Goal: Task Accomplishment & Management: Complete application form

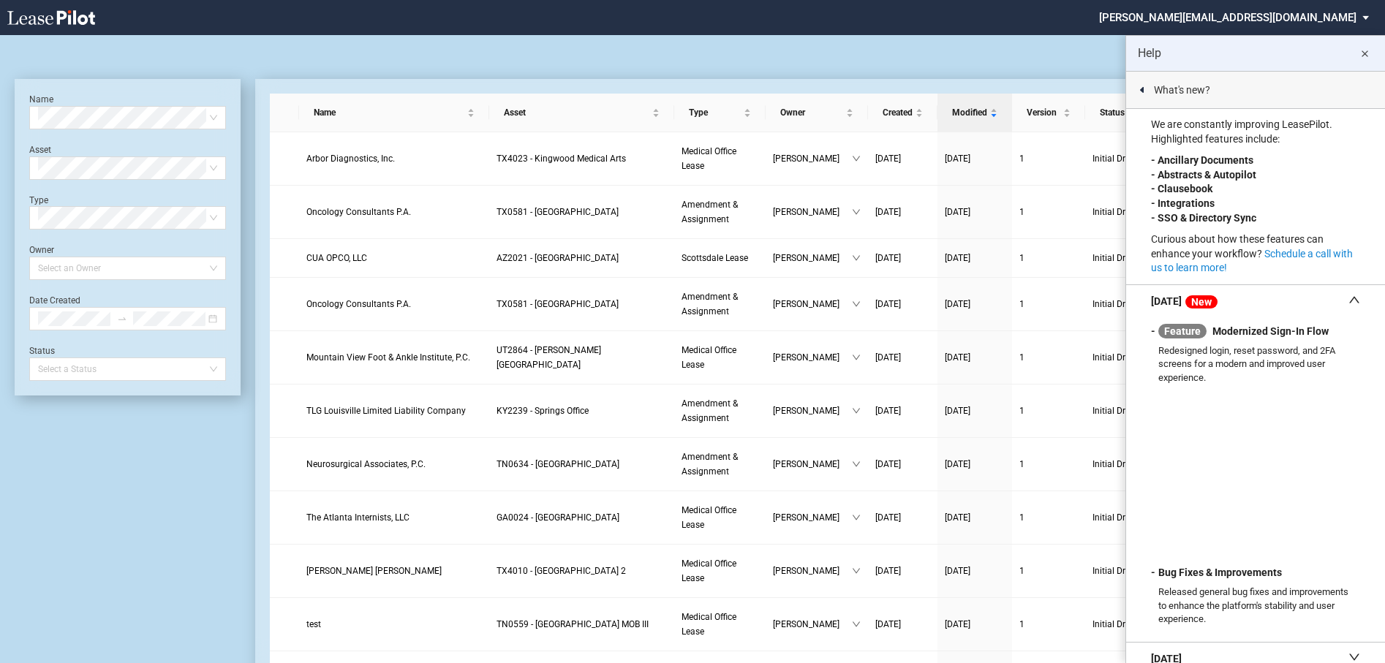
click at [1369, 53] on md-icon "close" at bounding box center [1365, 54] width 18 height 18
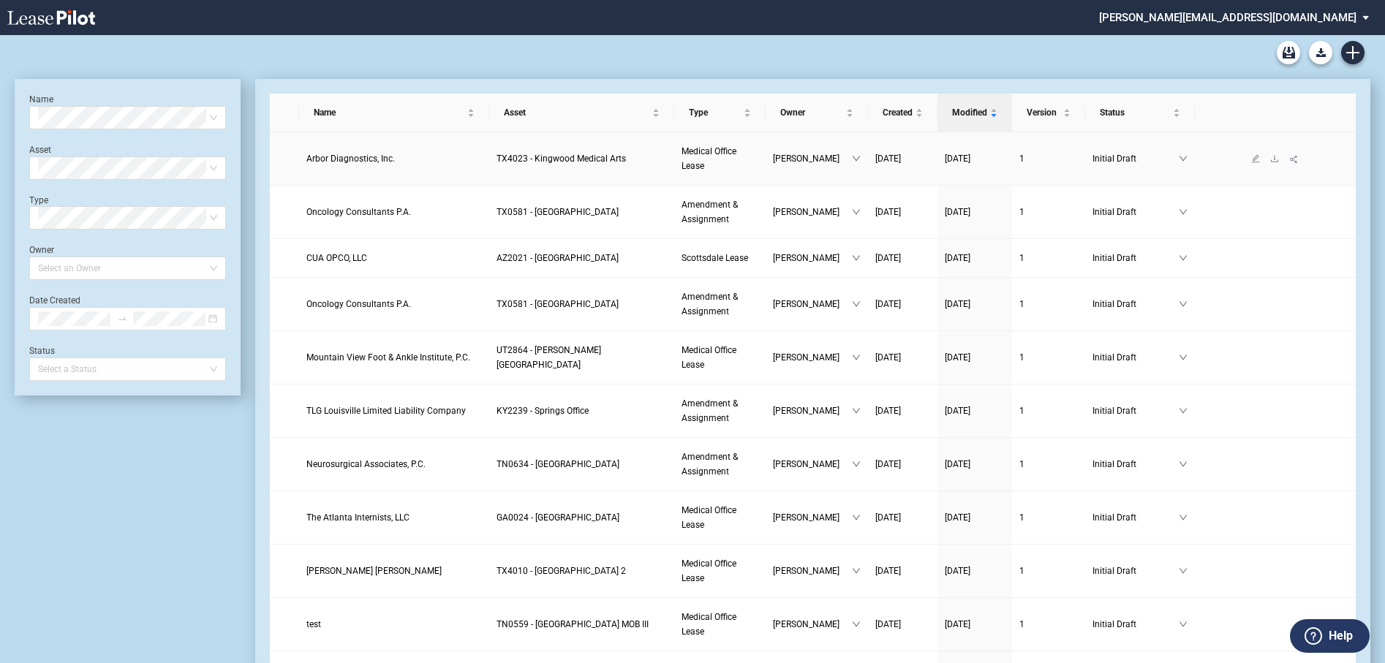
click at [341, 159] on span "Arbor Diagnostics, Inc." at bounding box center [350, 159] width 89 height 10
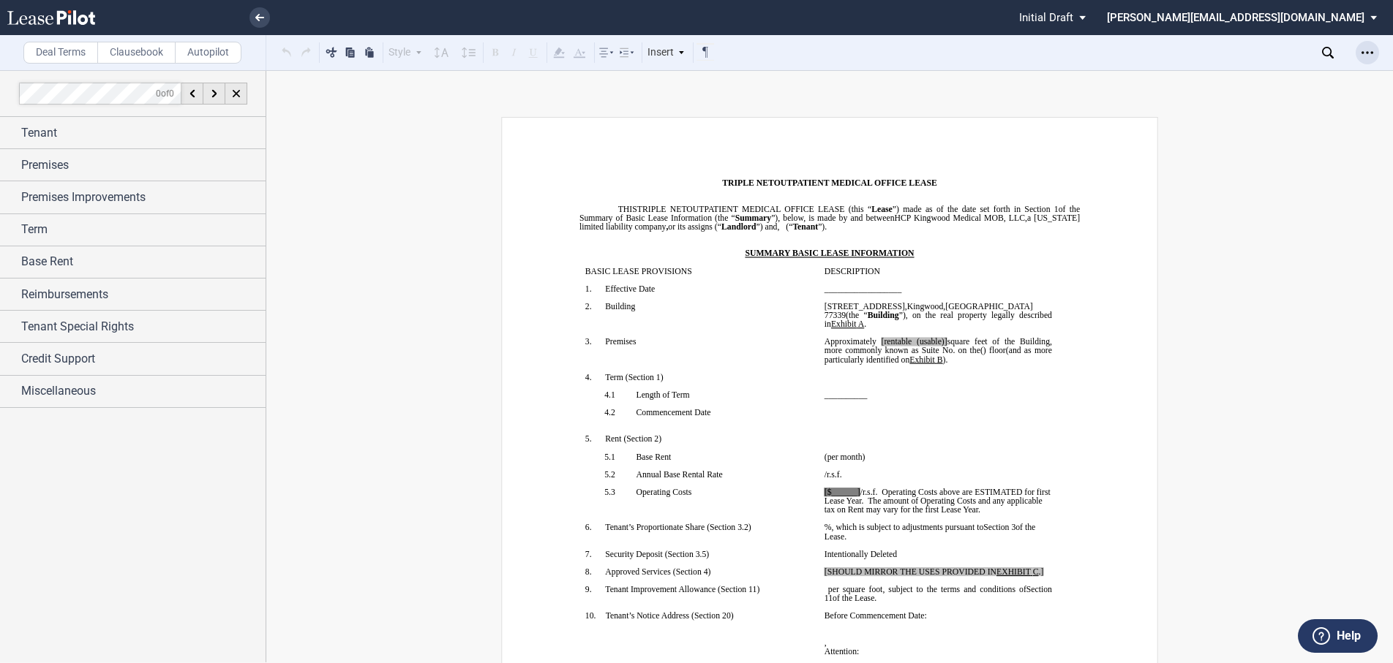
click at [1361, 55] on icon "Open Lease options menu" at bounding box center [1367, 53] width 12 height 12
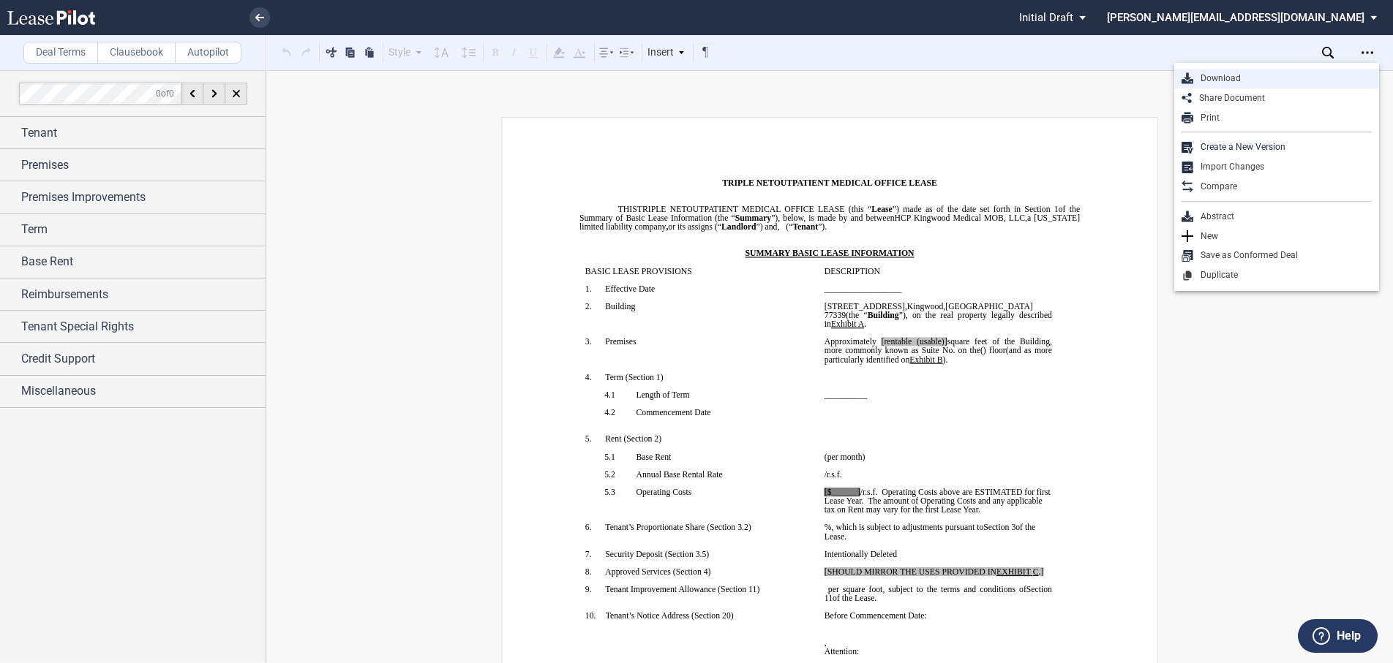
click at [1206, 80] on div "Download" at bounding box center [1282, 78] width 178 height 12
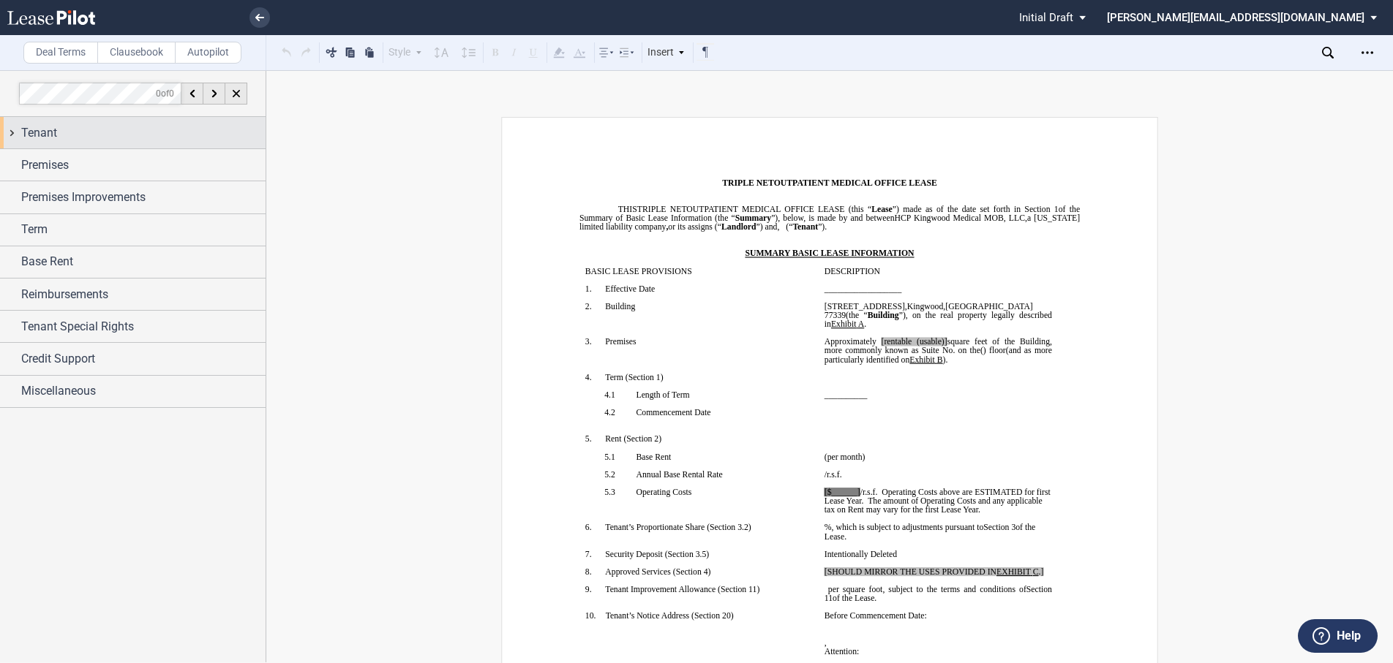
click at [11, 134] on div "Tenant" at bounding box center [133, 132] width 266 height 31
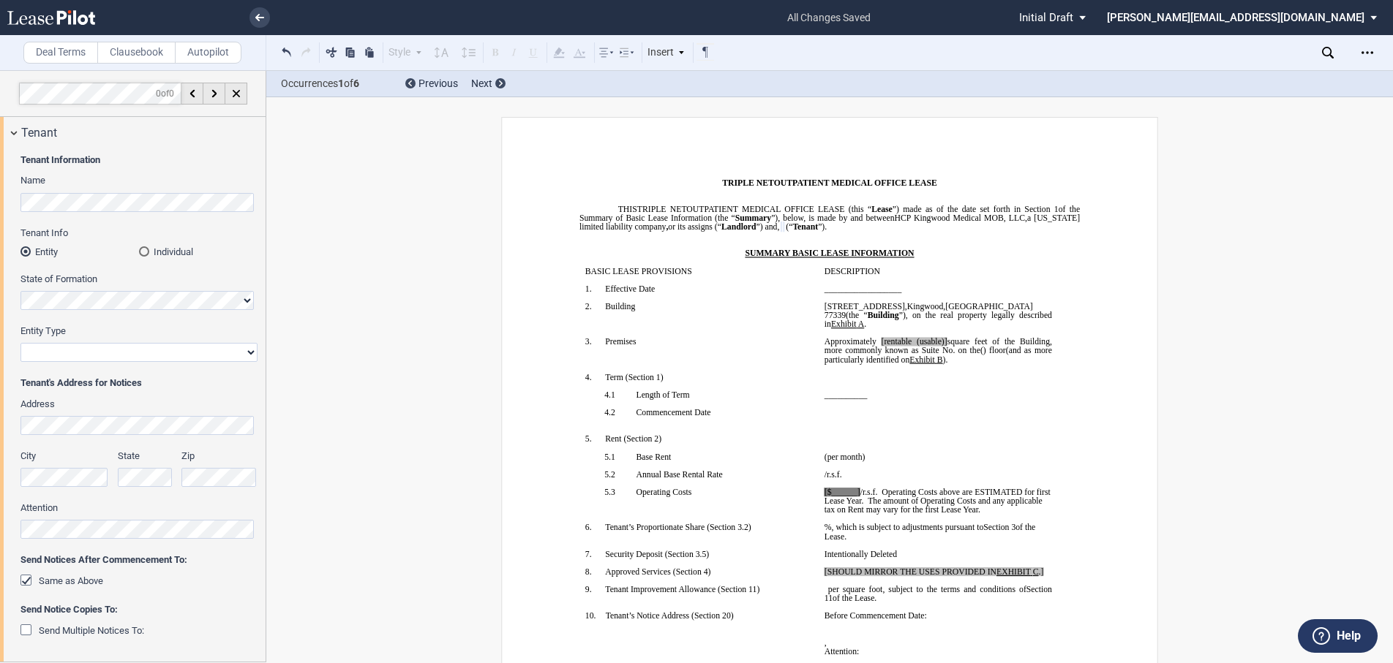
click at [112, 345] on select "Corporation Limited Liability Company General Partnership Limited Partnership O…" at bounding box center [138, 352] width 237 height 19
select select "corporation"
click at [20, 343] on select "Corporation Limited Liability Company General Partnership Limited Partnership O…" at bounding box center [138, 352] width 237 height 19
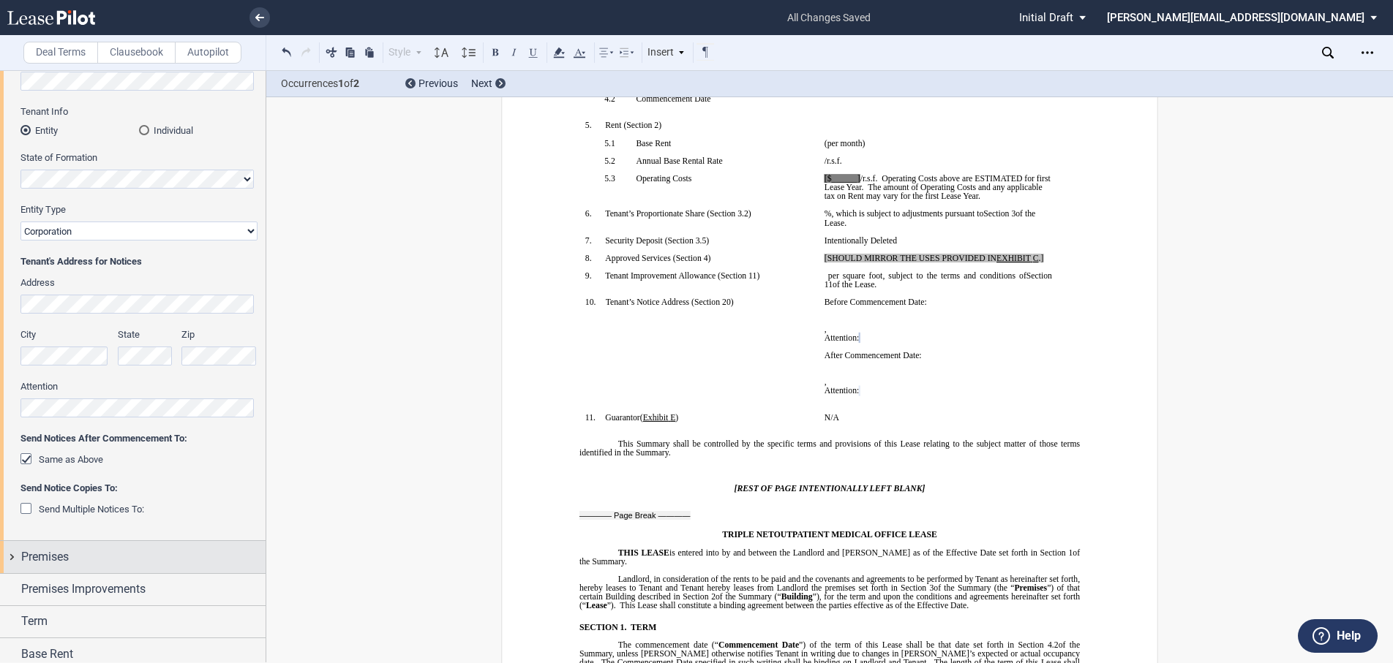
scroll to position [146, 0]
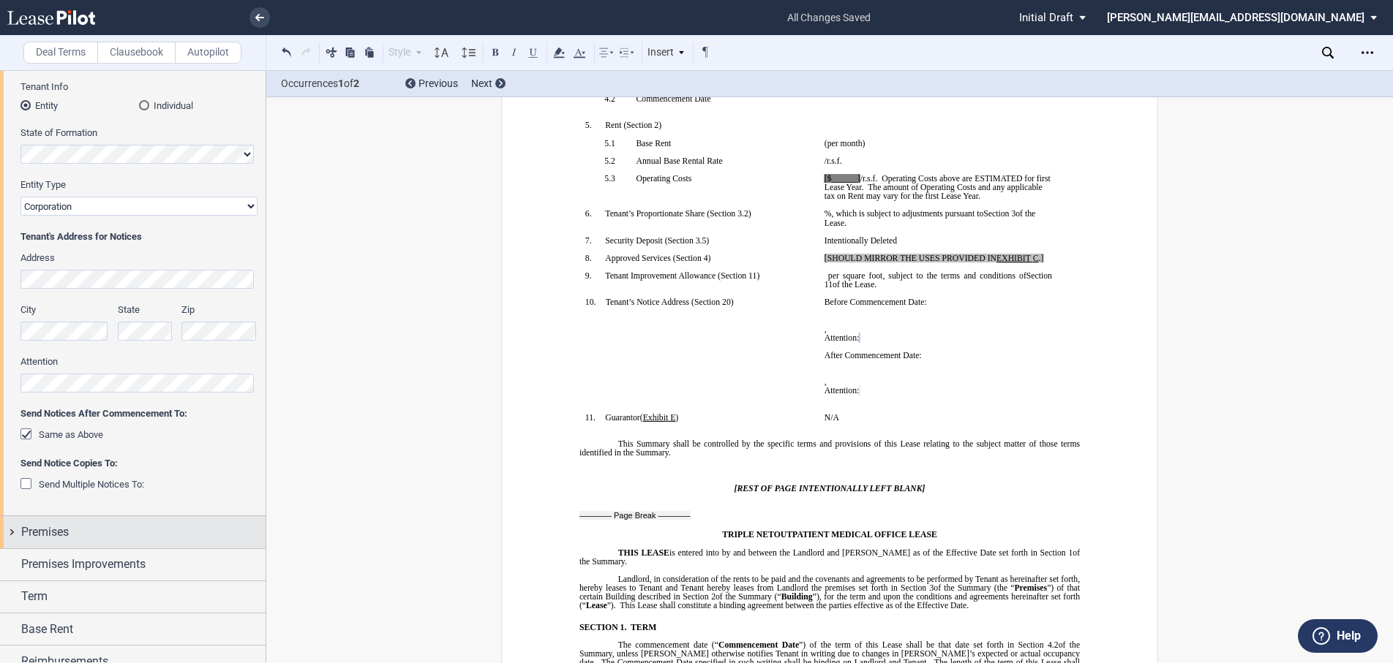
click at [12, 530] on div "Premises" at bounding box center [133, 531] width 266 height 31
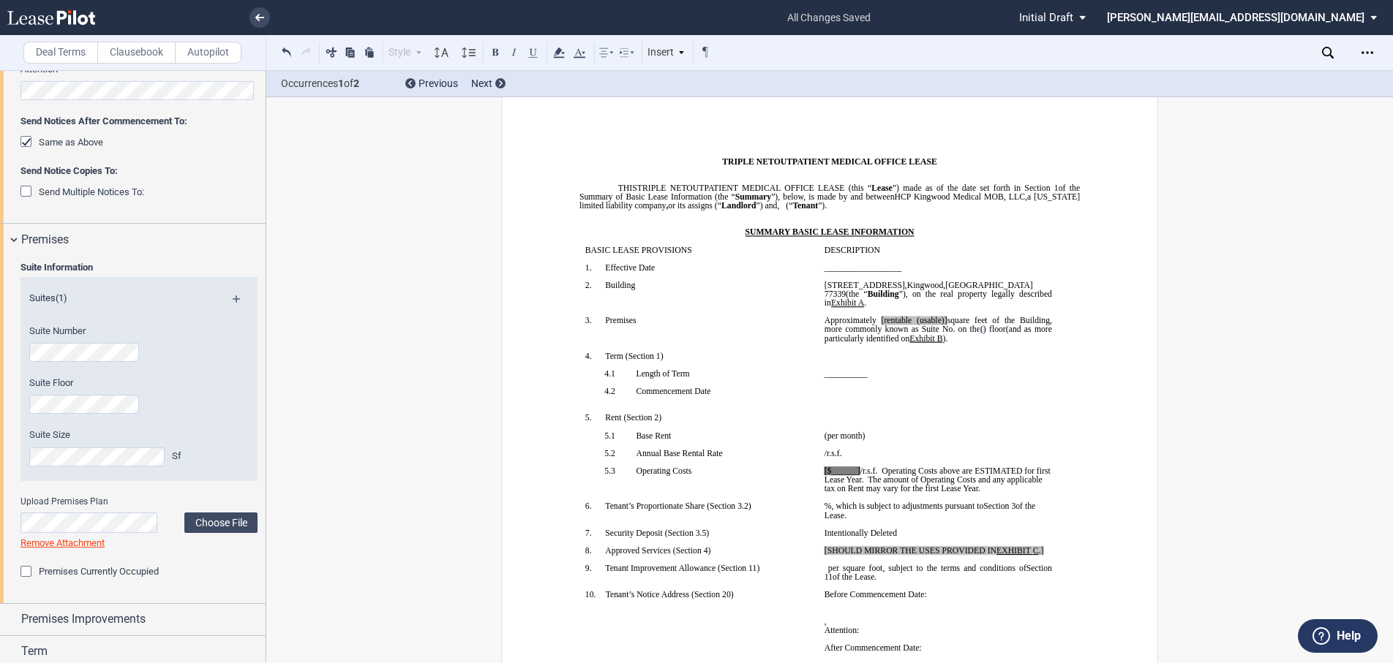
scroll to position [512, 0]
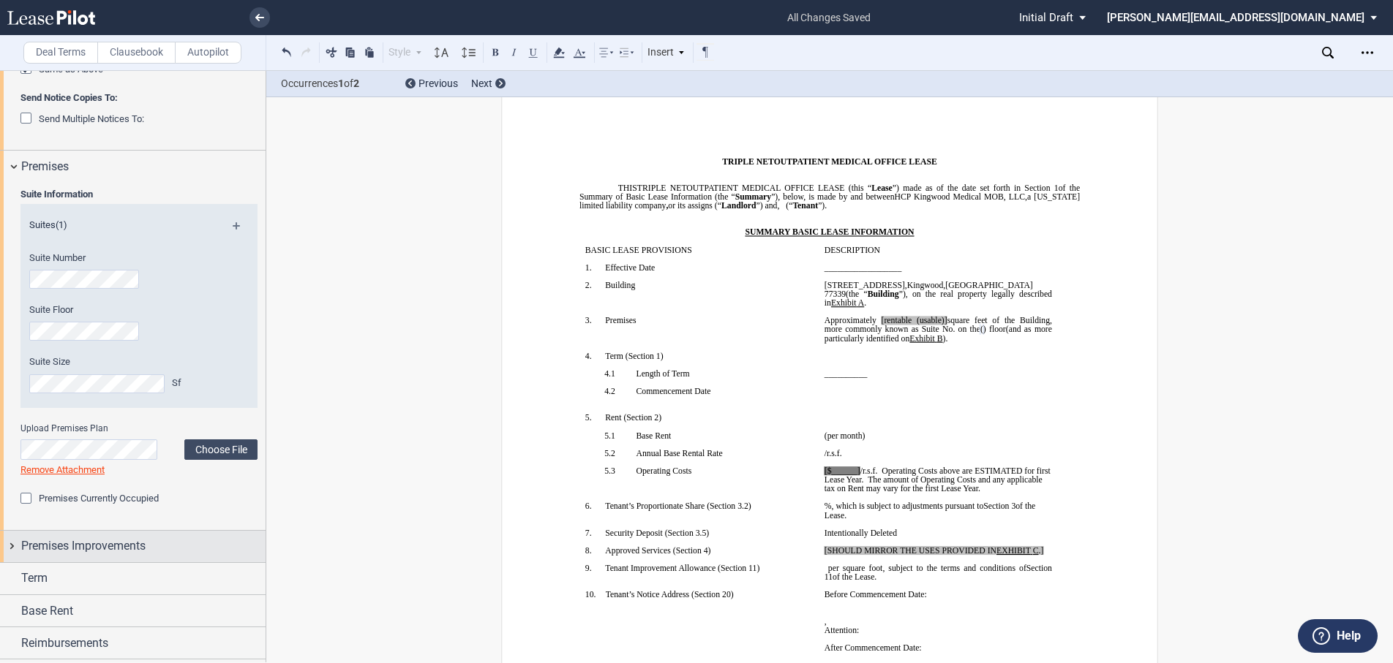
click at [8, 549] on div "Premises Improvements" at bounding box center [133, 546] width 266 height 31
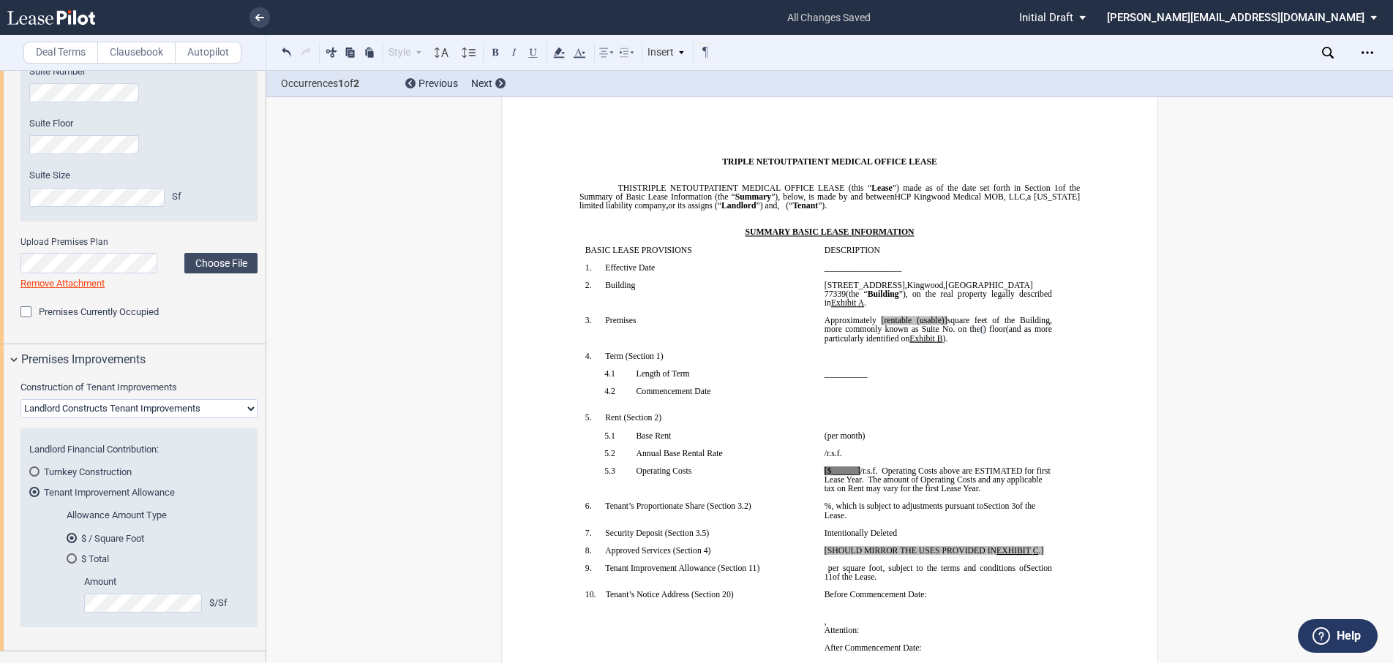
scroll to position [731, 0]
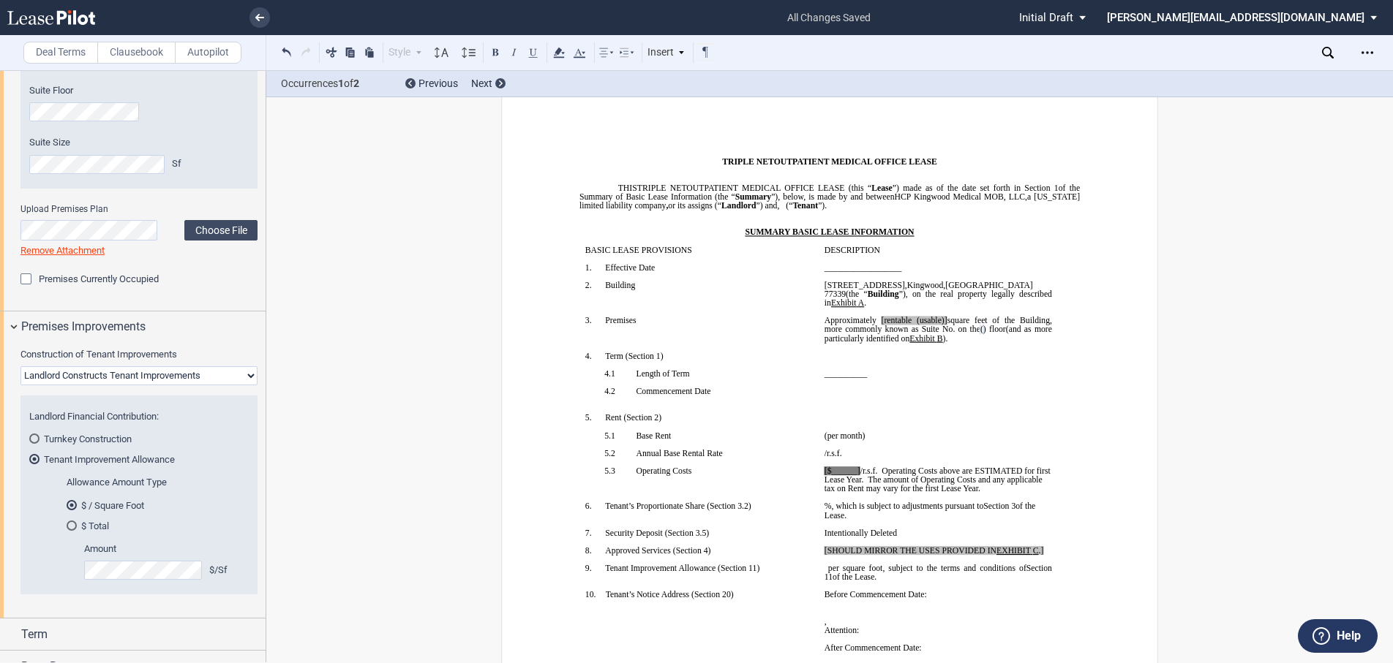
click at [238, 375] on select "Landlord Constructs Tenant Improvements Tenant Constructs Tenant Improvements "…" at bounding box center [138, 375] width 237 height 19
select select "none"
click at [20, 385] on select "Landlord Constructs Tenant Improvements Tenant Constructs Tenant Improvements "…" at bounding box center [138, 375] width 237 height 19
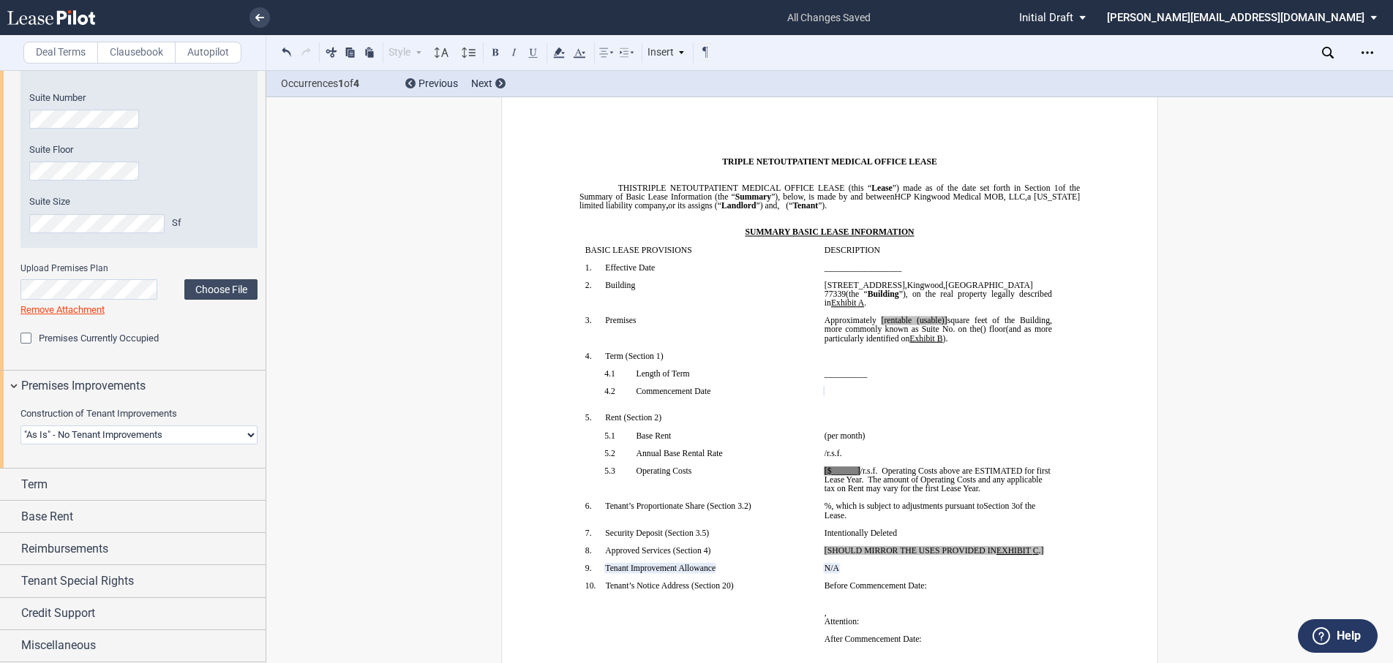
scroll to position [672, 0]
click at [15, 383] on div "Premises Improvements" at bounding box center [133, 386] width 266 height 31
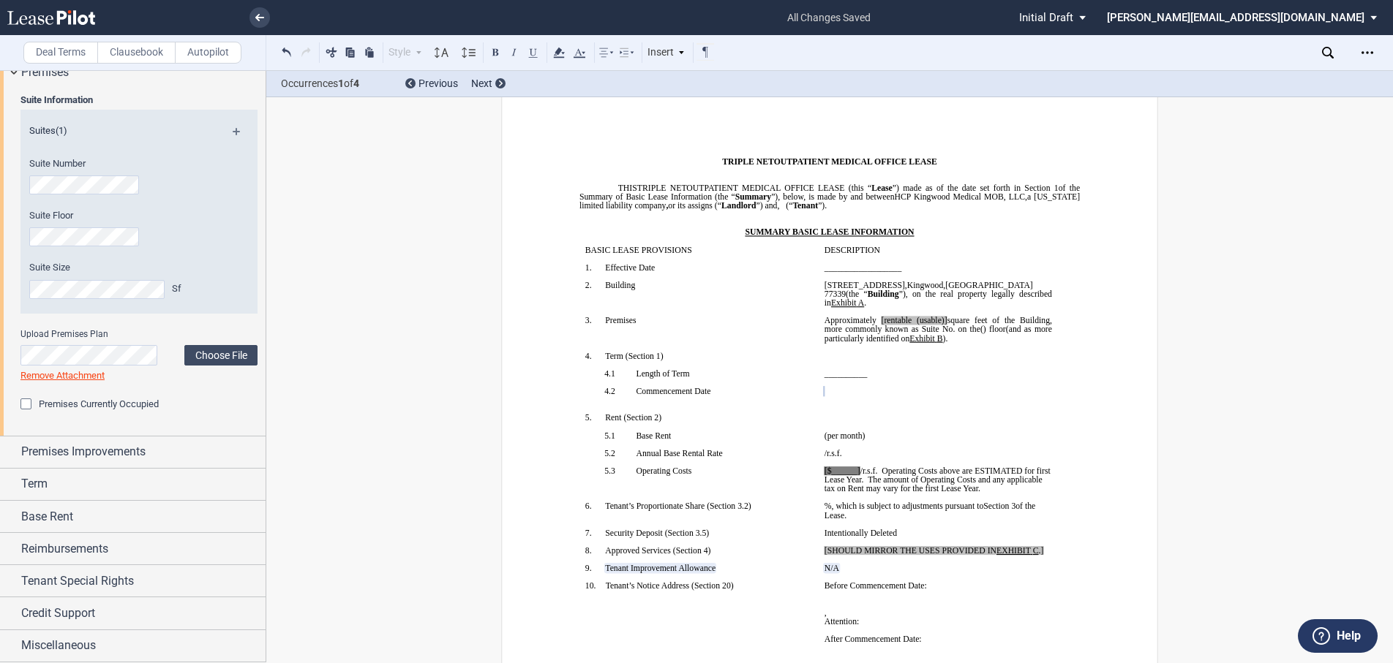
scroll to position [606, 0]
click at [11, 484] on div "Term" at bounding box center [133, 484] width 266 height 31
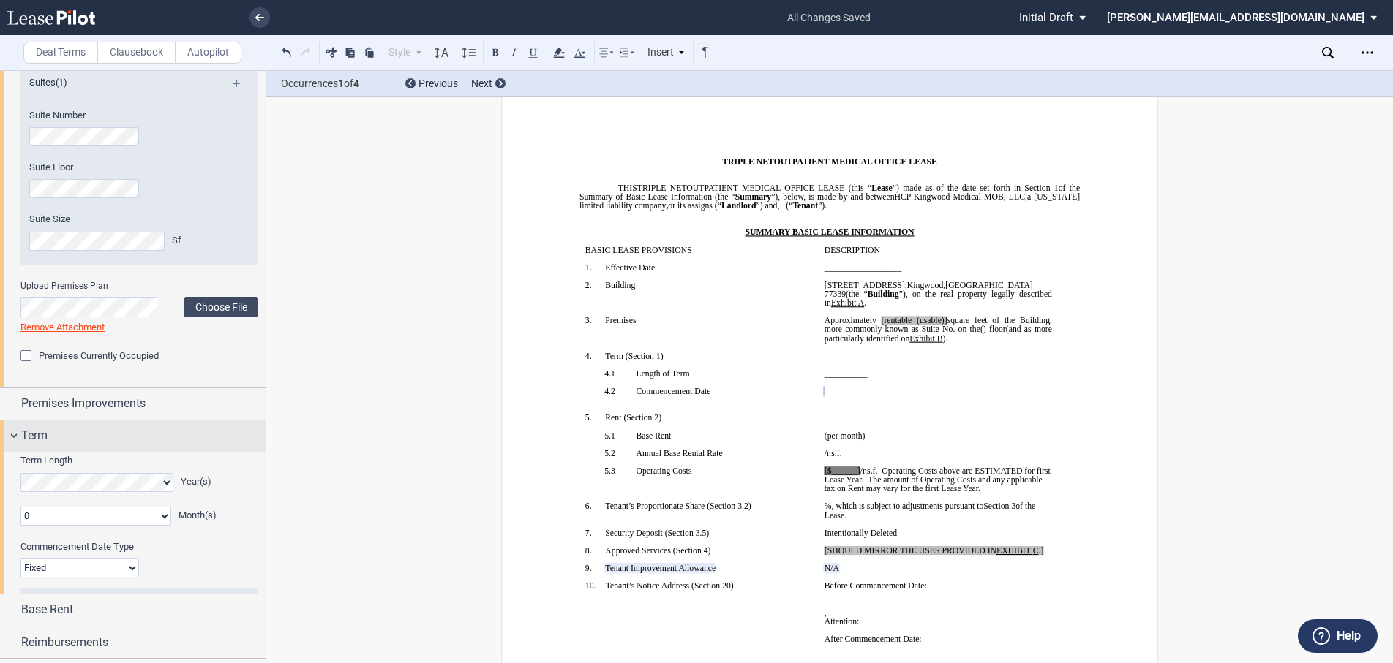
scroll to position [672, 0]
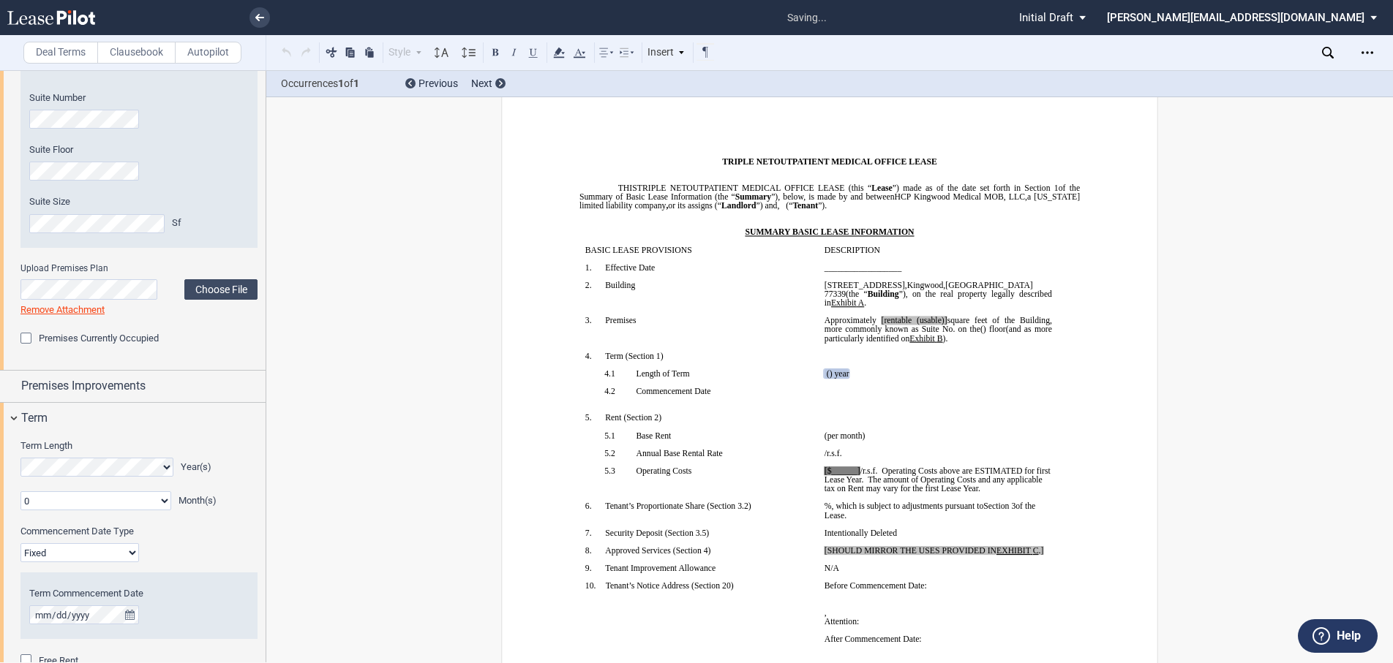
click at [162, 500] on select "0 1 2 3 4 5 6 7 8 9 10 11" at bounding box center [95, 501] width 151 height 19
select select "number:3"
click at [20, 492] on select "0 1 2 3 4 5 6 7 8 9 10 11" at bounding box center [95, 501] width 151 height 19
click at [124, 556] on select "Fixed Floating" at bounding box center [79, 552] width 118 height 19
click at [20, 543] on select "Fixed Floating" at bounding box center [79, 552] width 118 height 19
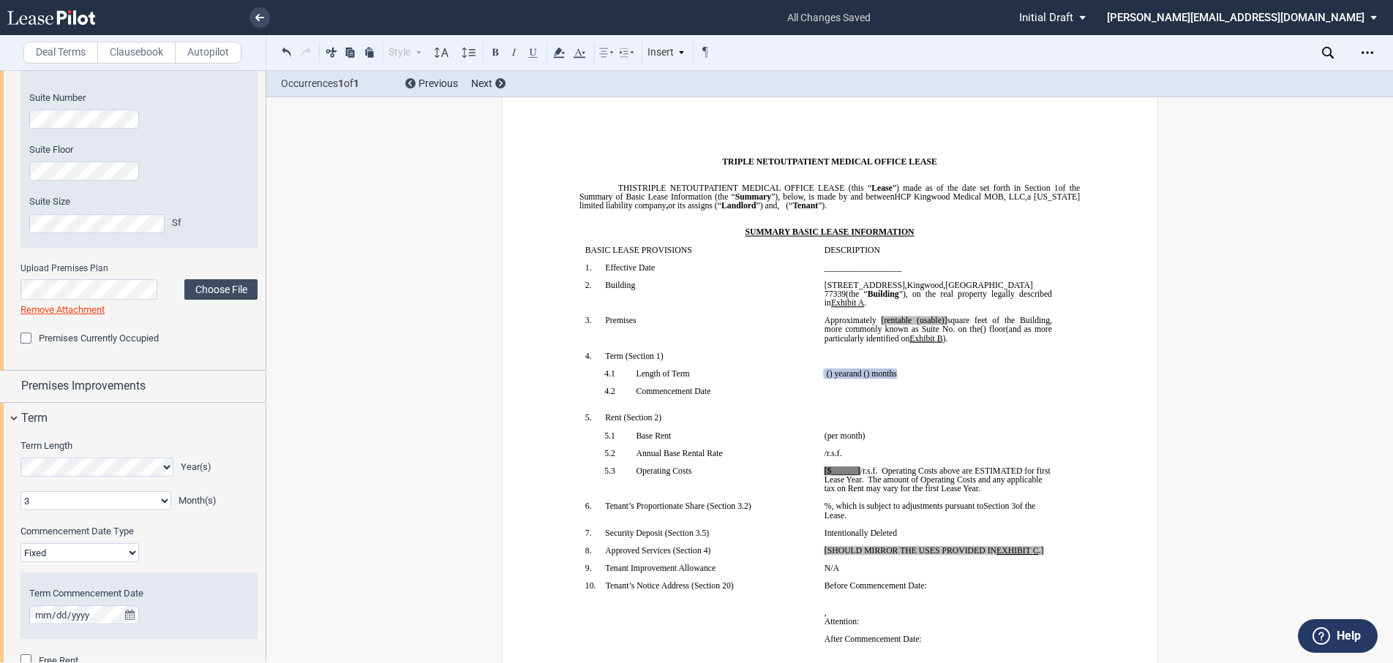
click at [203, 543] on div "Commencement Date Type Fixed Floating" at bounding box center [138, 543] width 237 height 37
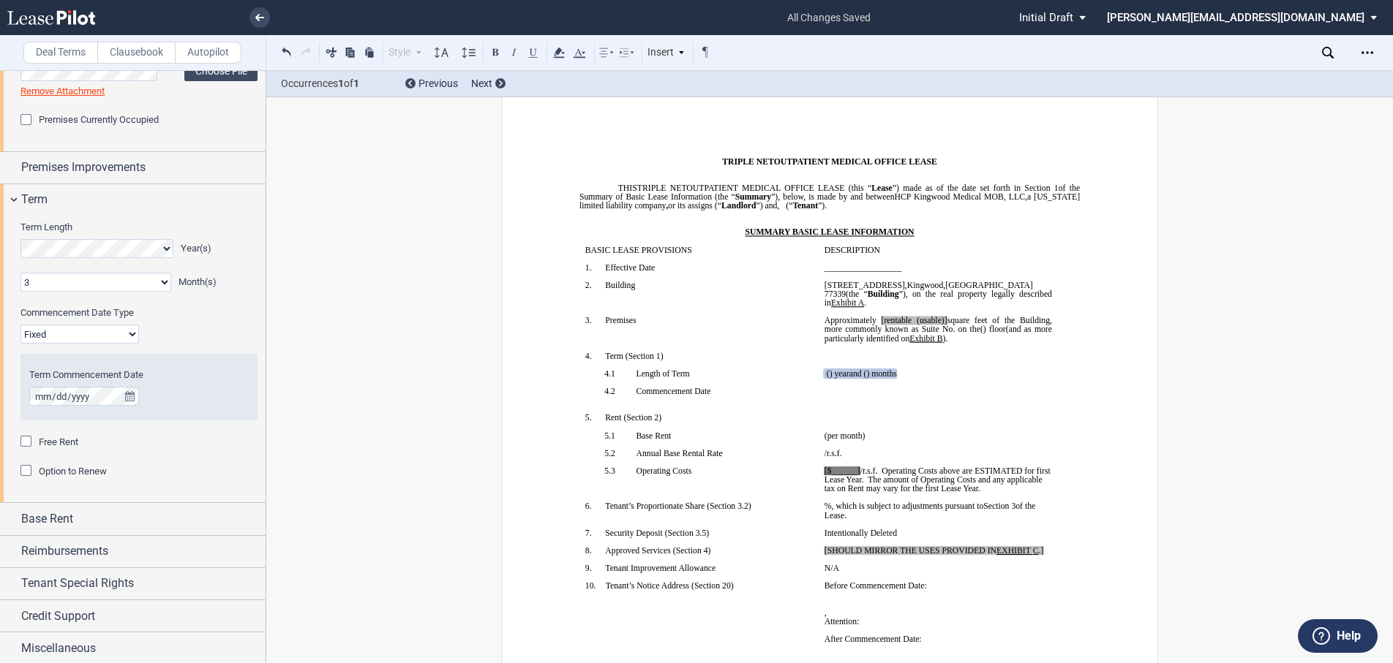
scroll to position [892, 0]
click at [125, 393] on icon "true" at bounding box center [130, 396] width 10 height 10
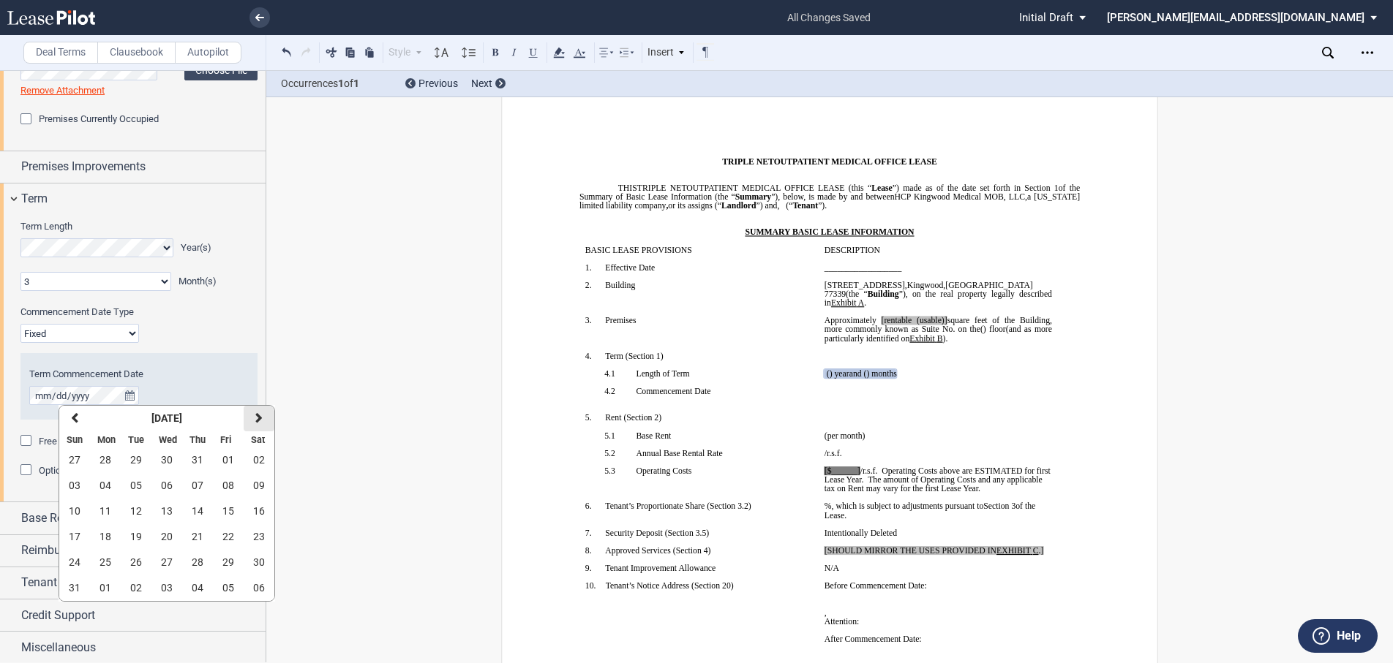
click at [252, 418] on button "next" at bounding box center [259, 419] width 31 height 26
click at [168, 459] on span "01" at bounding box center [167, 460] width 12 height 12
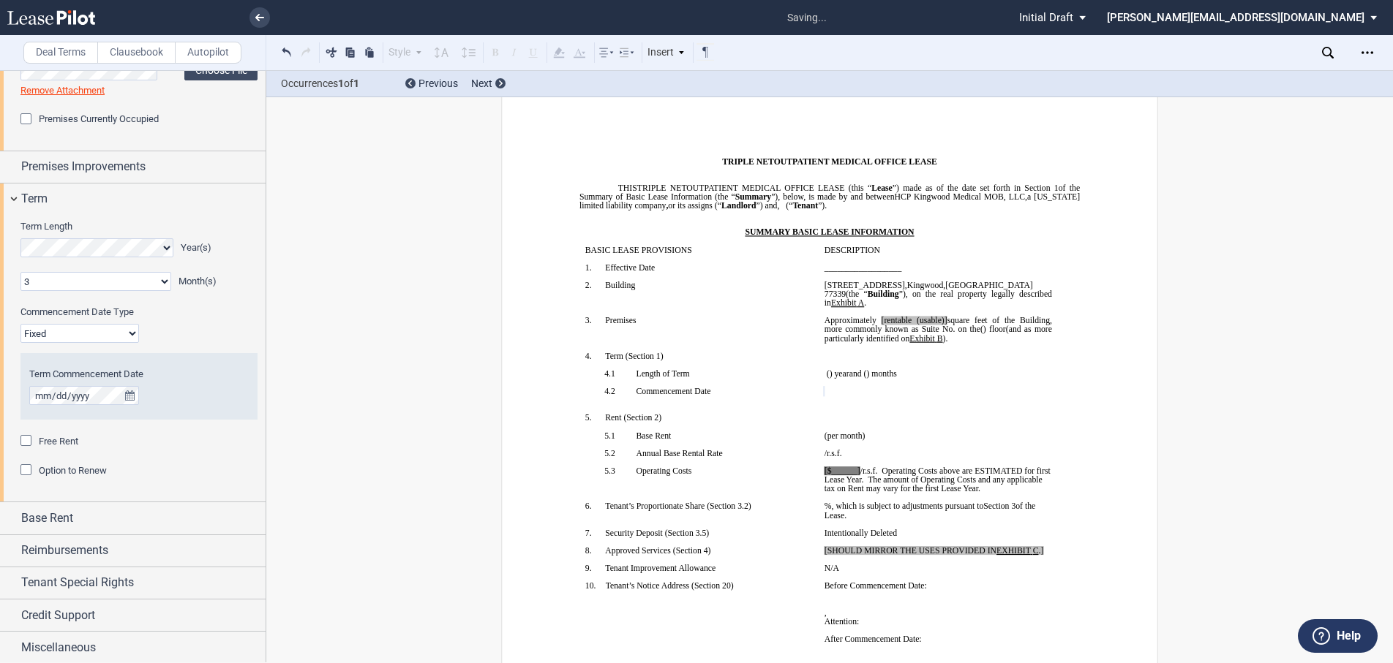
click at [28, 471] on div "Option to Renew" at bounding box center [27, 471] width 15 height 15
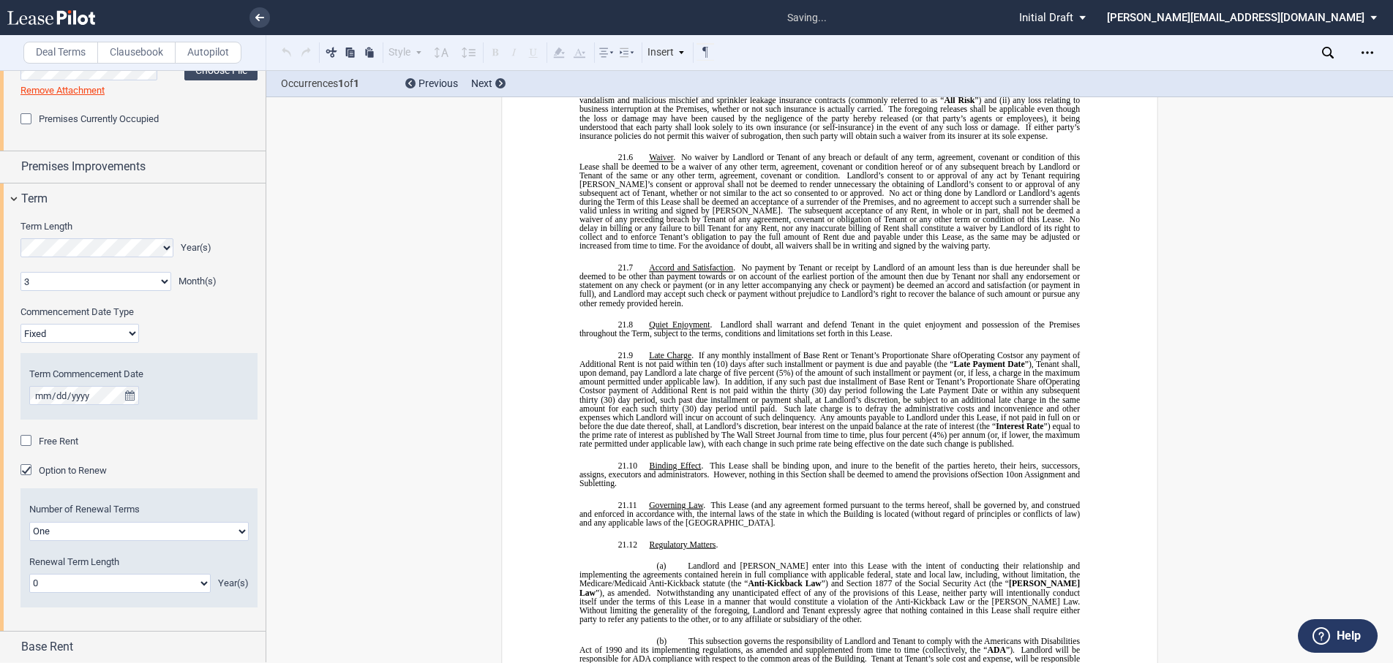
scroll to position [10986, 0]
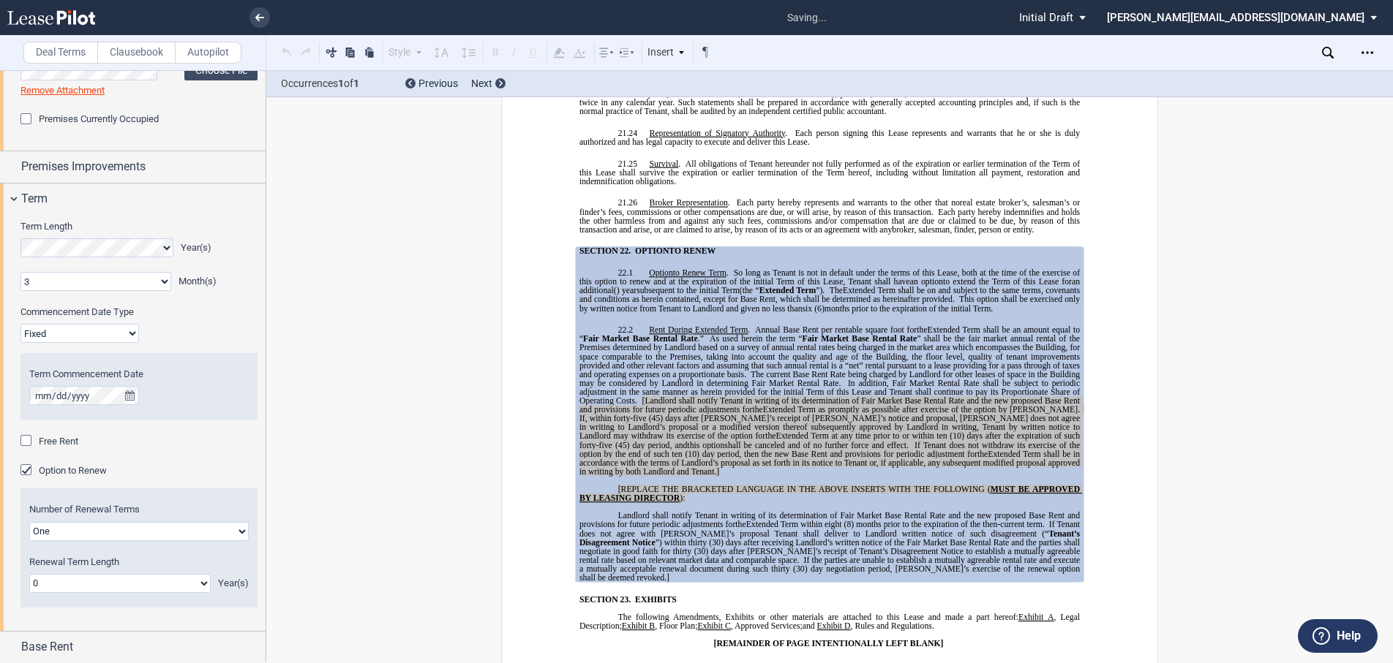
click at [91, 588] on select "0 1 2 3 4 5 6 7 8 9 10 11 12 13 14 15 16 17 18 19 20" at bounding box center [119, 583] width 181 height 19
select select "number:5"
click at [29, 574] on select "0 1 2 3 4 5 6 7 8 9 10 11 12 13 14 15 16 17 18 19 20" at bounding box center [119, 583] width 181 height 19
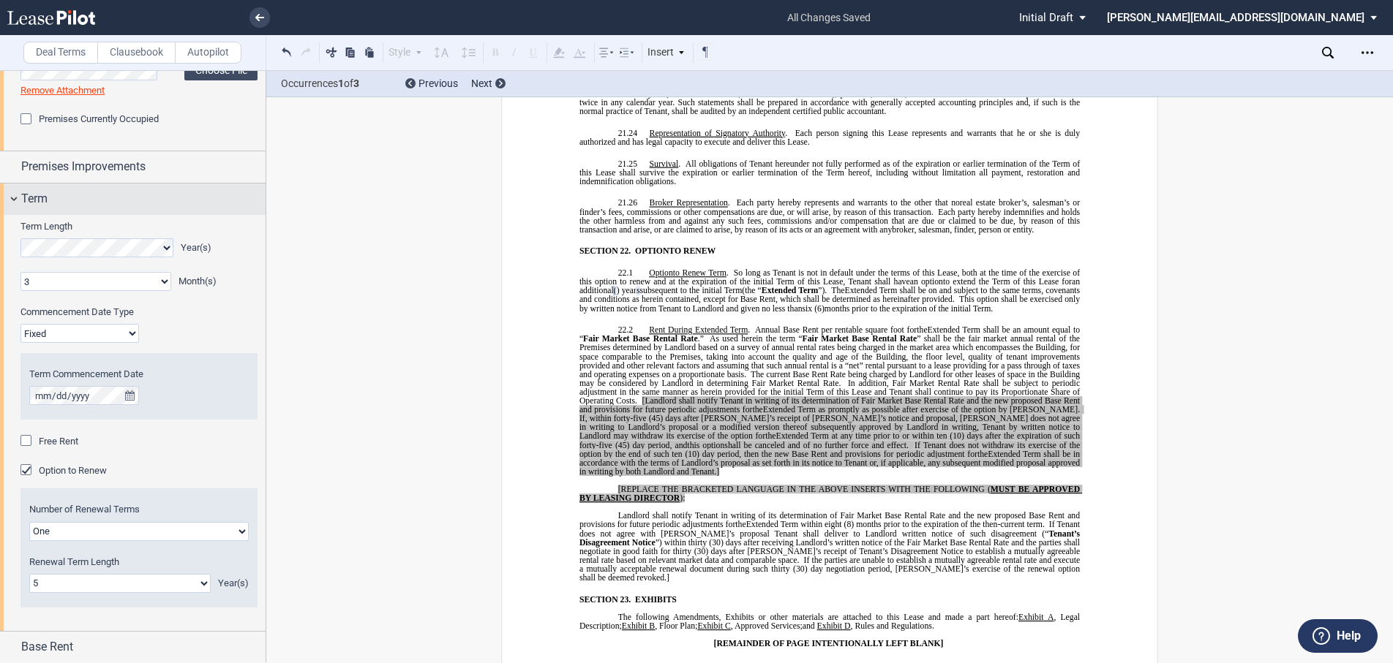
click at [15, 196] on div "Term" at bounding box center [133, 199] width 266 height 31
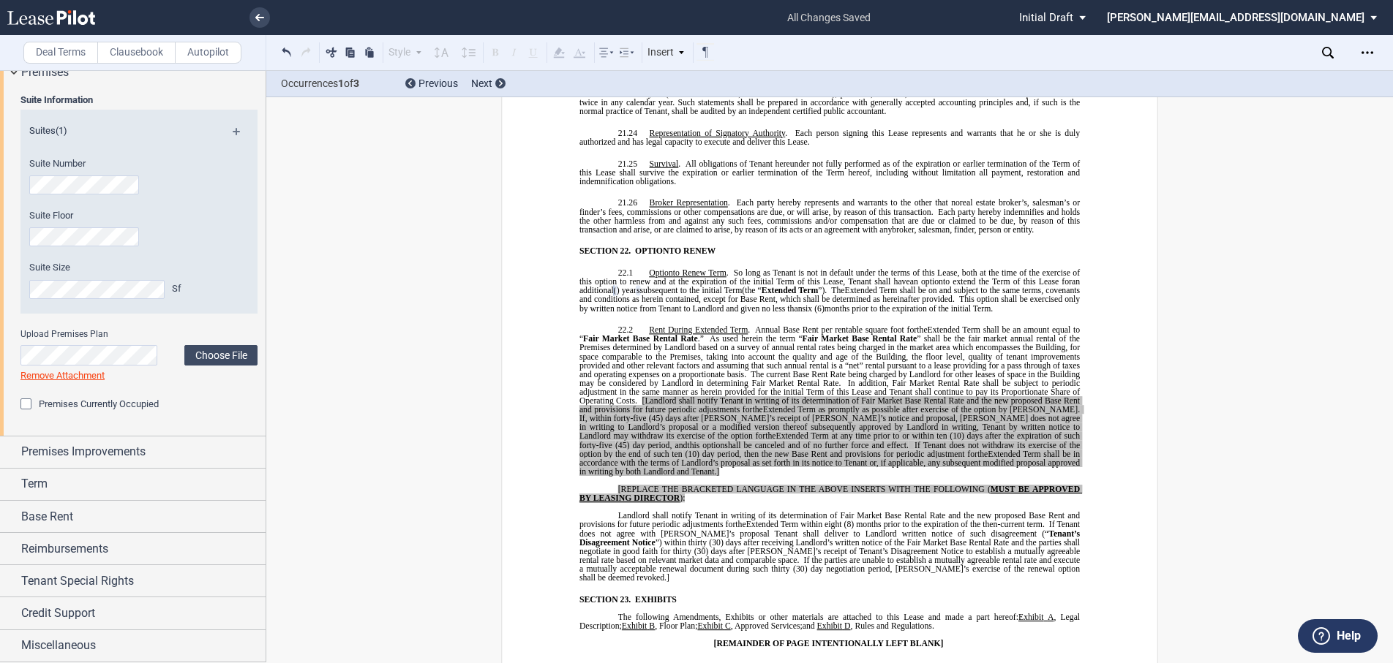
scroll to position [606, 0]
click at [11, 519] on div "Base Rent" at bounding box center [133, 516] width 266 height 31
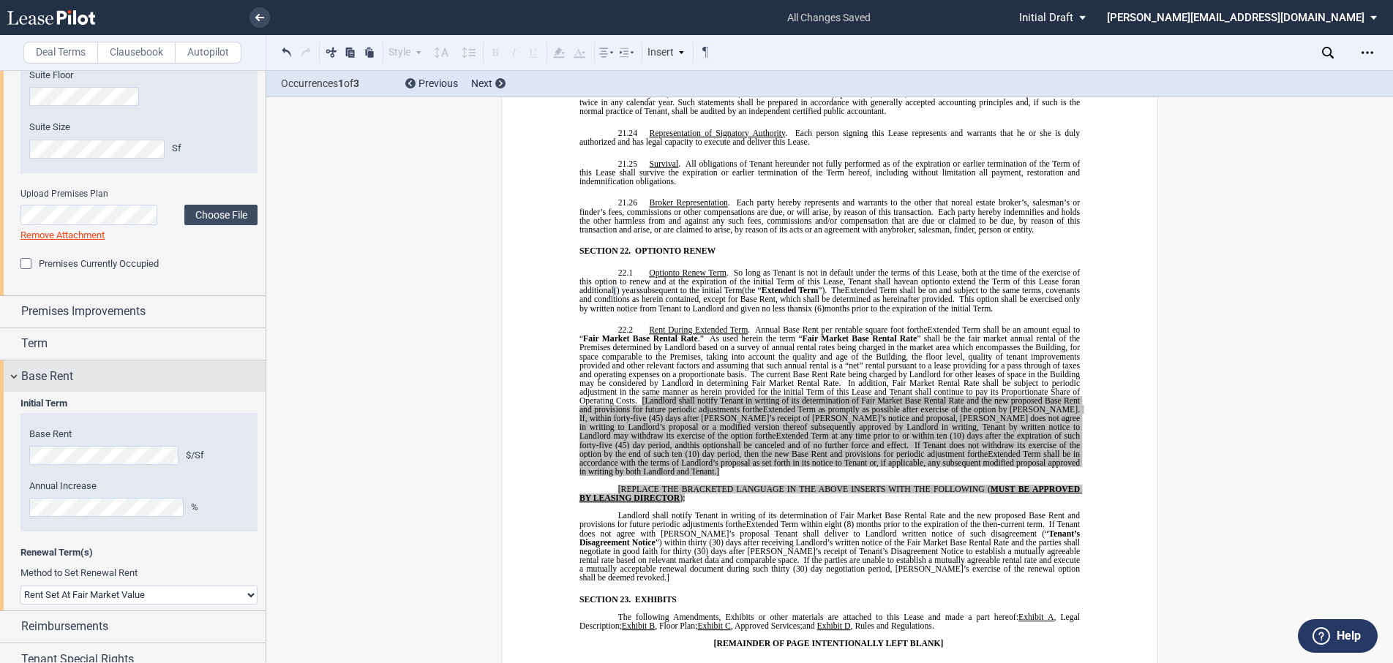
scroll to position [843, 0]
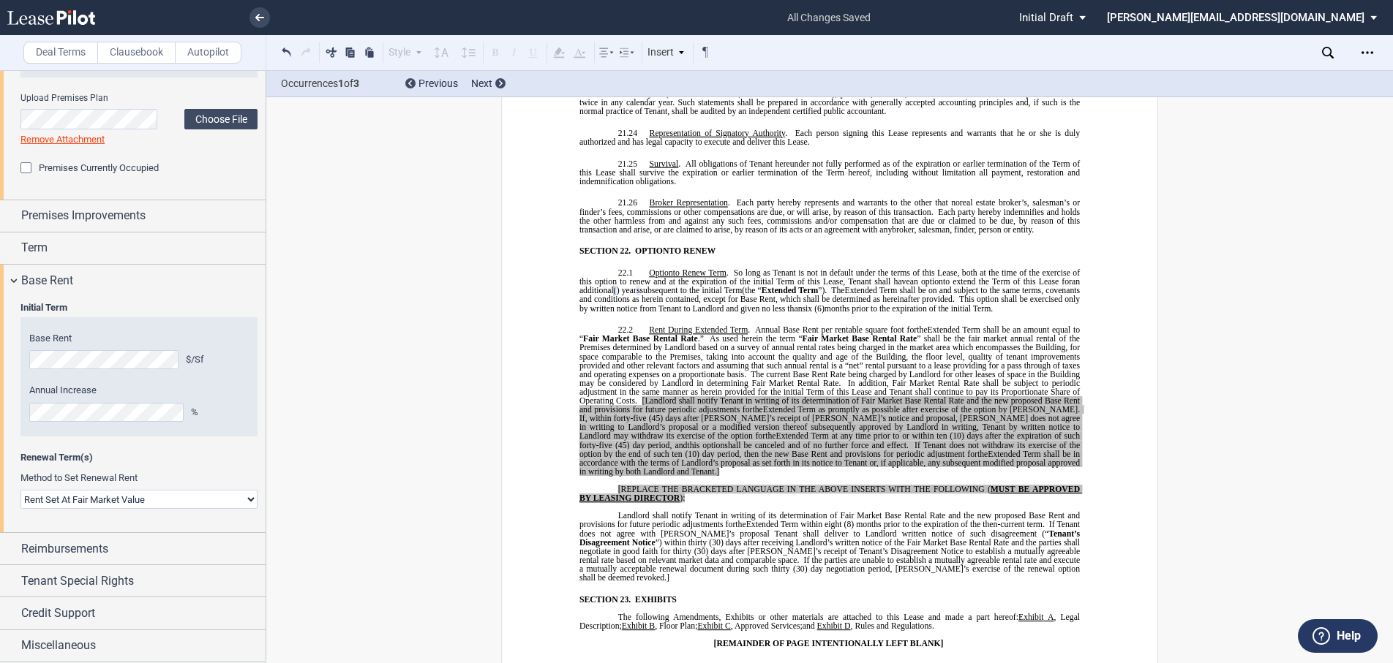
click at [163, 497] on select "Rent Set At Fair Market Value Rent Specified in [GEOGRAPHIC_DATA]" at bounding box center [138, 499] width 237 height 19
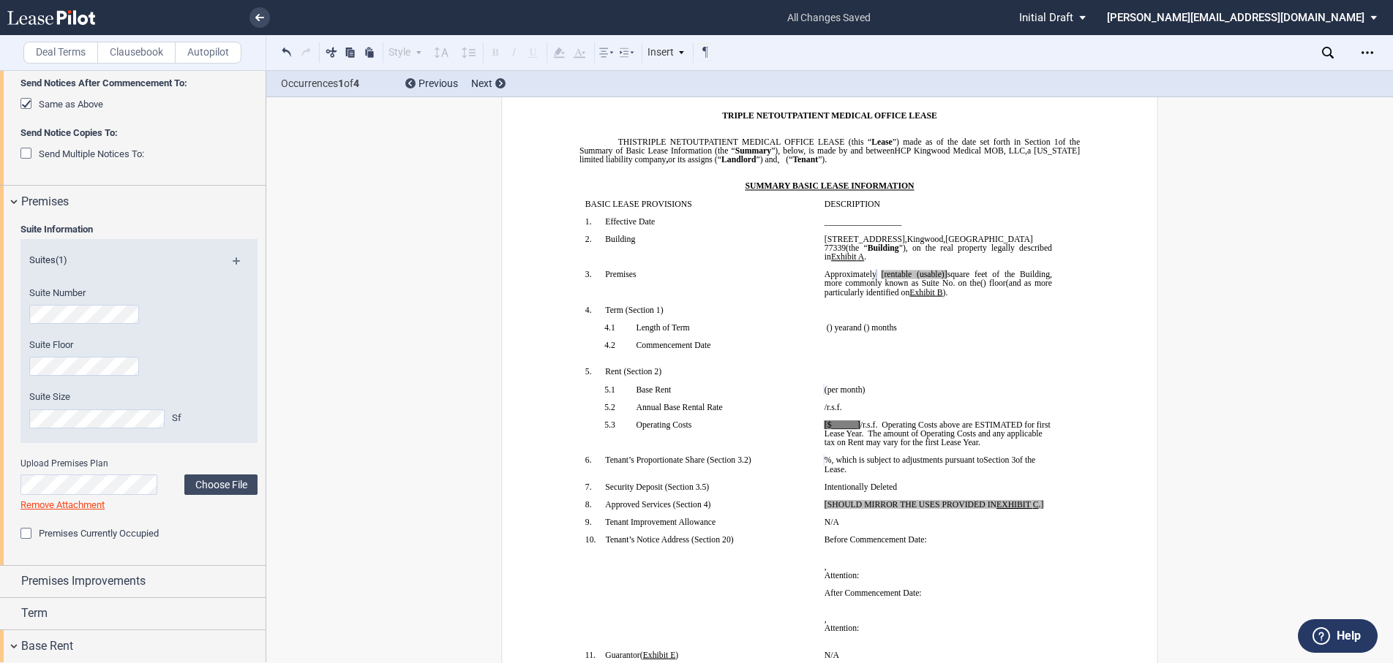
scroll to position [2, 0]
click at [906, 270] on span "[rentable (usable)]" at bounding box center [914, 274] width 66 height 9
drag, startPoint x: 970, startPoint y: 266, endPoint x: 935, endPoint y: 266, distance: 35.1
click at [935, 270] on span "Approximately ﻿ ﻿ rentable (usable)] square feet of the Building, more commonly…" at bounding box center [939, 279] width 230 height 18
click at [979, 341] on p "﻿ ﻿ The earlier of (i) the date upon which [PERSON_NAME] opens to conduct busin…" at bounding box center [937, 345] width 227 height 9
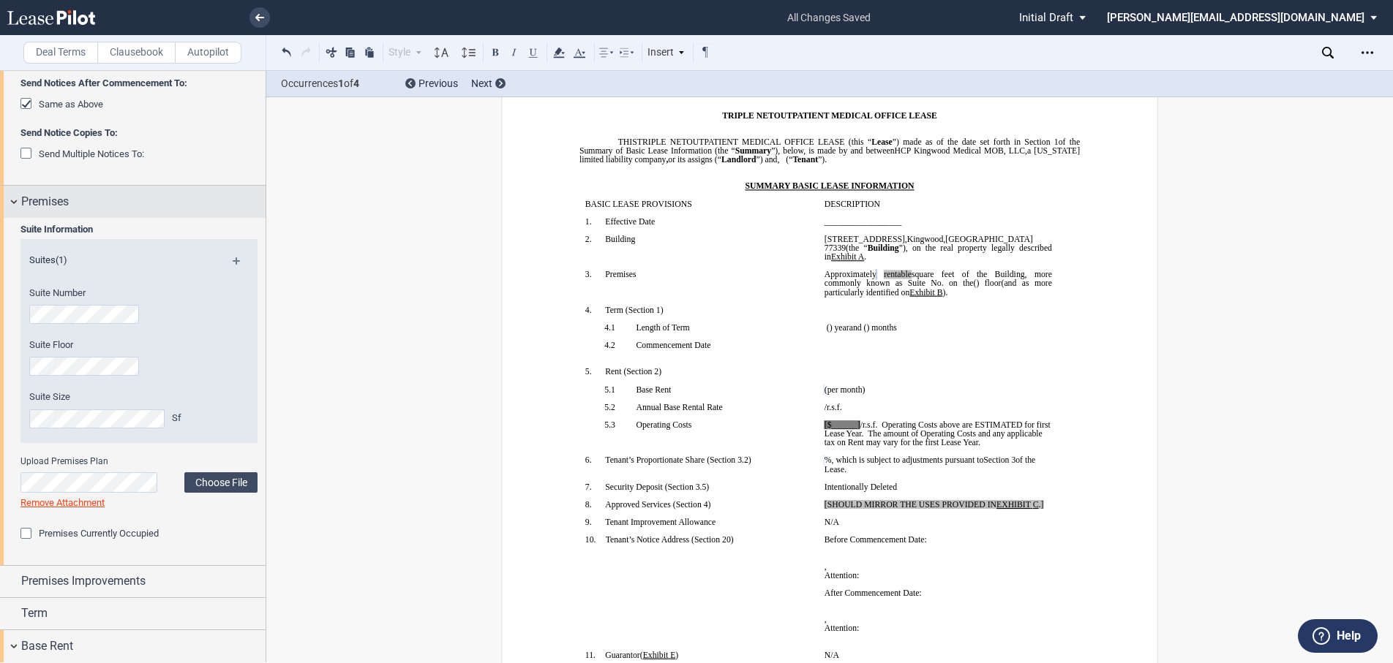
click at [17, 200] on div "Premises" at bounding box center [133, 201] width 266 height 31
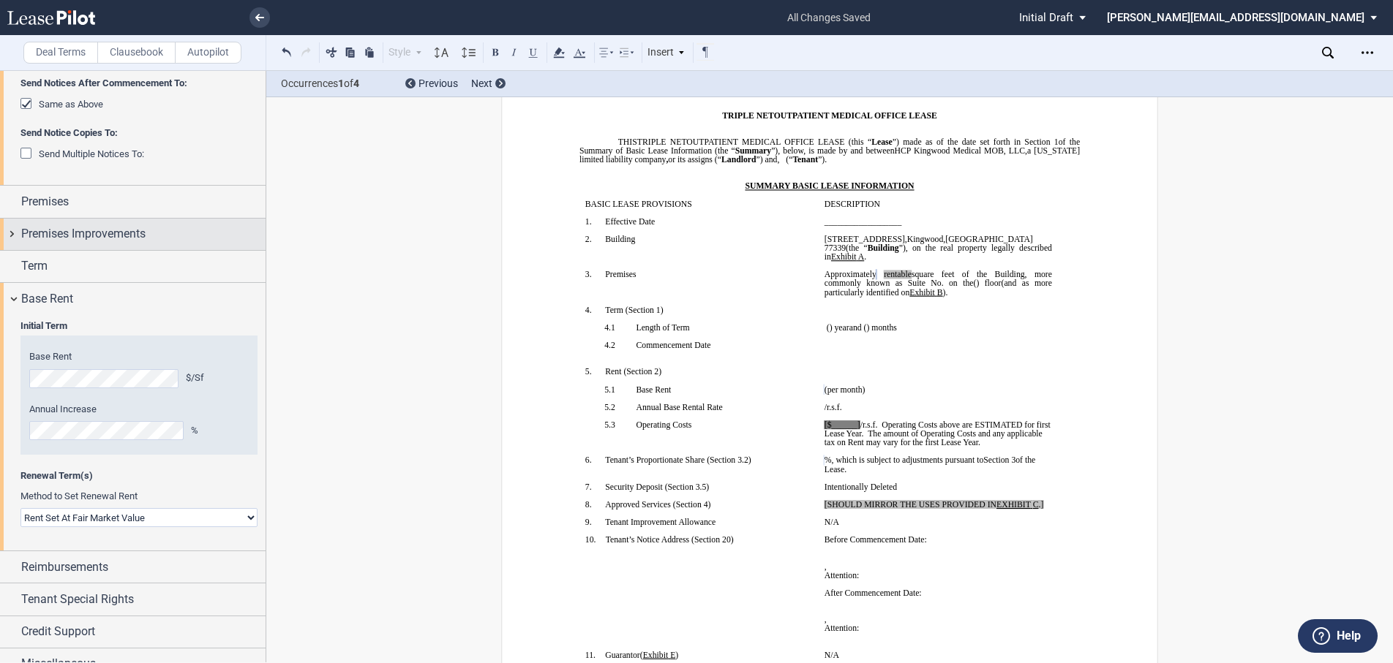
click at [14, 233] on div "Premises Improvements" at bounding box center [133, 234] width 266 height 31
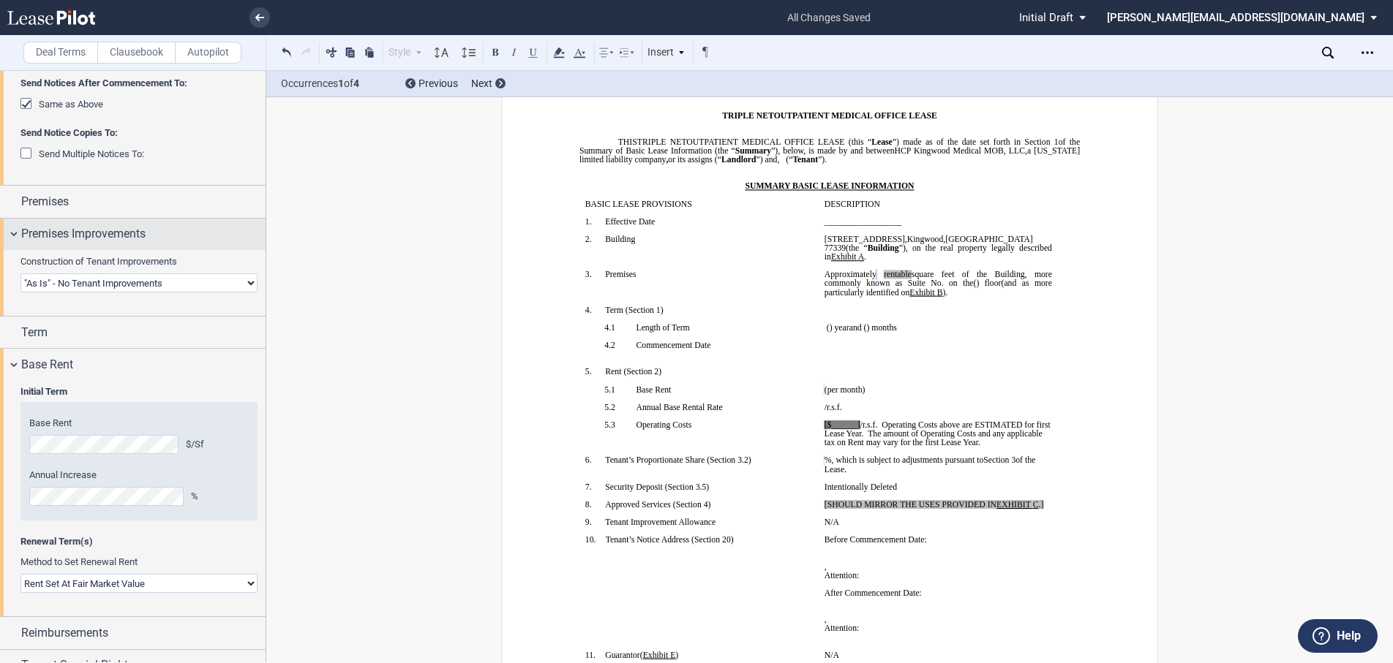
click at [14, 233] on div "Premises Improvements" at bounding box center [133, 234] width 266 height 31
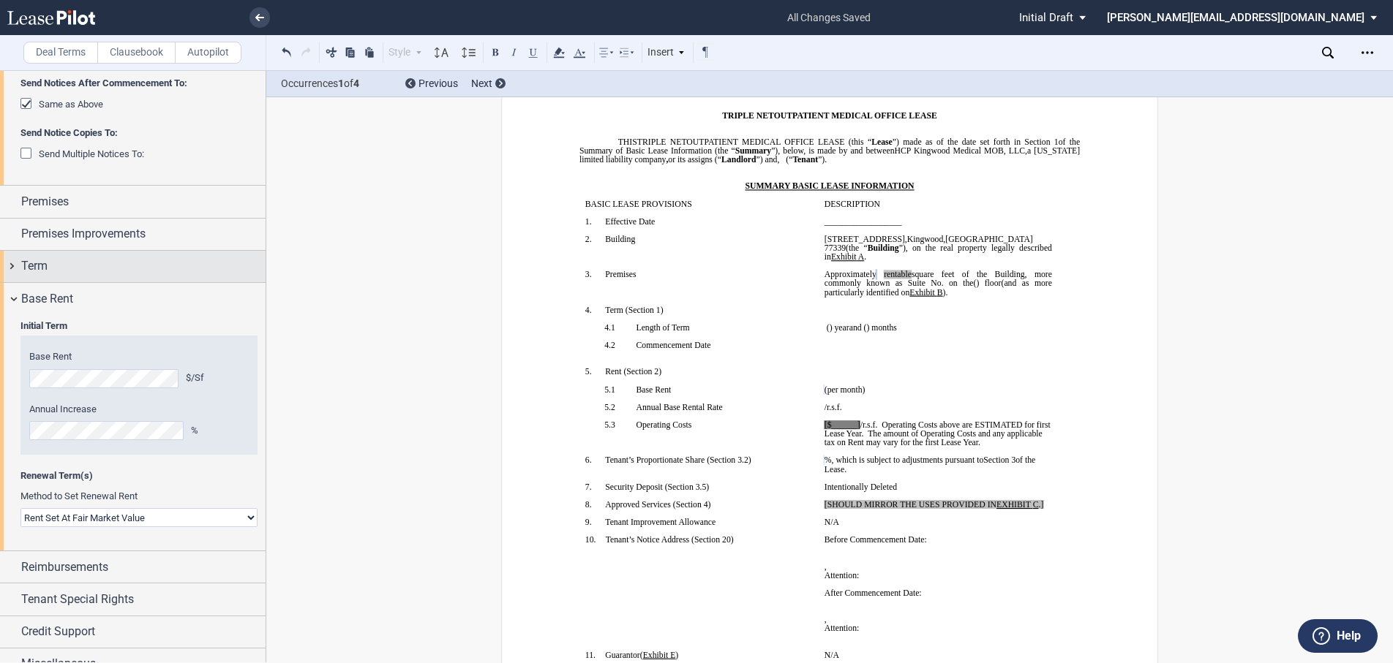
click at [9, 267] on div "Term" at bounding box center [133, 266] width 266 height 31
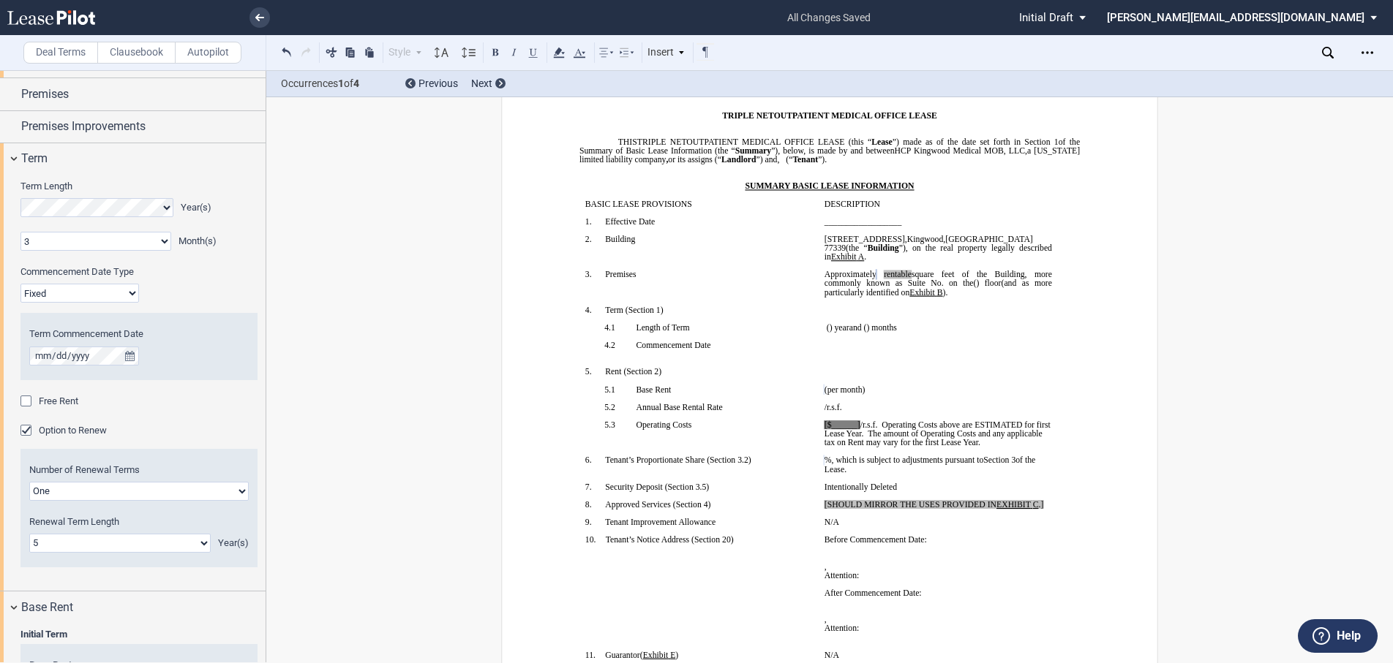
scroll to position [623, 0]
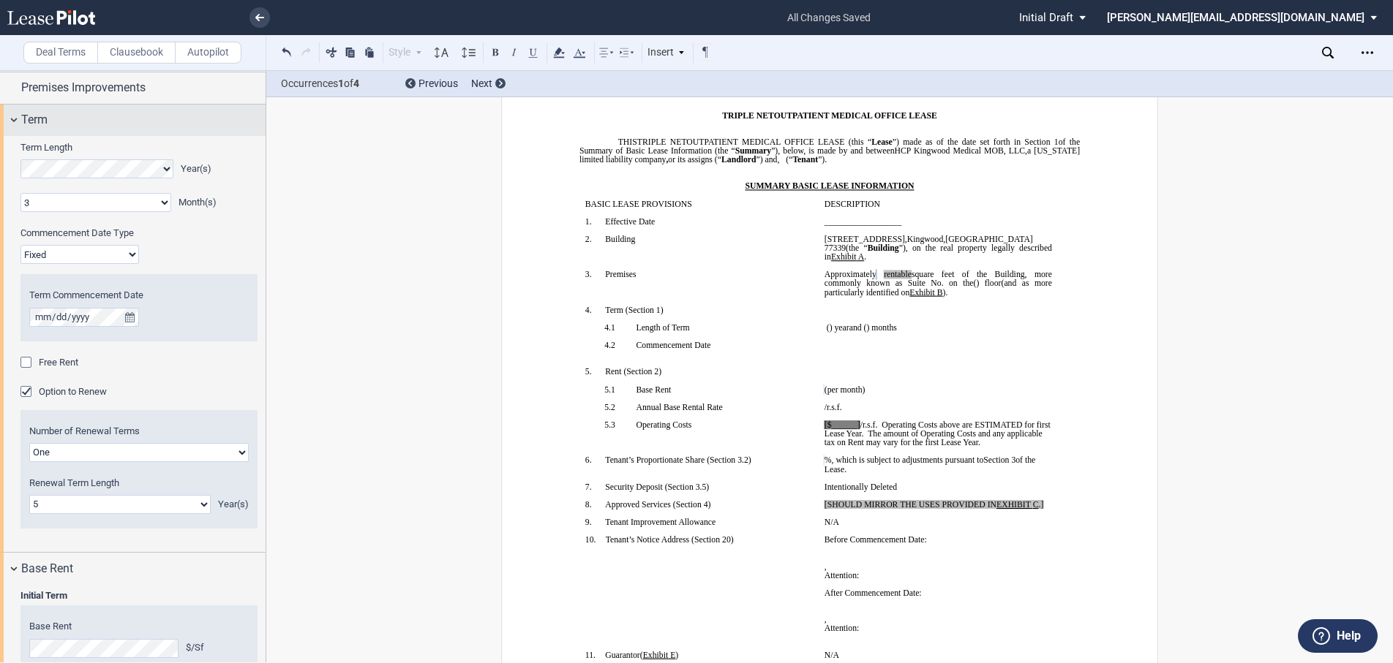
click at [15, 117] on div "Term" at bounding box center [133, 120] width 266 height 31
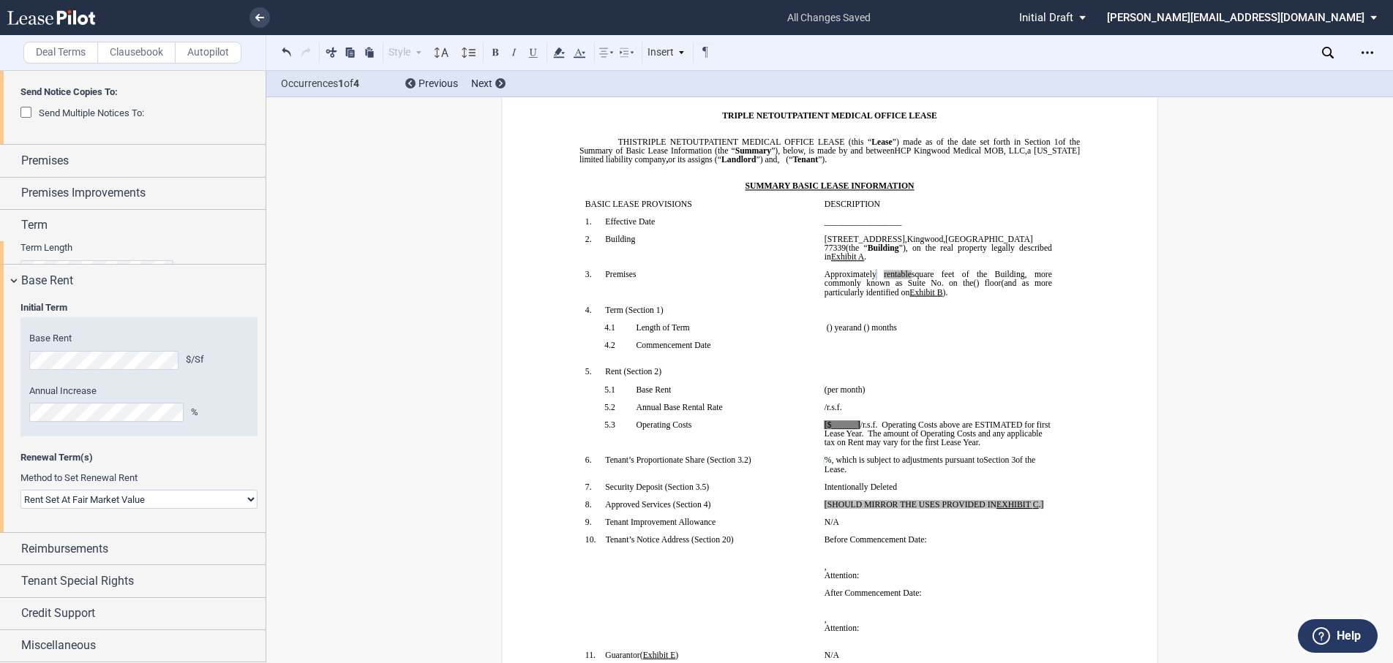
scroll to position [495, 0]
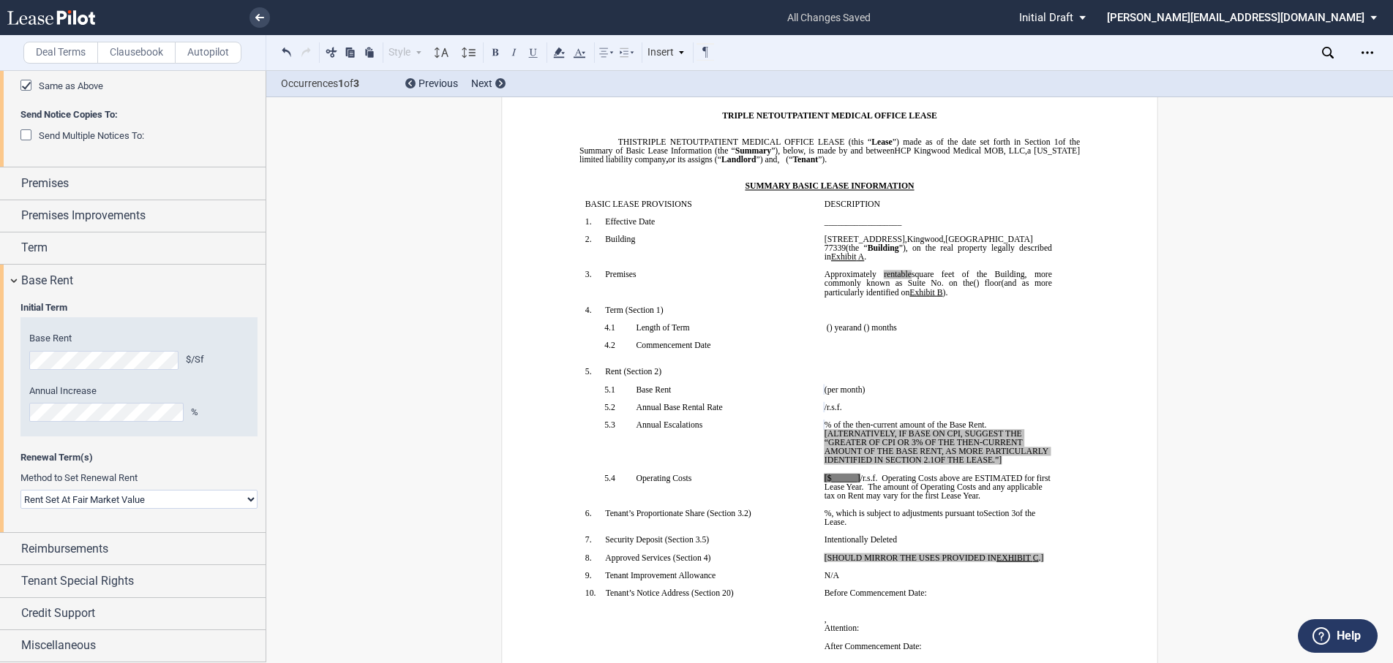
click at [91, 494] on select "Rent Set At Fair Market Value Rent Specified in [GEOGRAPHIC_DATA]" at bounding box center [138, 499] width 237 height 19
click at [20, 490] on select "Rent Set At Fair Market Value Rent Specified in [GEOGRAPHIC_DATA]" at bounding box center [138, 499] width 237 height 19
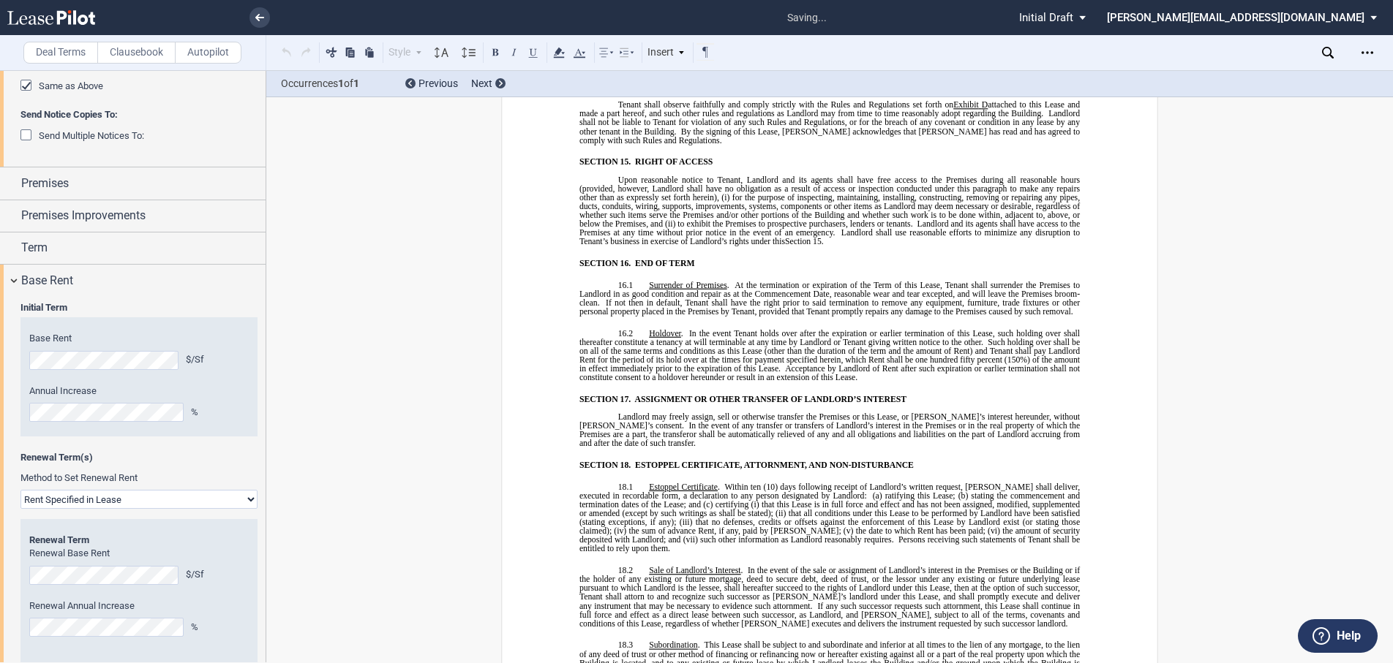
scroll to position [11006, 0]
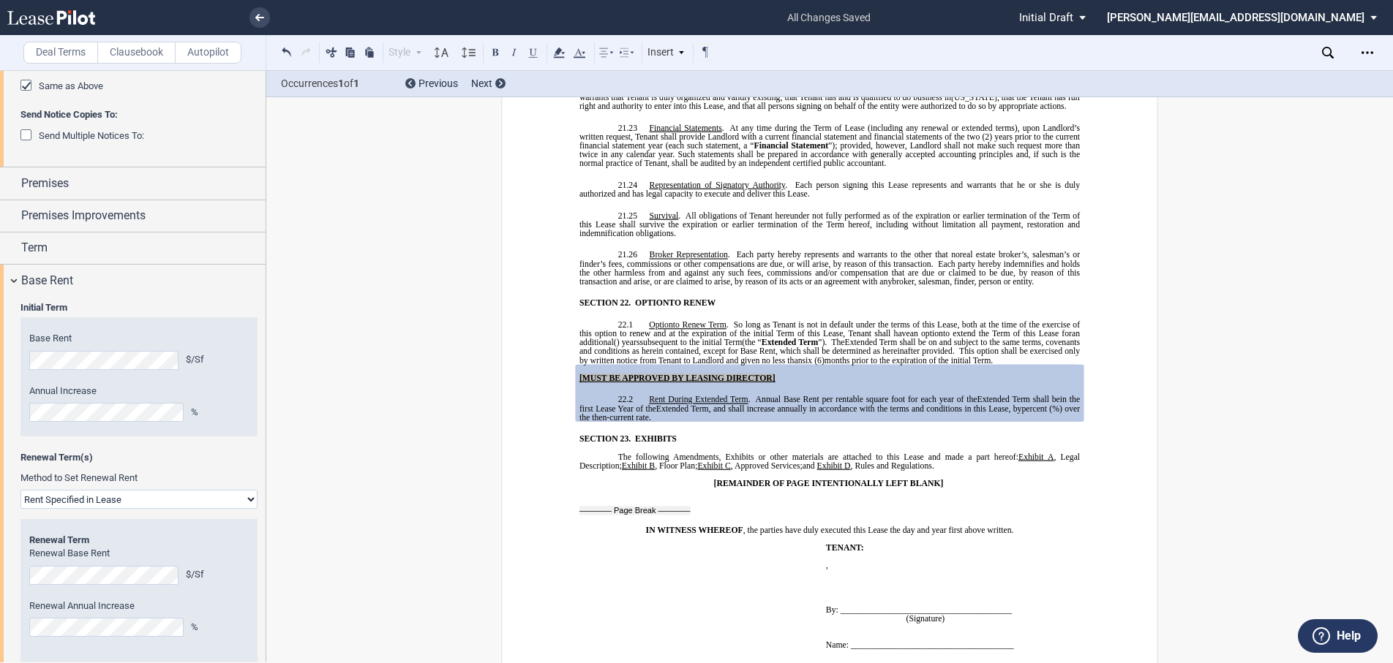
click at [206, 502] on select "Rent Set At Fair Market Value Rent Specified in [GEOGRAPHIC_DATA]" at bounding box center [138, 499] width 237 height 19
select select "fmv"
click at [20, 490] on select "Rent Set At Fair Market Value Rent Specified in [GEOGRAPHIC_DATA]" at bounding box center [138, 499] width 237 height 19
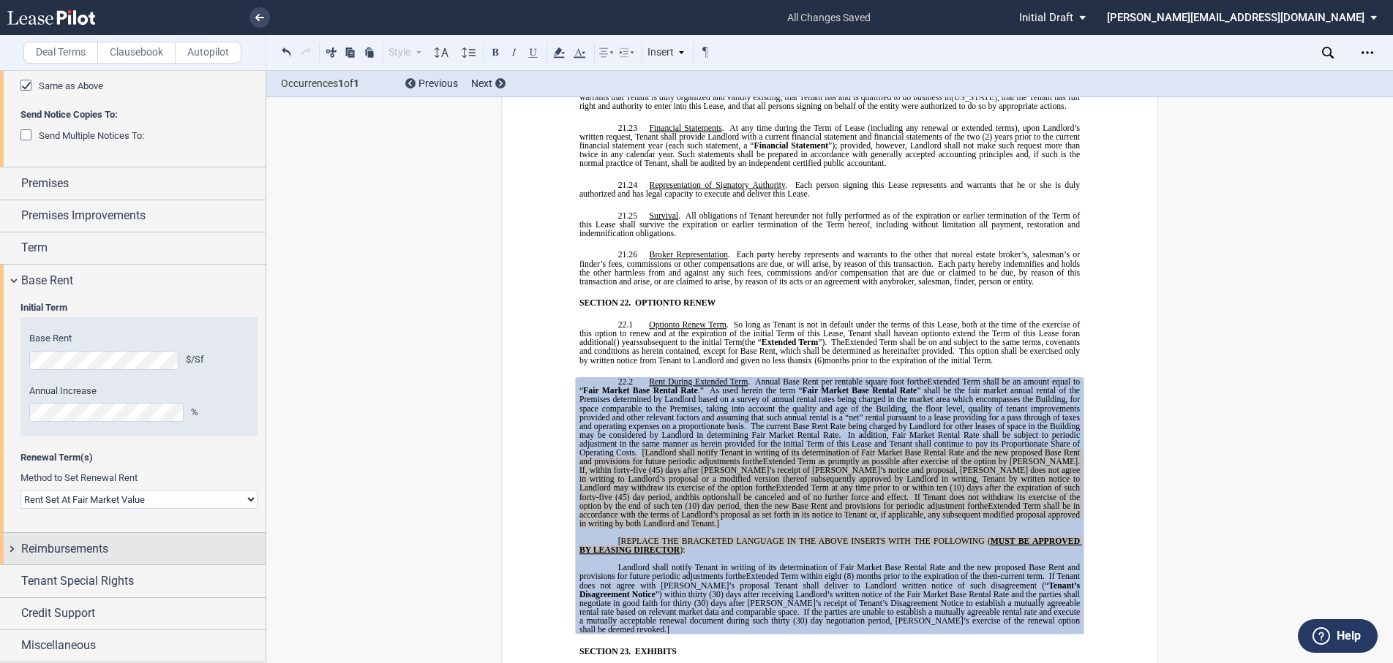
click at [9, 549] on div "Reimbursements" at bounding box center [133, 548] width 266 height 31
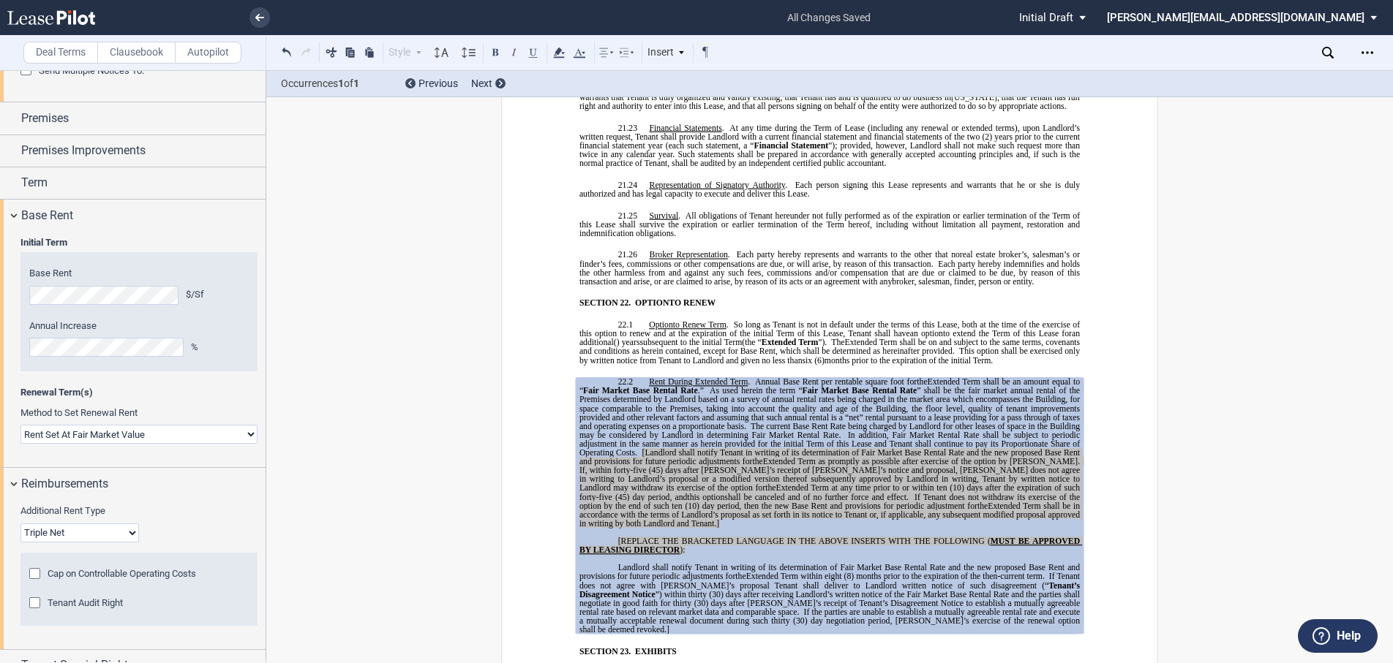
scroll to position [644, 0]
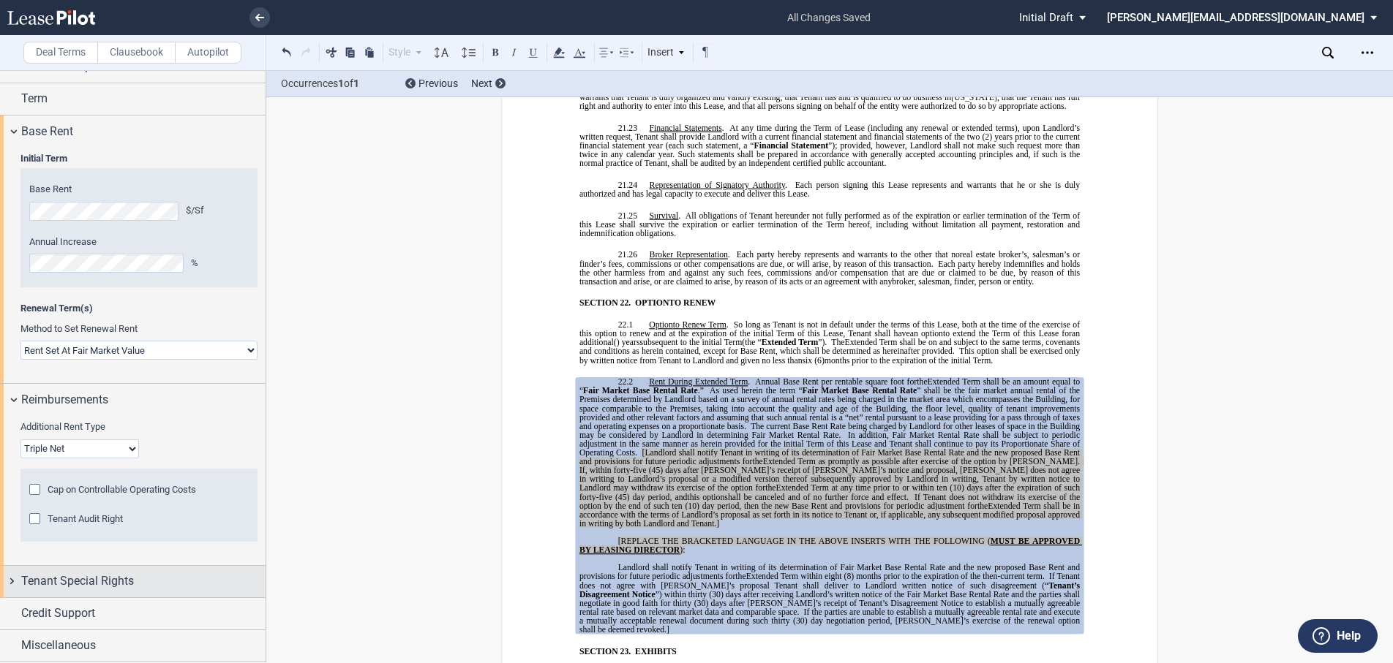
click at [10, 579] on div "Tenant Special Rights" at bounding box center [133, 581] width 266 height 31
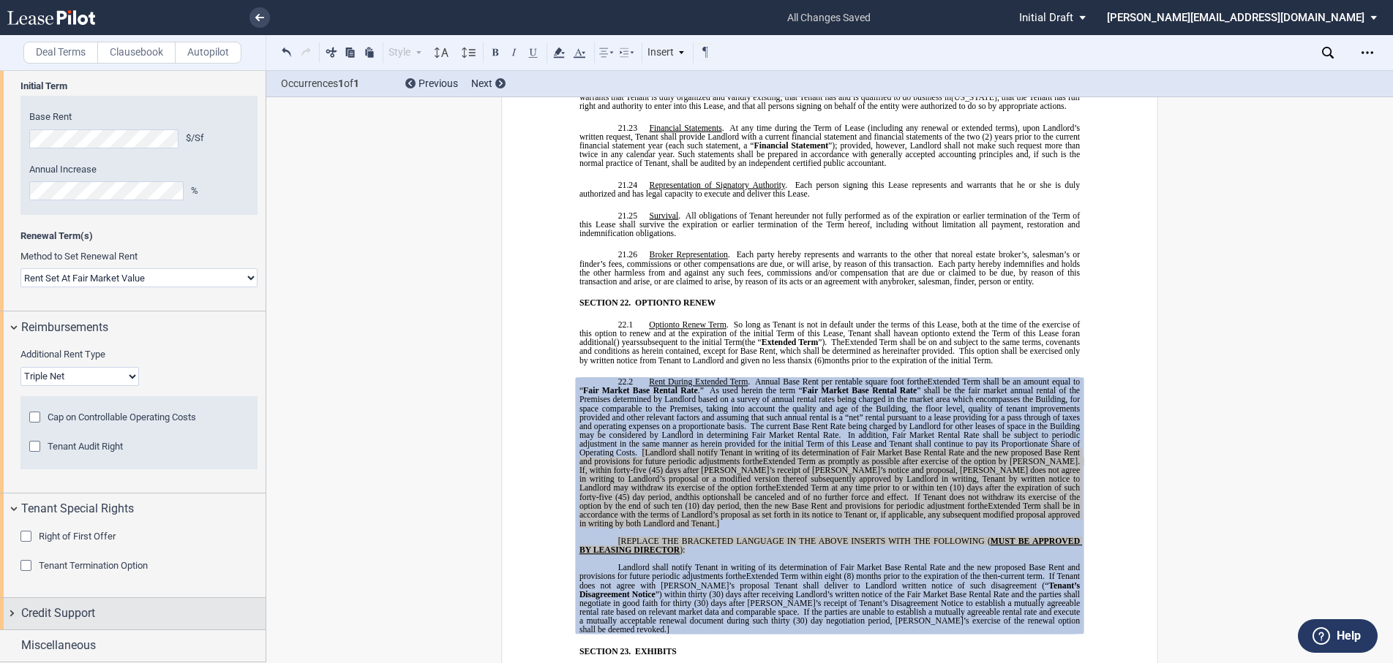
click at [10, 611] on div "Credit Support" at bounding box center [133, 613] width 266 height 31
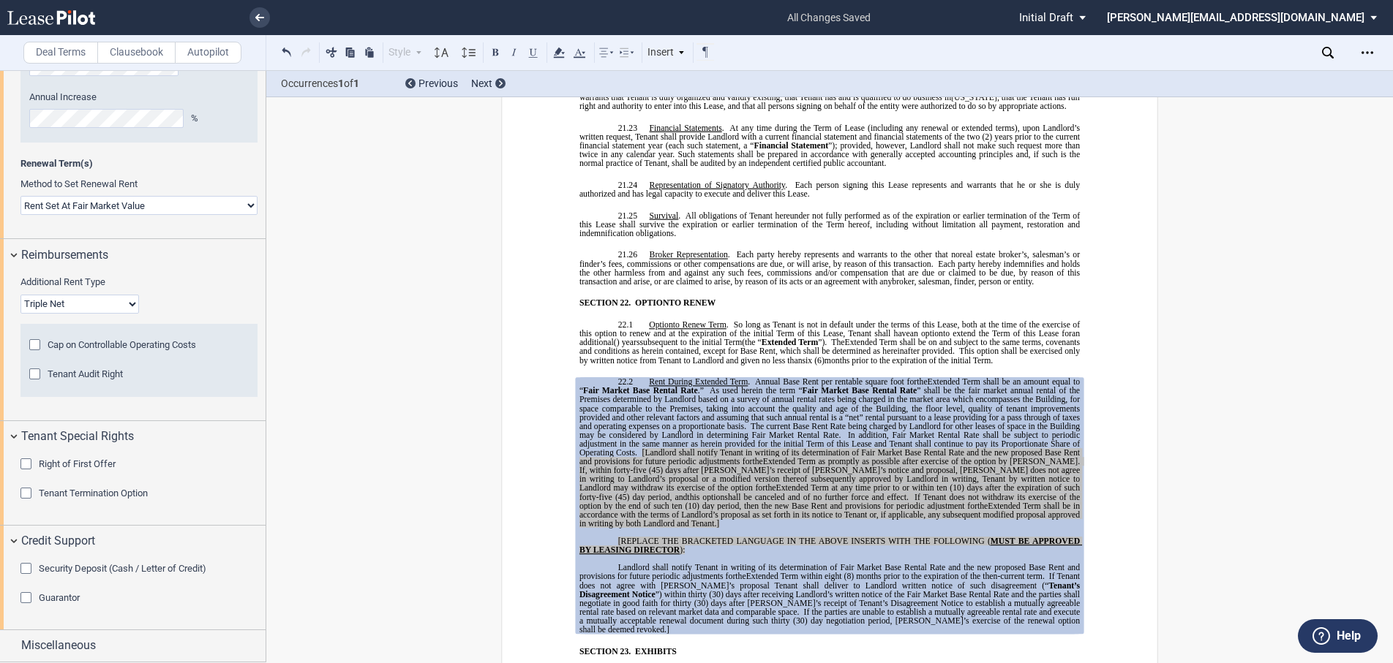
click at [26, 571] on div "Security Deposit (Cash / Letter of Credit)" at bounding box center [27, 570] width 15 height 15
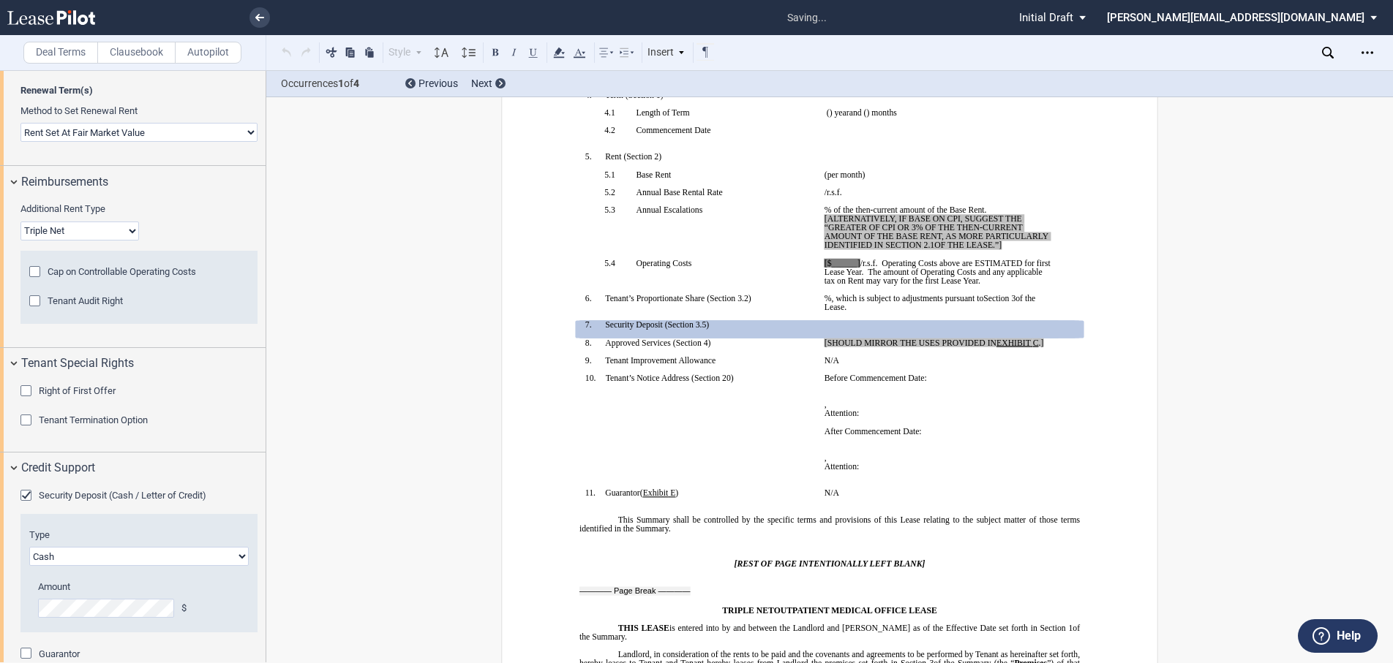
scroll to position [918, 0]
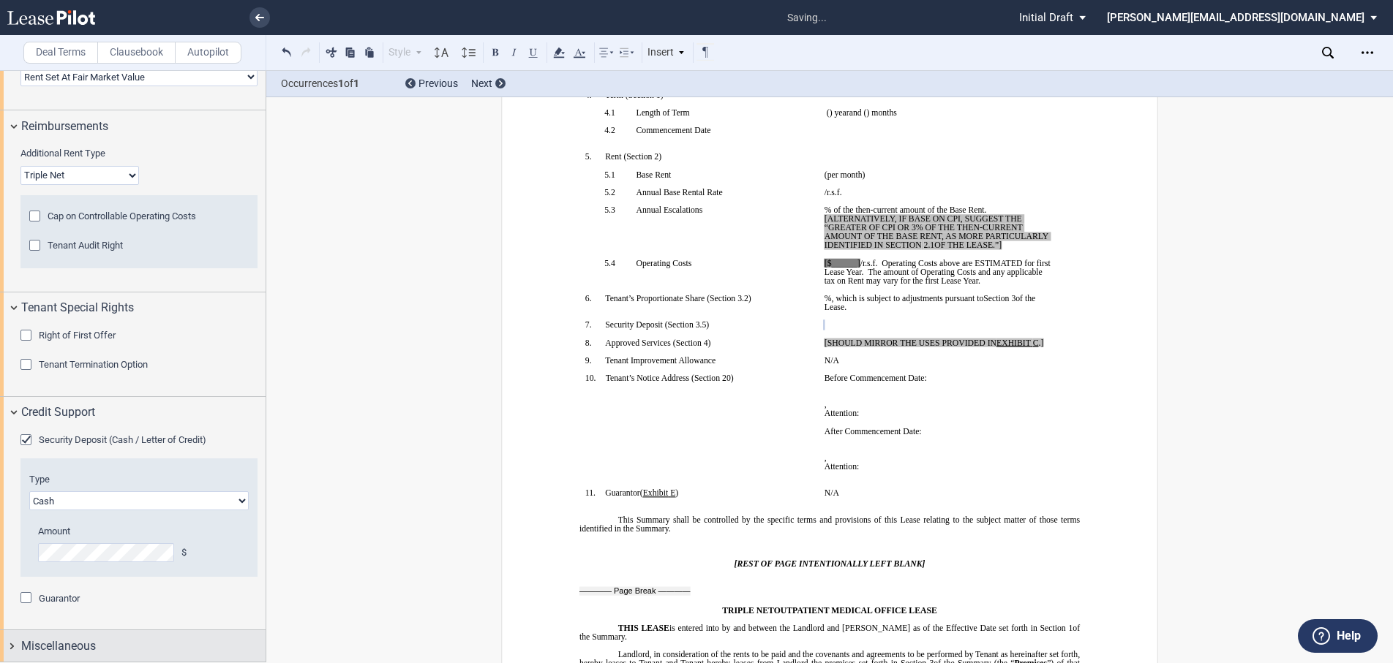
click at [12, 647] on div "Miscellaneous" at bounding box center [133, 646] width 266 height 31
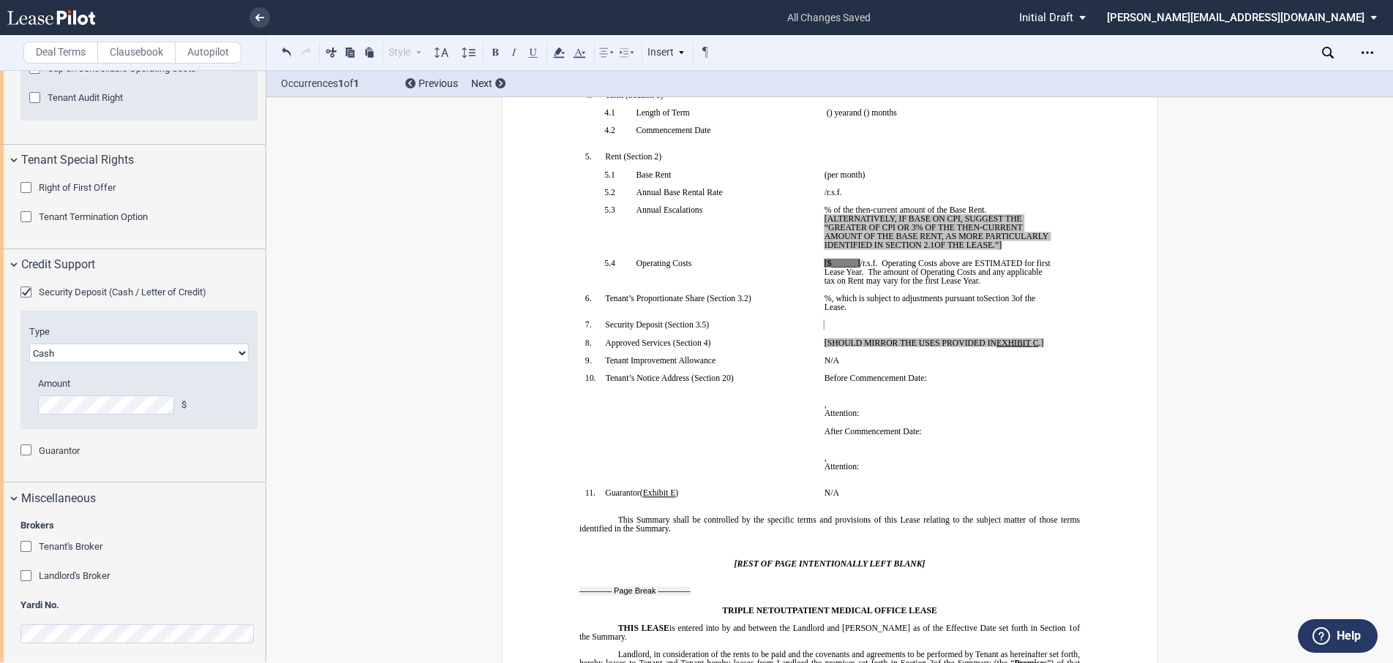
scroll to position [1071, 0]
click at [29, 541] on div "Tenant's Broker" at bounding box center [27, 543] width 15 height 15
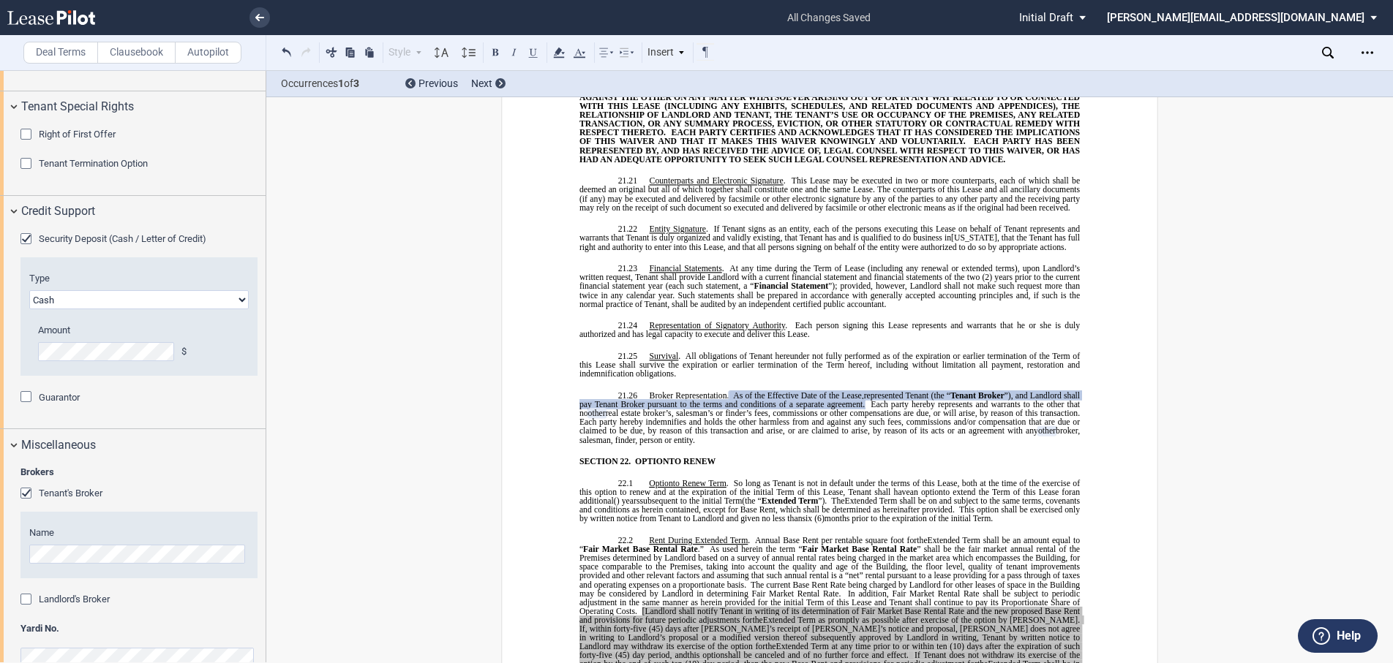
scroll to position [1148, 0]
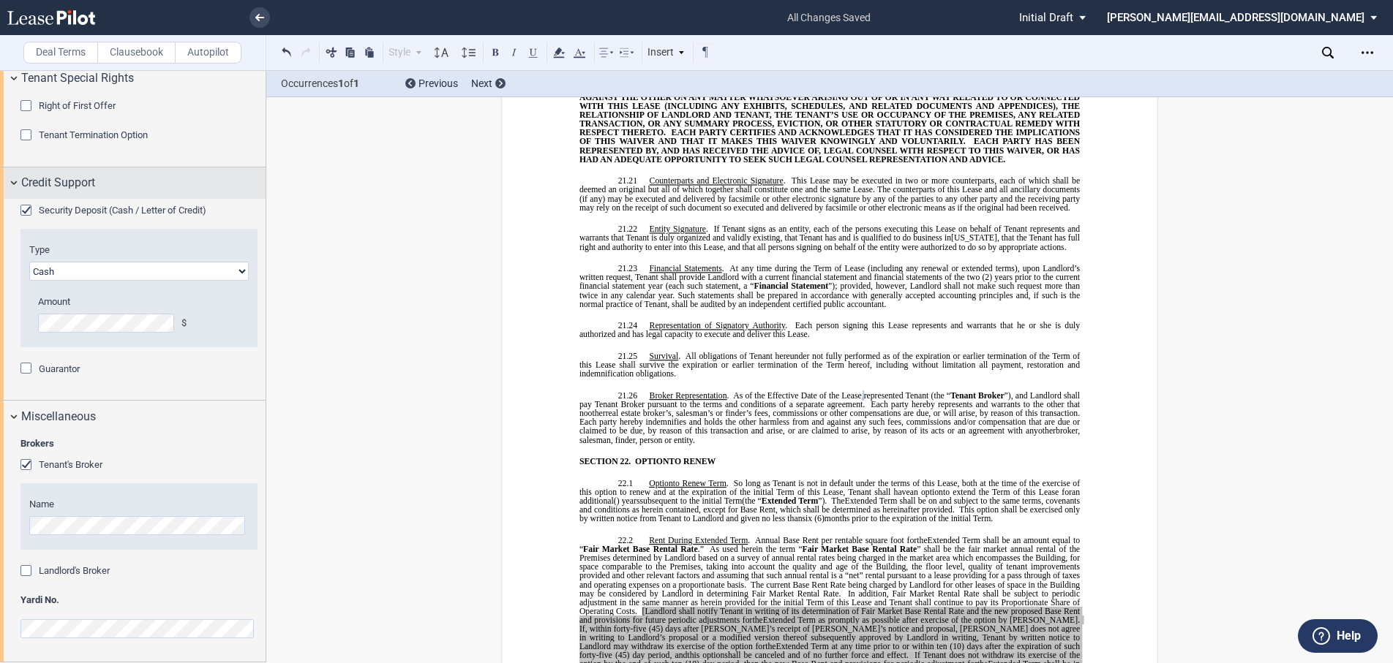
click at [16, 181] on div "Credit Support" at bounding box center [133, 183] width 266 height 31
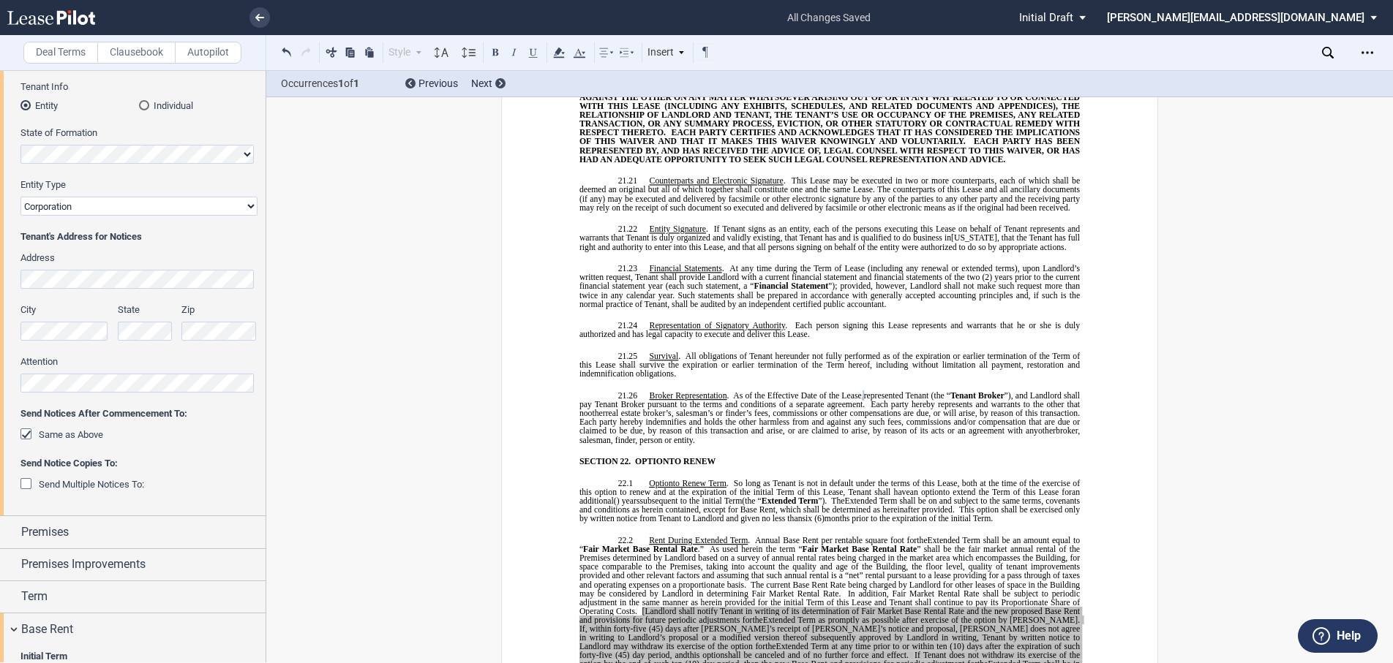
scroll to position [219, 0]
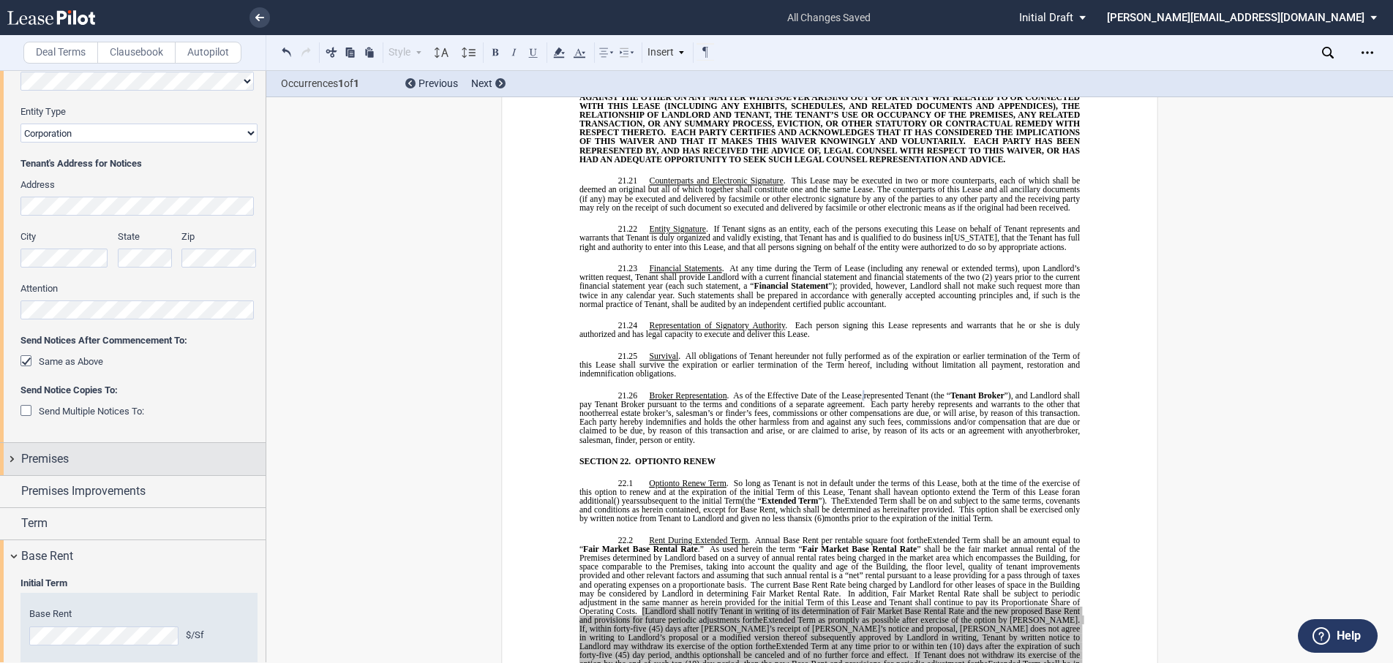
click at [10, 459] on div "Premises" at bounding box center [133, 458] width 266 height 31
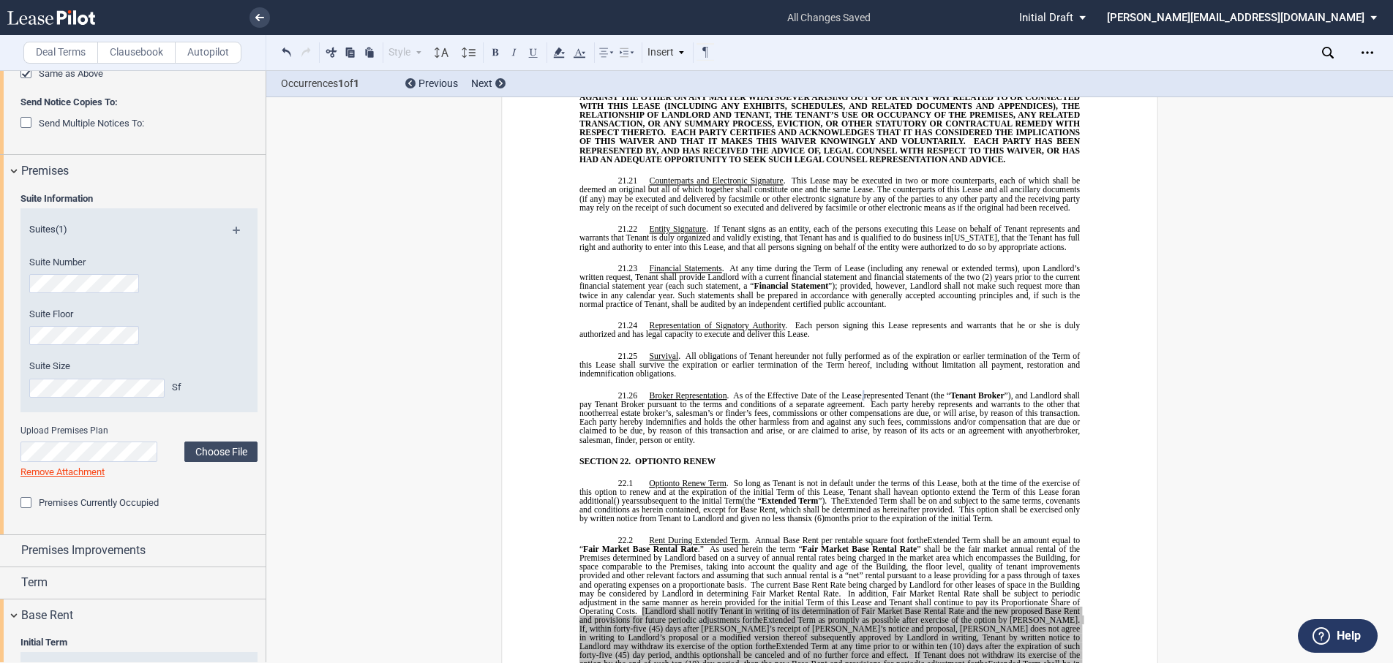
scroll to position [512, 0]
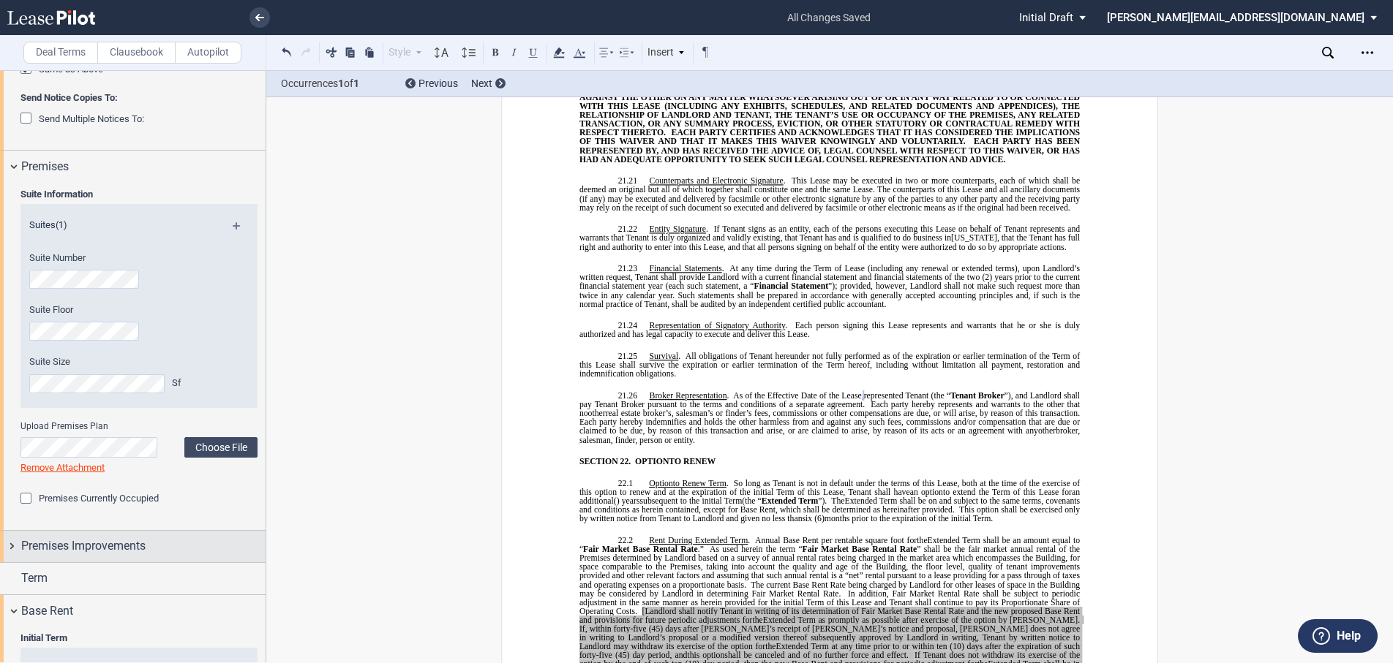
click at [10, 549] on div "Premises Improvements" at bounding box center [133, 546] width 266 height 31
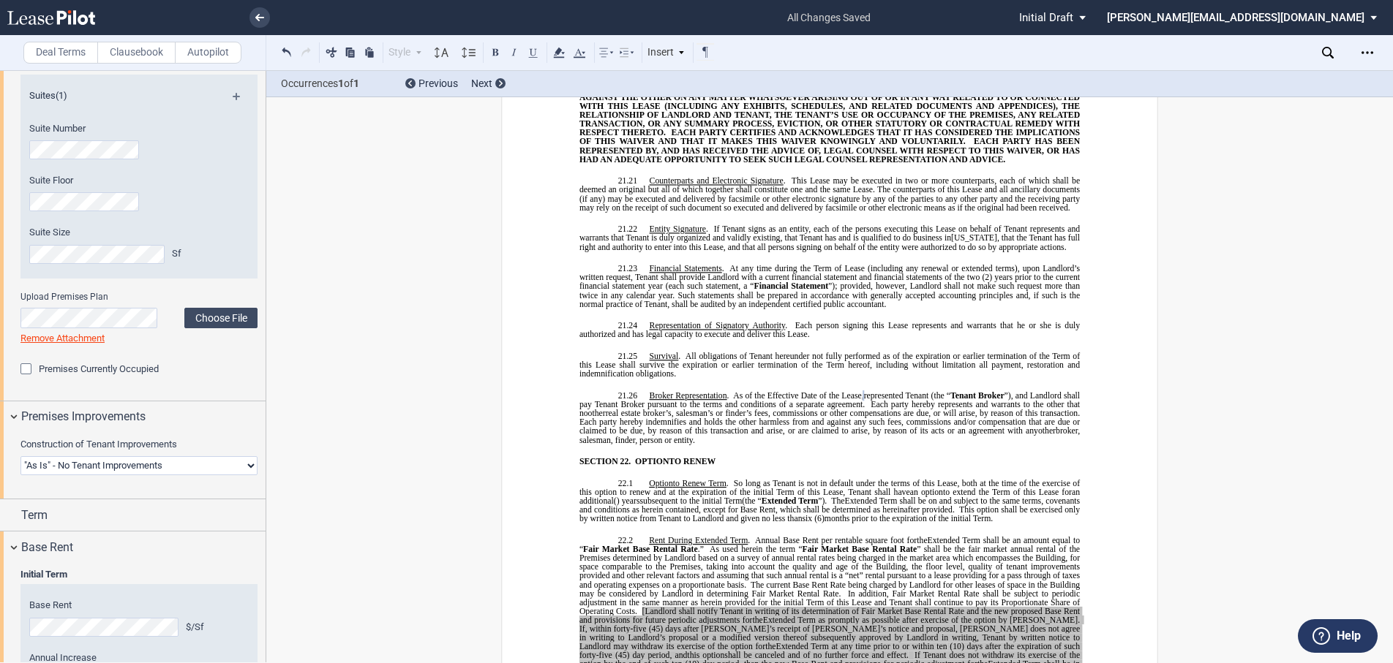
scroll to position [658, 0]
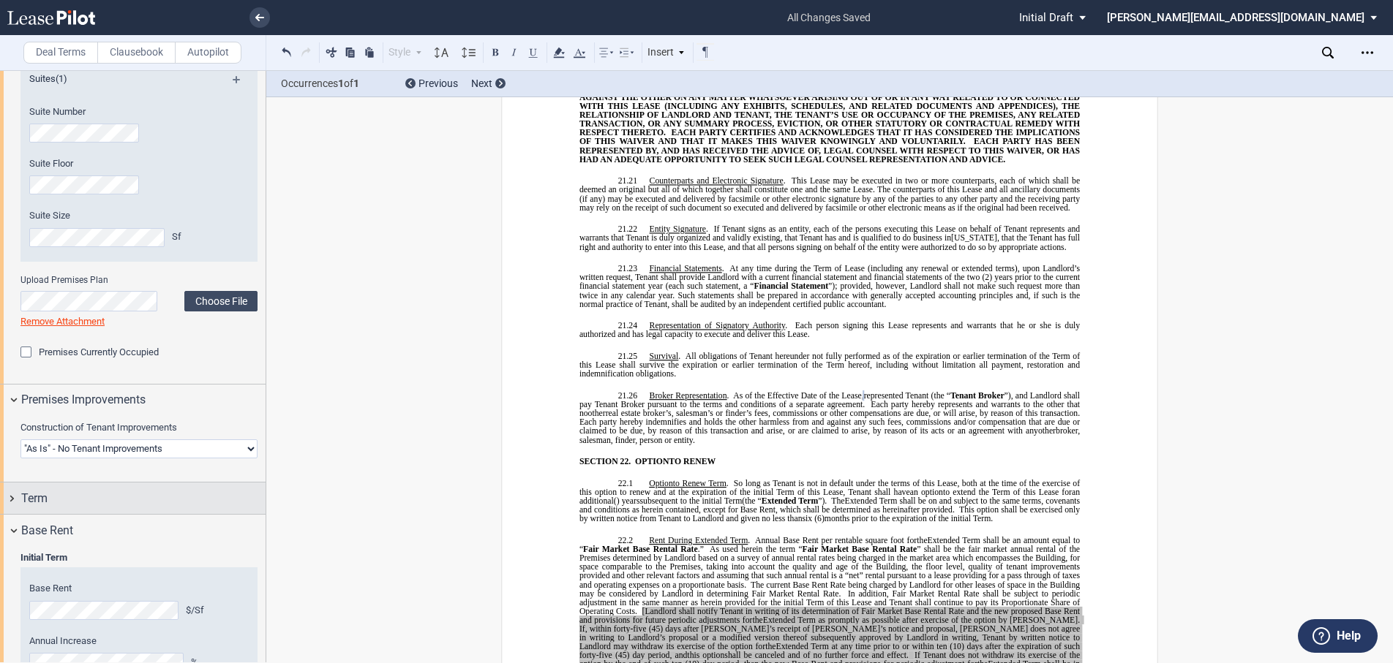
click at [12, 497] on div "Term" at bounding box center [133, 498] width 266 height 31
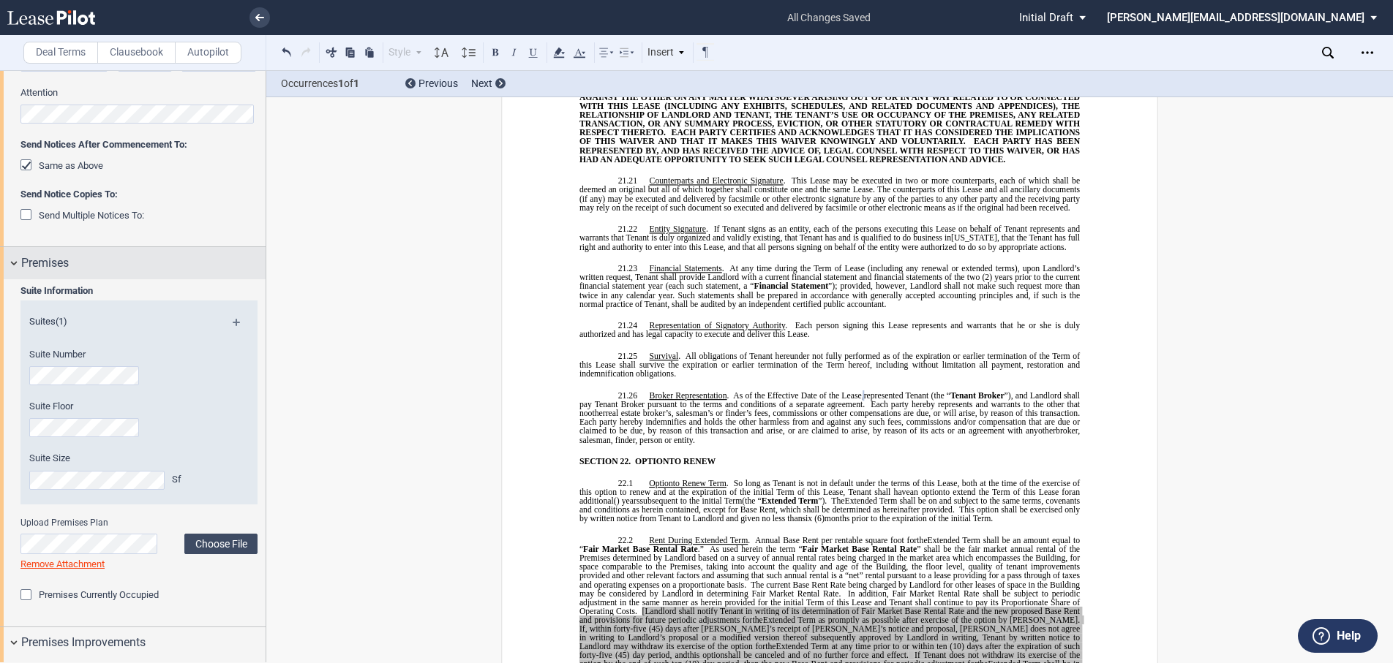
scroll to position [439, 0]
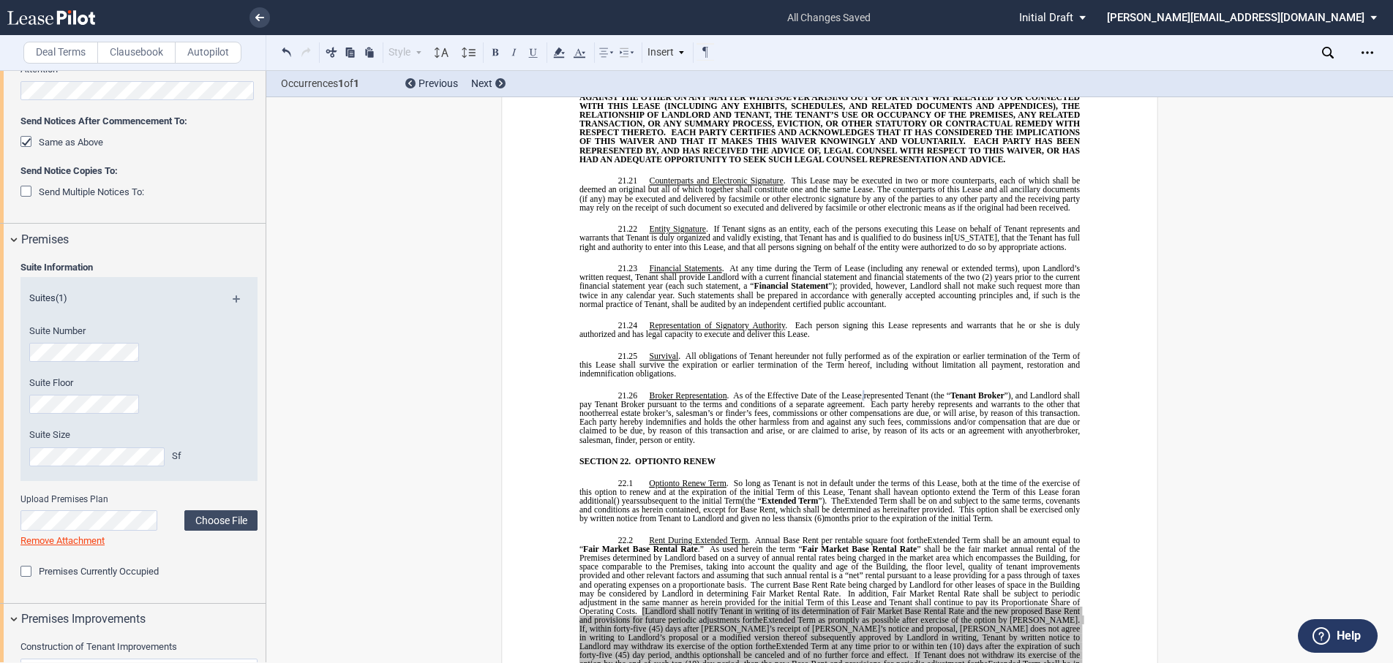
click at [29, 570] on div "Premises Currently Occupied" at bounding box center [27, 573] width 15 height 15
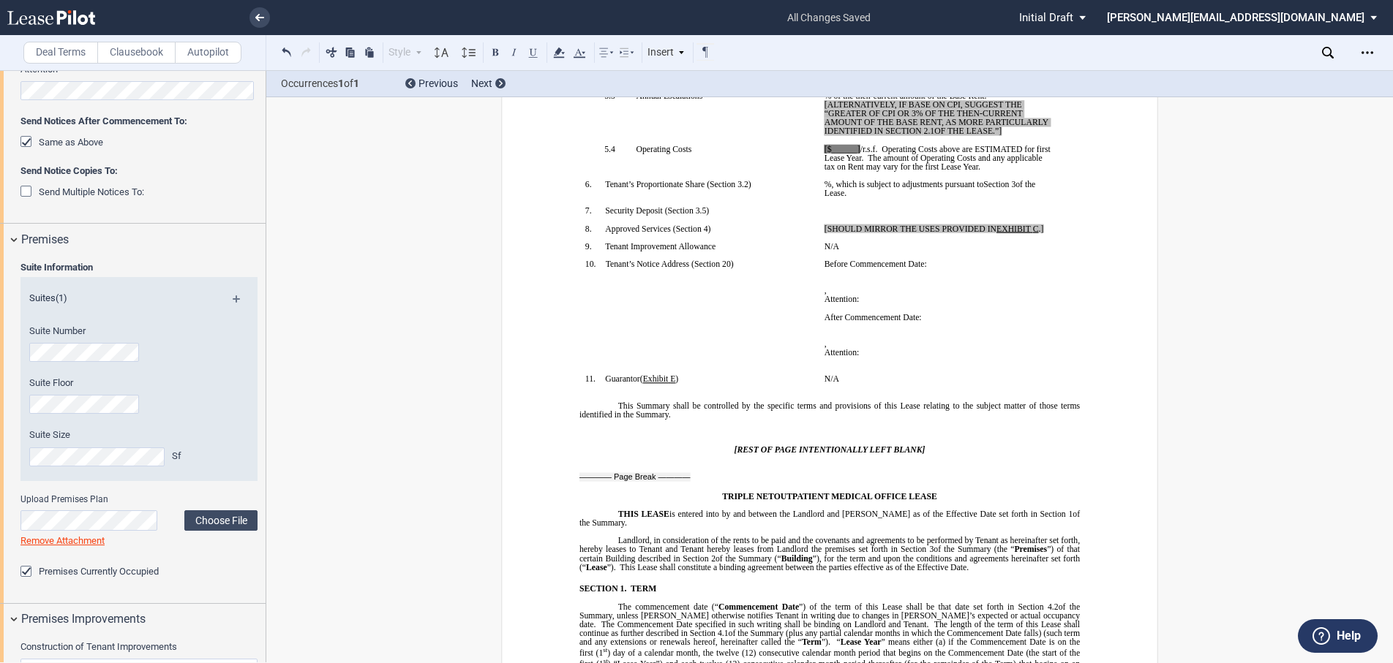
scroll to position [288, 0]
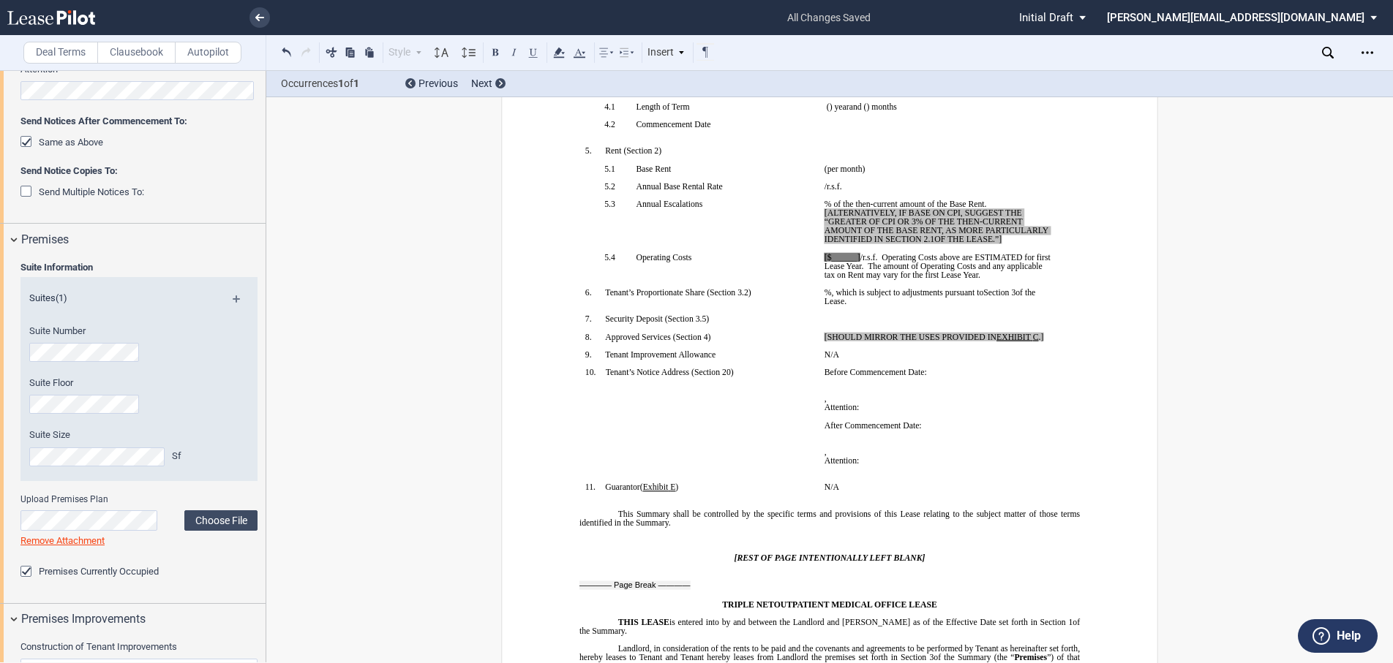
click at [28, 572] on div "Premises Currently Occupied" at bounding box center [27, 573] width 15 height 15
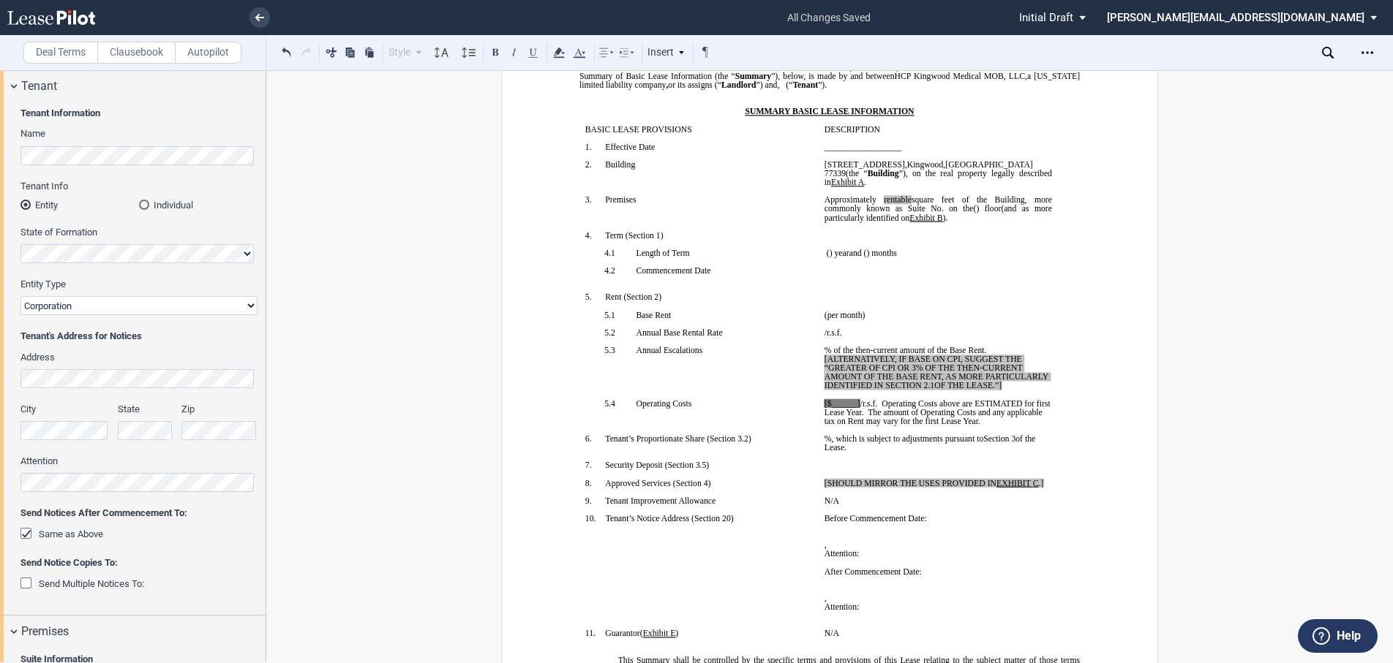
scroll to position [0, 0]
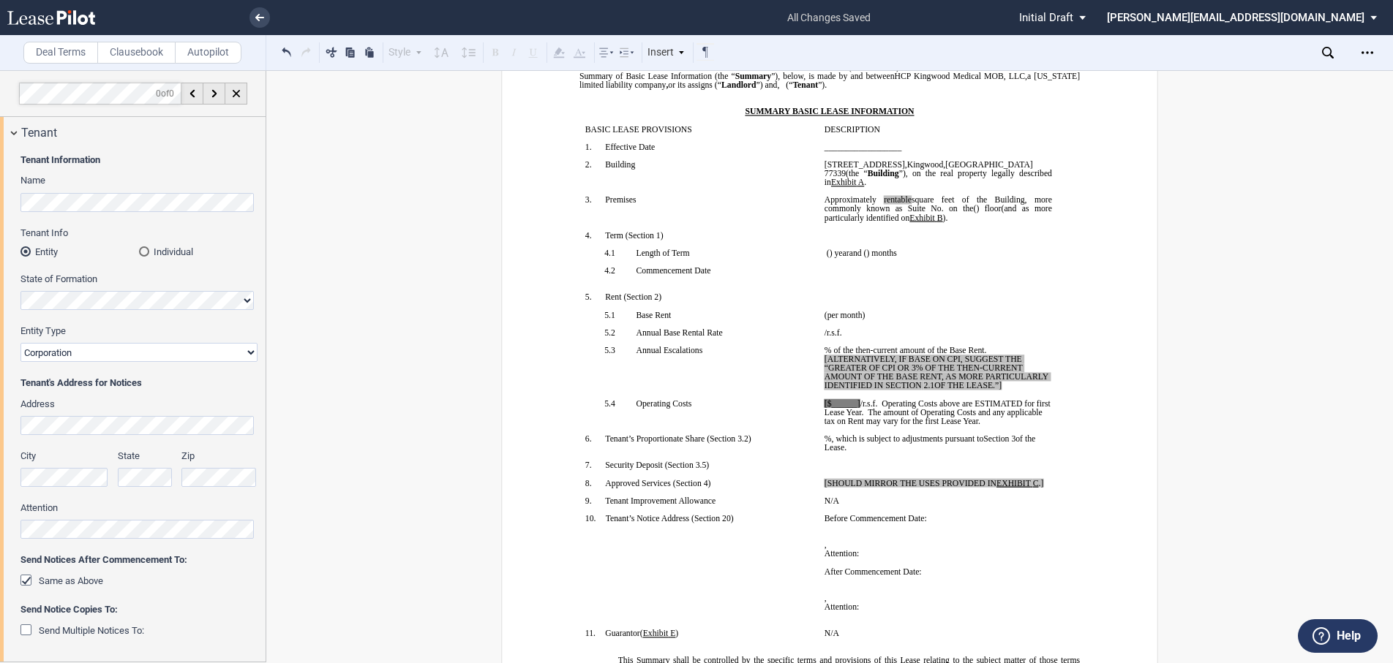
click at [15, 434] on div "Tenant Information Name Tenant Info Entity Individual State of Formation Entity…" at bounding box center [133, 404] width 266 height 513
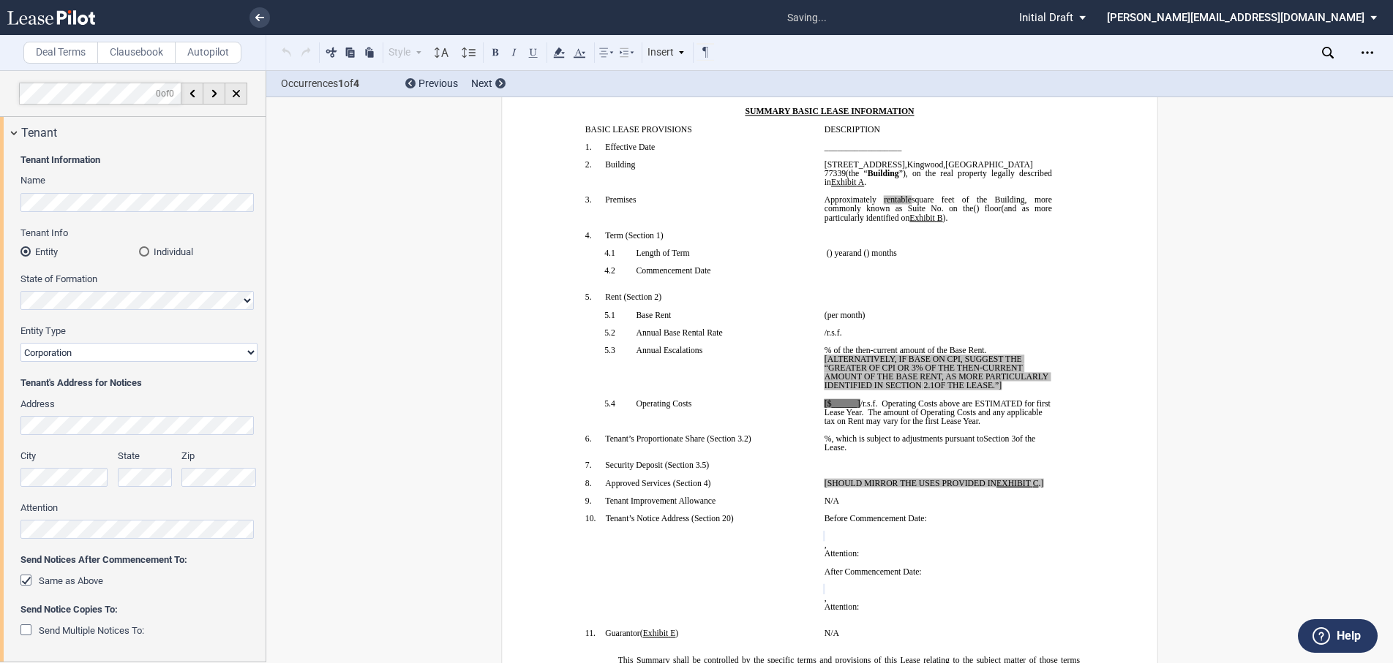
click at [0, 473] on html ".bocls-1{fill:#26354a;fill-rule:evenodd} Loading... × saving... Pending... Pend…" at bounding box center [696, 331] width 1393 height 663
click at [93, 477] on div "City State Zip" at bounding box center [139, 476] width 255 height 52
click at [154, 477] on div "City State Zip" at bounding box center [139, 476] width 255 height 52
click at [0, 526] on html ".bocls-1{fill:#26354a;fill-rule:evenodd} Loading... × saving... Pending... Pend…" at bounding box center [696, 331] width 1393 height 663
click at [29, 577] on div "Same as Above" at bounding box center [27, 582] width 15 height 15
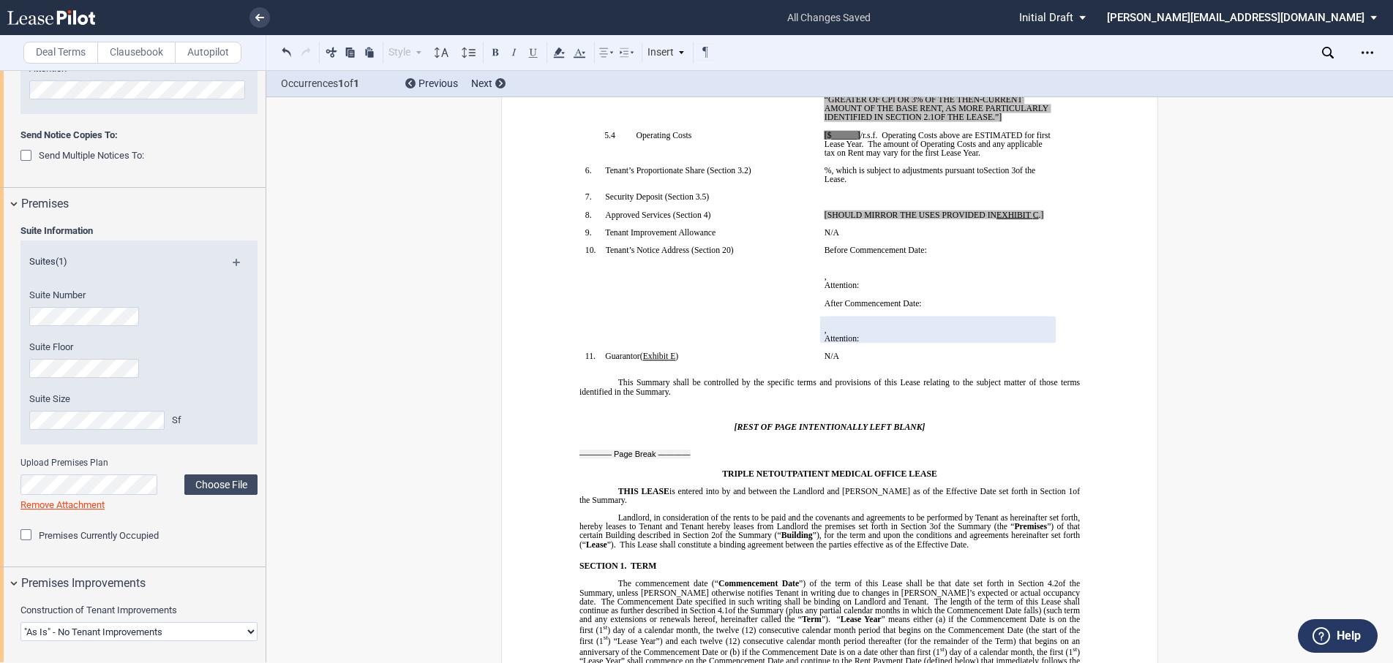
scroll to position [658, 0]
click at [18, 199] on div "Premises" at bounding box center [133, 201] width 266 height 31
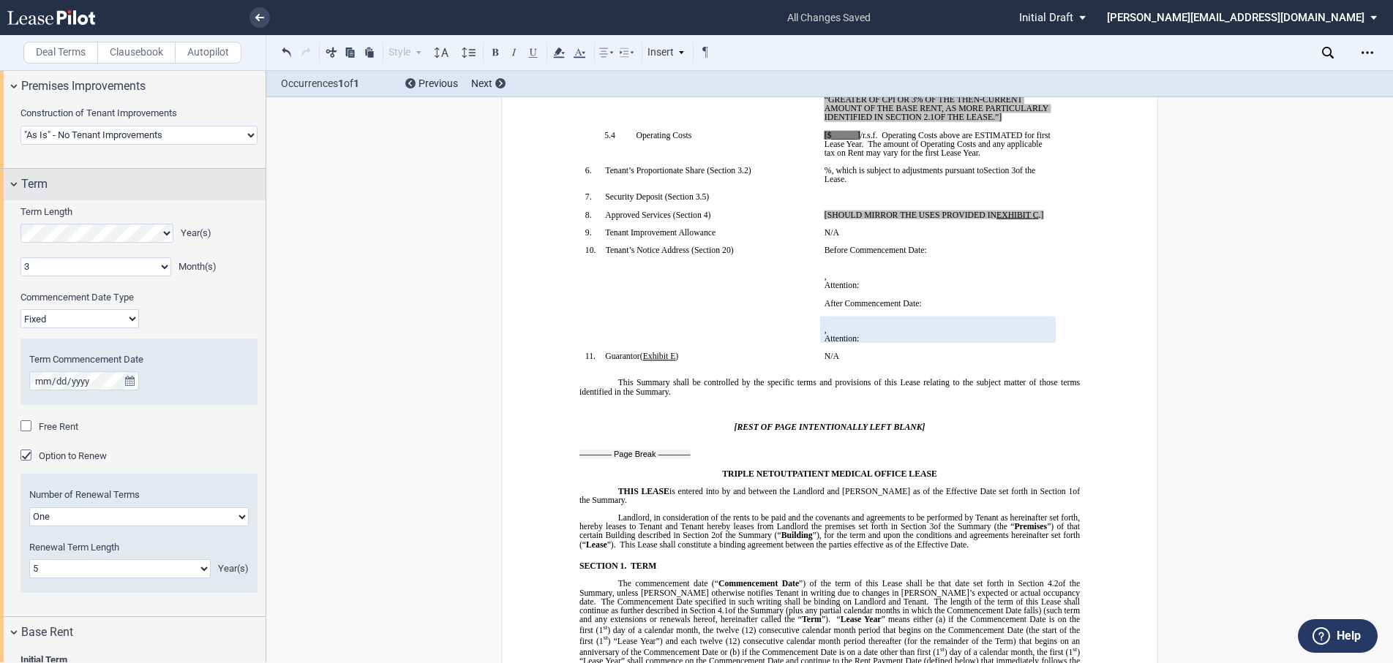
scroll to position [805, 0]
click at [18, 187] on div "Term" at bounding box center [133, 185] width 266 height 31
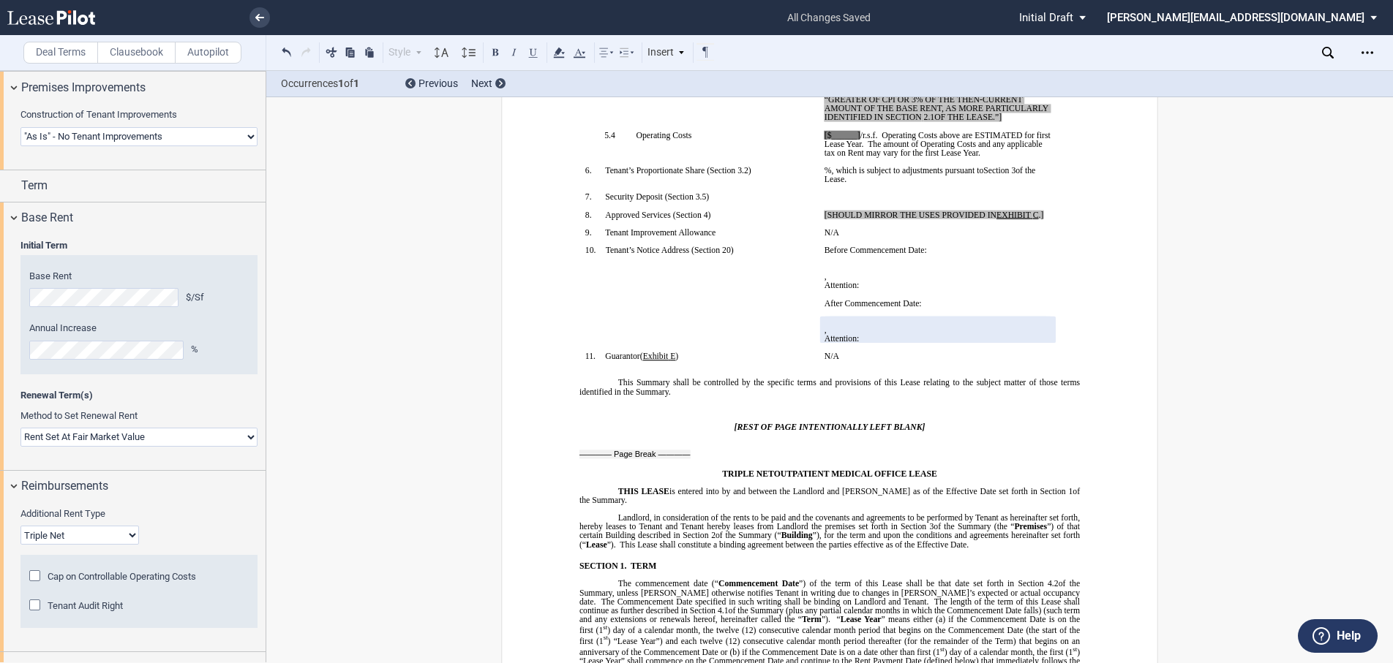
click at [137, 437] on select "Rent Set At Fair Market Value Rent Specified in [GEOGRAPHIC_DATA]" at bounding box center [138, 437] width 237 height 19
click at [233, 406] on div "Renewal Term(s) Method to Set Renewal Rent Rent Set At Fair Market Value Rent S…" at bounding box center [139, 425] width 255 height 72
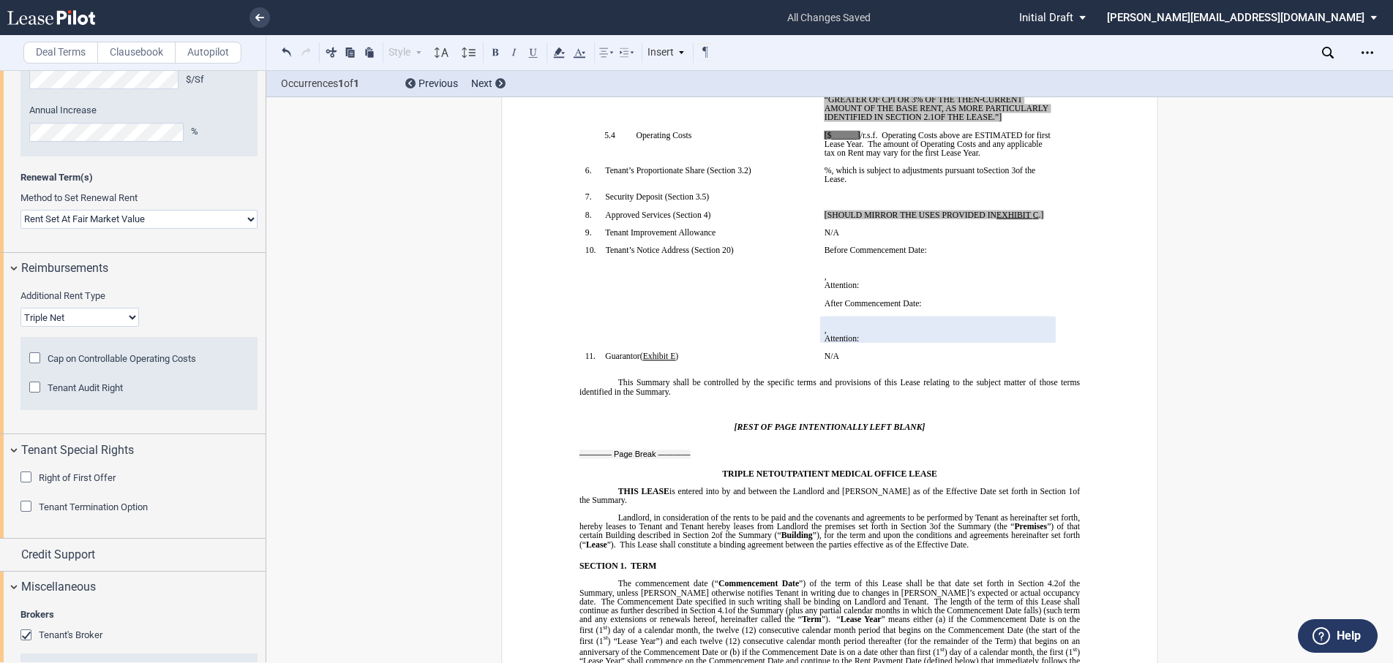
scroll to position [1024, 0]
click at [15, 266] on div "Reimbursements" at bounding box center [133, 267] width 266 height 31
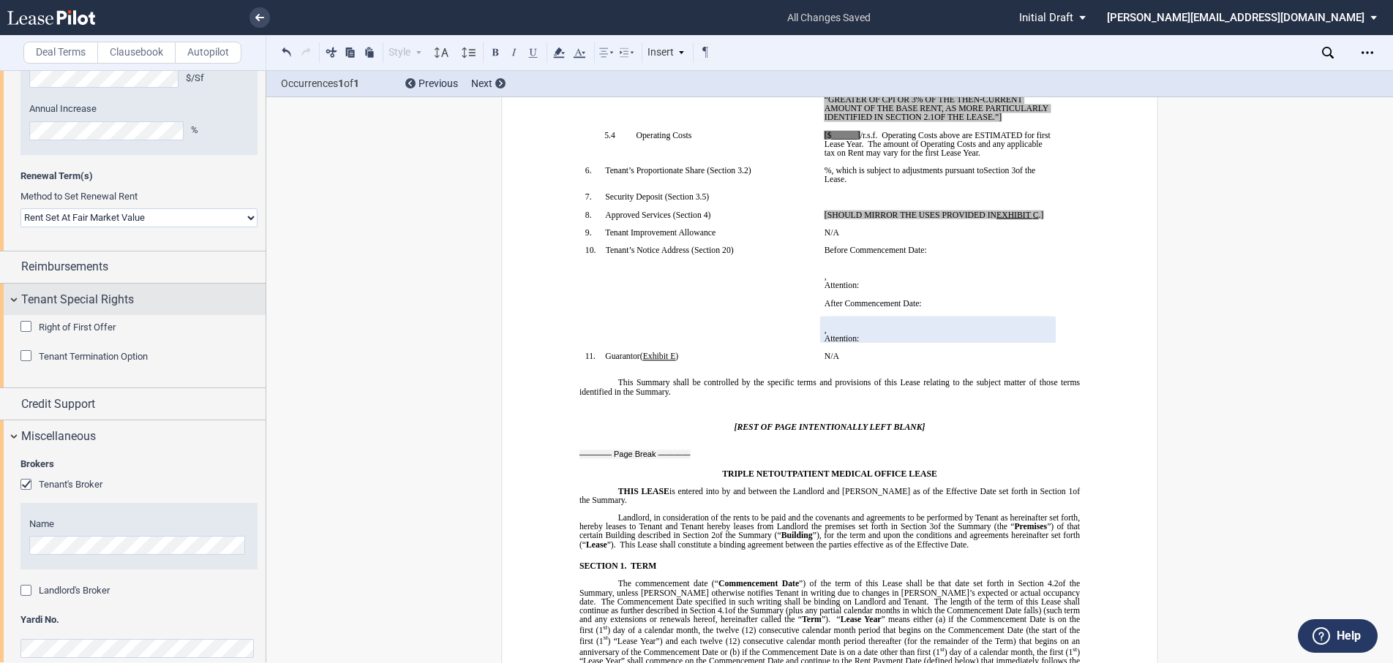
click at [12, 297] on div "Tenant Special Rights" at bounding box center [133, 299] width 266 height 31
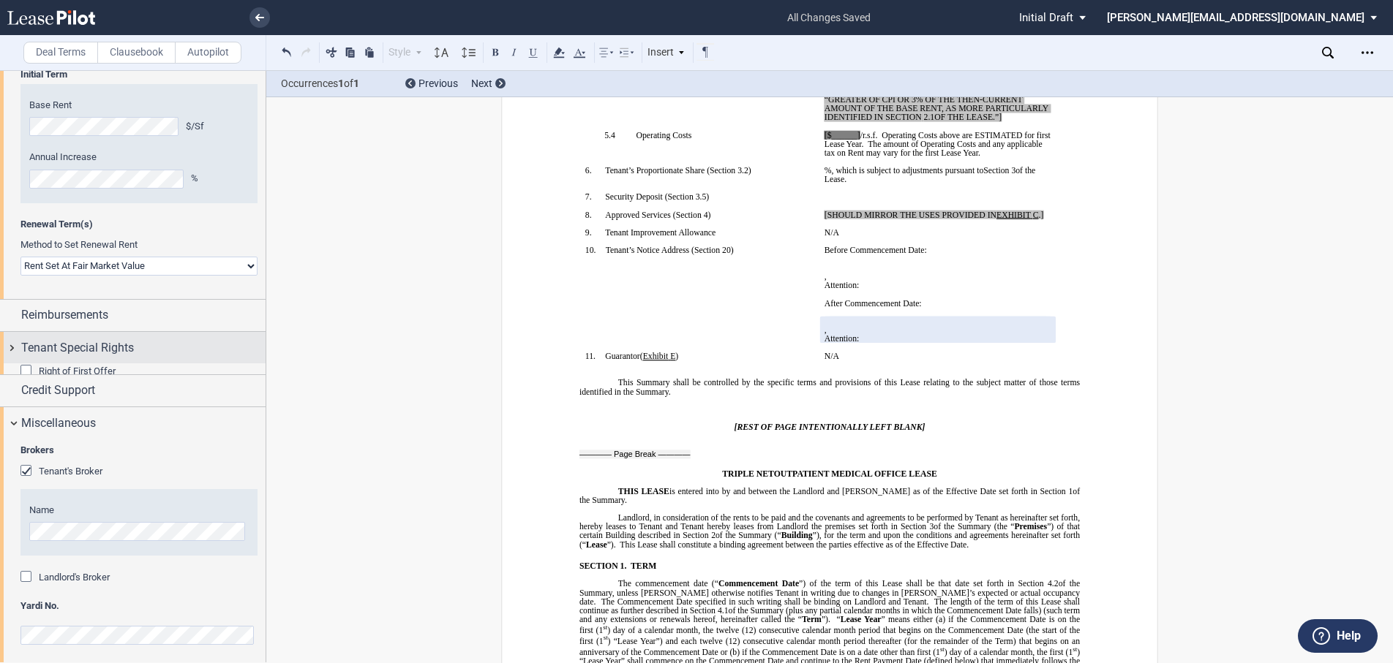
scroll to position [971, 0]
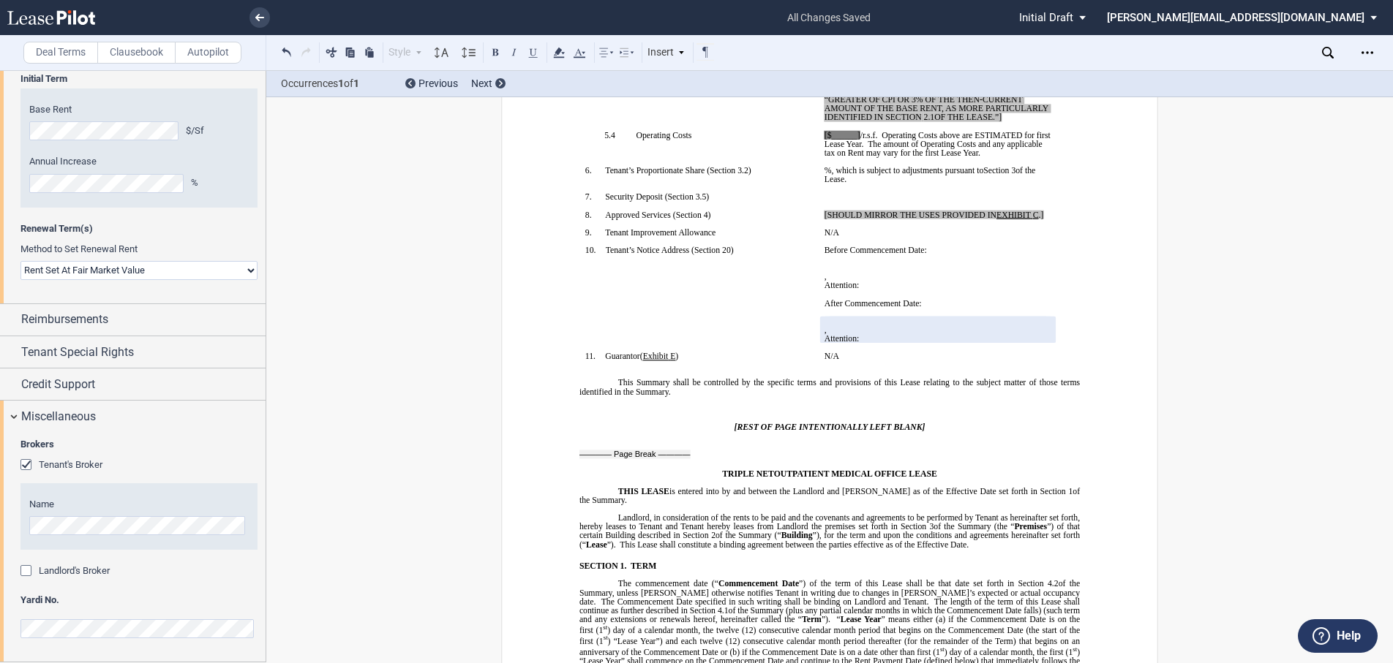
click at [31, 568] on div "Landlord's Broker" at bounding box center [27, 572] width 15 height 15
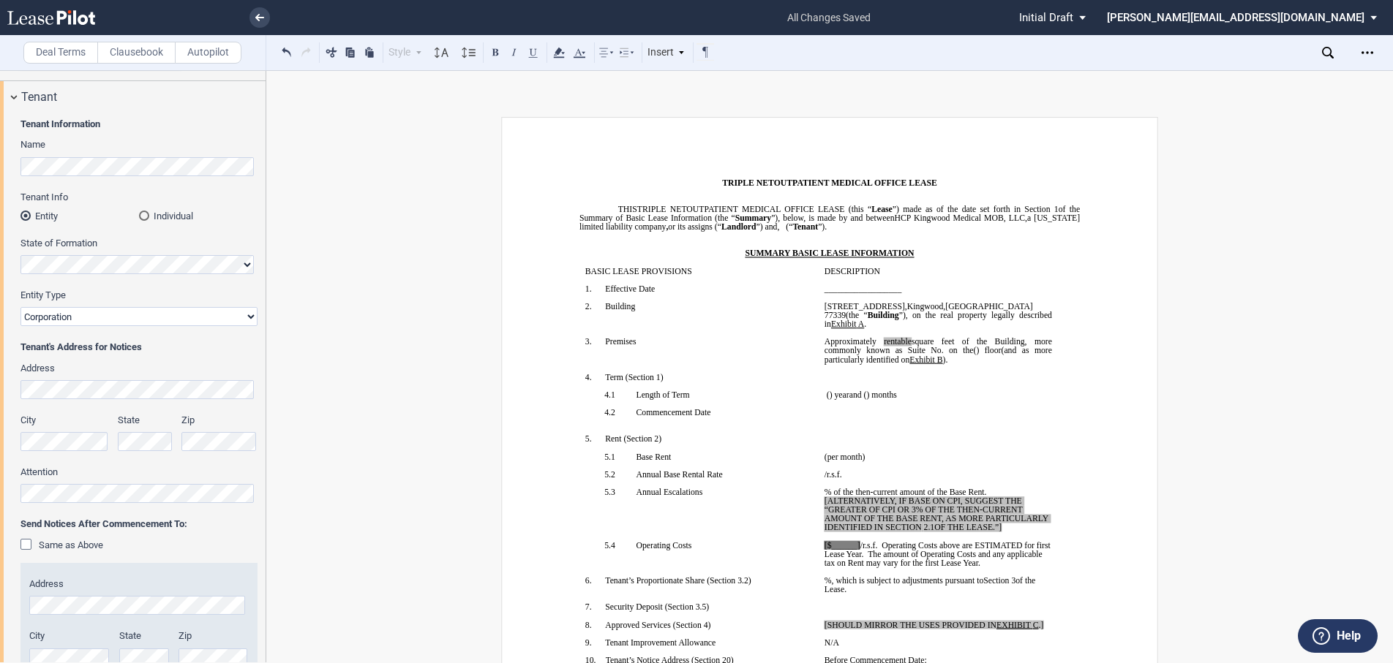
scroll to position [0, 0]
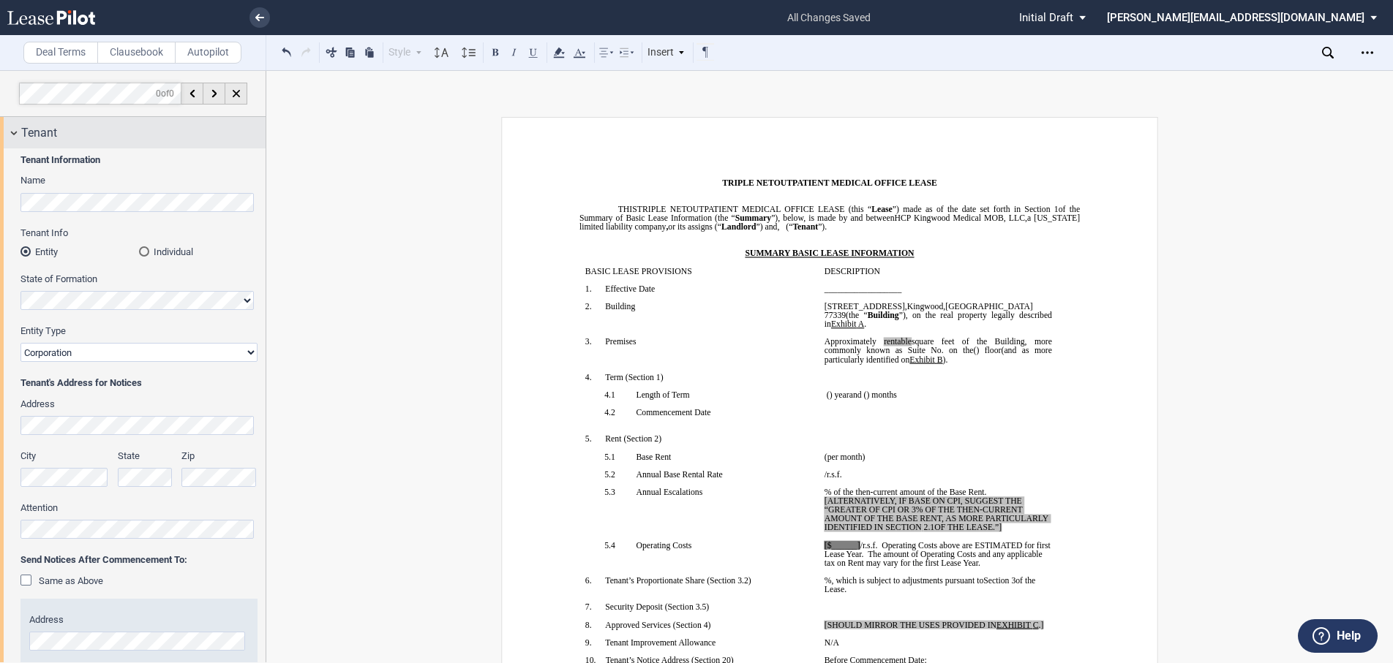
click at [14, 130] on div "Tenant" at bounding box center [133, 132] width 266 height 31
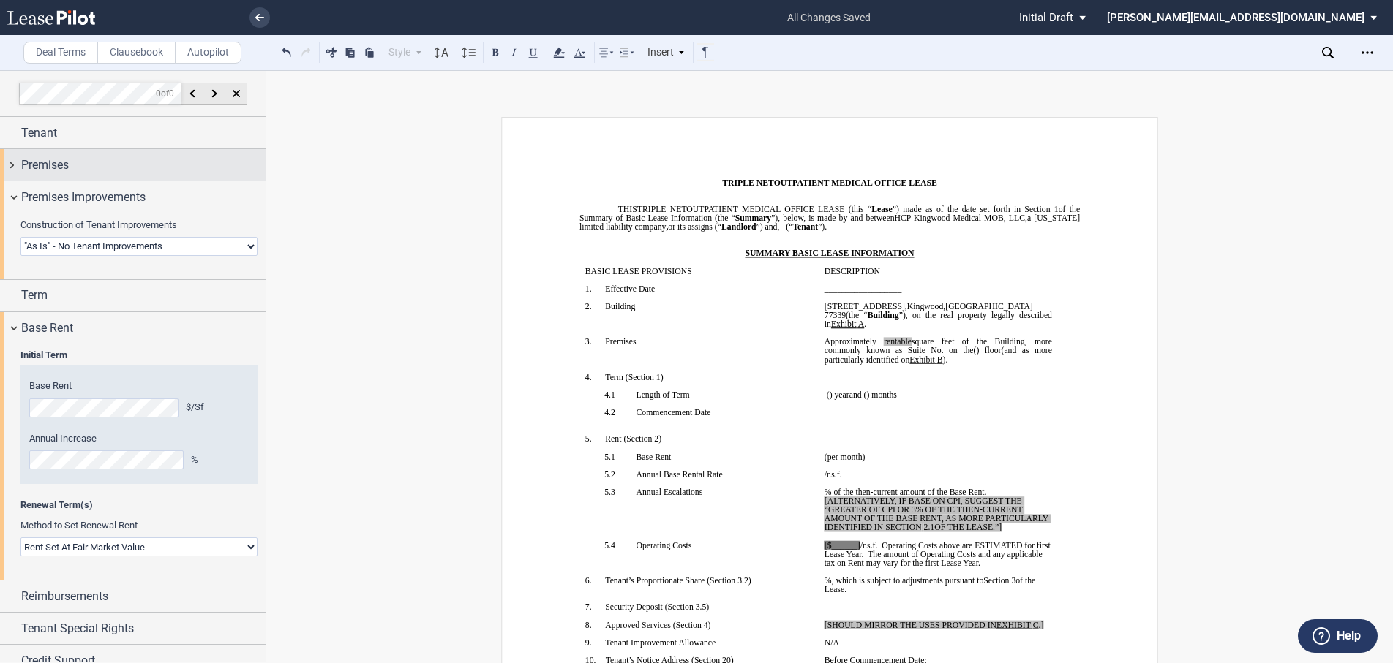
click at [14, 164] on div "Premises" at bounding box center [133, 164] width 266 height 31
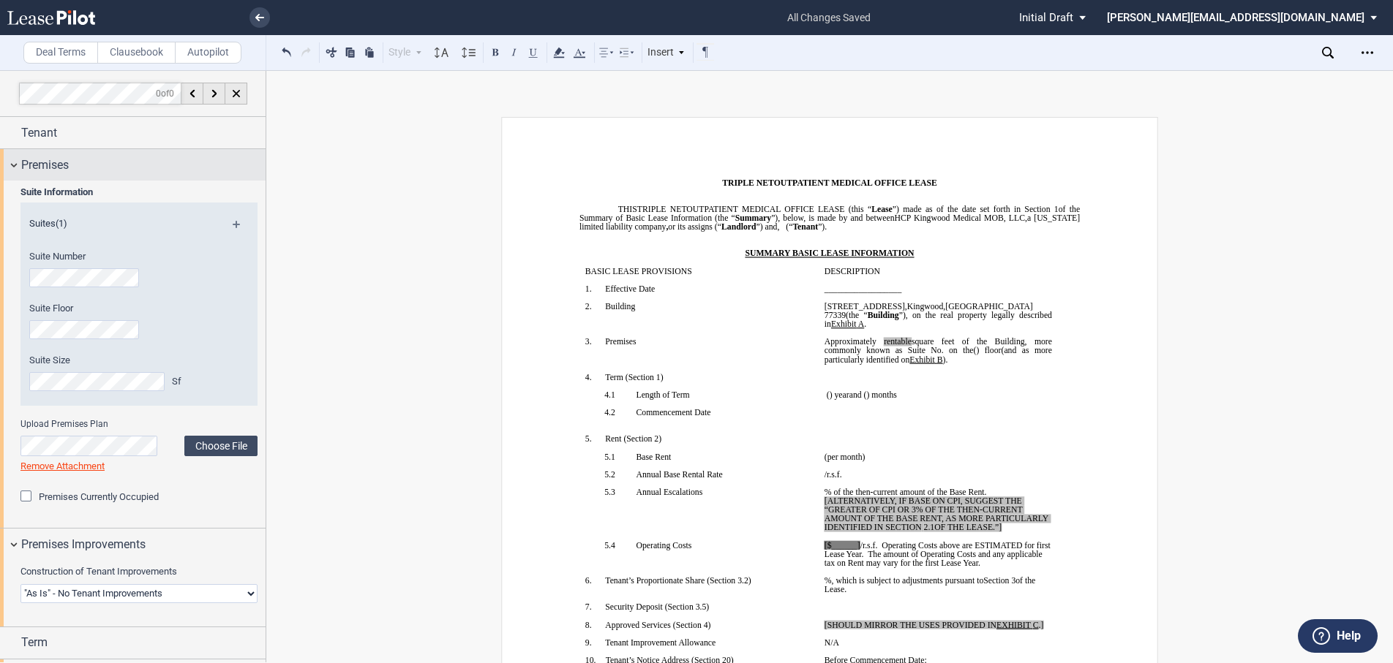
click at [13, 161] on div "Premises" at bounding box center [133, 164] width 266 height 31
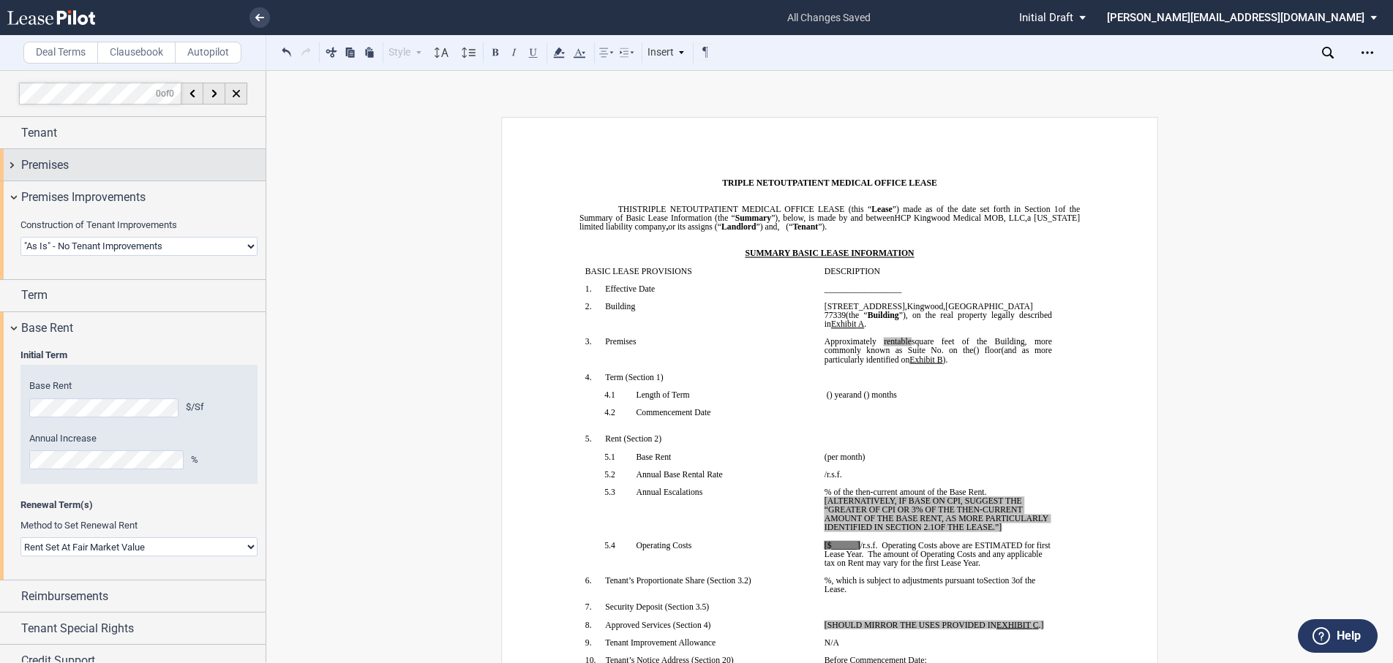
click at [13, 161] on div "Premises" at bounding box center [133, 164] width 266 height 31
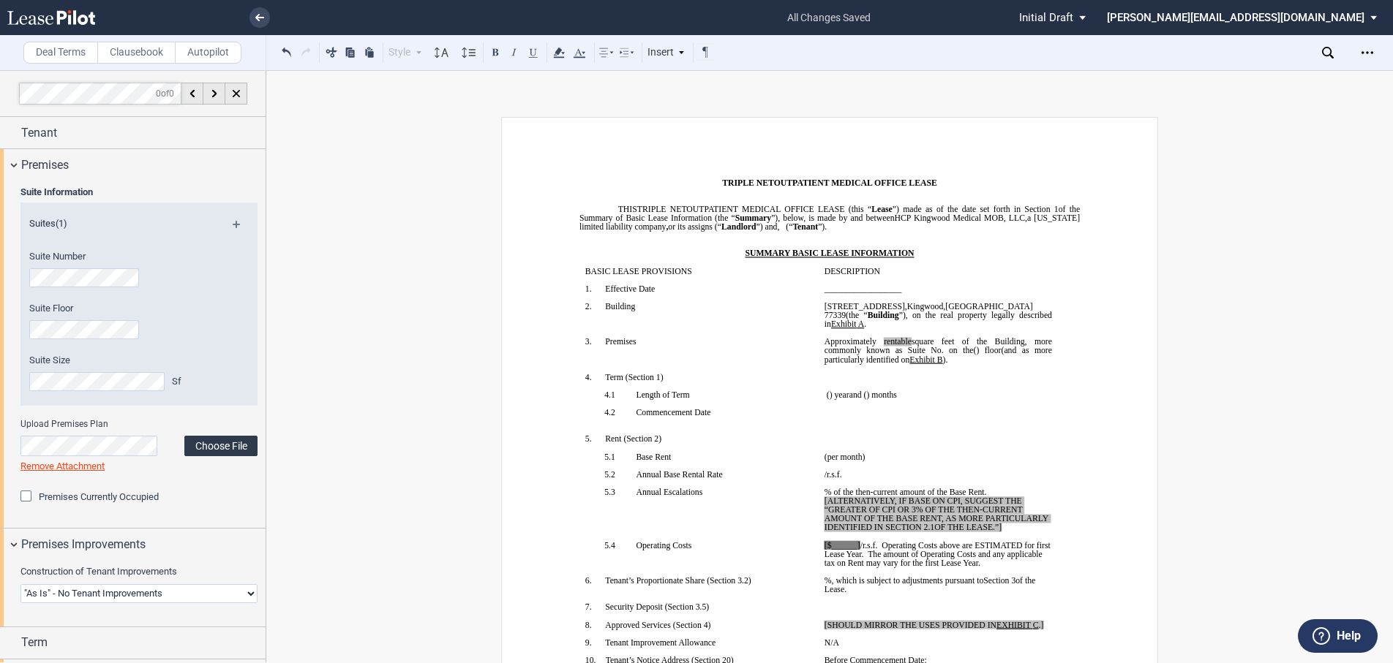
click at [223, 445] on label "Choose File" at bounding box center [220, 446] width 73 height 20
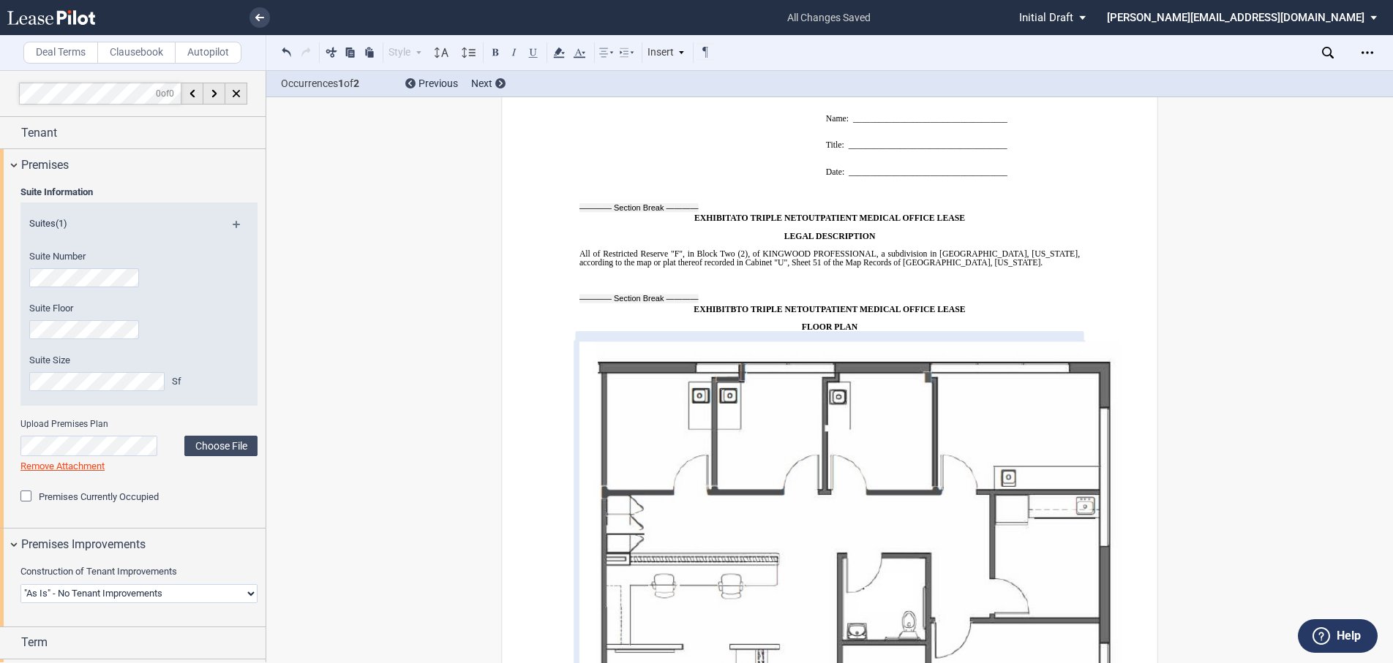
scroll to position [12072, 0]
click at [13, 163] on div "Premises" at bounding box center [133, 164] width 266 height 31
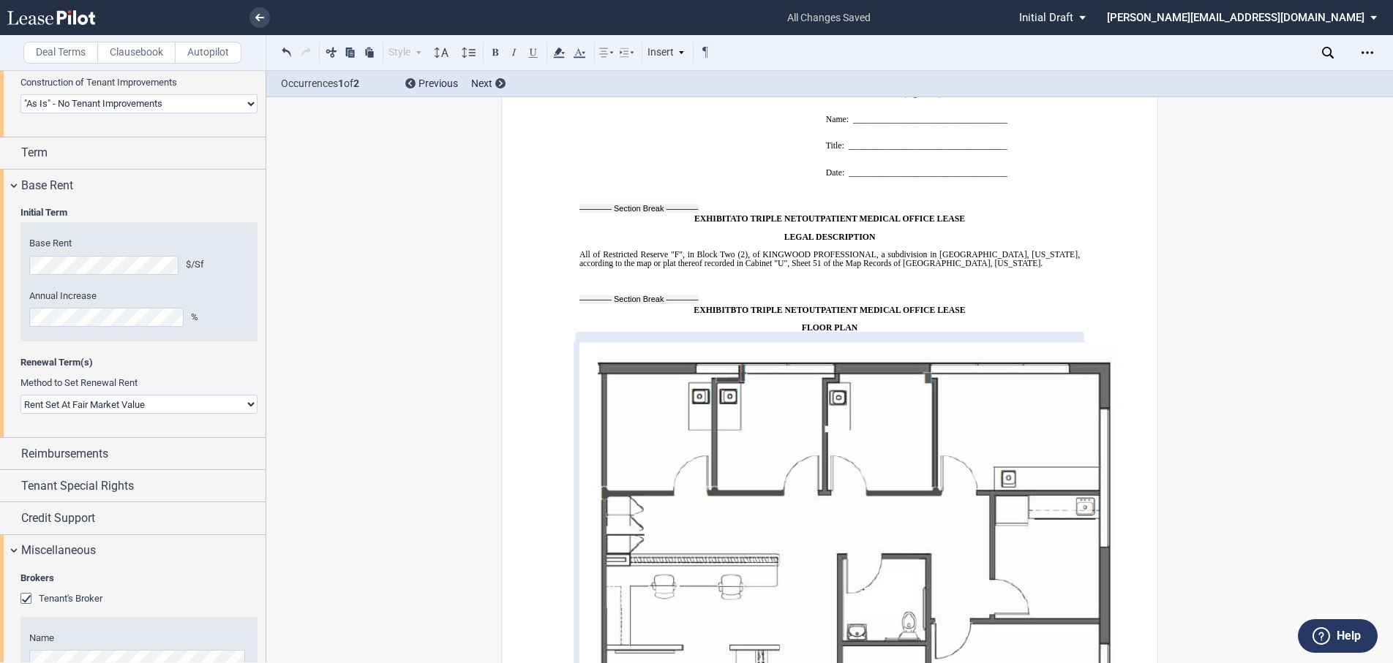
scroll to position [146, 0]
click at [112, 404] on select "Rent Set At Fair Market Value Rent Specified in [GEOGRAPHIC_DATA]" at bounding box center [138, 400] width 237 height 19
click at [176, 381] on label "Method to Set Renewal Rent" at bounding box center [138, 379] width 237 height 13
click at [15, 178] on div "Base Rent" at bounding box center [133, 181] width 266 height 31
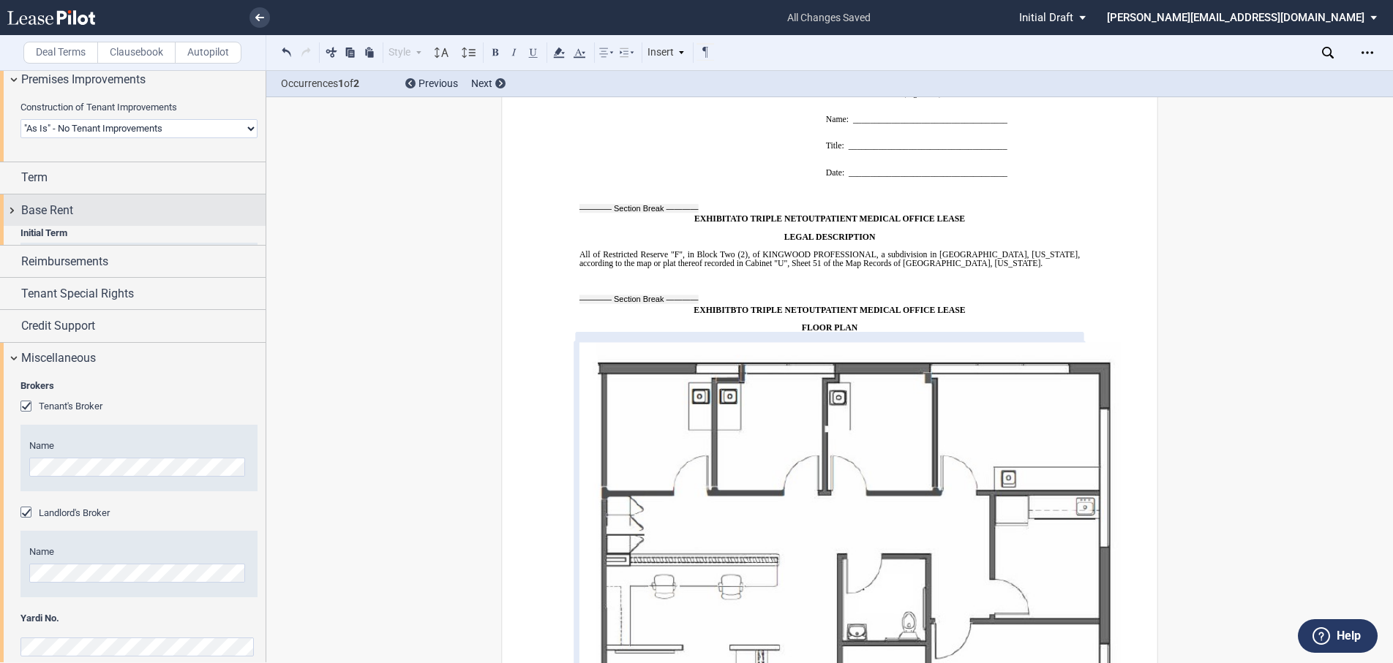
click at [15, 178] on div "Term" at bounding box center [133, 177] width 266 height 31
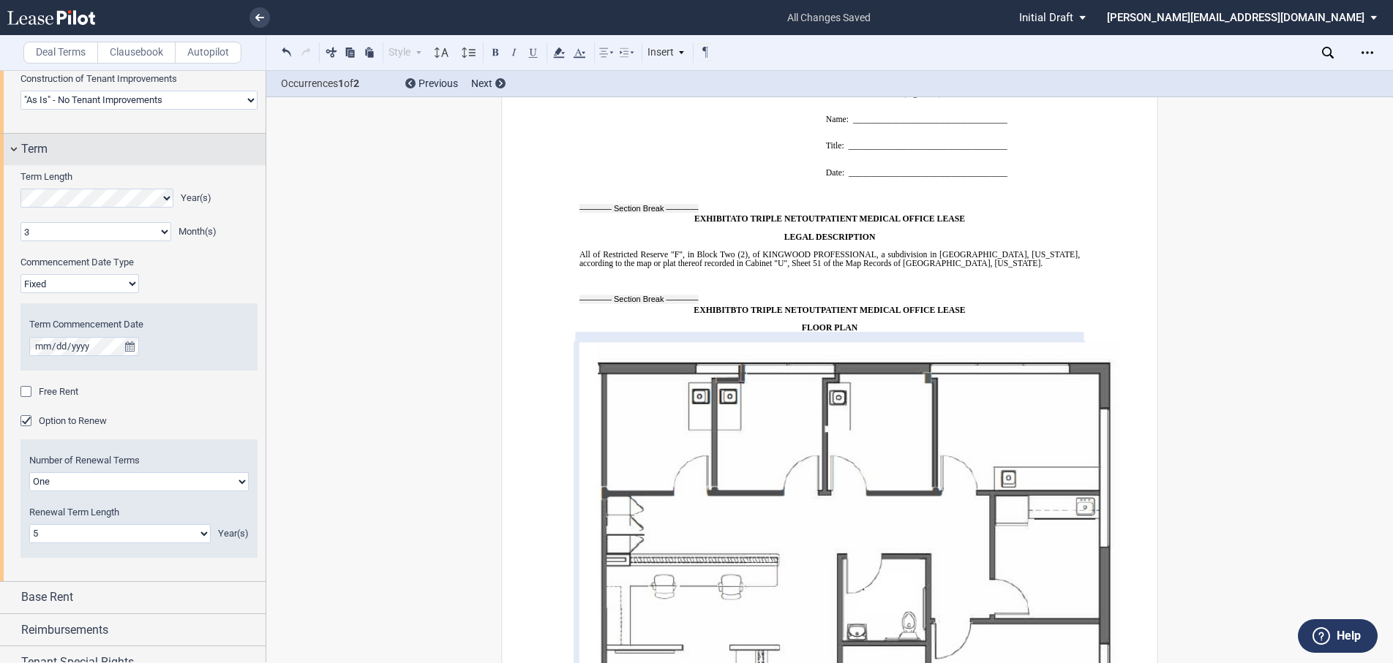
click at [18, 153] on div "Term" at bounding box center [133, 149] width 266 height 31
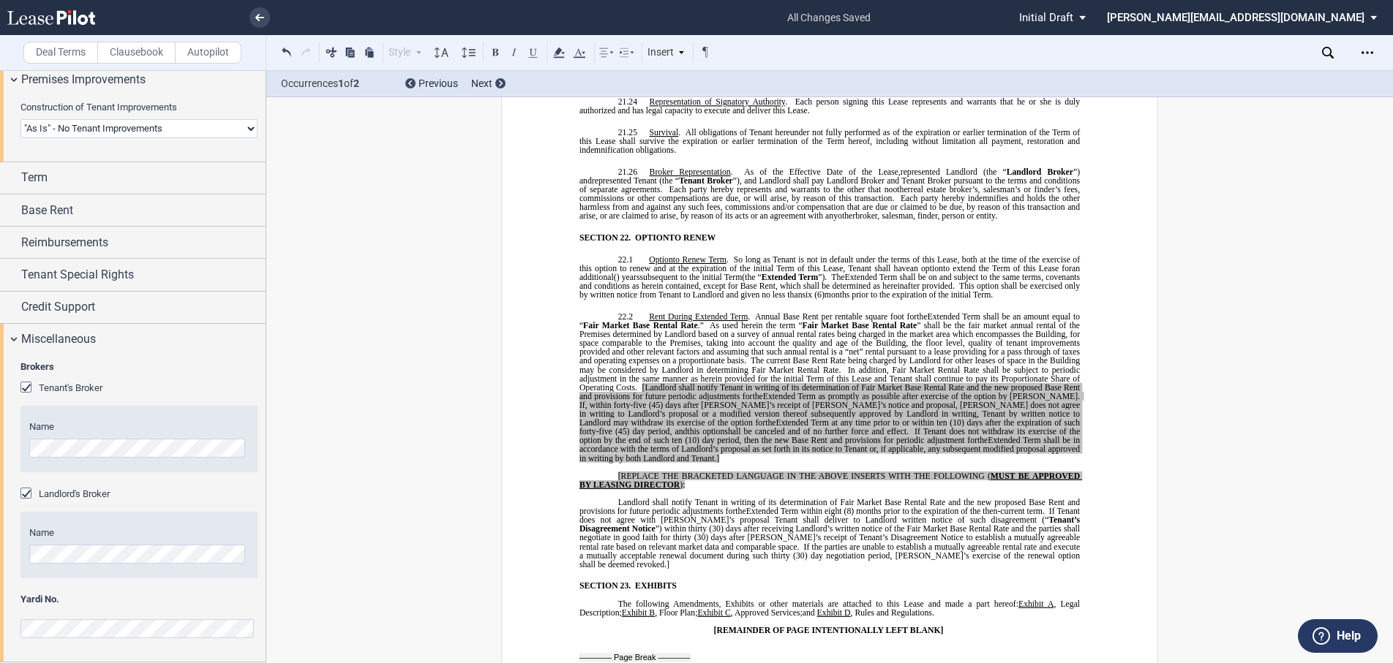
scroll to position [11194, 0]
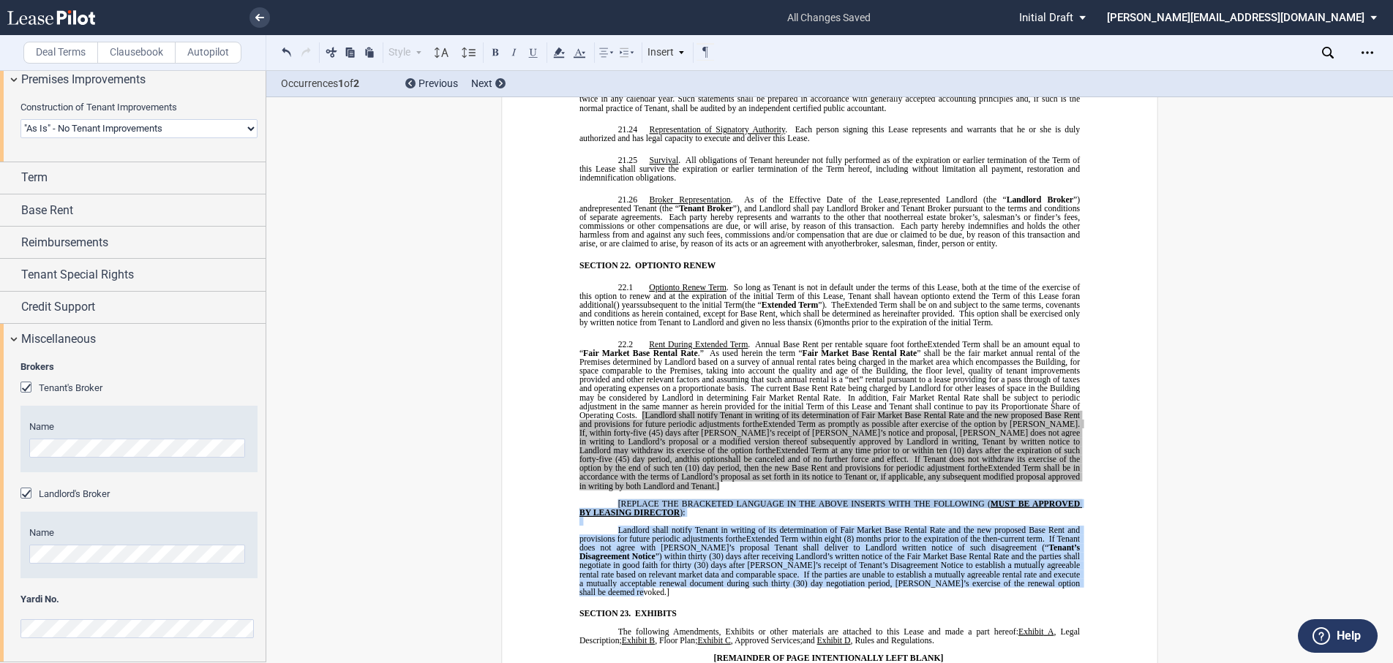
drag, startPoint x: 1070, startPoint y: 496, endPoint x: 614, endPoint y: 415, distance: 462.9
click at [614, 415] on div "!!SET_LEVEL_1!! !!MOB_LEVEL_2!! 22.2 Rent During Extended Term . Annual Base Re…" at bounding box center [829, 468] width 500 height 257
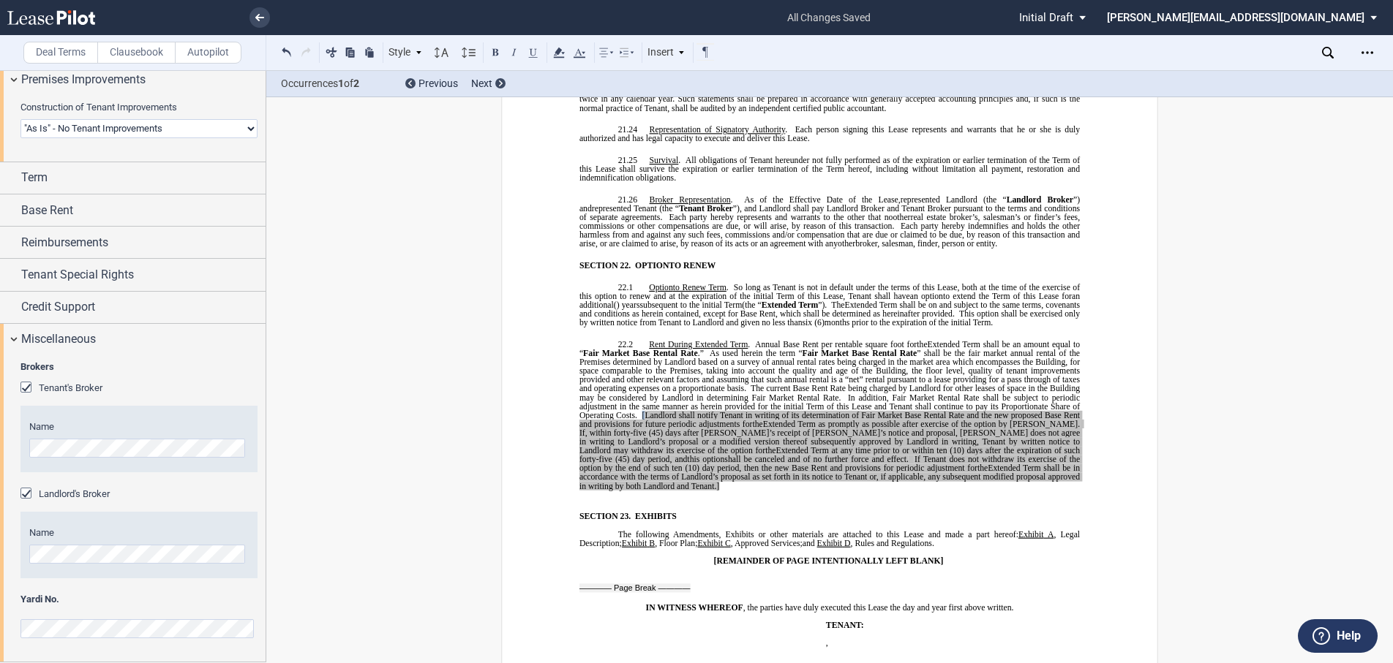
click at [641, 411] on span "[Landlord shall notify Tenant in writing of its determination of Fair Market Ba…" at bounding box center [830, 420] width 503 height 18
click at [1072, 398] on p "22.2 Rent During Extended Term . Annual Base Rent per rentable square foot for …" at bounding box center [829, 415] width 500 height 151
click at [12, 240] on div "Reimbursements" at bounding box center [133, 242] width 266 height 31
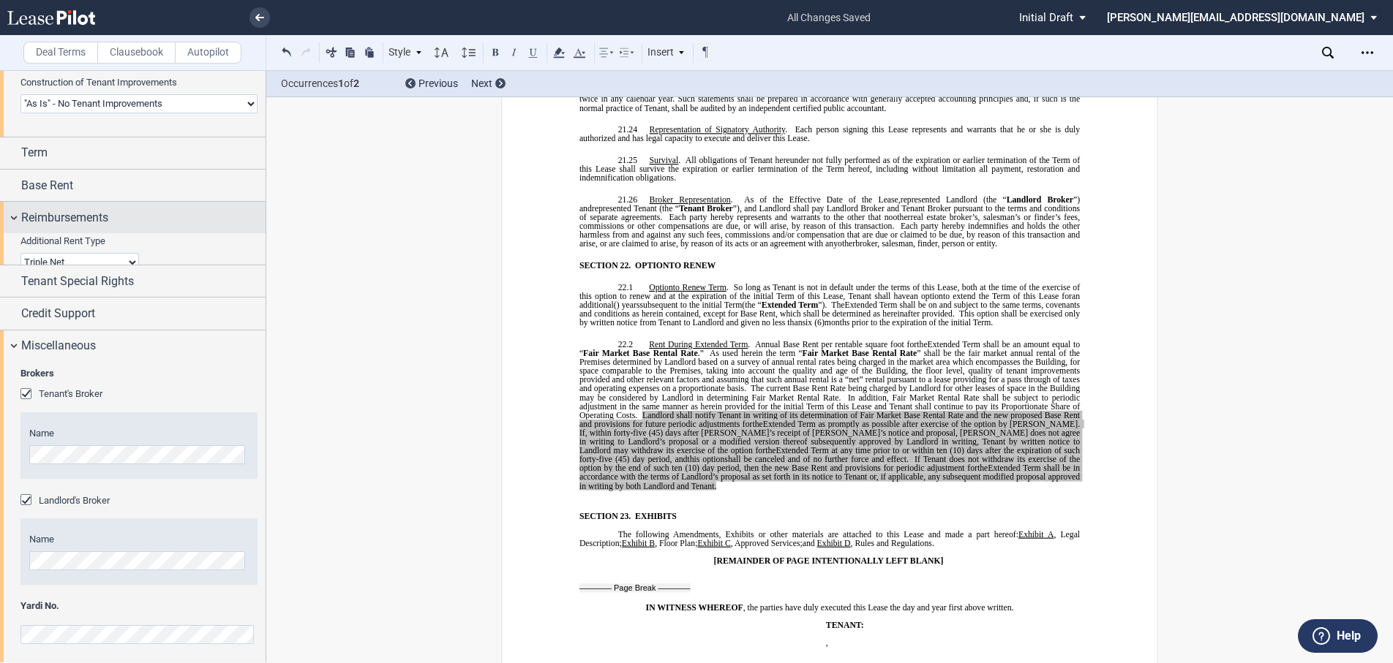
scroll to position [146, 0]
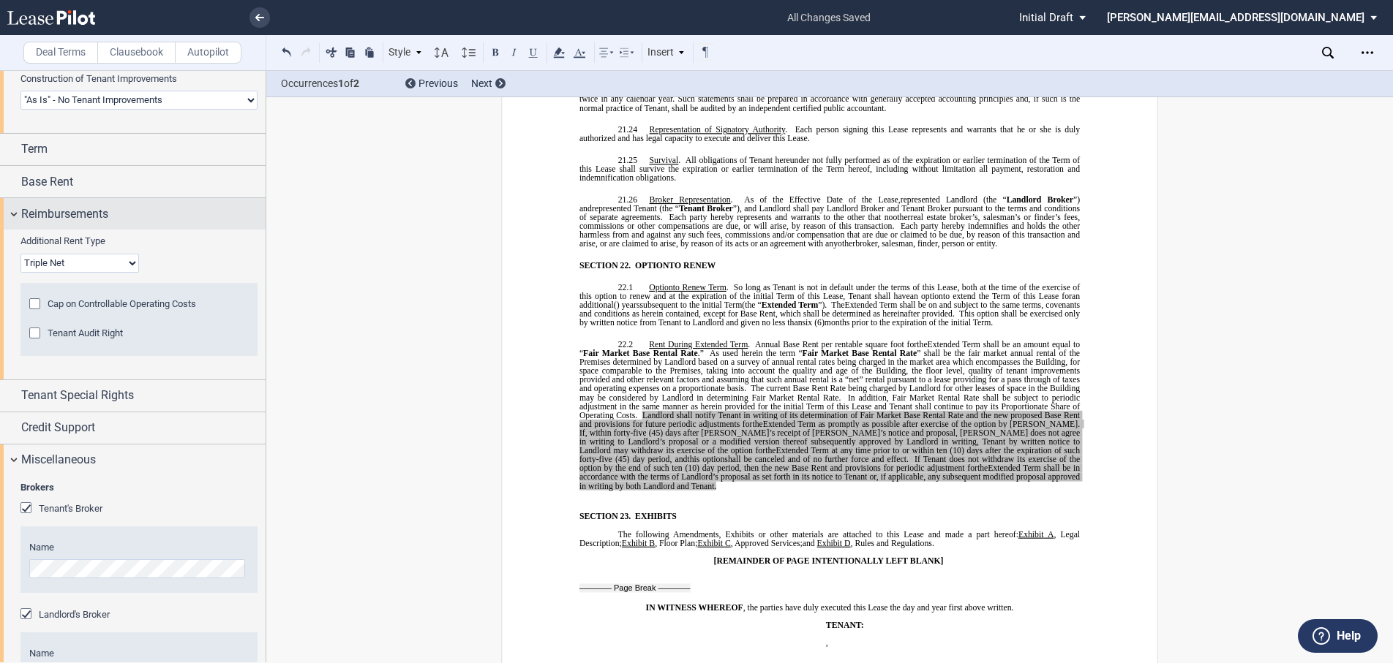
click at [12, 211] on div "Reimbursements" at bounding box center [133, 213] width 266 height 31
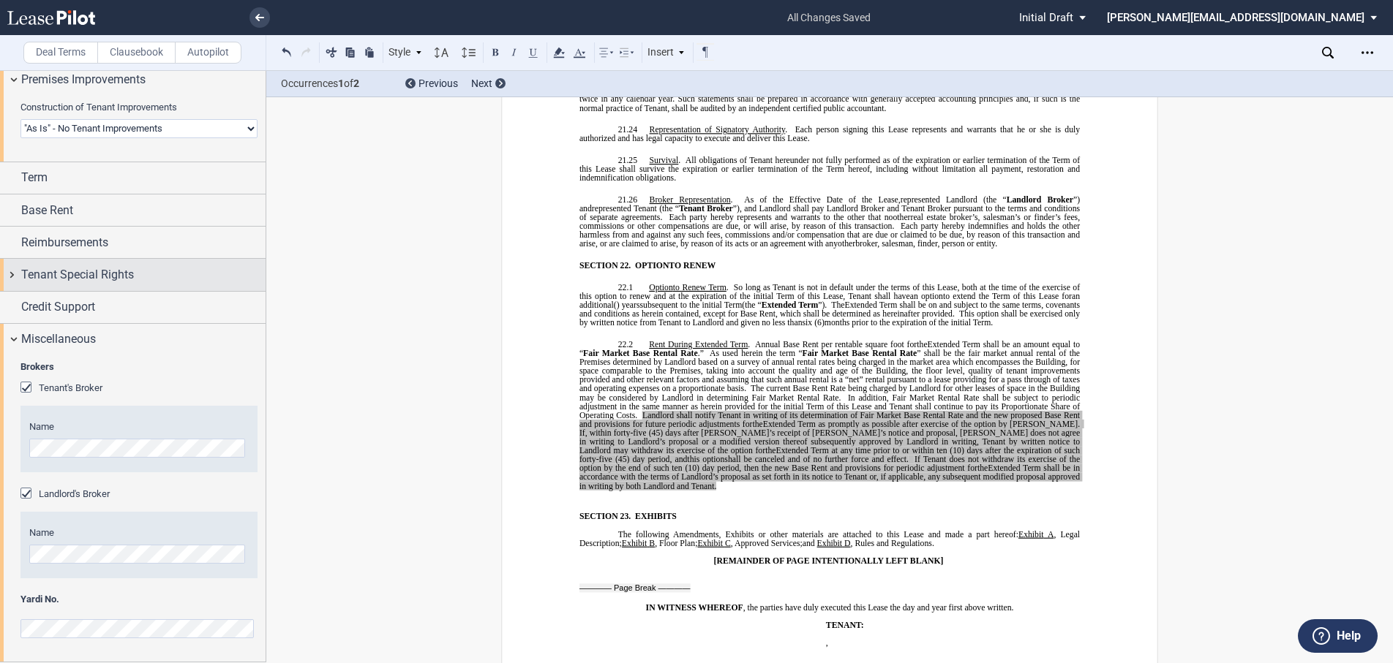
click at [13, 276] on div "Tenant Special Rights" at bounding box center [133, 274] width 266 height 31
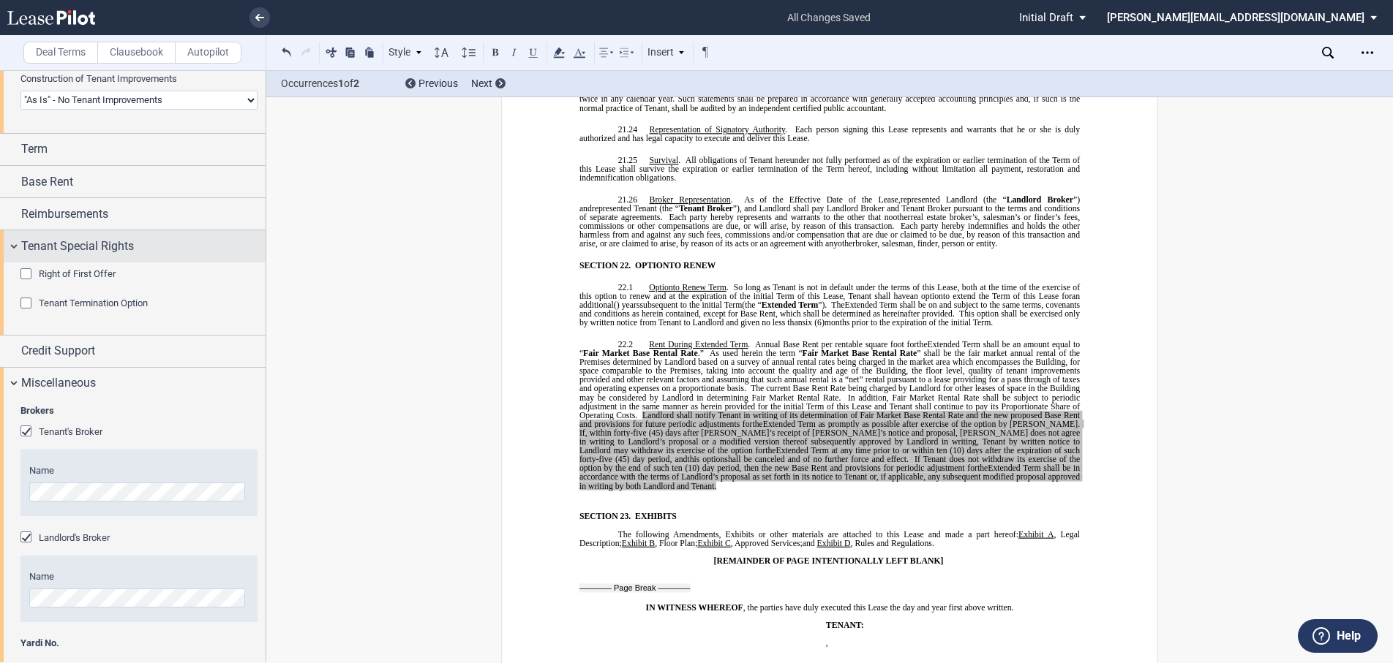
click at [12, 244] on div "Tenant Special Rights" at bounding box center [133, 245] width 266 height 31
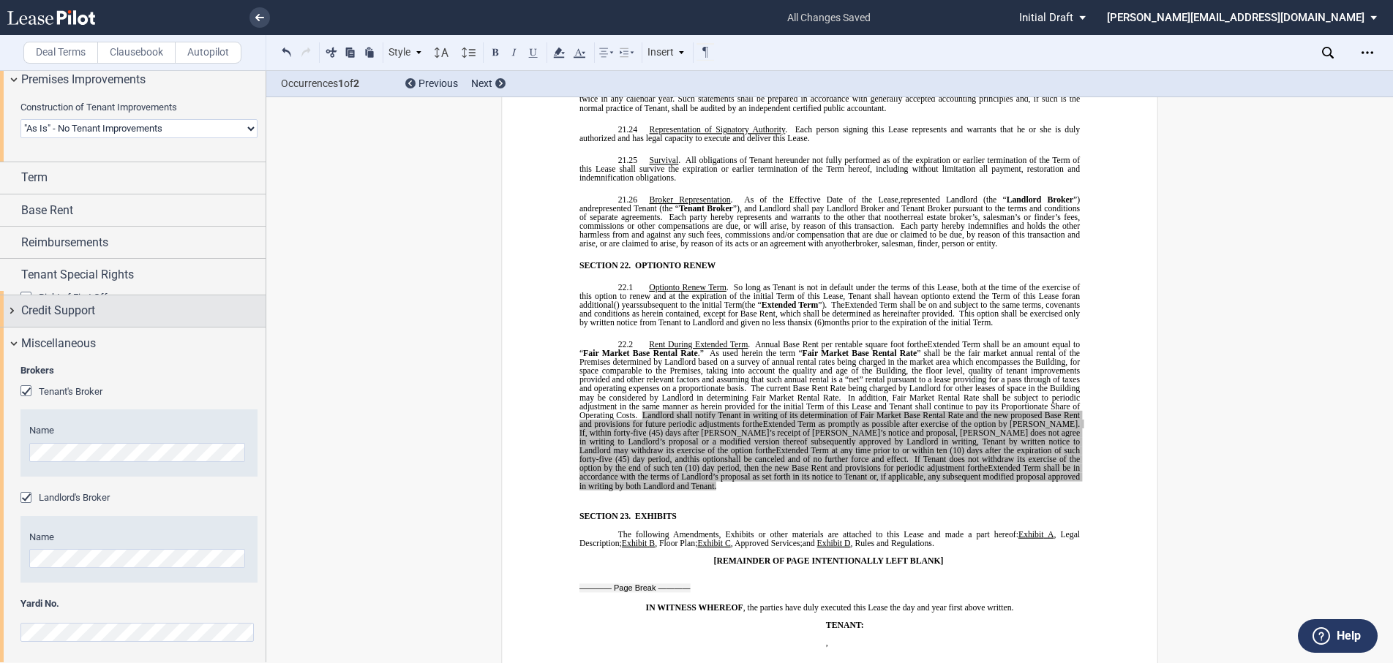
click at [7, 309] on div "Credit Support" at bounding box center [133, 311] width 266 height 31
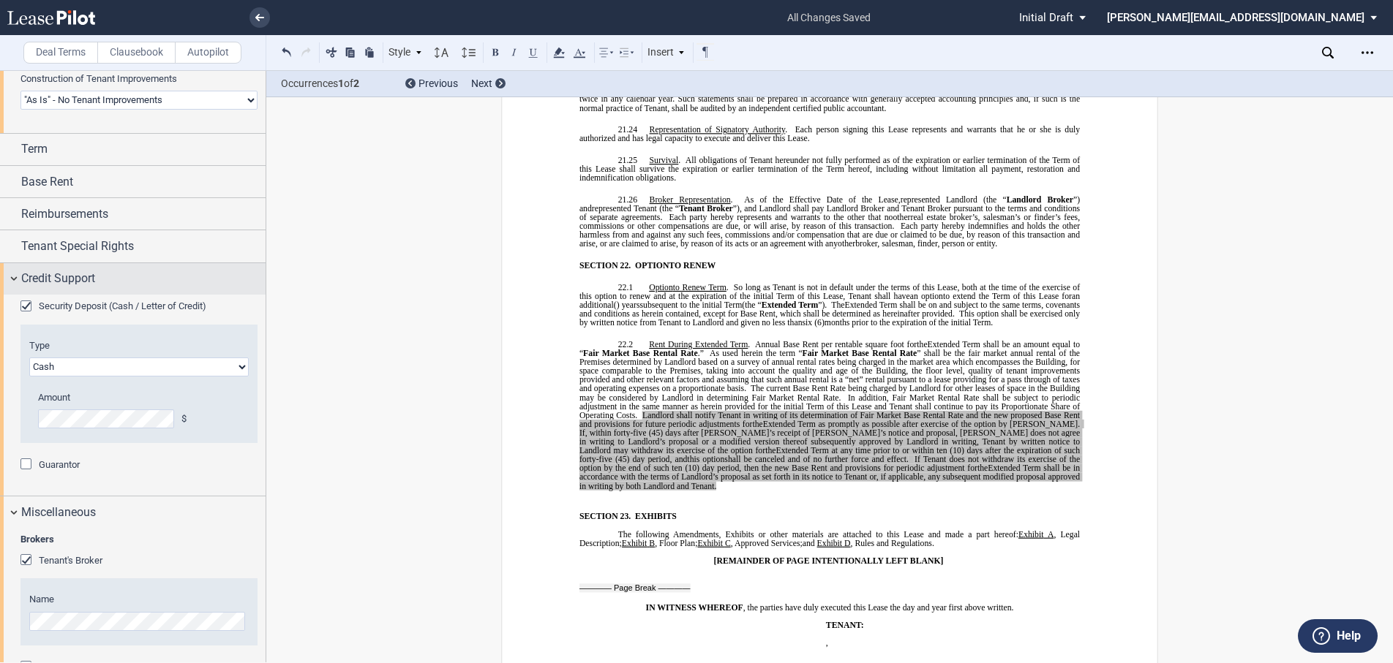
click at [16, 275] on div "Credit Support" at bounding box center [133, 278] width 266 height 31
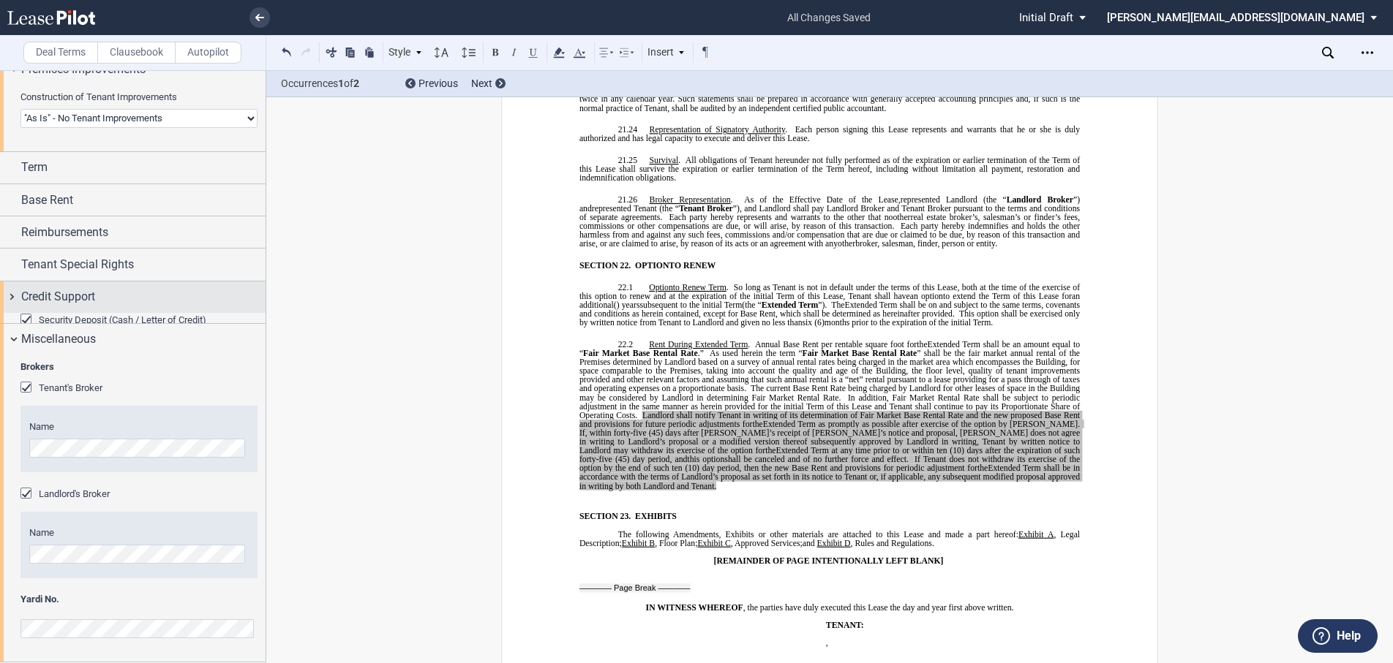
scroll to position [118, 0]
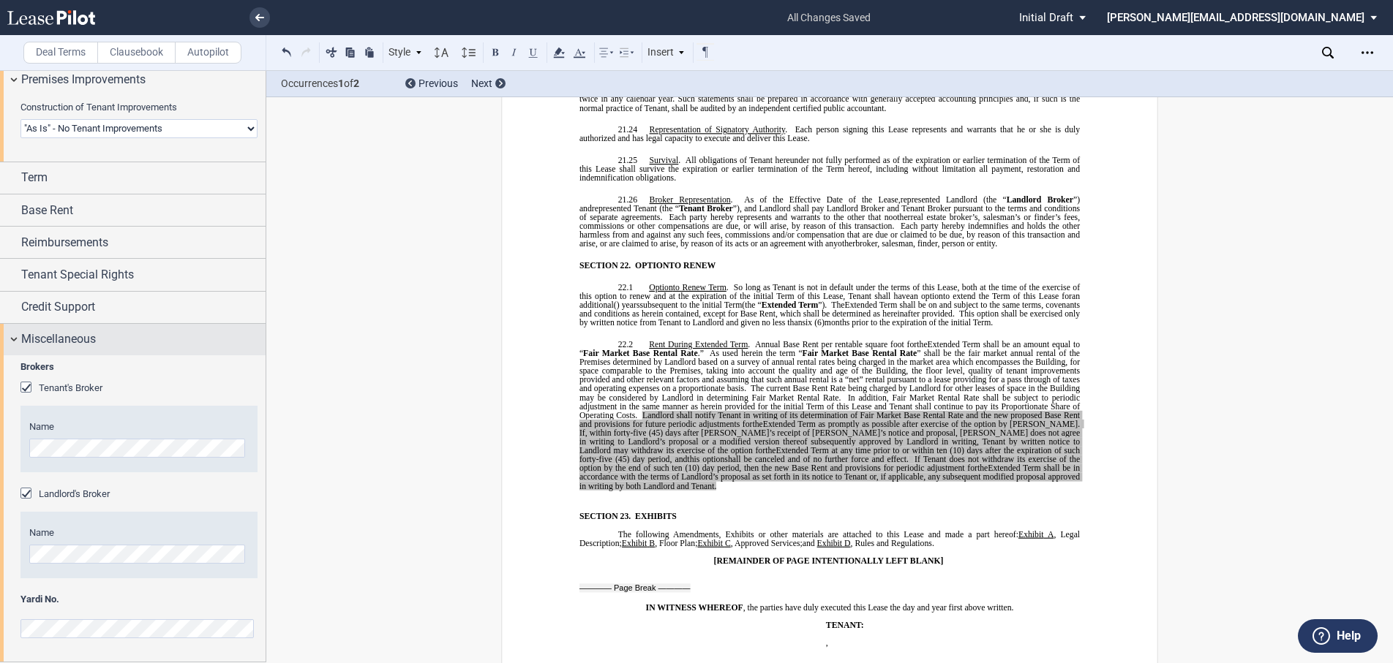
click at [12, 338] on div "Miscellaneous" at bounding box center [133, 339] width 266 height 31
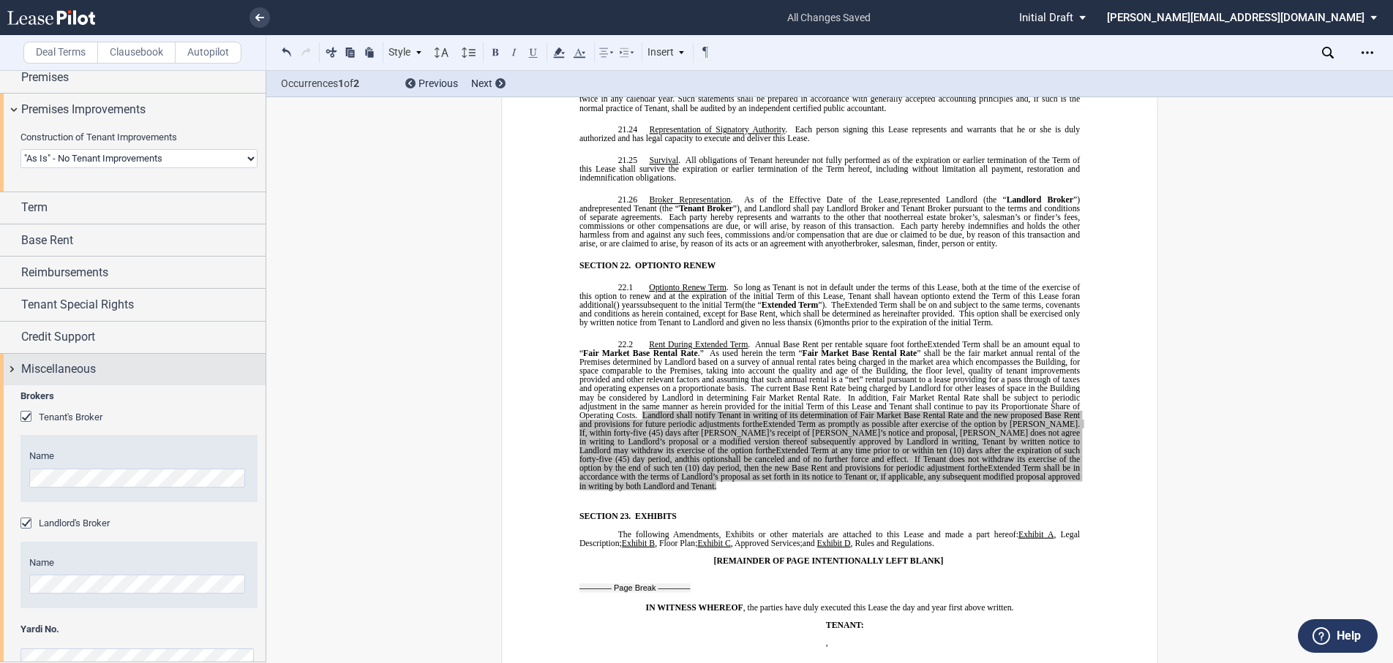
scroll to position [0, 0]
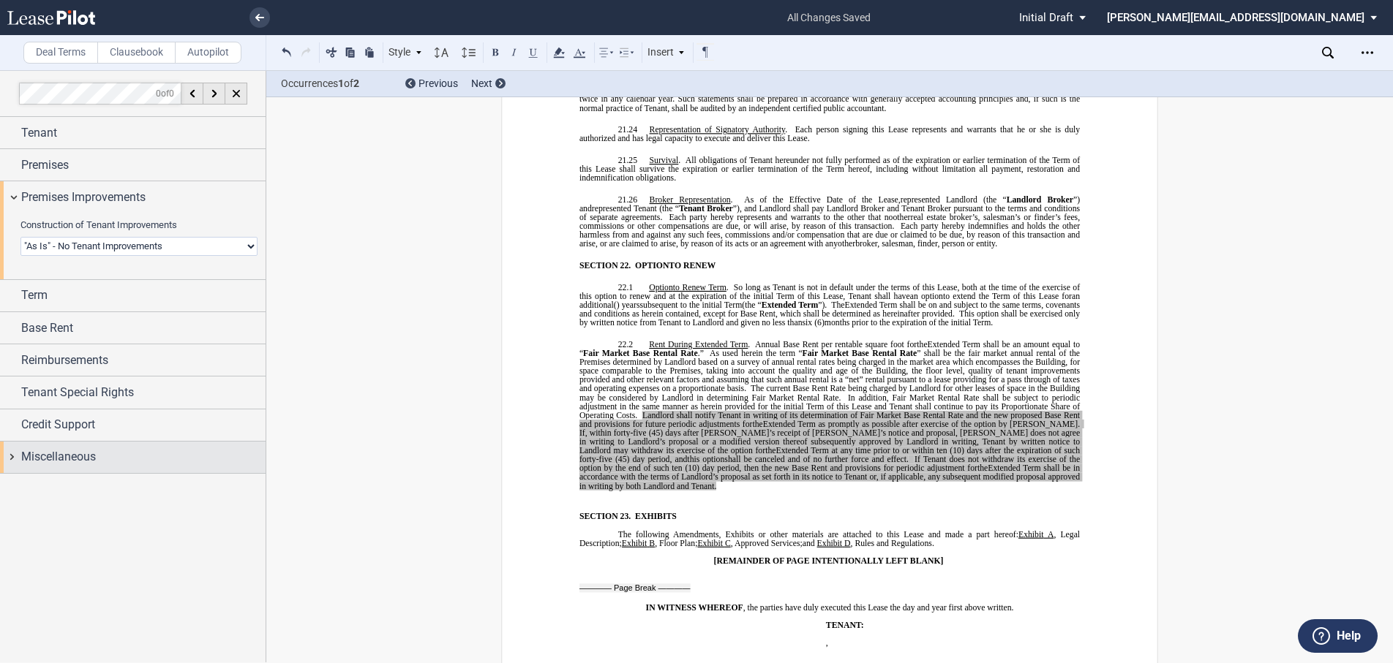
click at [13, 459] on div "Miscellaneous" at bounding box center [133, 457] width 266 height 31
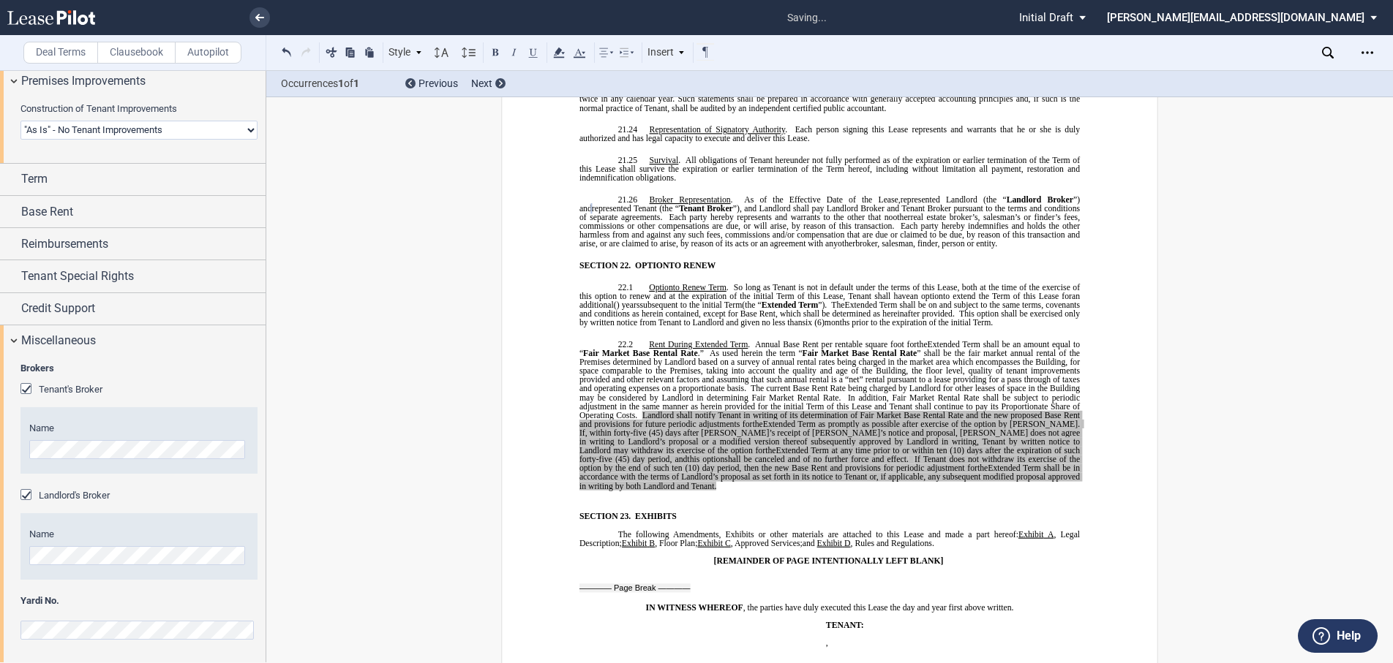
scroll to position [118, 0]
click at [12, 339] on div "Miscellaneous" at bounding box center [133, 339] width 266 height 31
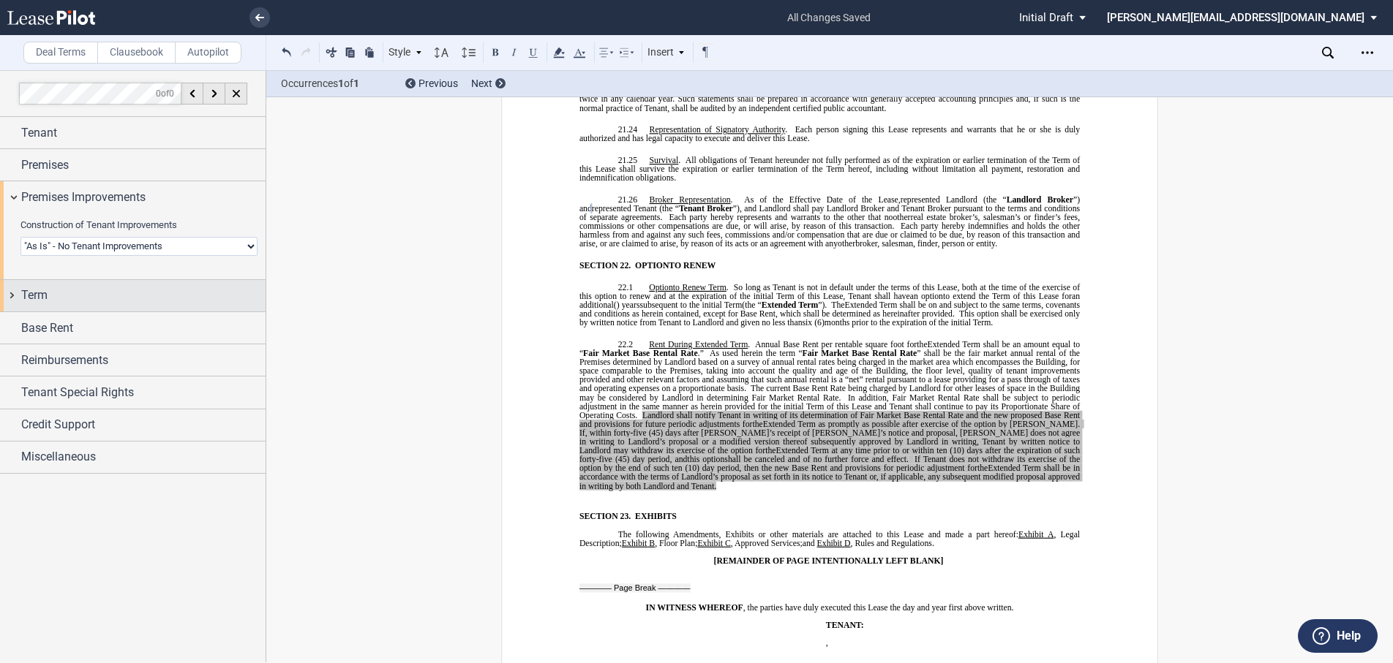
click at [14, 297] on div "Term" at bounding box center [133, 295] width 266 height 31
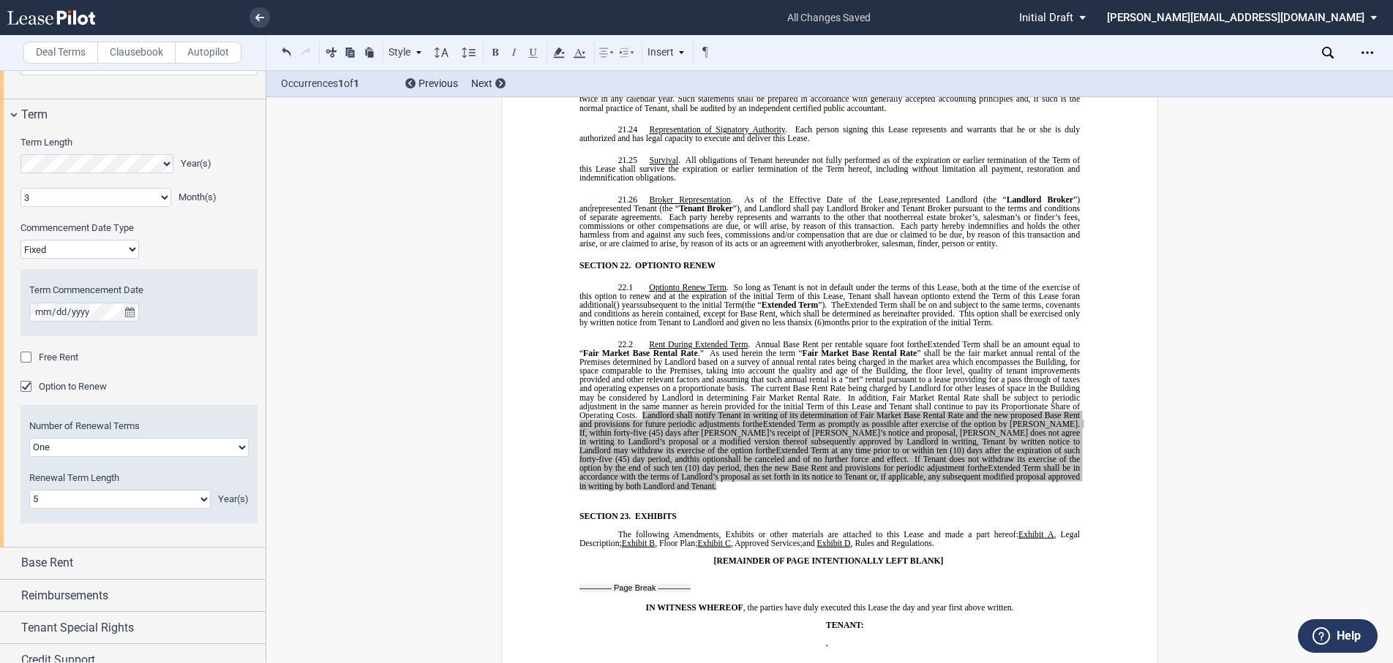
scroll to position [146, 0]
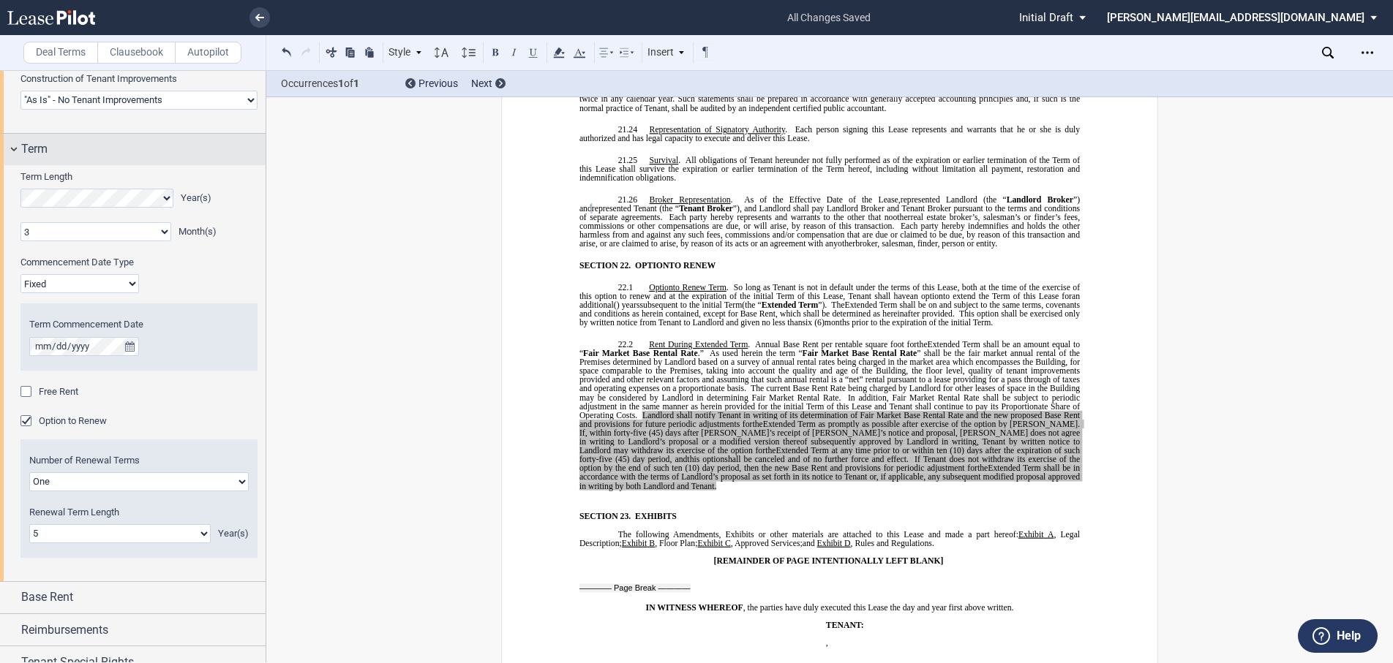
click at [11, 148] on div "Term" at bounding box center [133, 149] width 266 height 31
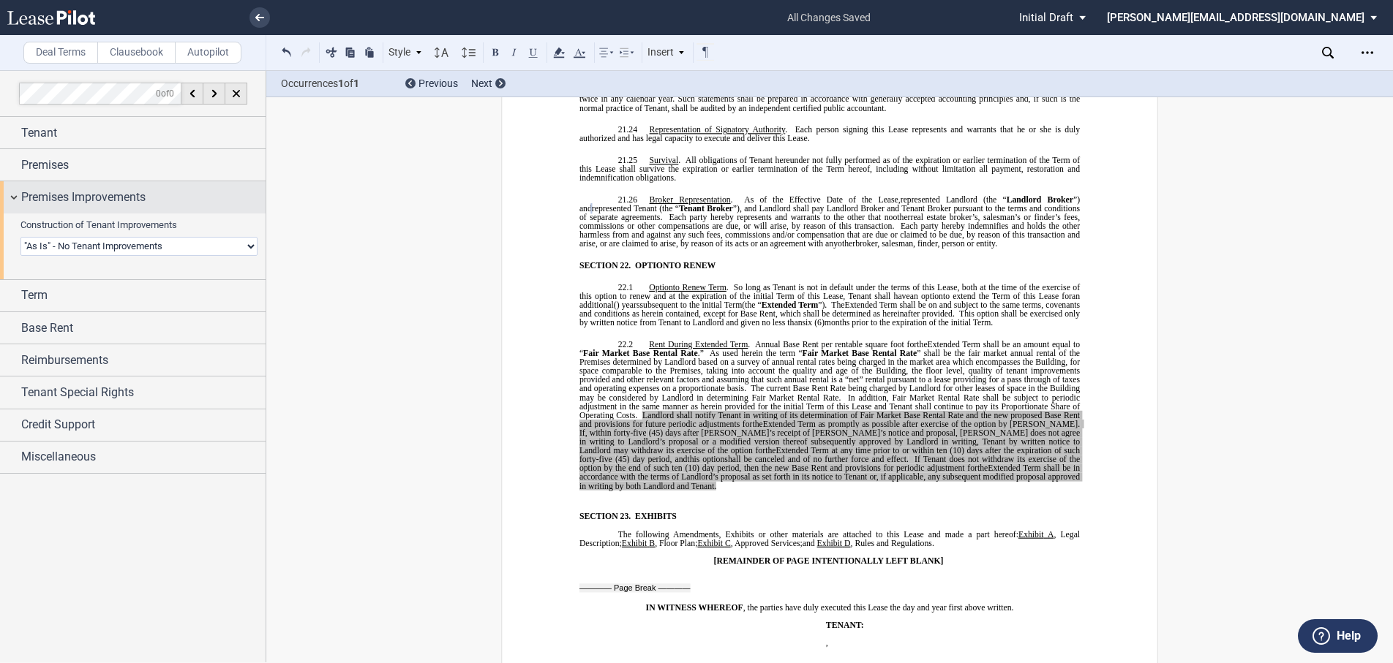
click at [17, 195] on div "Premises Improvements" at bounding box center [133, 196] width 266 height 31
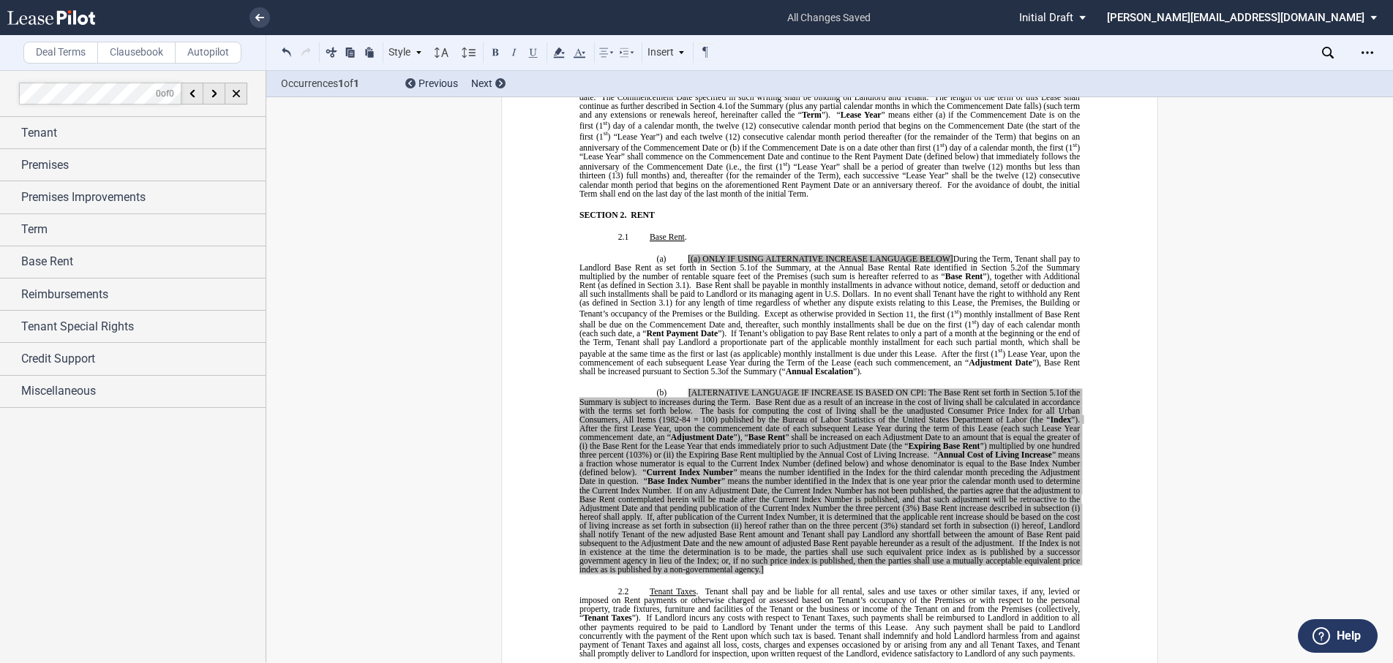
scroll to position [852, 0]
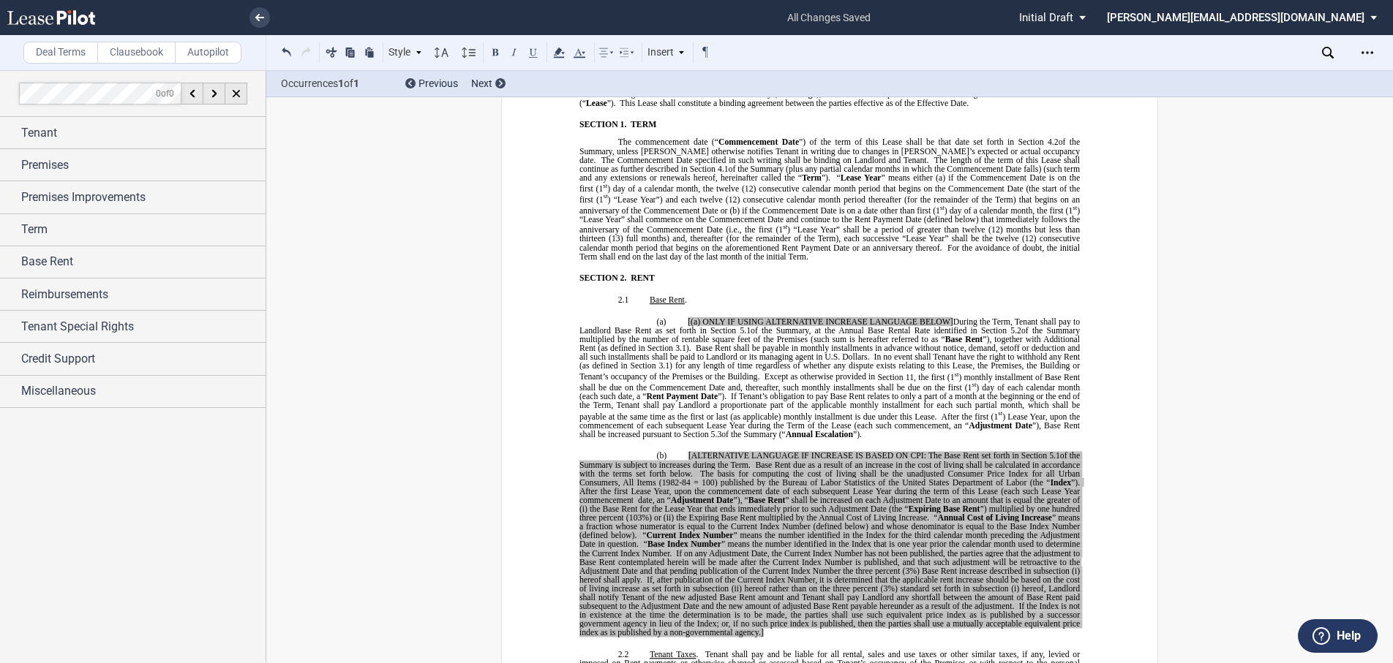
click at [728, 238] on p "The commencement date (“ Commencement Date ”) of the term of this Lease shall b…" at bounding box center [829, 200] width 500 height 124
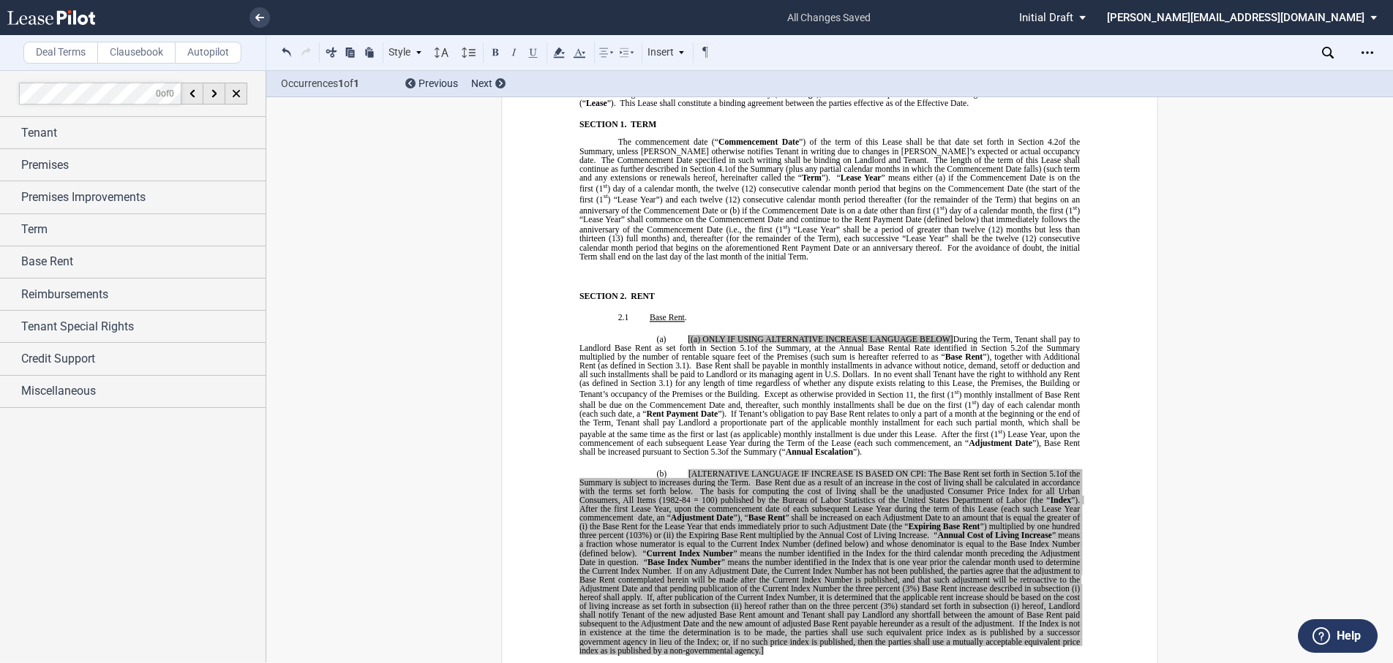
click at [602, 270] on p "﻿" at bounding box center [829, 274] width 500 height 9
drag, startPoint x: 613, startPoint y: 257, endPoint x: 612, endPoint y: 250, distance: 7.5
click at [612, 261] on p "﻿" at bounding box center [829, 265] width 500 height 9
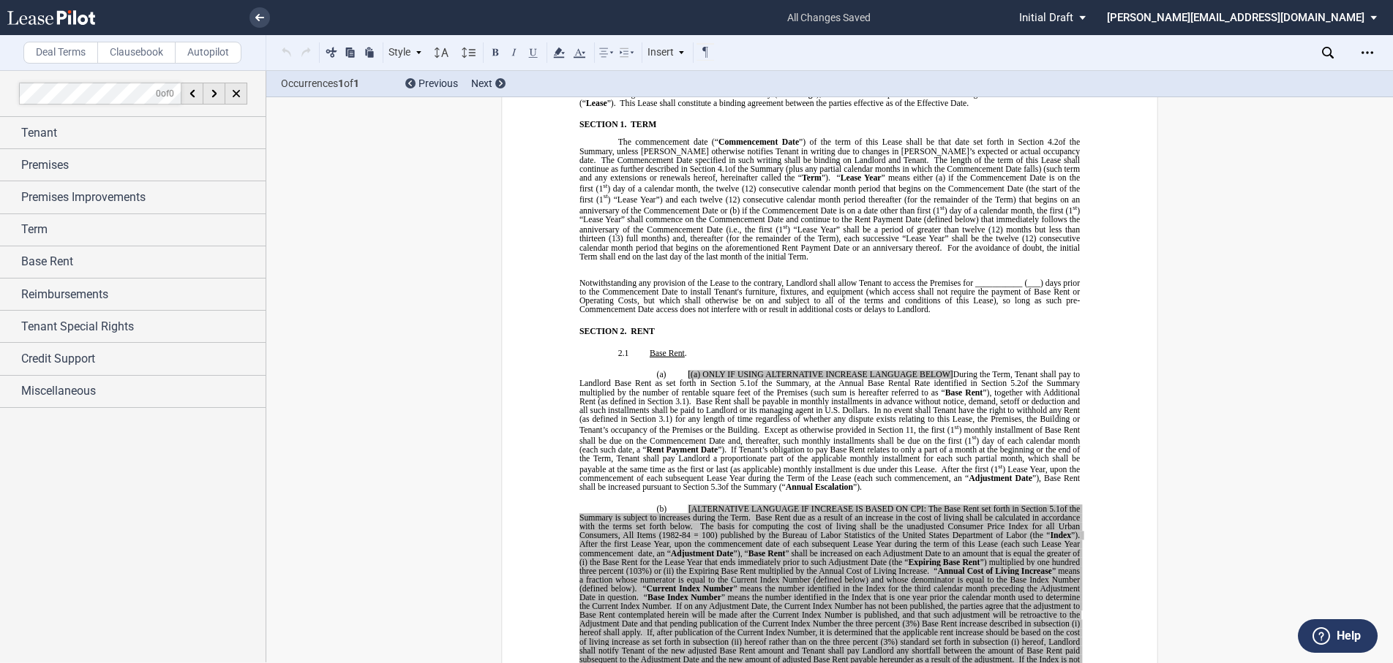
click at [587, 279] on ins "Notwithstanding any provision of the Lease to the contrary, Landlord shall allo…" at bounding box center [829, 296] width 500 height 35
click at [598, 279] on p "Notwithstanding any provision of the Lease to the contrary, Landlord shall allo…" at bounding box center [838, 296] width 481 height 35
click at [632, 49] on icon at bounding box center [627, 53] width 18 height 18
click at [701, 85] on icon at bounding box center [705, 81] width 12 height 12
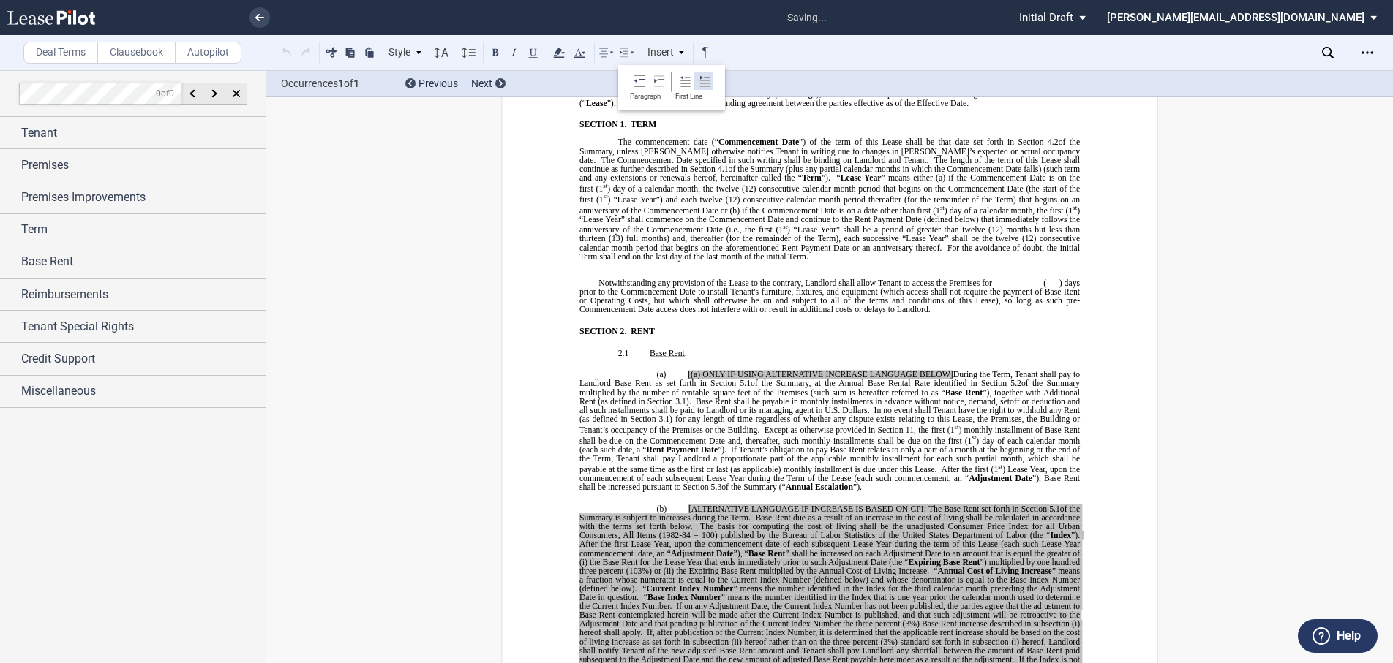
click at [701, 85] on icon at bounding box center [705, 81] width 12 height 12
click at [944, 292] on p "Notwithstanding any provision of the Lease to the contrary, Landlord shall allo…" at bounding box center [829, 296] width 500 height 35
drag, startPoint x: 1028, startPoint y: 265, endPoint x: 1075, endPoint y: 266, distance: 47.6
click at [1075, 279] on span "Notwithstanding any provision of the Lease to the contrary, Landlord shall allo…" at bounding box center [830, 288] width 503 height 18
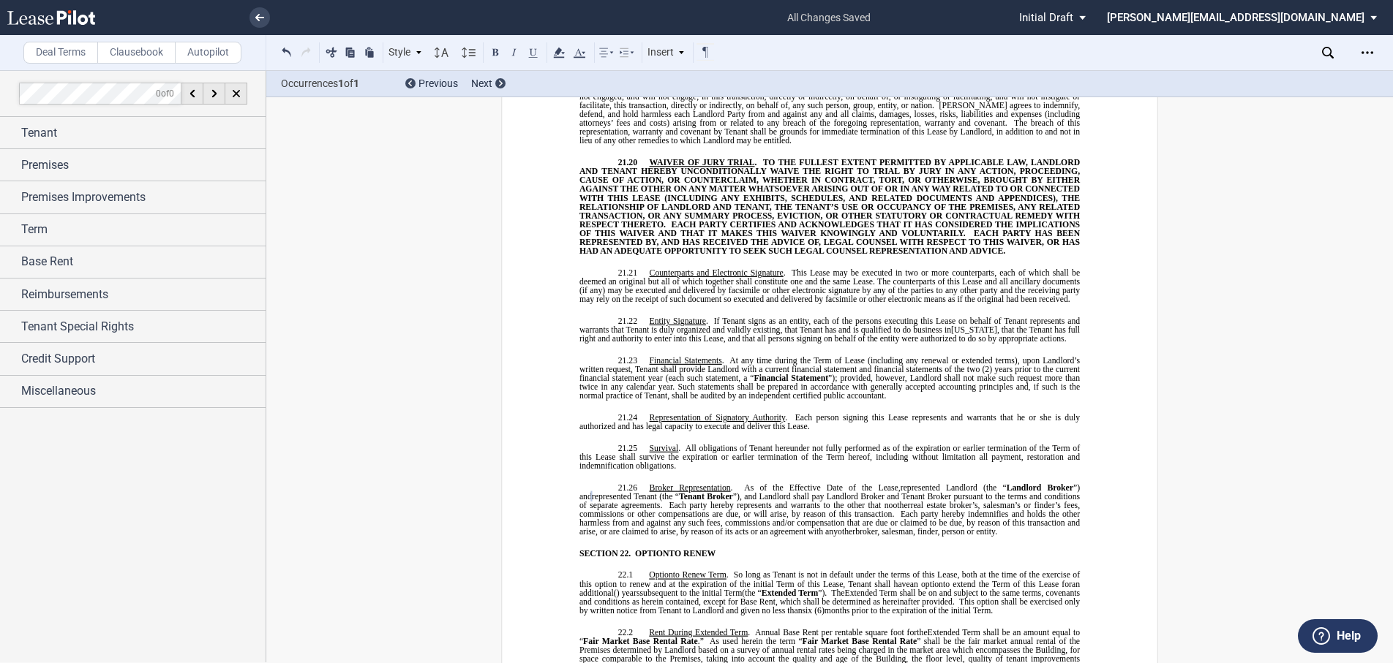
scroll to position [11084, 0]
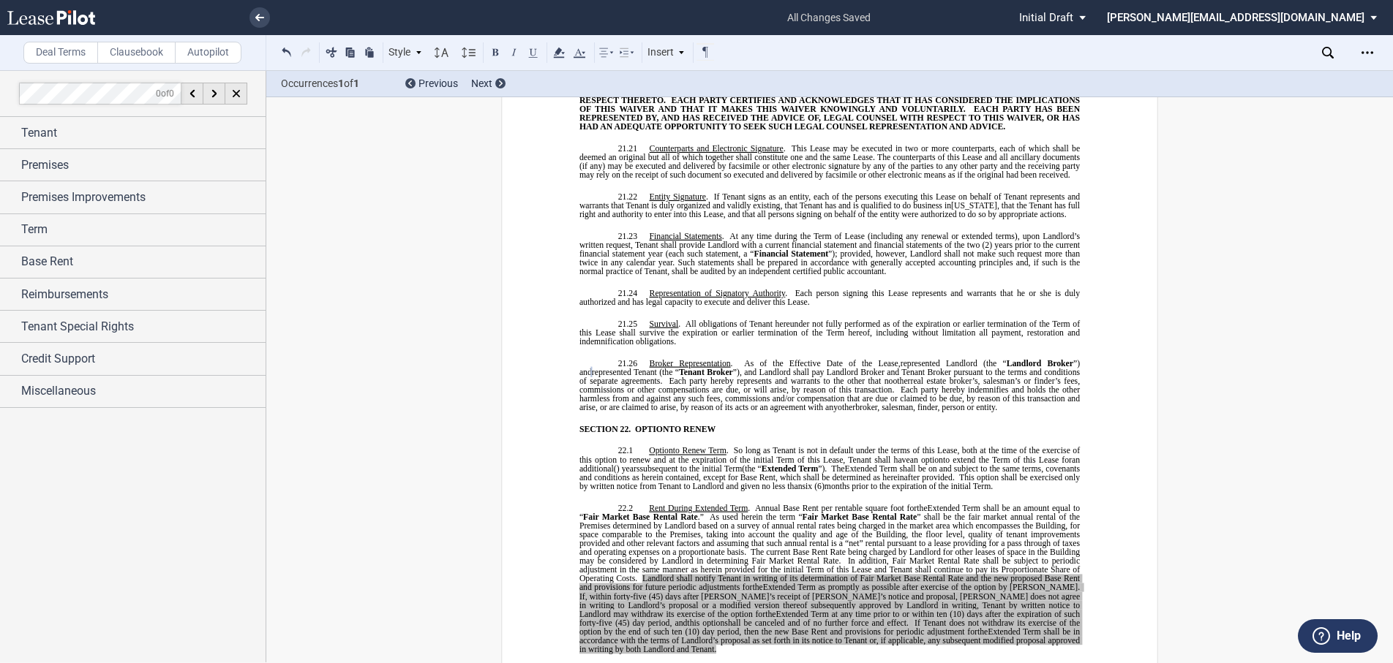
drag, startPoint x: 862, startPoint y: 407, endPoint x: 852, endPoint y: 407, distance: 9.5
click at [813, 482] on span "six" at bounding box center [807, 486] width 10 height 9
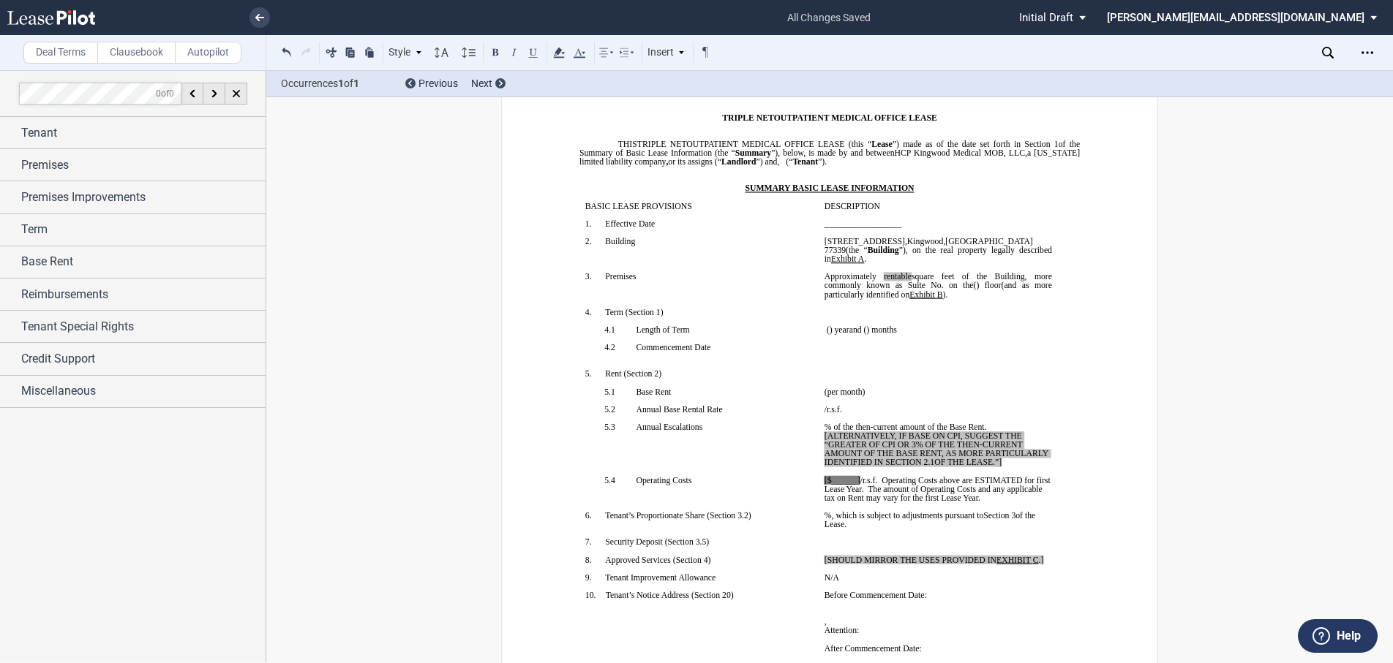
scroll to position [56, 0]
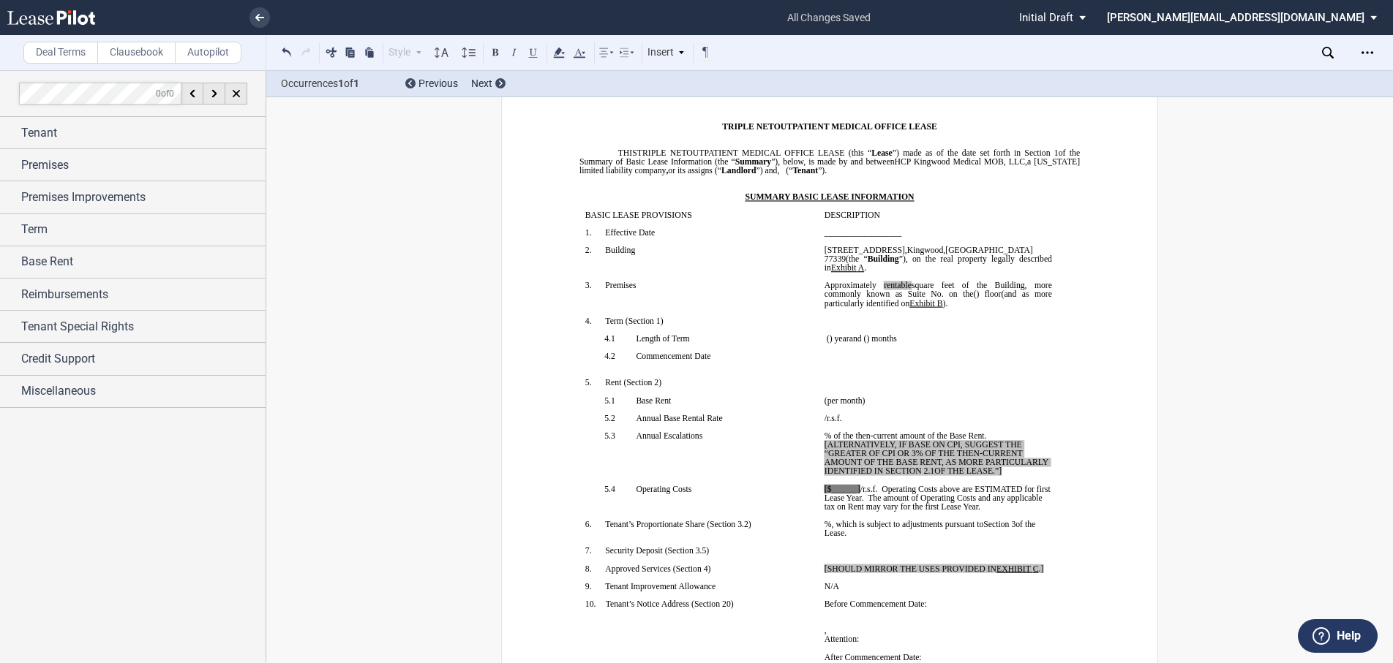
drag, startPoint x: 1002, startPoint y: 464, endPoint x: 824, endPoint y: 434, distance: 180.3
click at [824, 434] on p "﻿ ﻿ % of the then-current amount of the Base Rent. [ALTERNATIVELY, IF BASE ON C…" at bounding box center [937, 454] width 227 height 45
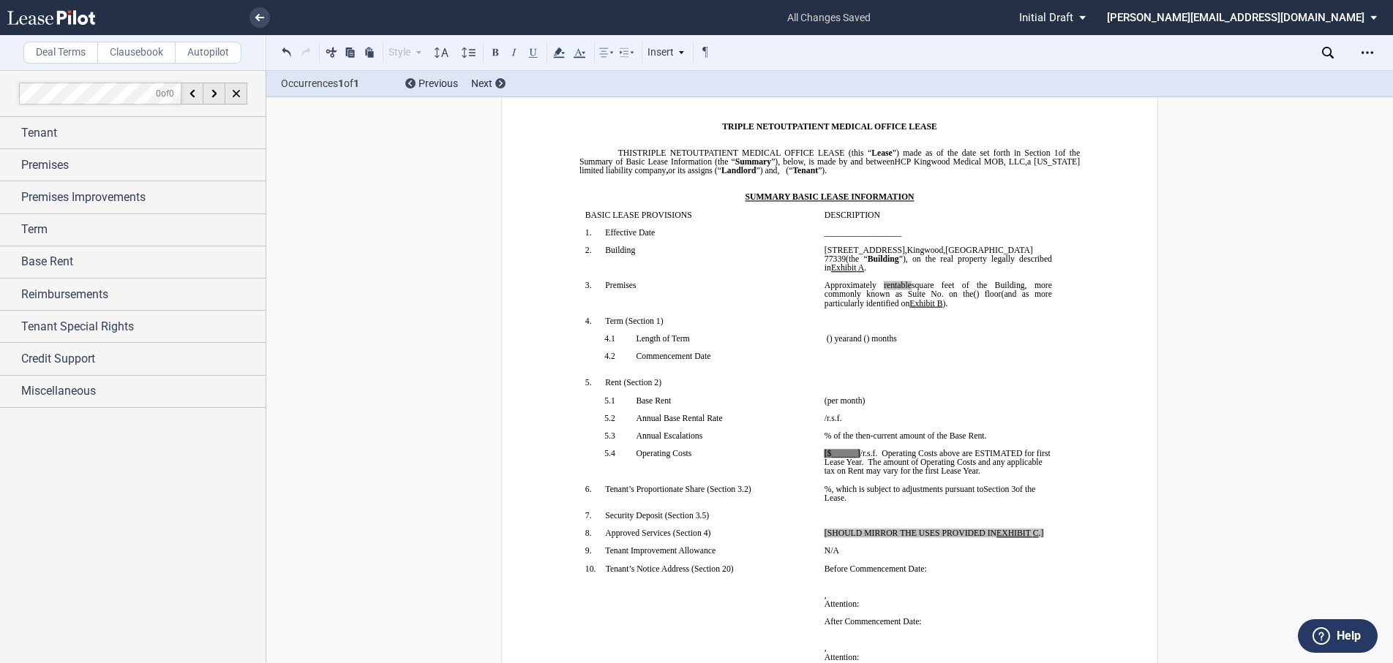
click at [852, 449] on span "[$______]" at bounding box center [842, 453] width 36 height 9
click at [824, 449] on span "[$17.60" at bounding box center [837, 453] width 26 height 9
click at [922, 485] on span "%, which is subject to adjustments pursuant to" at bounding box center [903, 489] width 159 height 9
drag, startPoint x: 820, startPoint y: 523, endPoint x: 1047, endPoint y: 527, distance: 226.8
click at [1047, 529] on p "[SHOULD MIRROR THE USES PROVIDED IN EXHIBIT ﻿ C ﻿ .]" at bounding box center [937, 533] width 227 height 9
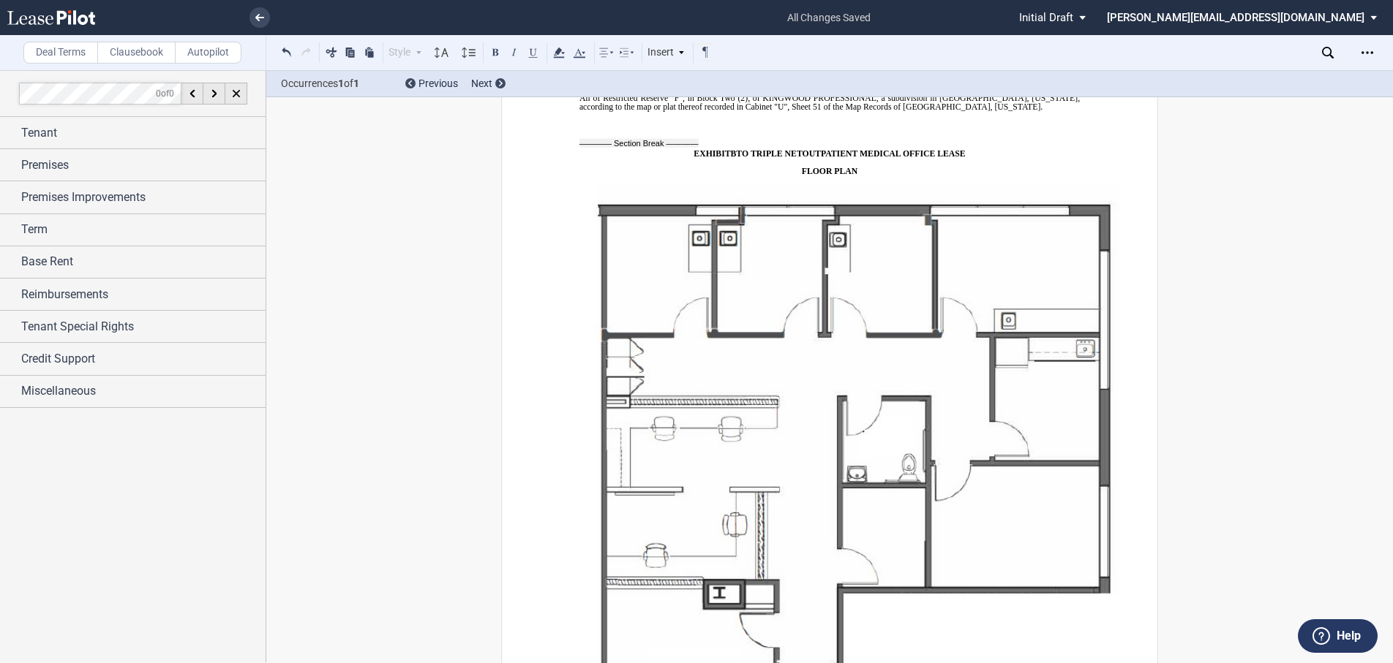
scroll to position [12519, 0]
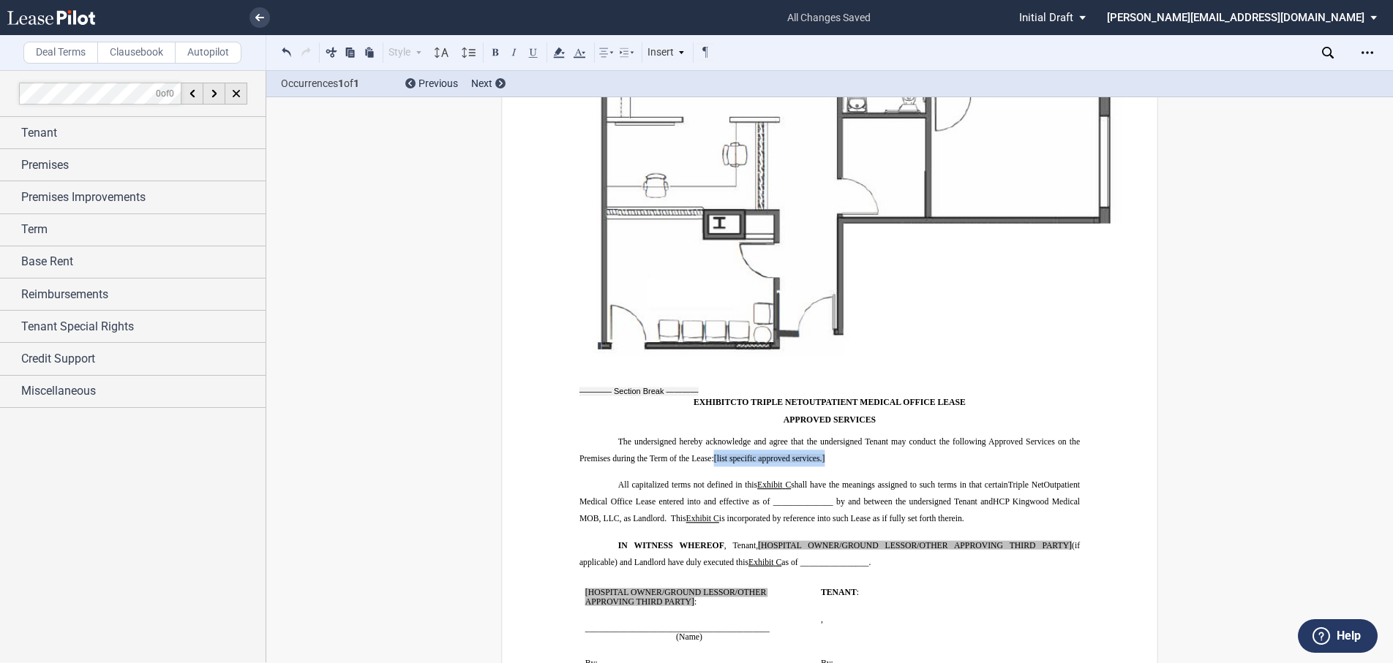
drag, startPoint x: 712, startPoint y: 369, endPoint x: 825, endPoint y: 375, distance: 112.8
click at [825, 433] on p "The undersigned hereby acknowledge and agree that the undersigned Tenant may co…" at bounding box center [829, 450] width 500 height 34
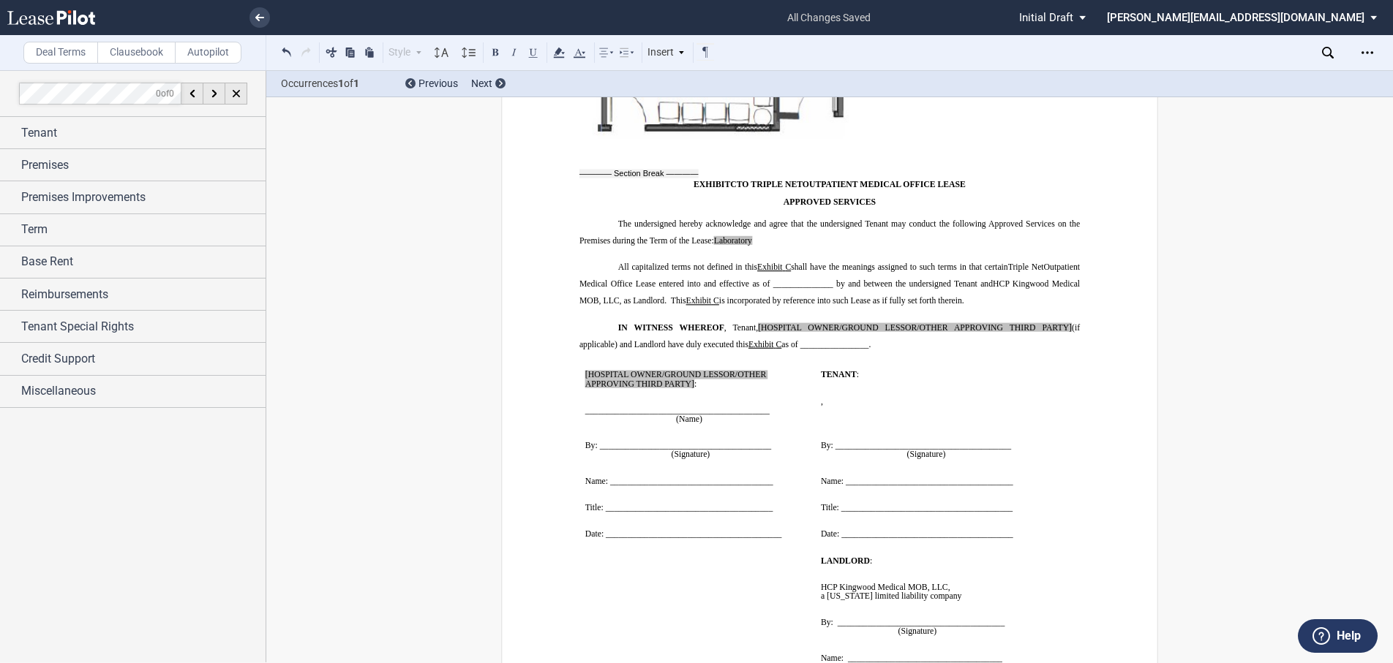
scroll to position [12739, 0]
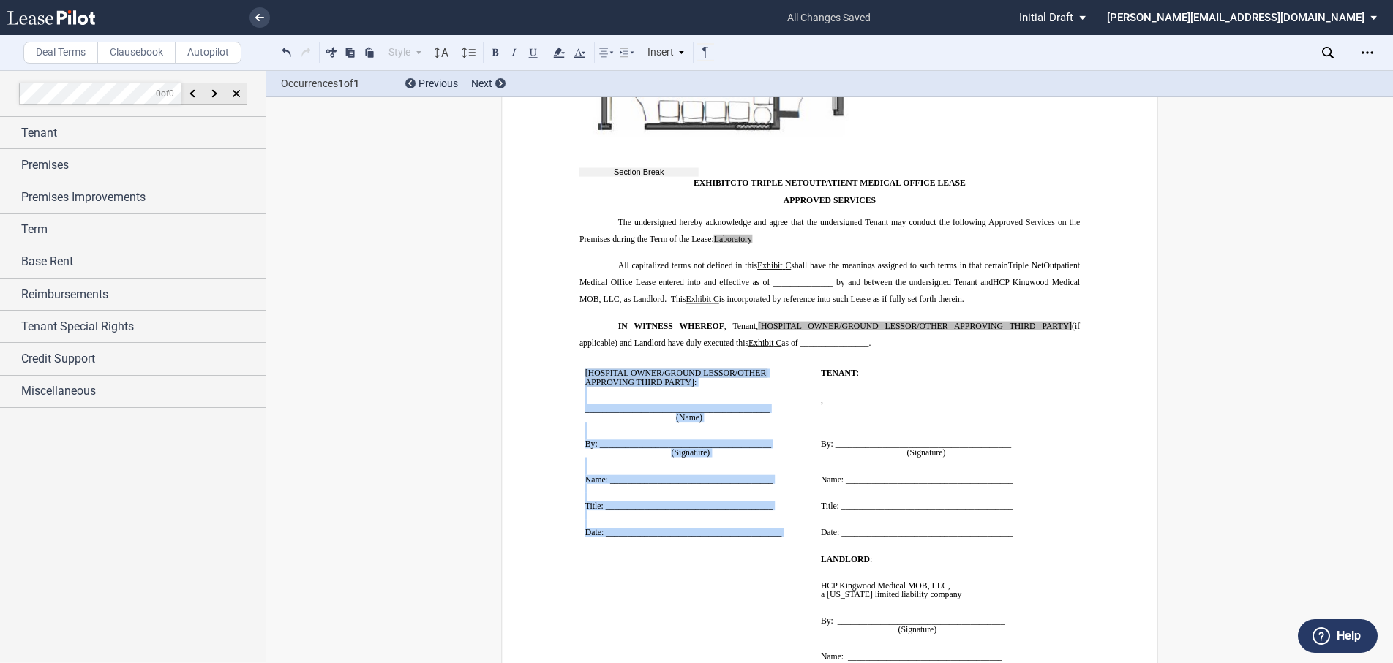
drag, startPoint x: 578, startPoint y: 285, endPoint x: 748, endPoint y: 451, distance: 237.4
click at [748, 451] on td "﻿ [HOSPITAL OWNER/GROUND LESSOR/OTHER APPROVING THIRD PARTY] : ﻿ ﻿ ____________…" at bounding box center [697, 454] width 236 height 186
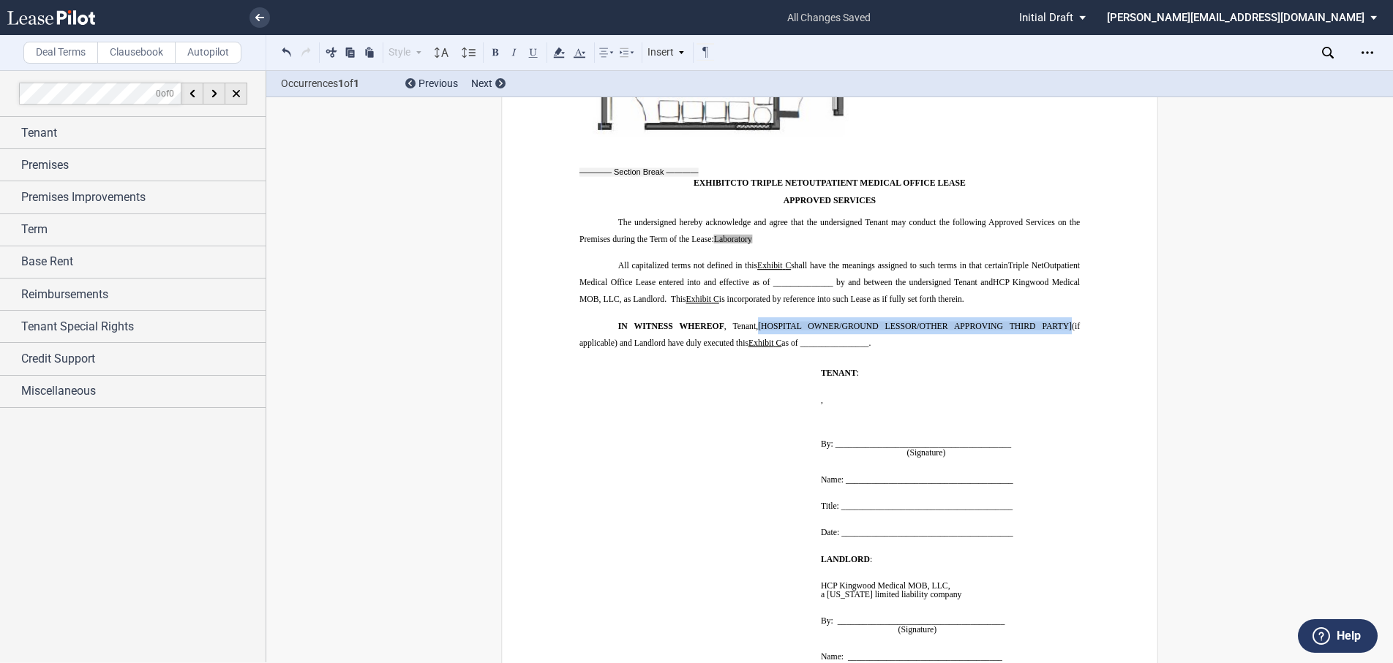
drag, startPoint x: 753, startPoint y: 237, endPoint x: 1065, endPoint y: 238, distance: 312.3
click at [1065, 321] on span "IN WITNESS WHEREOF , Tenant, [HOSPITAL OWNER/GROUND LESSOR/OTHER APPROVING THIR…" at bounding box center [830, 334] width 503 height 26
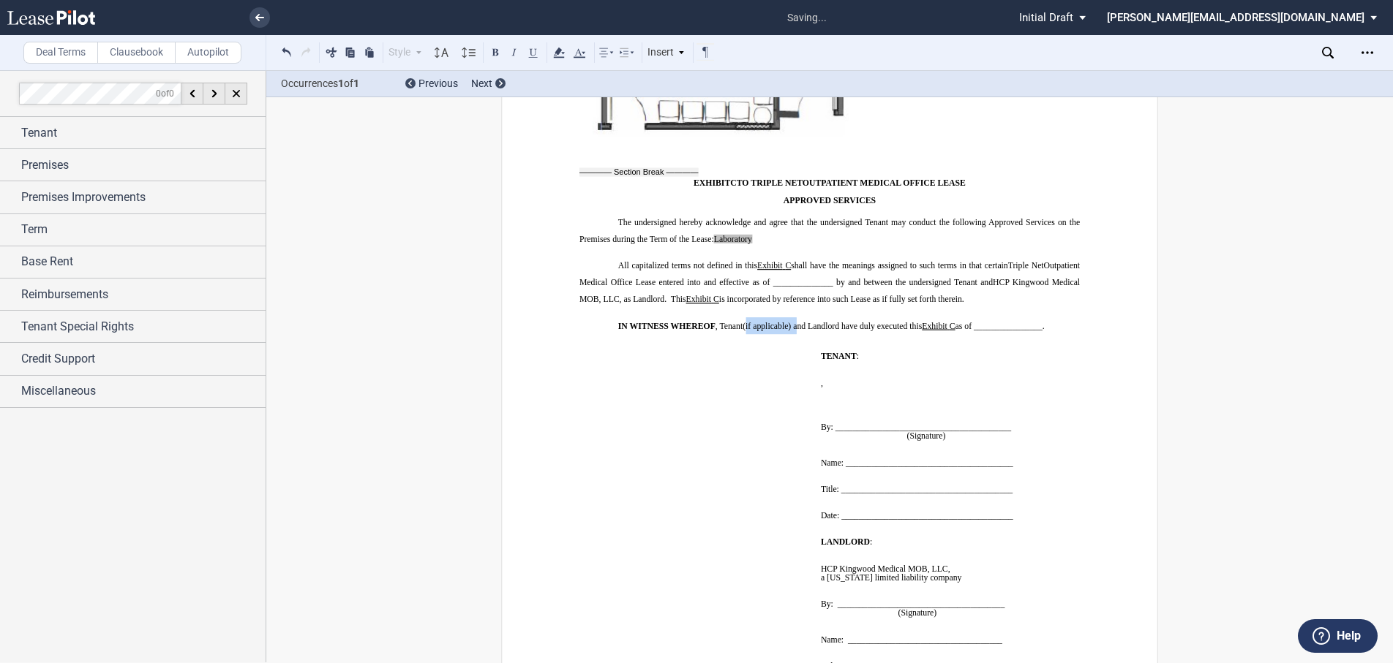
drag, startPoint x: 791, startPoint y: 238, endPoint x: 741, endPoint y: 240, distance: 49.8
click at [742, 321] on span "(if applicable) and Landlord have duly executed this" at bounding box center [831, 325] width 179 height 9
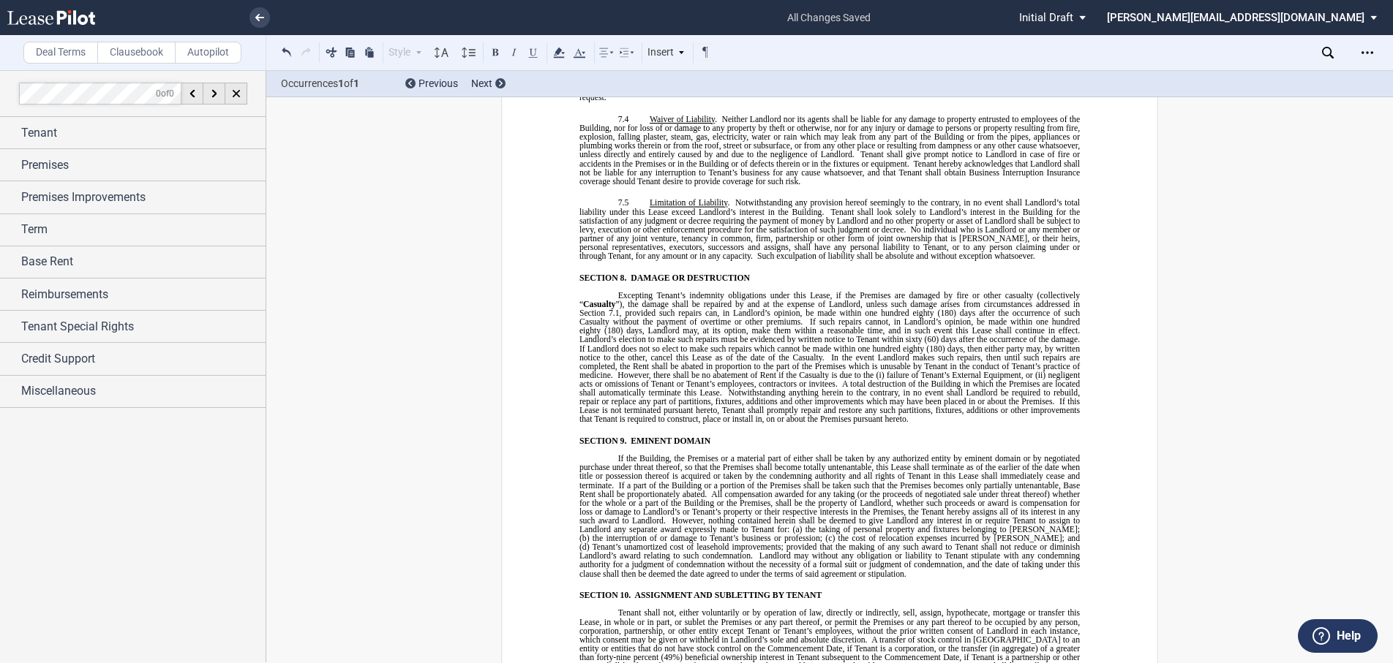
scroll to position [6164, 0]
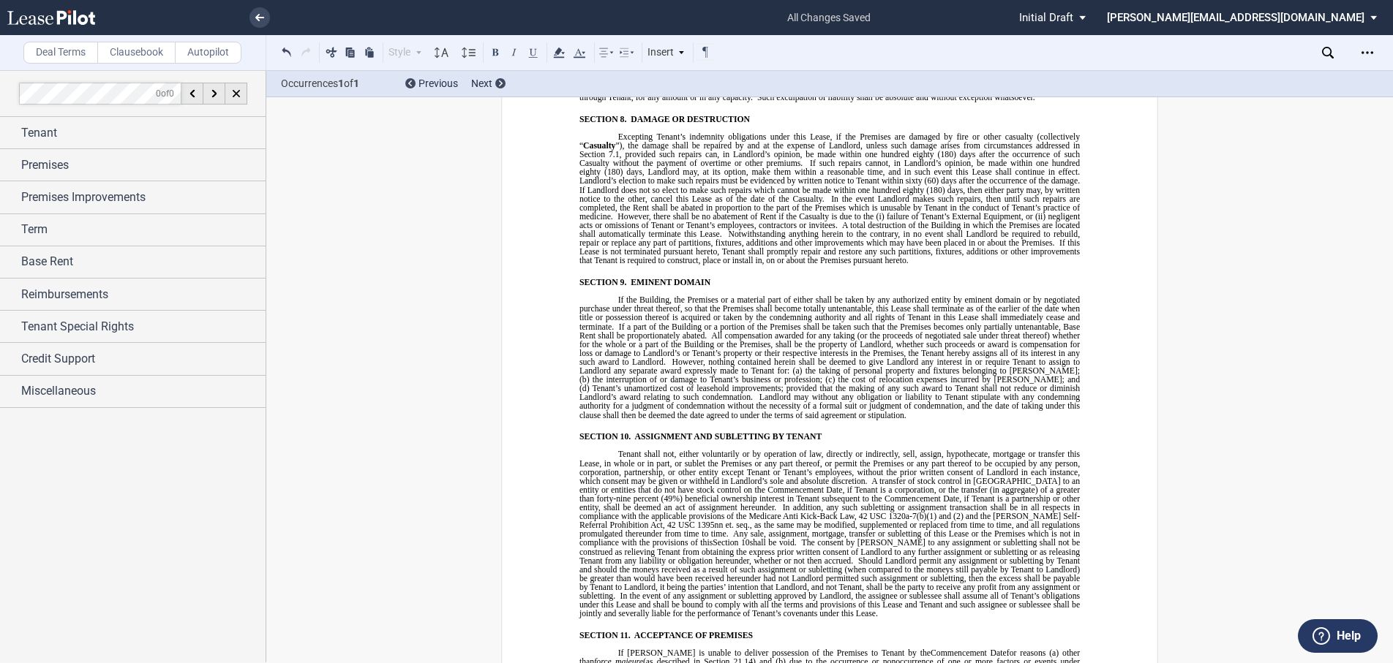
click at [626, 450] on span "Tenant shall not, either voluntarily or by operation of law, directly or indire…" at bounding box center [830, 467] width 503 height 35
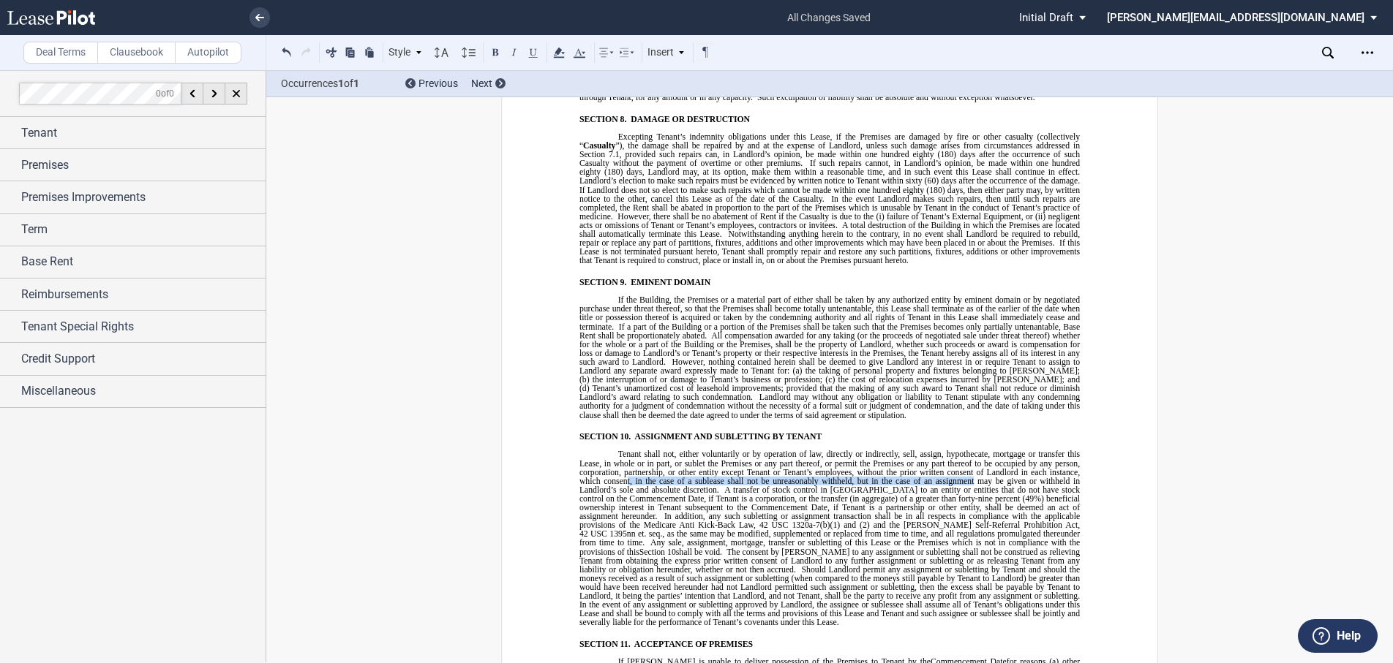
drag, startPoint x: 625, startPoint y: 419, endPoint x: 971, endPoint y: 420, distance: 346.7
click at [971, 450] on span "Tenant shall not, either voluntarily or by operation of law, directly or indire…" at bounding box center [830, 472] width 503 height 45
click at [631, 450] on span "Tenant shall not, either voluntarily or by operation of law, directly or indire…" at bounding box center [830, 472] width 503 height 45
click at [628, 450] on span "Tenant shall not, either voluntarily or by operation of law, directly or indire…" at bounding box center [830, 472] width 503 height 45
drag, startPoint x: 750, startPoint y: 421, endPoint x: 869, endPoint y: 418, distance: 119.2
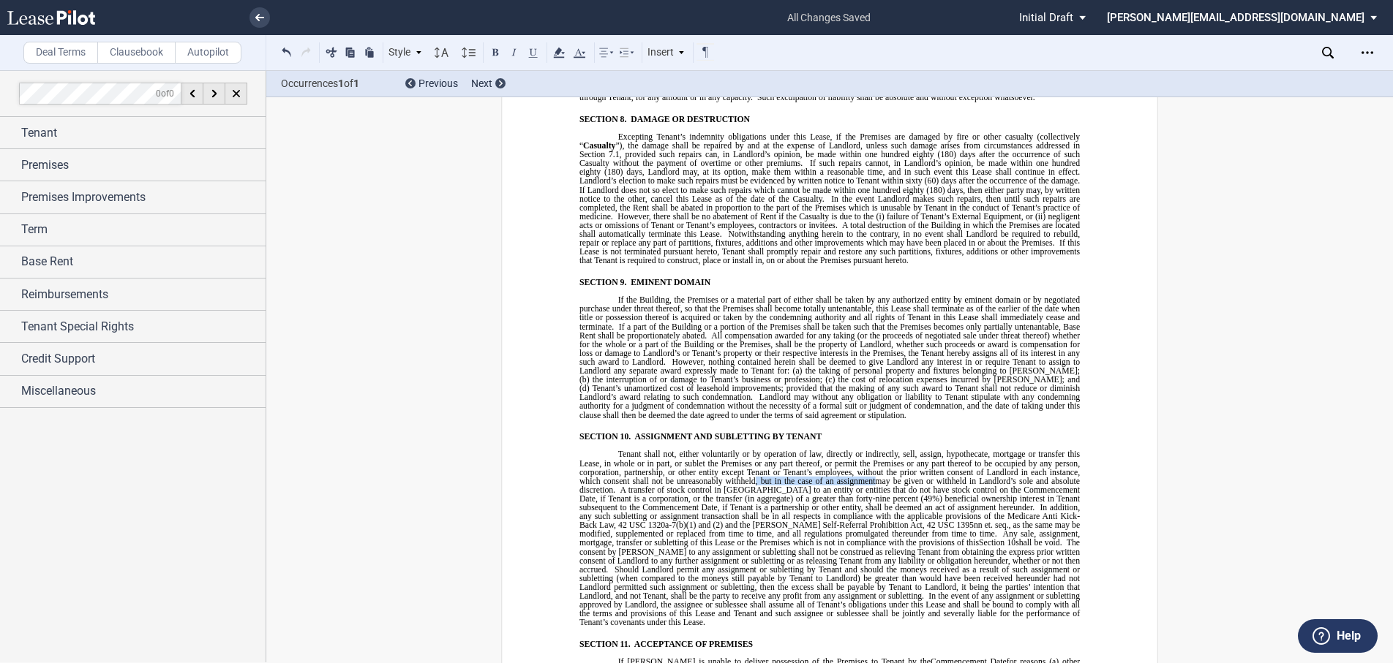
click at [869, 476] on span "t shall not be unreasonably withheld, but in the case of an assignment" at bounding box center [751, 480] width 248 height 9
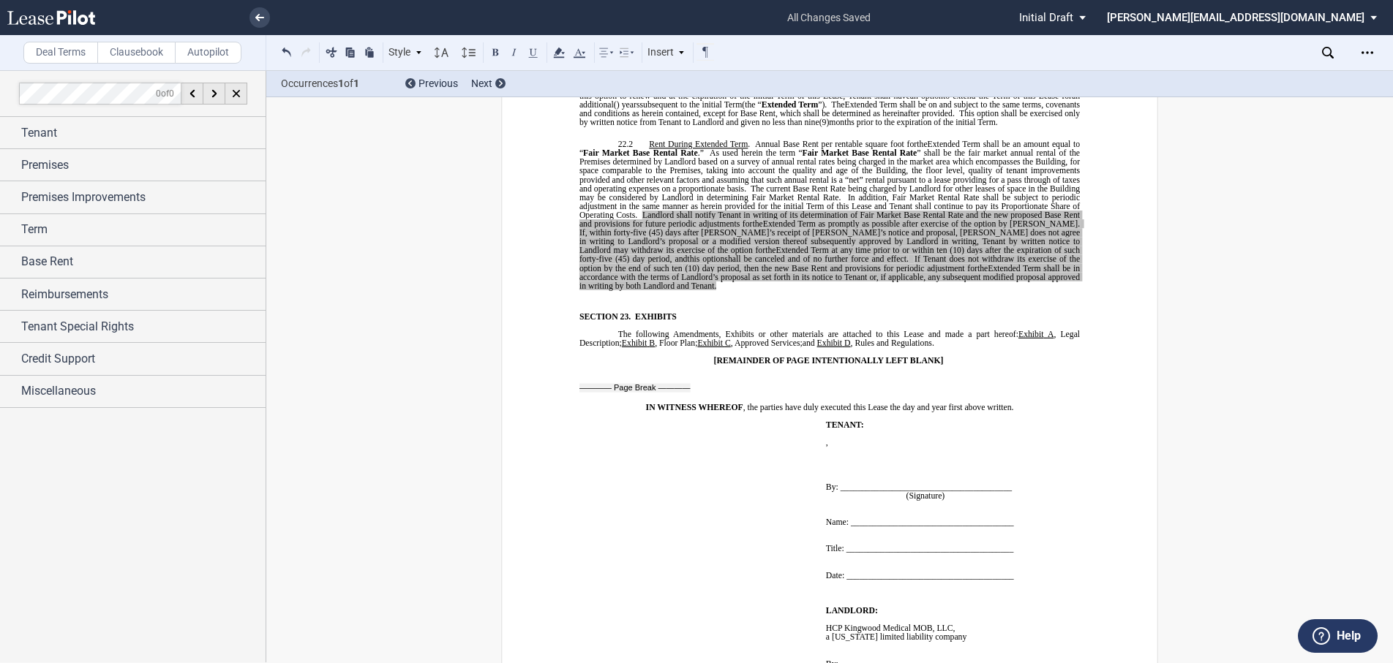
scroll to position [11200, 0]
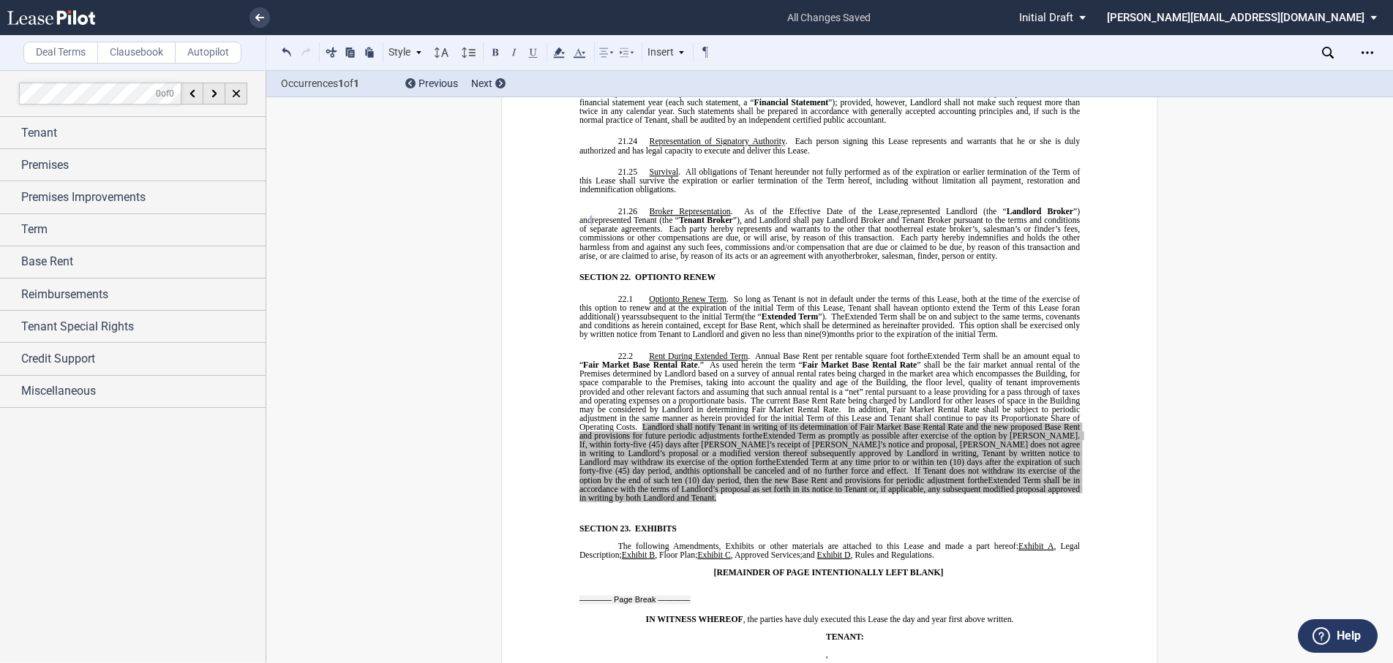
click at [635, 524] on span "EXHIBITS" at bounding box center [656, 528] width 42 height 9
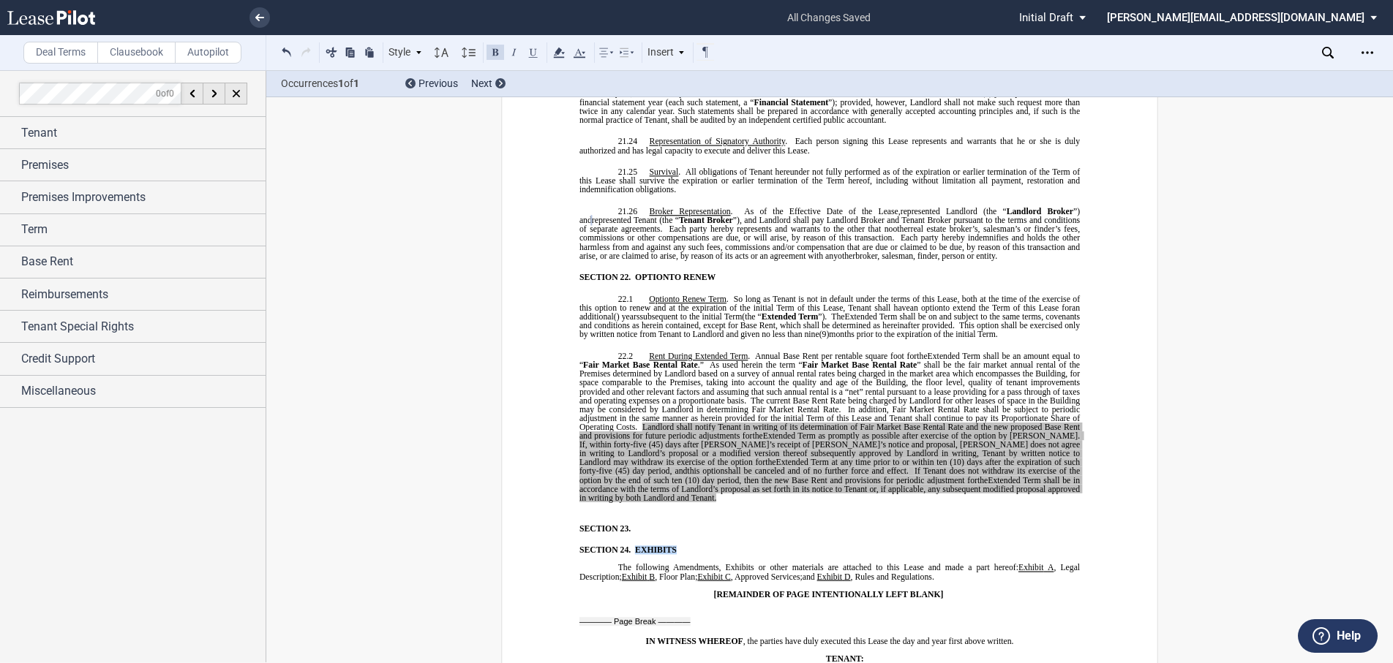
drag, startPoint x: 631, startPoint y: 461, endPoint x: 673, endPoint y: 463, distance: 41.8
click at [673, 546] on p "SECTION 24. EXHIBITS" at bounding box center [838, 550] width 481 height 9
click at [672, 546] on span "EXHIBITS" at bounding box center [656, 550] width 42 height 9
drag, startPoint x: 630, startPoint y: 460, endPoint x: 699, endPoint y: 464, distance: 68.9
click at [699, 546] on p "SECTION 24. EXHIBITS" at bounding box center [838, 550] width 481 height 9
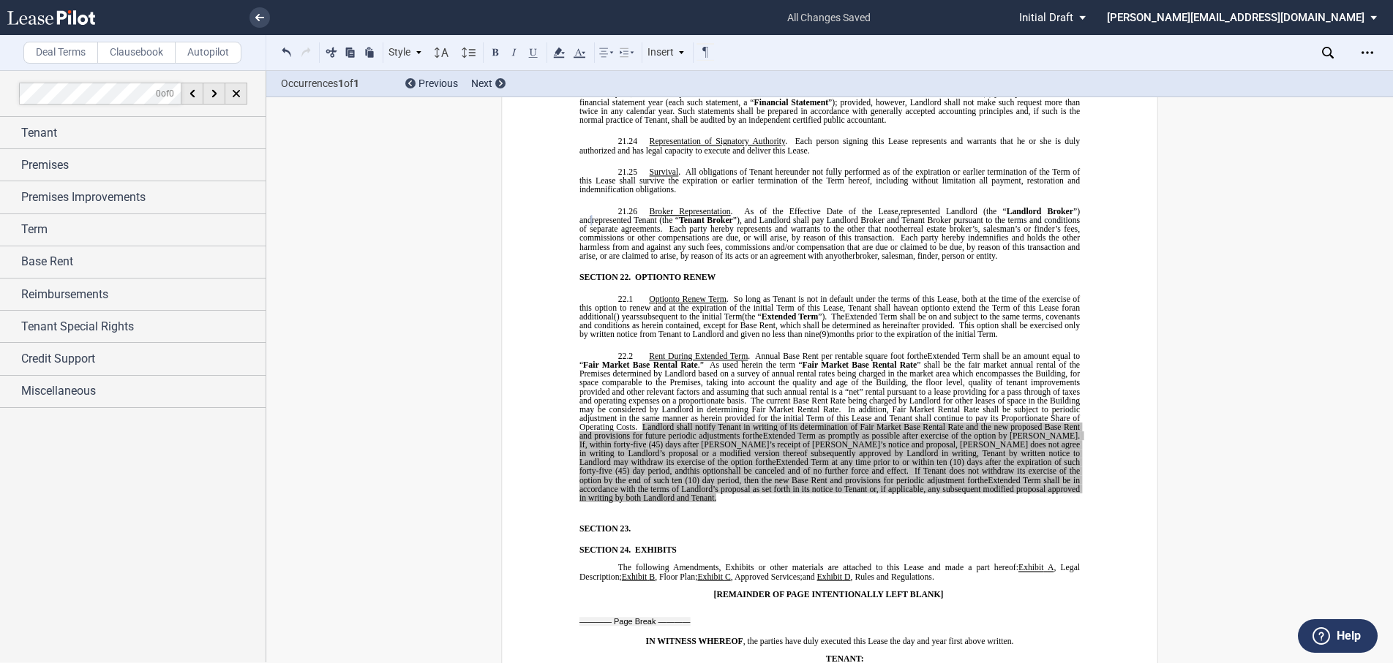
click at [682, 546] on p "SECTION 24. EXHIBITS" at bounding box center [838, 550] width 481 height 9
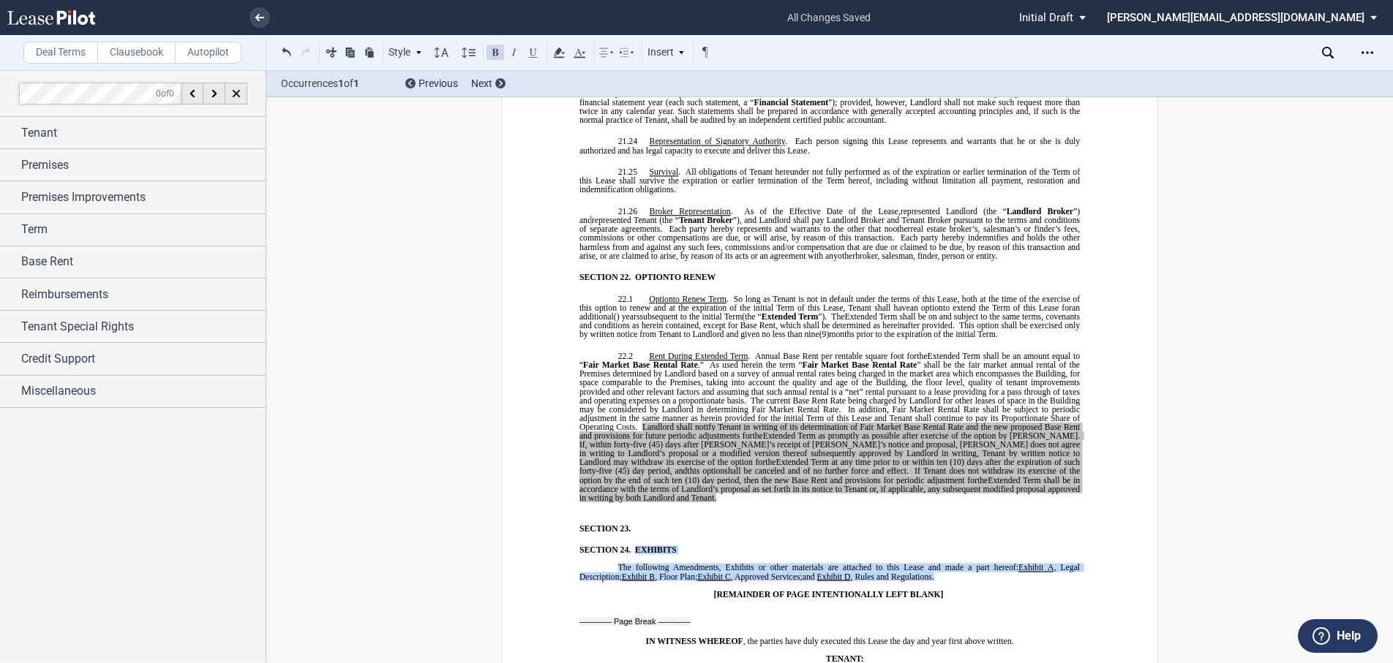
drag, startPoint x: 631, startPoint y: 460, endPoint x: 941, endPoint y: 486, distance: 311.9
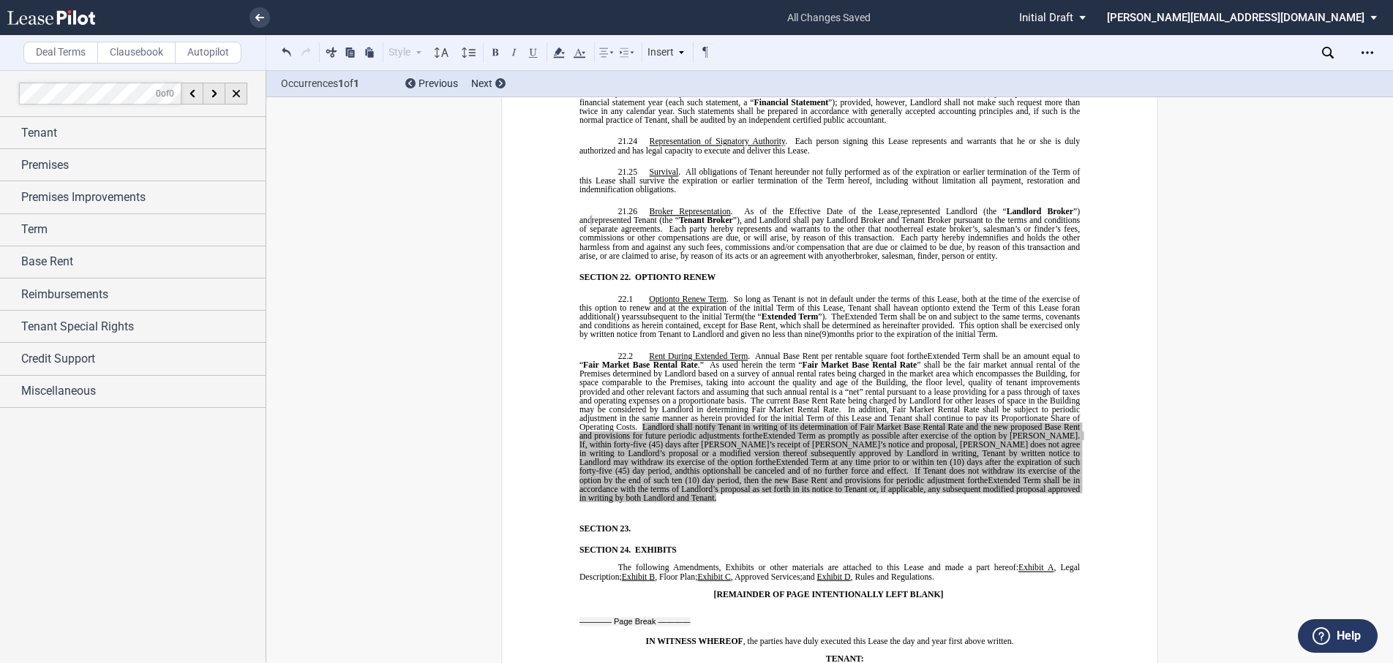
click at [648, 524] on p "SECTION 23. ﻿" at bounding box center [838, 528] width 481 height 9
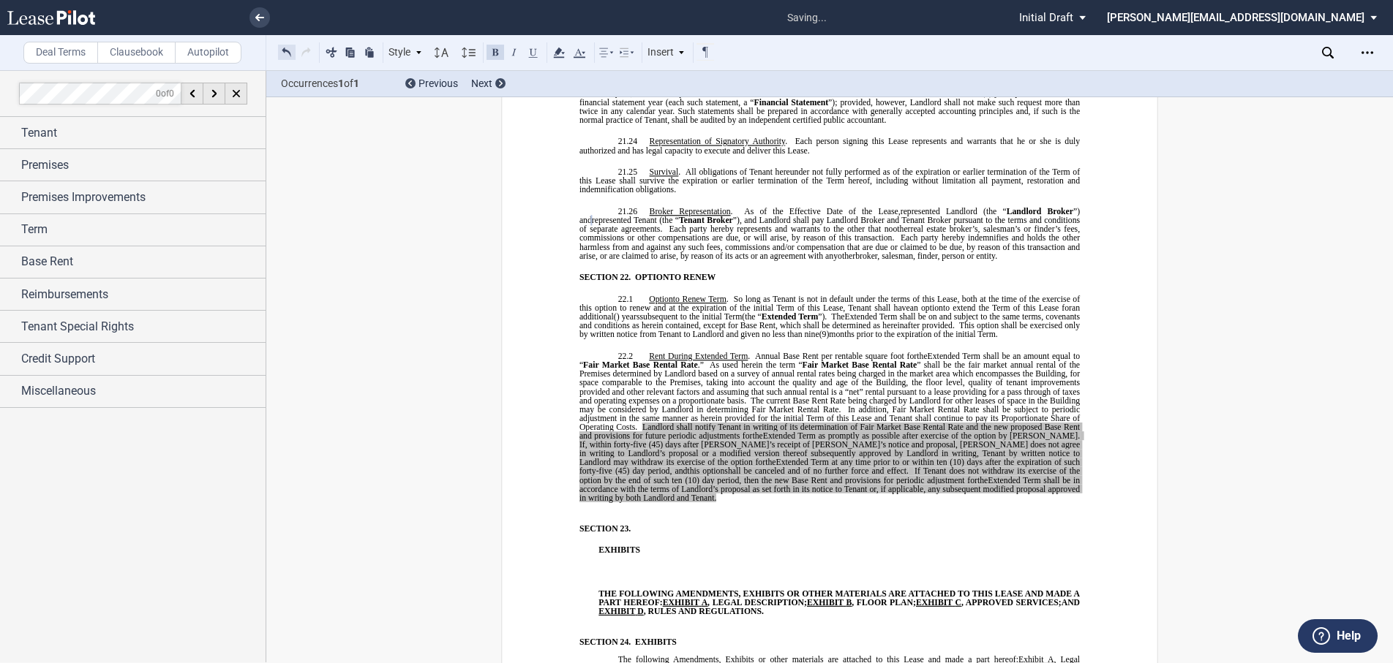
click at [289, 53] on button at bounding box center [287, 52] width 18 height 18
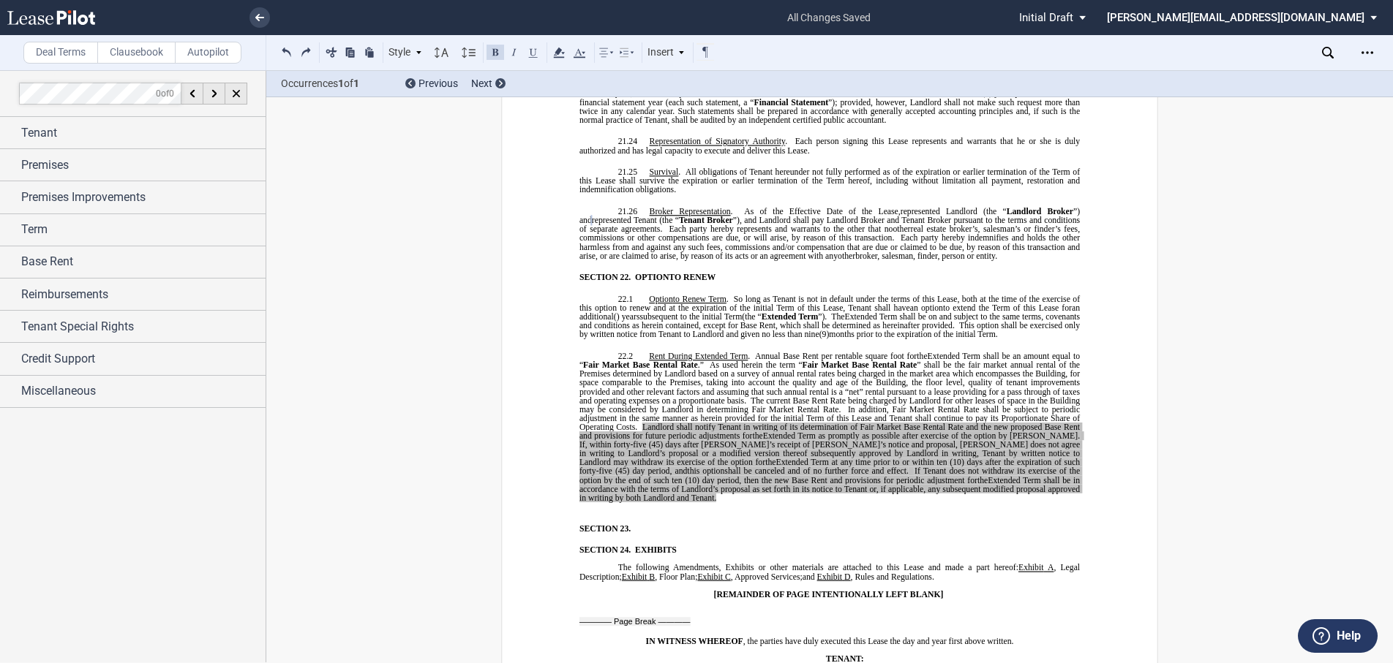
click at [644, 524] on p "SECTION 23. ﻿" at bounding box center [838, 528] width 481 height 9
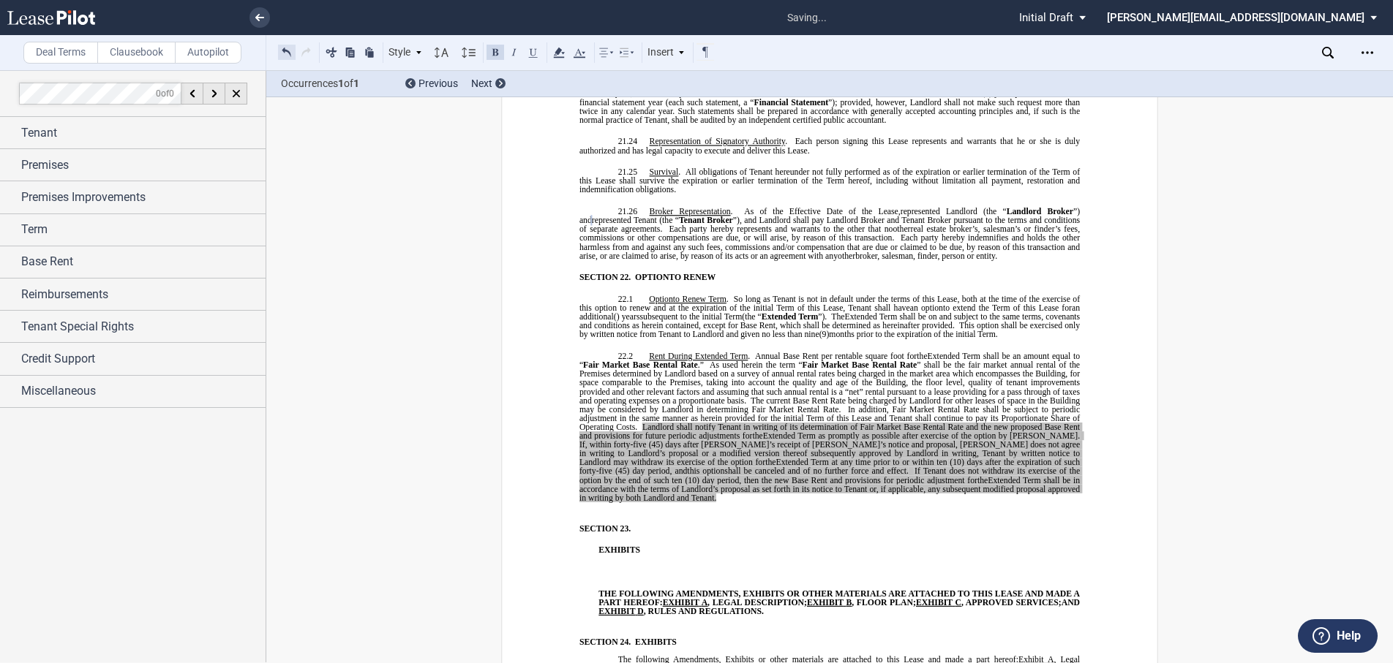
click at [286, 51] on button at bounding box center [287, 52] width 18 height 18
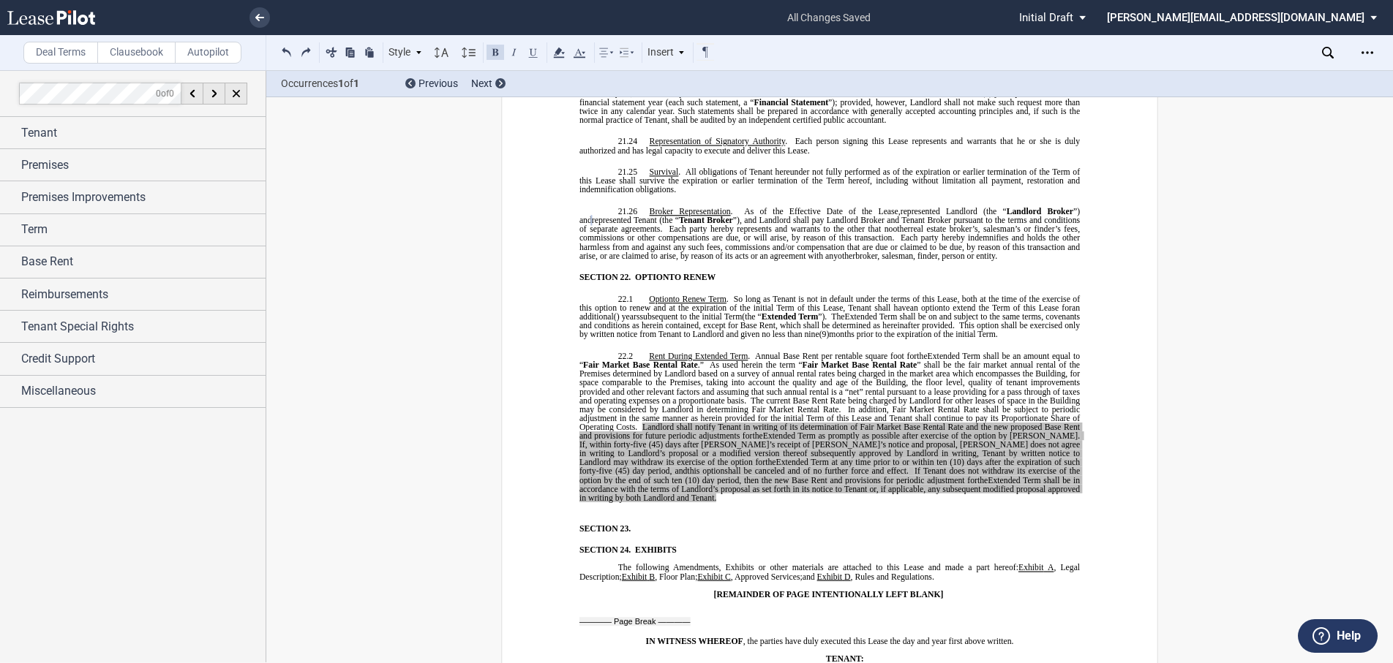
click at [637, 524] on p "SECTION 23. ﻿" at bounding box center [838, 528] width 481 height 9
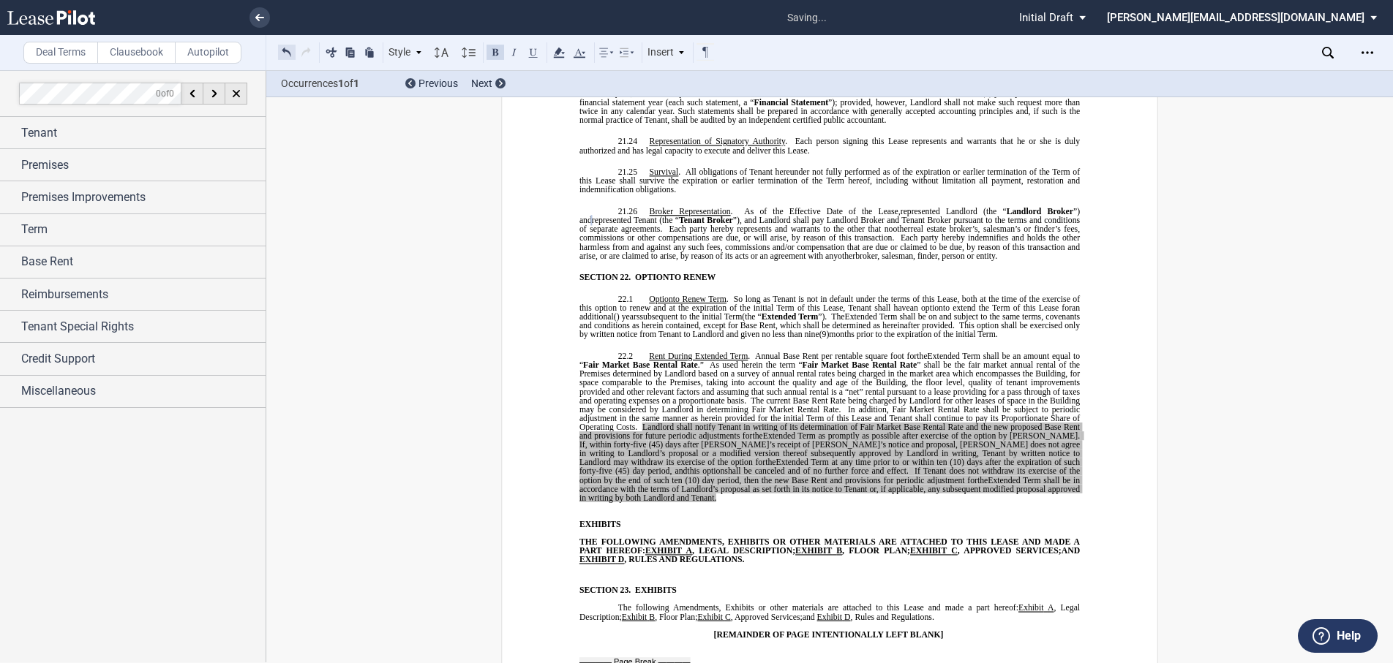
click at [279, 53] on button at bounding box center [287, 52] width 18 height 18
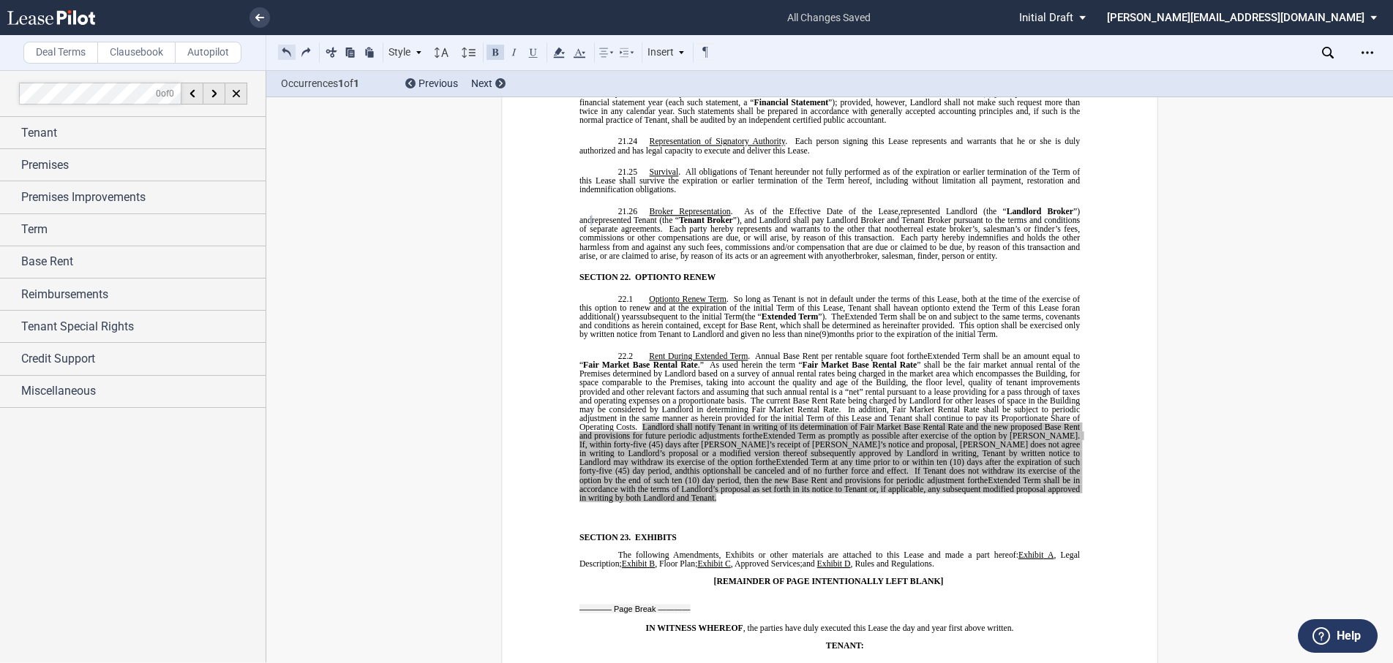
click at [280, 50] on button at bounding box center [287, 52] width 18 height 18
click at [280, 50] on div "Style SECTION 1. Section 1.1 Subsection 1 (a) Subsection 2 (i) Subsection 3 (1)…" at bounding box center [496, 52] width 437 height 19
click at [606, 511] on p "﻿" at bounding box center [829, 515] width 500 height 9
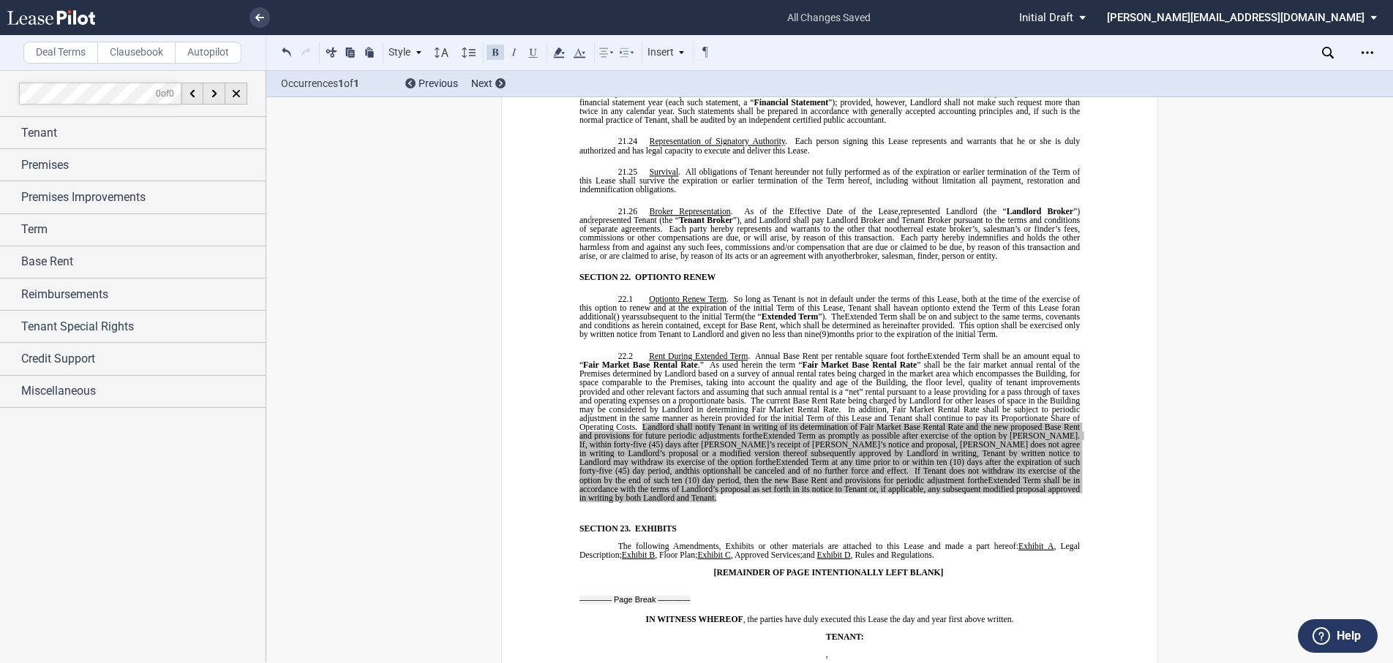
click at [907, 312] on span "Extended Term shall be on and subject to the same terms, covenants and conditio…" at bounding box center [830, 321] width 503 height 18
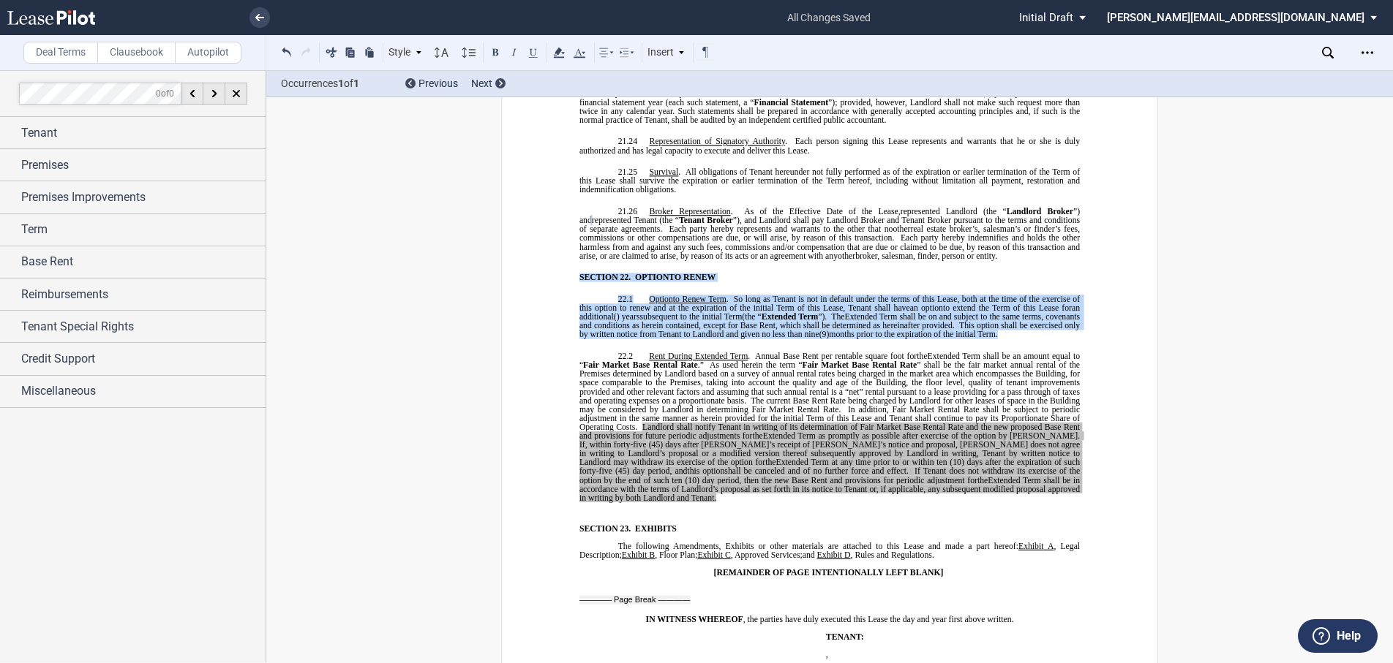
drag, startPoint x: 1053, startPoint y: 255, endPoint x: 569, endPoint y: 196, distance: 487.0
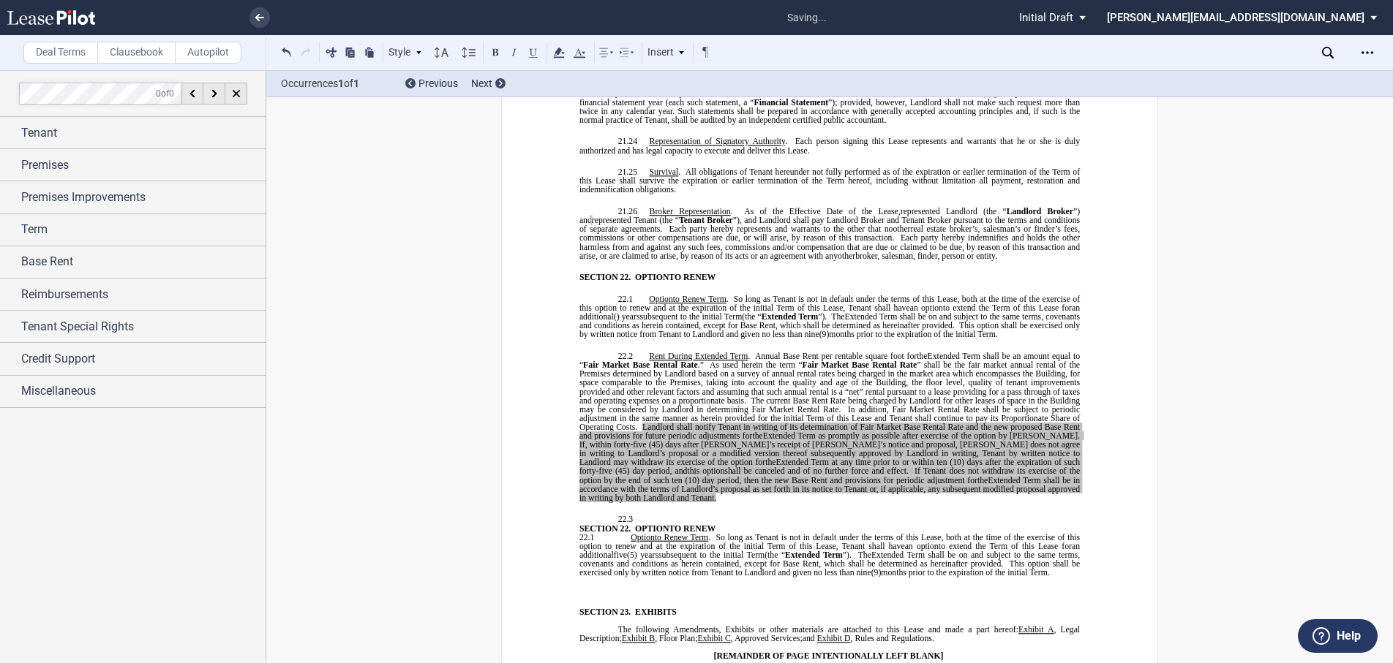
click at [623, 534] on span at bounding box center [612, 538] width 37 height 8
drag, startPoint x: 627, startPoint y: 448, endPoint x: 572, endPoint y: 452, distance: 55.0
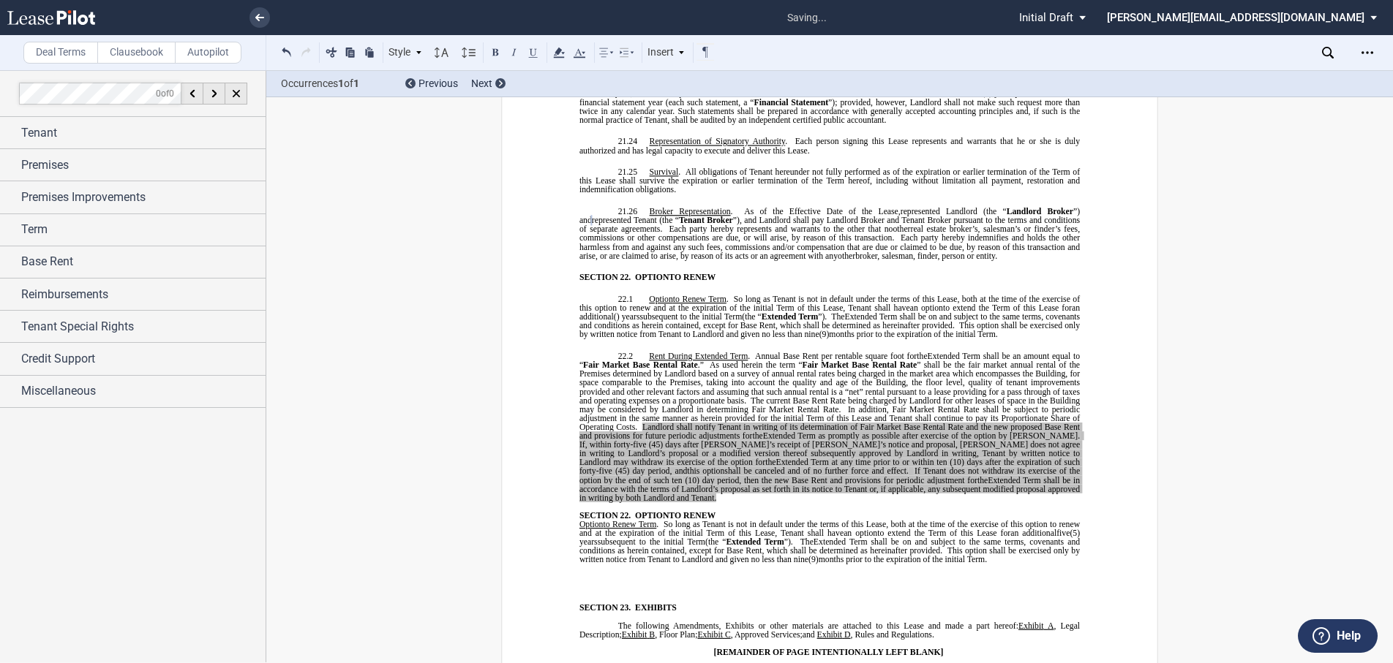
click at [724, 511] on p "SECTION 22. OPTION TO RENEW" at bounding box center [829, 515] width 500 height 9
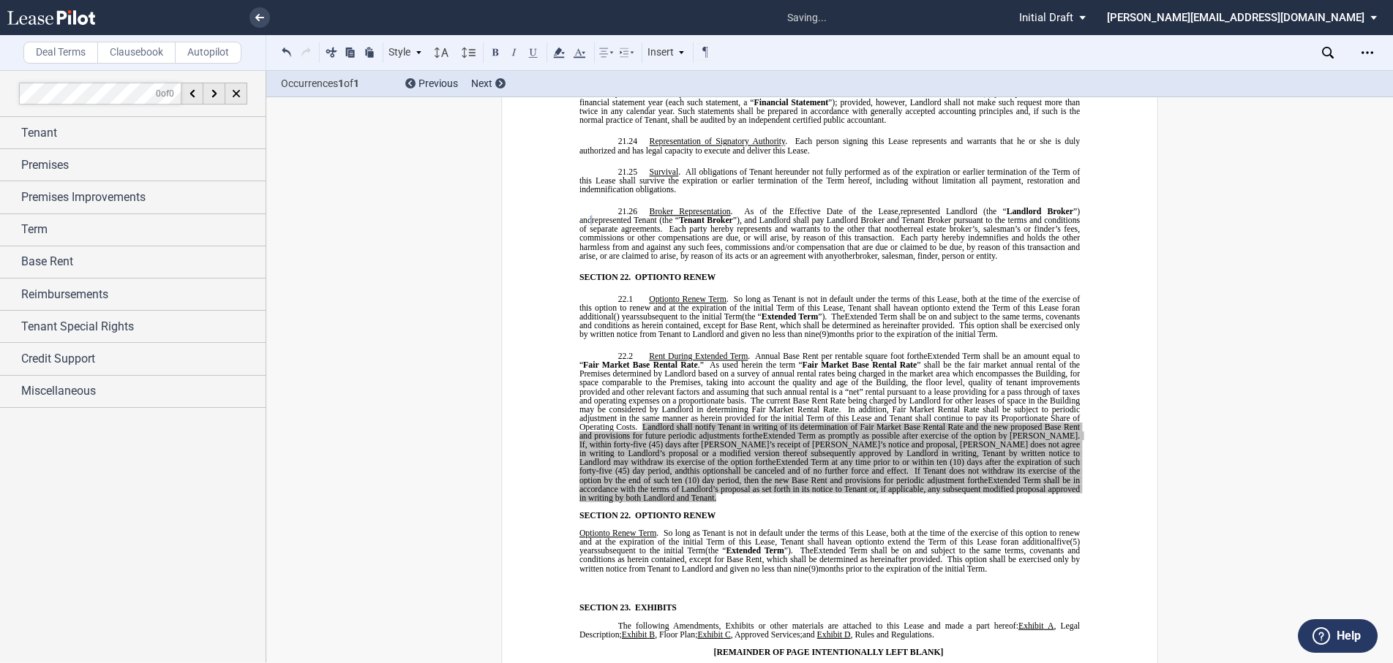
click at [625, 582] on p at bounding box center [829, 586] width 500 height 9
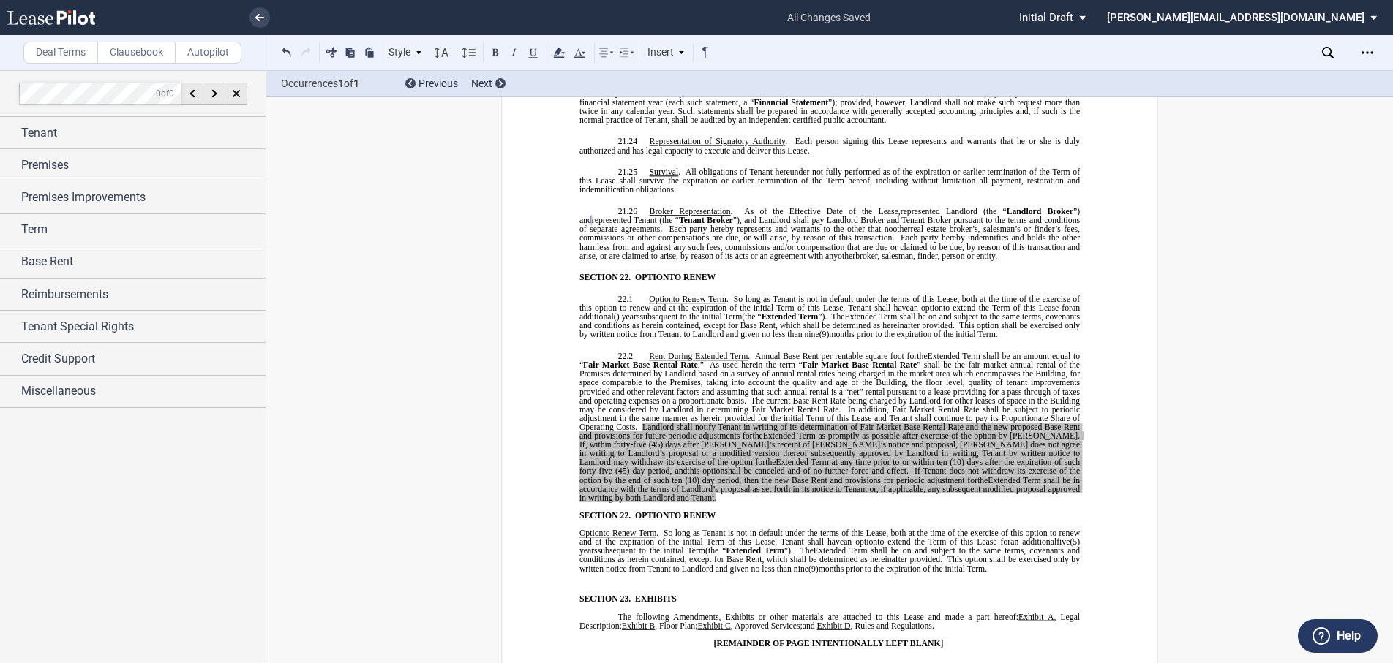
click at [598, 573] on p "﻿" at bounding box center [829, 577] width 500 height 9
click at [579, 529] on span "Option" at bounding box center [591, 533] width 24 height 9
drag, startPoint x: 712, startPoint y: 424, endPoint x: 630, endPoint y: 426, distance: 82.7
click at [630, 511] on p "SECTION 22. OPTION TO RENEW" at bounding box center [829, 515] width 500 height 9
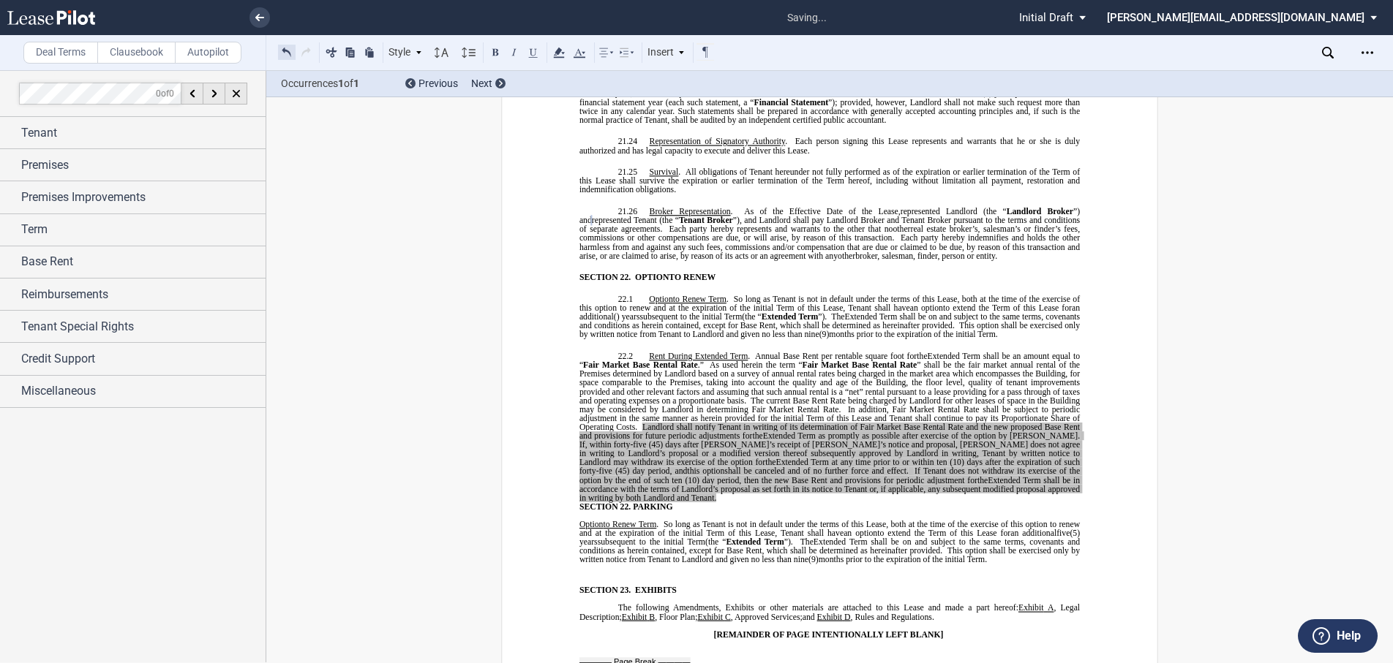
click at [284, 58] on button at bounding box center [287, 52] width 18 height 18
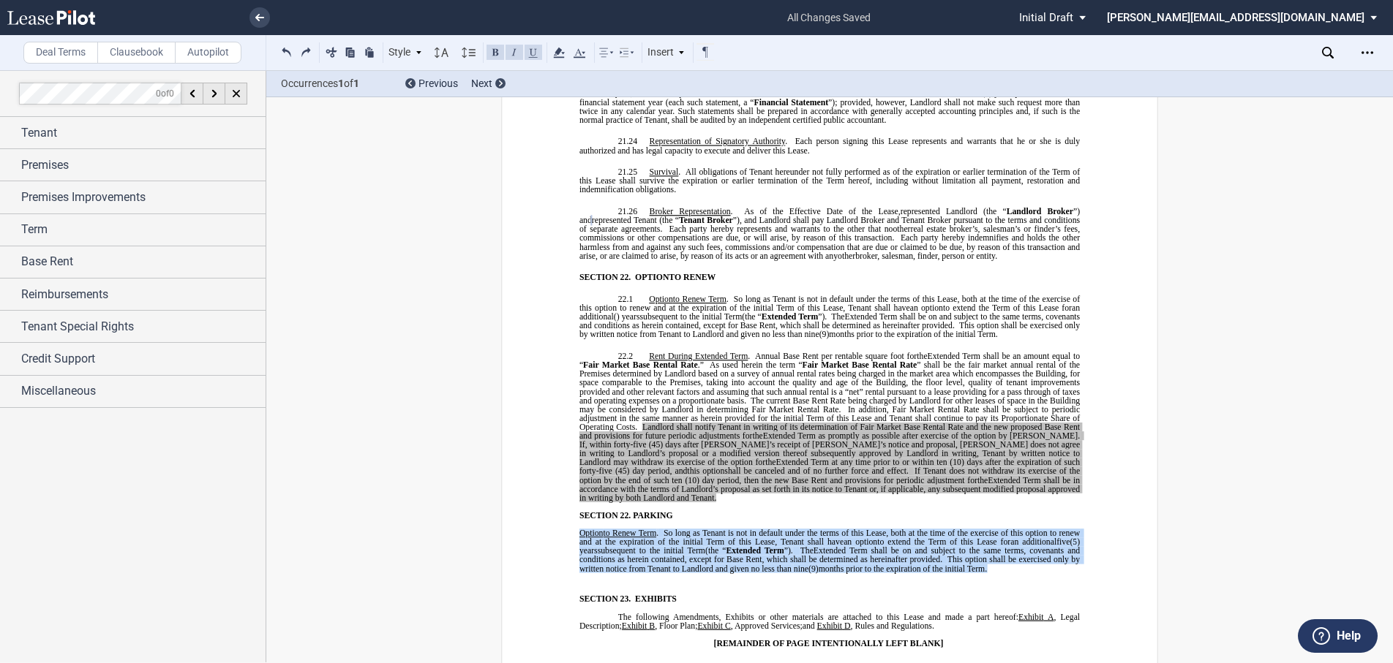
drag, startPoint x: 575, startPoint y: 445, endPoint x: 966, endPoint y: 484, distance: 393.2
click at [966, 529] on p "Option to Renew Term . So long as Tenant is not in default under the terms of t…" at bounding box center [829, 551] width 500 height 45
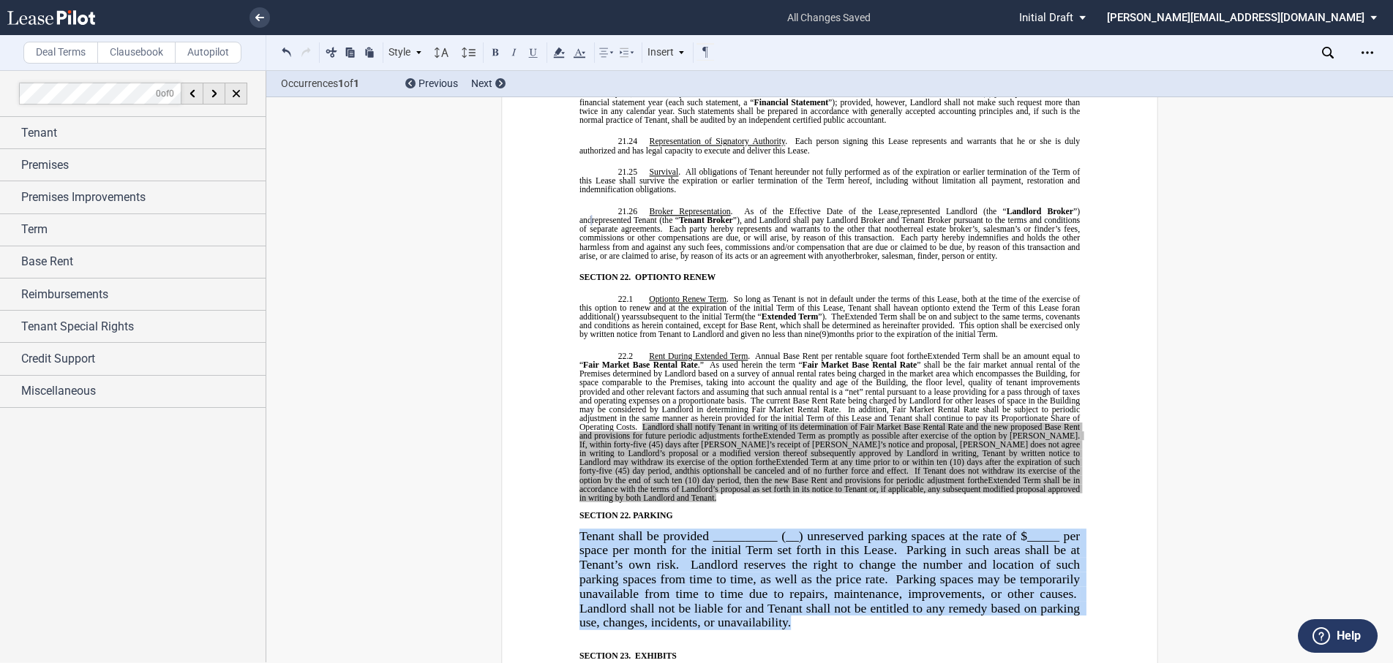
drag, startPoint x: 787, startPoint y: 535, endPoint x: 579, endPoint y: 445, distance: 227.3
click at [579, 529] on span "Tenant shall be provided __________ (__) unreserved parking spaces at the rate …" at bounding box center [831, 579] width 504 height 101
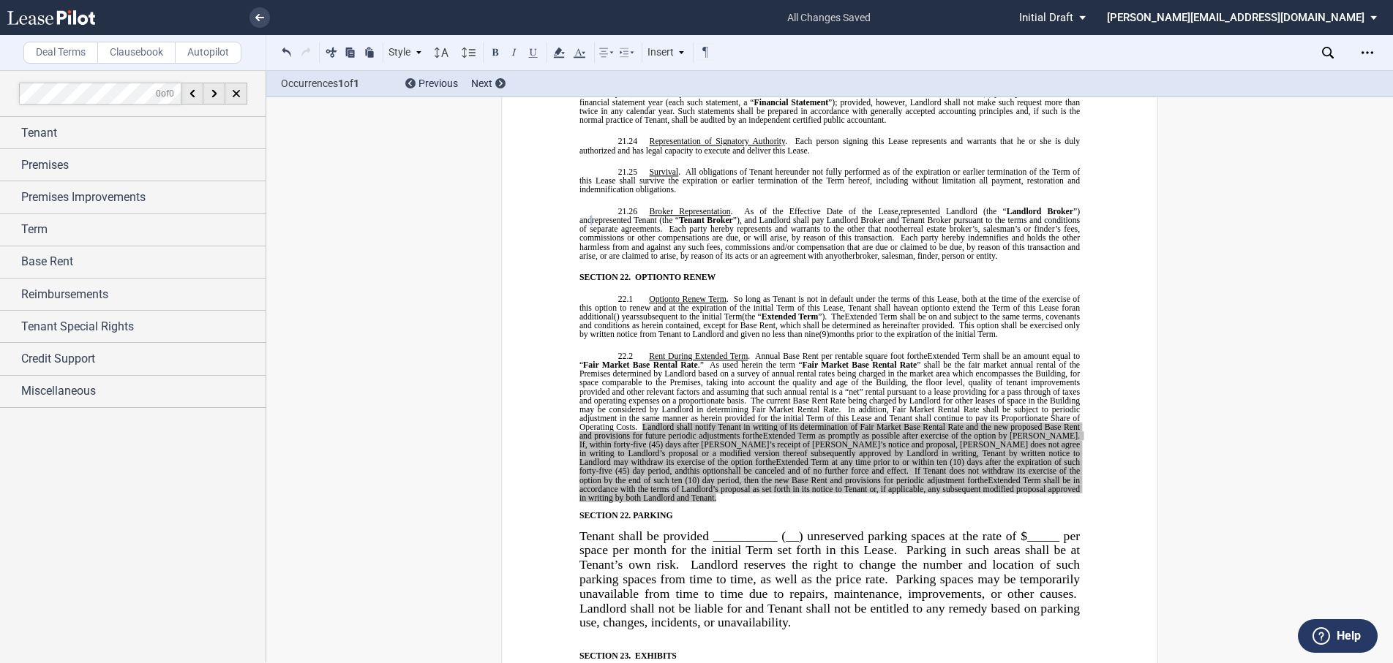
drag, startPoint x: 419, startPoint y: 53, endPoint x: 432, endPoint y: 71, distance: 22.5
click at [433, 73] on div "Deal Terms Clausebook Autopilot Style SECTION 1. Section 1.1 Subsection 1 (a) S…" at bounding box center [696, 366] width 1393 height 593
click at [413, 59] on div "Style" at bounding box center [405, 52] width 38 height 19
click at [444, 52] on icon at bounding box center [442, 53] width 18 height 18
click at [448, 68] on div "Normal" at bounding box center [462, 75] width 59 height 20
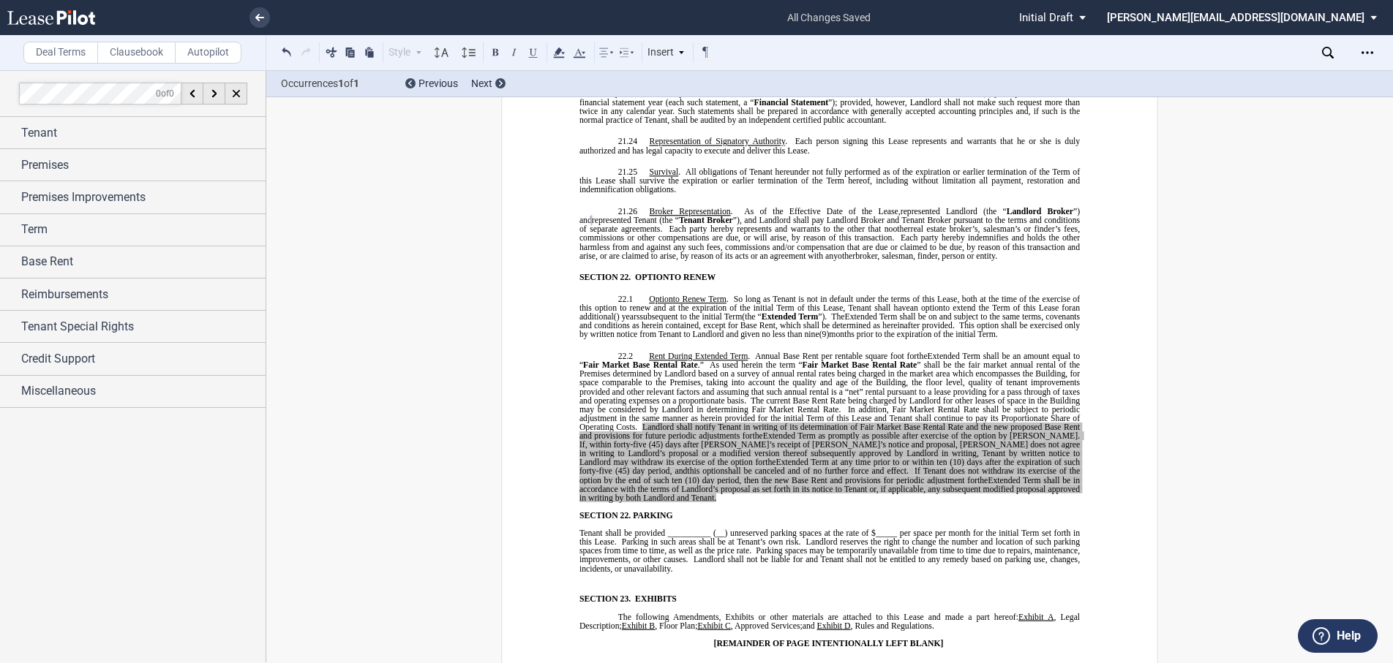
click at [603, 529] on span "Tenant shall be provided __________ (__) unreserved parking spaces at the rate …" at bounding box center [830, 551] width 503 height 45
drag, startPoint x: 665, startPoint y: 445, endPoint x: 724, endPoint y: 443, distance: 59.3
click at [724, 529] on span "Tenant shall be provided __________ (__) unreserved parking spaces at the rate …" at bounding box center [830, 551] width 503 height 45
drag, startPoint x: 895, startPoint y: 445, endPoint x: 876, endPoint y: 445, distance: 19.0
click at [876, 529] on span "Tenant shall be provided its pro rata share of unreserved parking spaces at the…" at bounding box center [830, 551] width 503 height 45
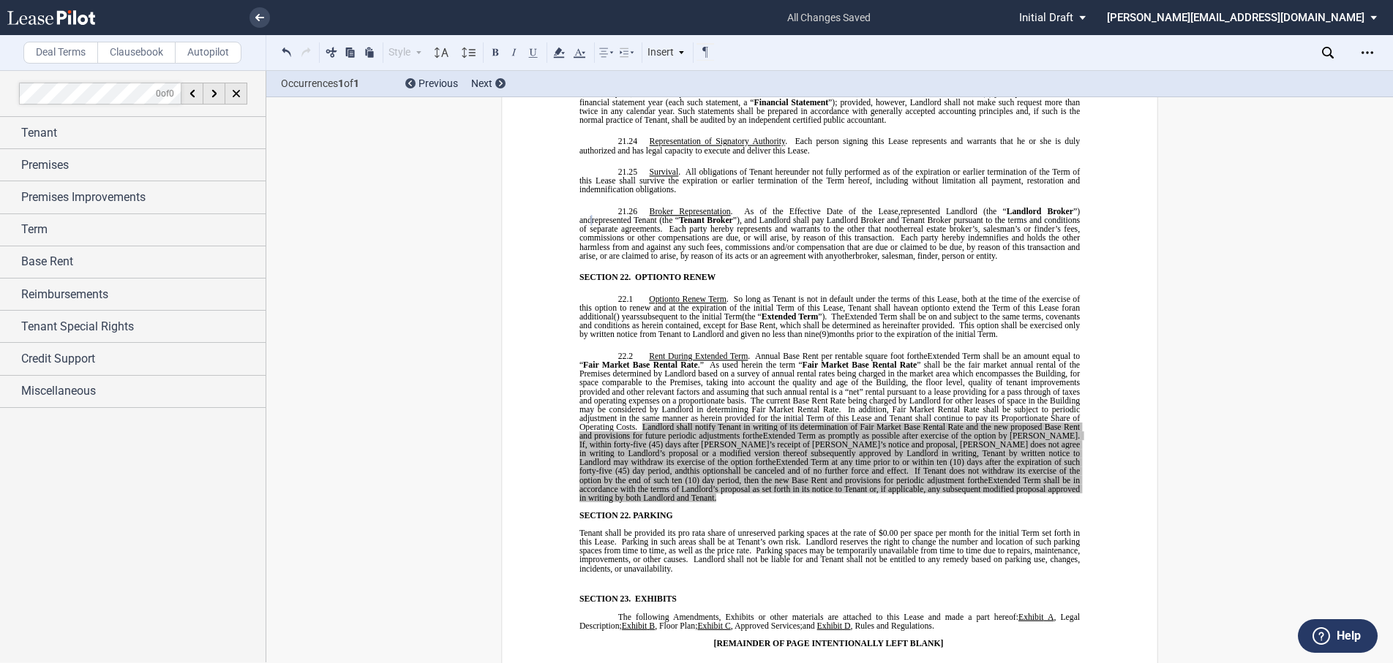
click at [579, 529] on span "Tenant shall be provided its pro rata share of unreserved parking spaces at the…" at bounding box center [830, 551] width 503 height 45
click at [627, 59] on icon at bounding box center [627, 53] width 18 height 18
click at [706, 83] on icon at bounding box center [705, 81] width 12 height 12
click at [694, 529] on span "Tenant shall be provided its pro rata share of unreserved parking spaces at the…" at bounding box center [830, 551] width 503 height 45
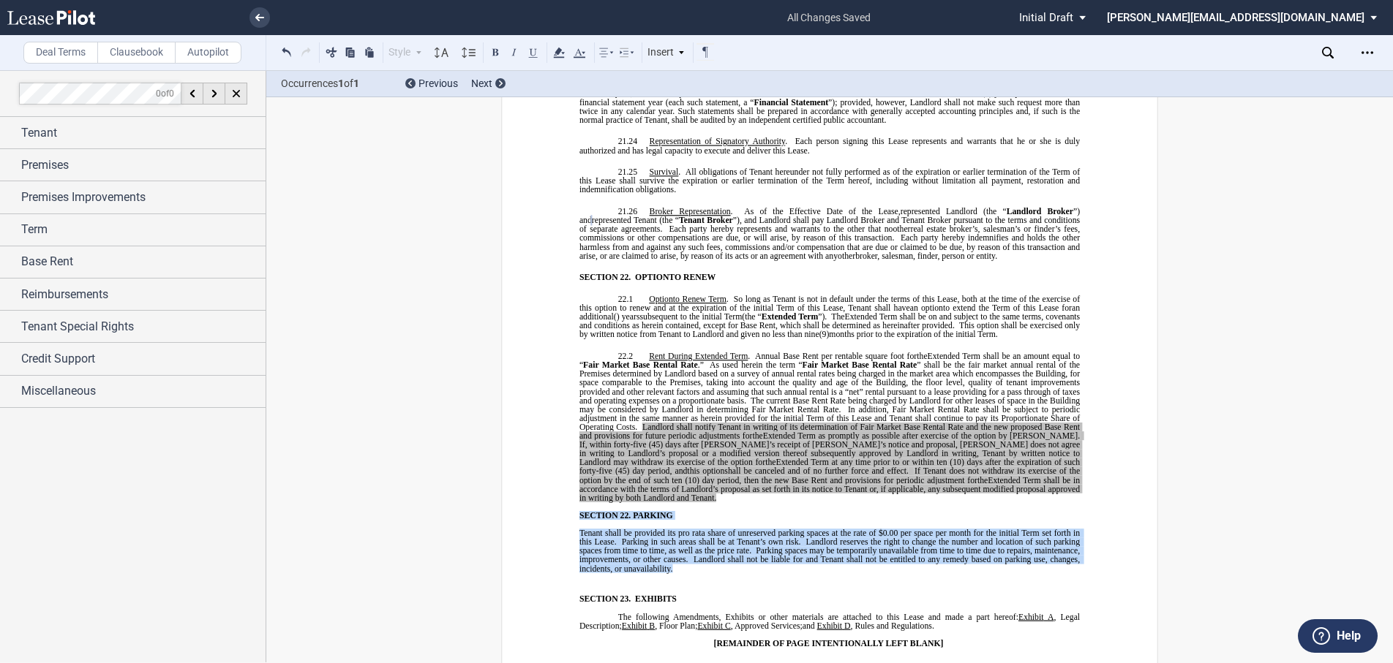
drag, startPoint x: 674, startPoint y: 484, endPoint x: 571, endPoint y: 428, distance: 118.2
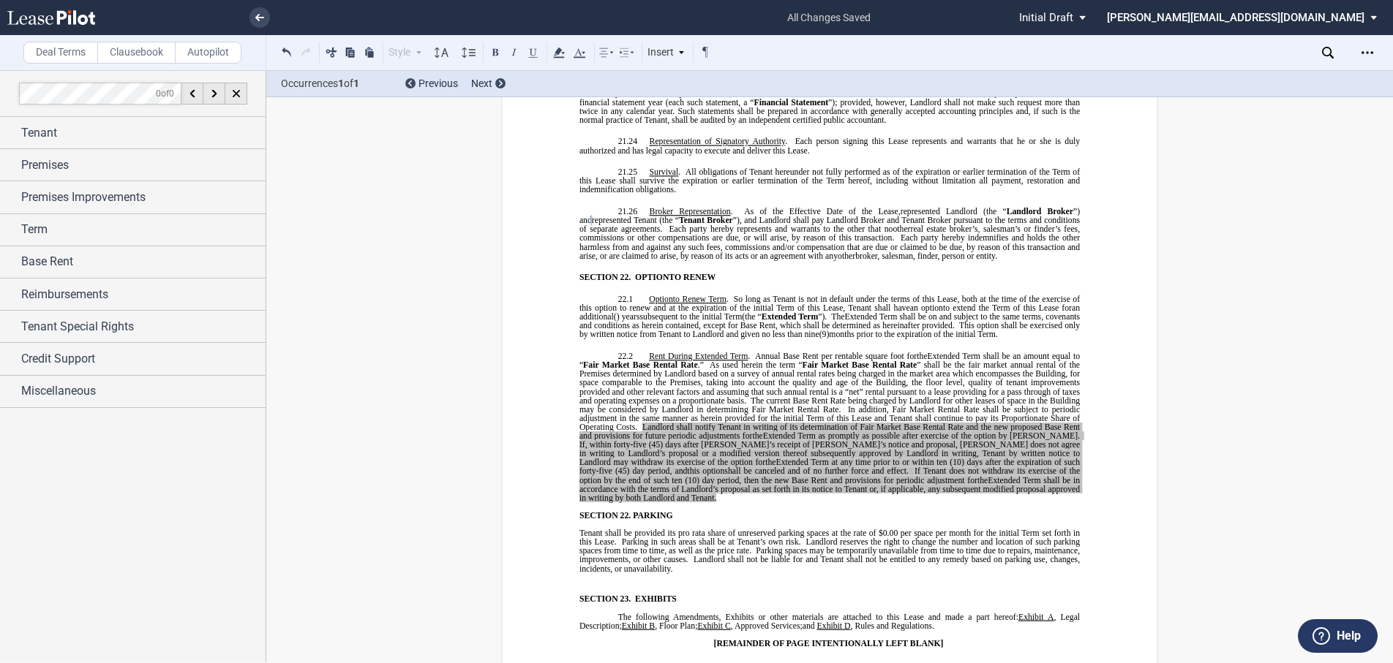
click at [579, 573] on p "﻿" at bounding box center [829, 577] width 500 height 9
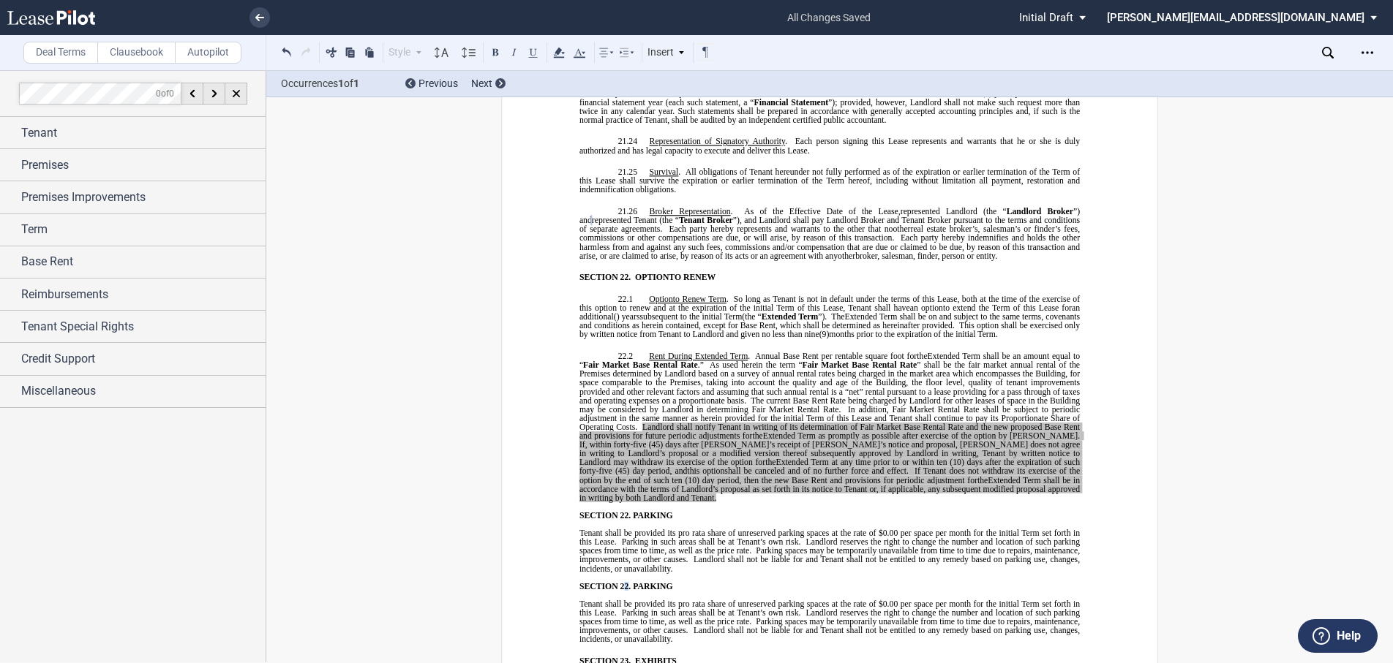
click at [622, 582] on span "SECTION 22." at bounding box center [604, 586] width 51 height 9
click at [620, 657] on span "SECTION 23." at bounding box center [604, 661] width 51 height 9
drag, startPoint x: 670, startPoint y: 497, endPoint x: 573, endPoint y: 498, distance: 96.6
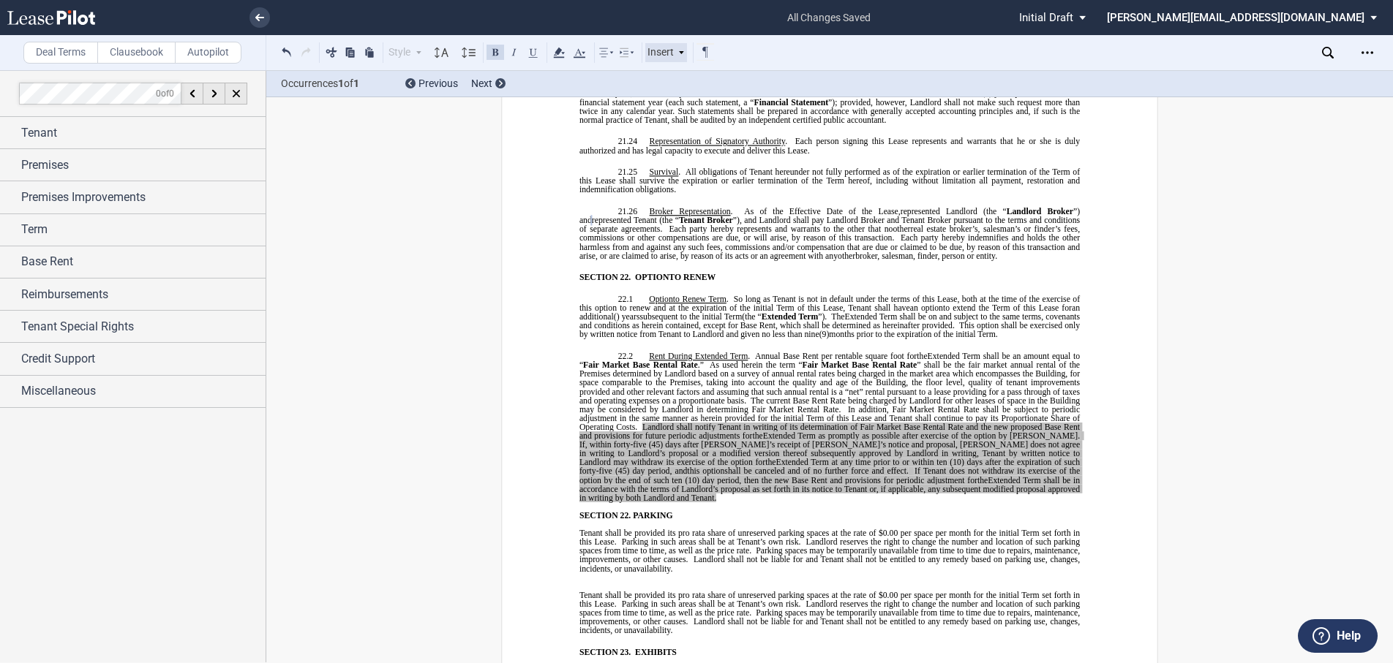
click at [684, 53] on icon at bounding box center [680, 52] width 7 height 7
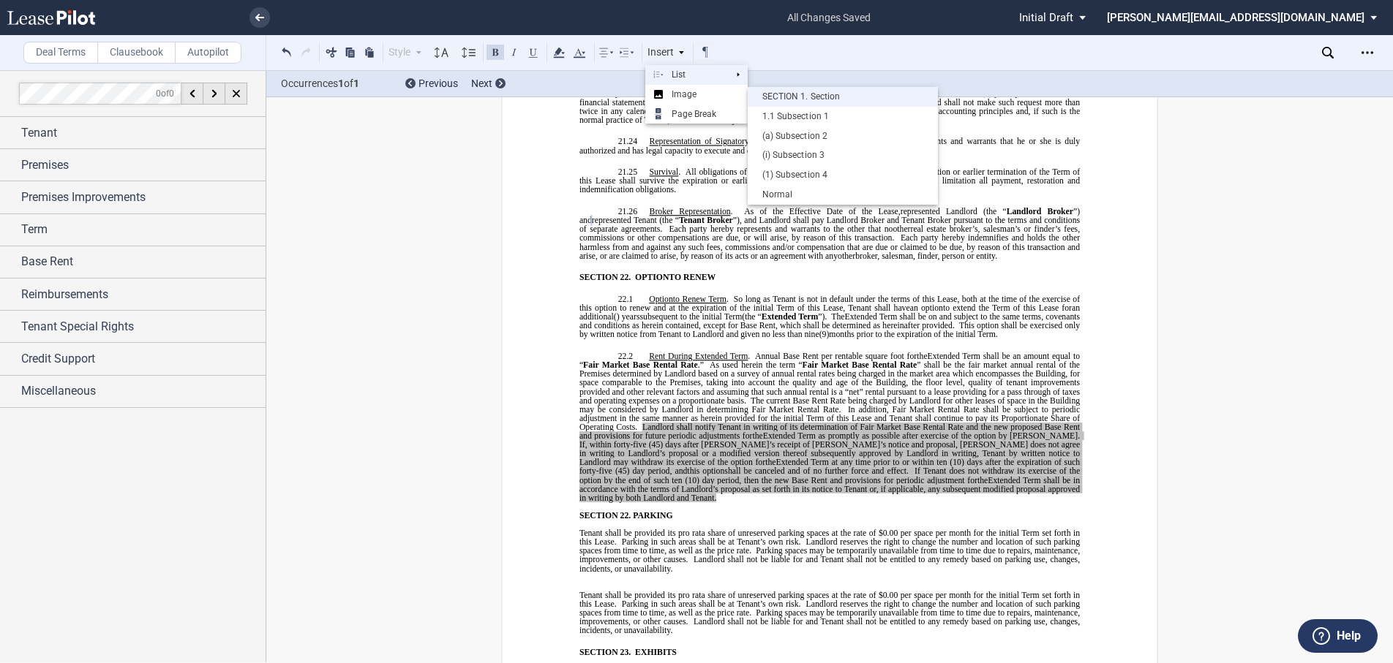
click at [783, 91] on div "SECTION 1. Section" at bounding box center [843, 97] width 176 height 12
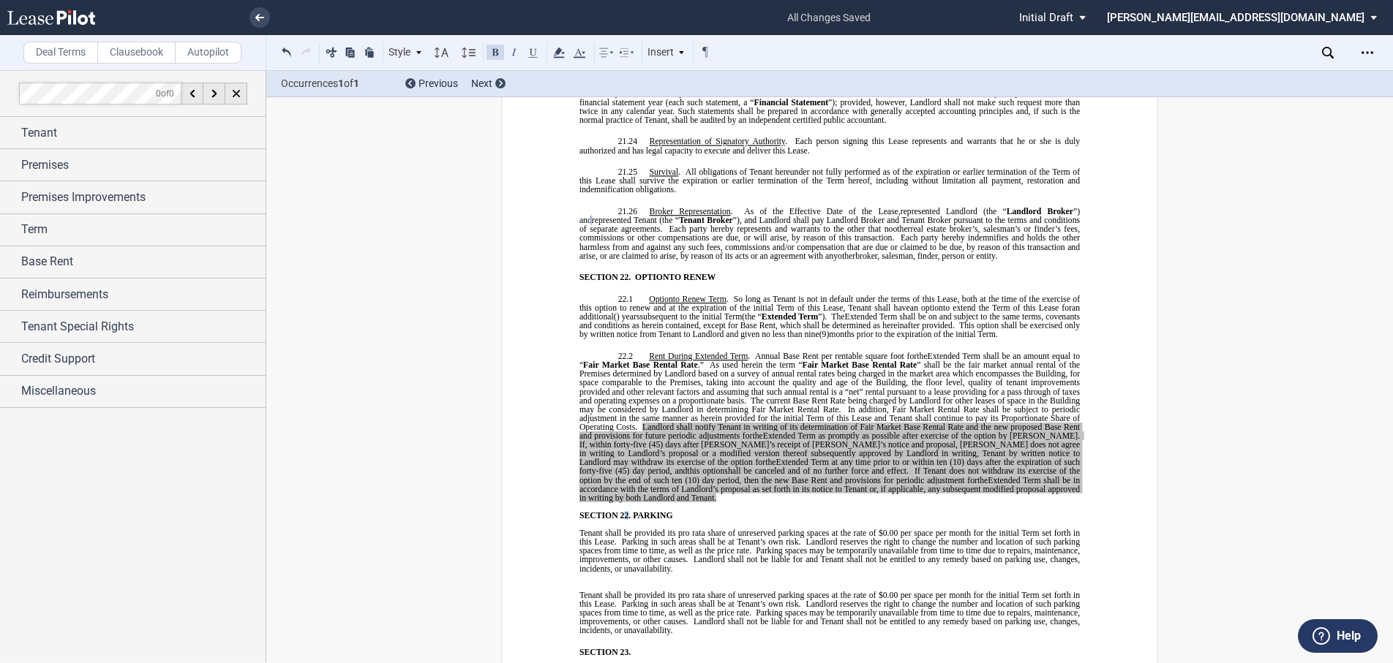
click at [620, 511] on span "SECTION 22." at bounding box center [604, 515] width 51 height 9
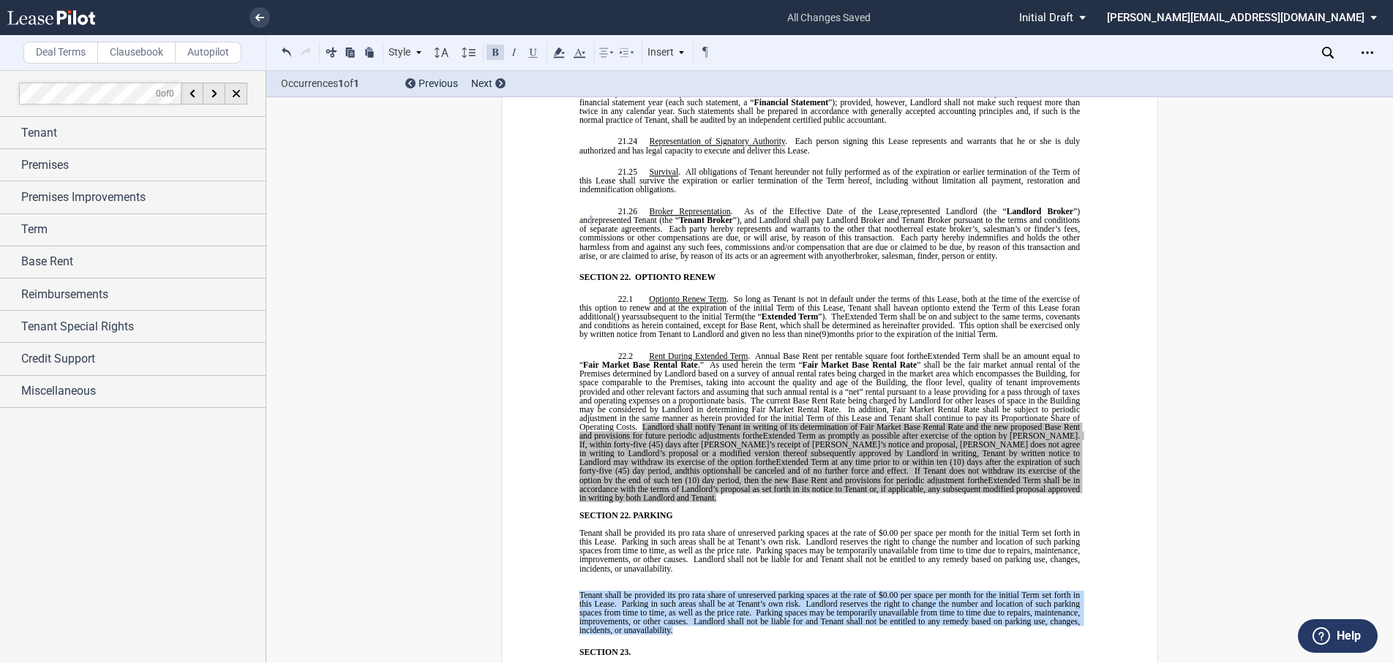
drag, startPoint x: 669, startPoint y: 543, endPoint x: 574, endPoint y: 505, distance: 102.7
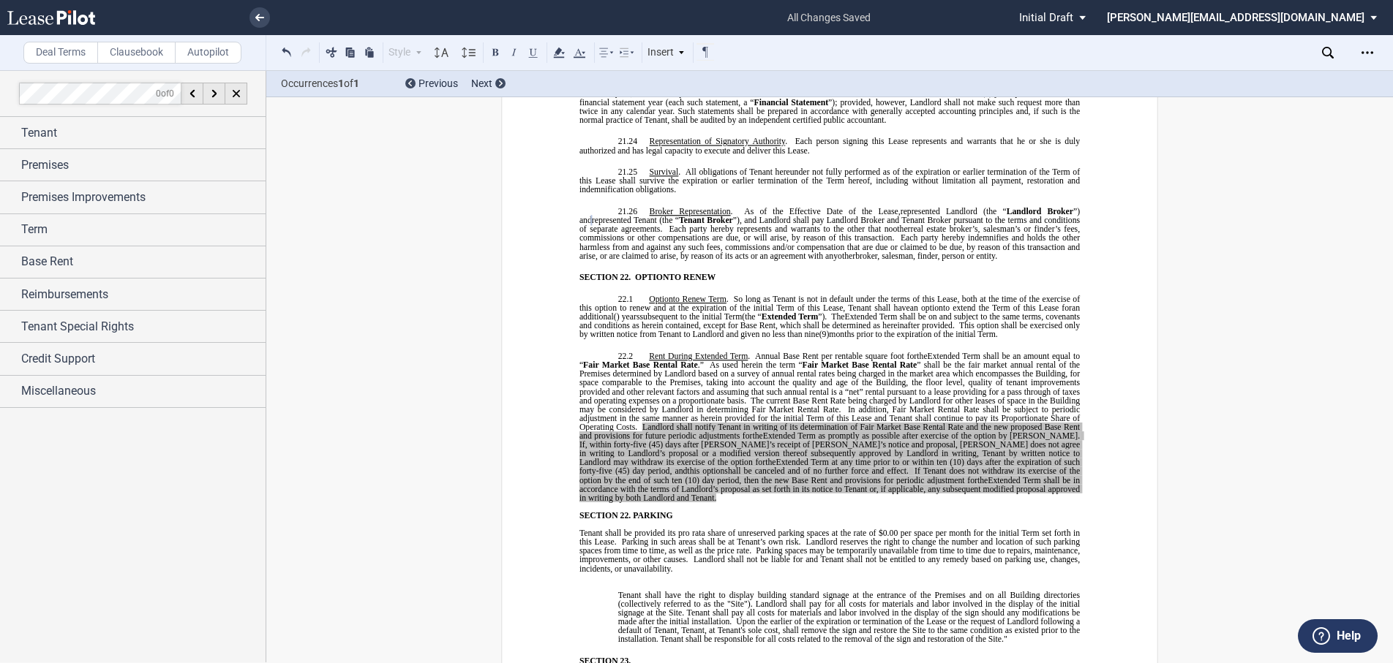
click at [618, 591] on span "Tenant shall have the right to display building standard signage at the entranc…" at bounding box center [850, 608] width 464 height 35
click at [636, 657] on p "SECTION 23. ​" at bounding box center [838, 661] width 481 height 9
click at [579, 352] on span "Extended Term shall be an amount equal to “" at bounding box center [830, 361] width 503 height 18
click at [637, 591] on span "Tenant shall have the right to display building standard signage at the entranc…" at bounding box center [830, 604] width 503 height 26
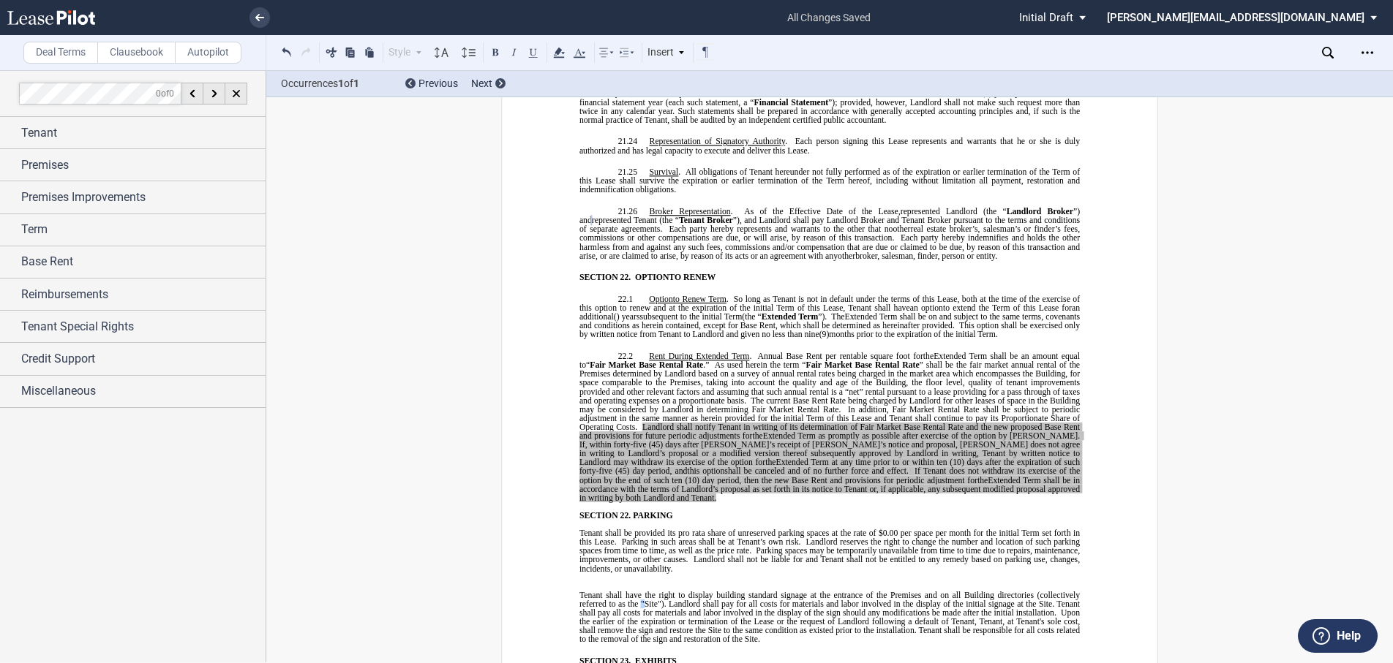
click at [641, 591] on span "Tenant shall have the right to display building standard signage at the entranc…" at bounding box center [830, 604] width 503 height 26
click at [691, 361] on span "” shall be the fair market annual rental of the Premises determined by Landlord…" at bounding box center [830, 383] width 503 height 44
click at [698, 352] on span "Extended Term shall be an amount equal to “ Fair Market Base Rental Rate .” As …" at bounding box center [830, 396] width 503 height 89
click at [655, 591] on span "Tenant shall have the right to display building standard signage at the entranc…" at bounding box center [830, 604] width 503 height 26
click at [738, 609] on span "Upon the earlier of the expiration or termination of the Lease or the request o…" at bounding box center [830, 626] width 503 height 35
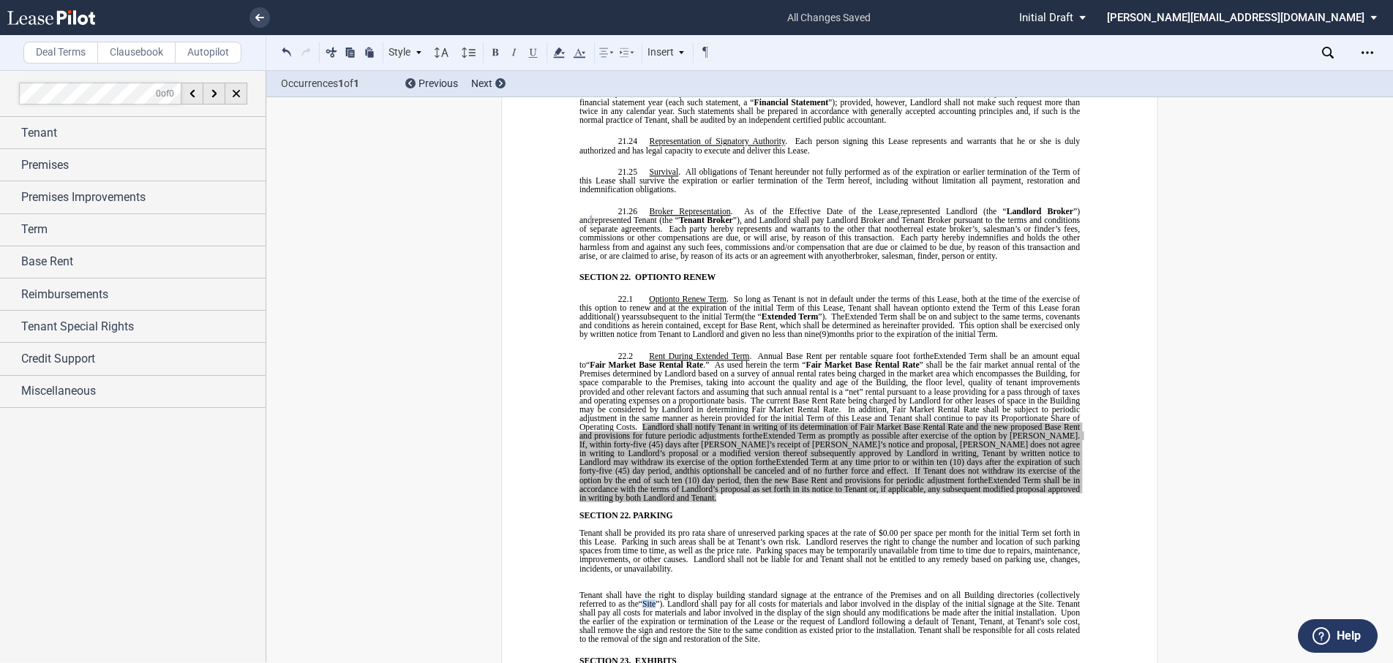
drag, startPoint x: 641, startPoint y: 514, endPoint x: 653, endPoint y: 516, distance: 12.6
click at [653, 591] on span "Tenant shall have the right to display building standard signage at the entranc…" at bounding box center [830, 604] width 503 height 26
click at [698, 609] on span "Upon the earlier of the expiration or termination of the Lease or the request o…" at bounding box center [830, 626] width 503 height 35
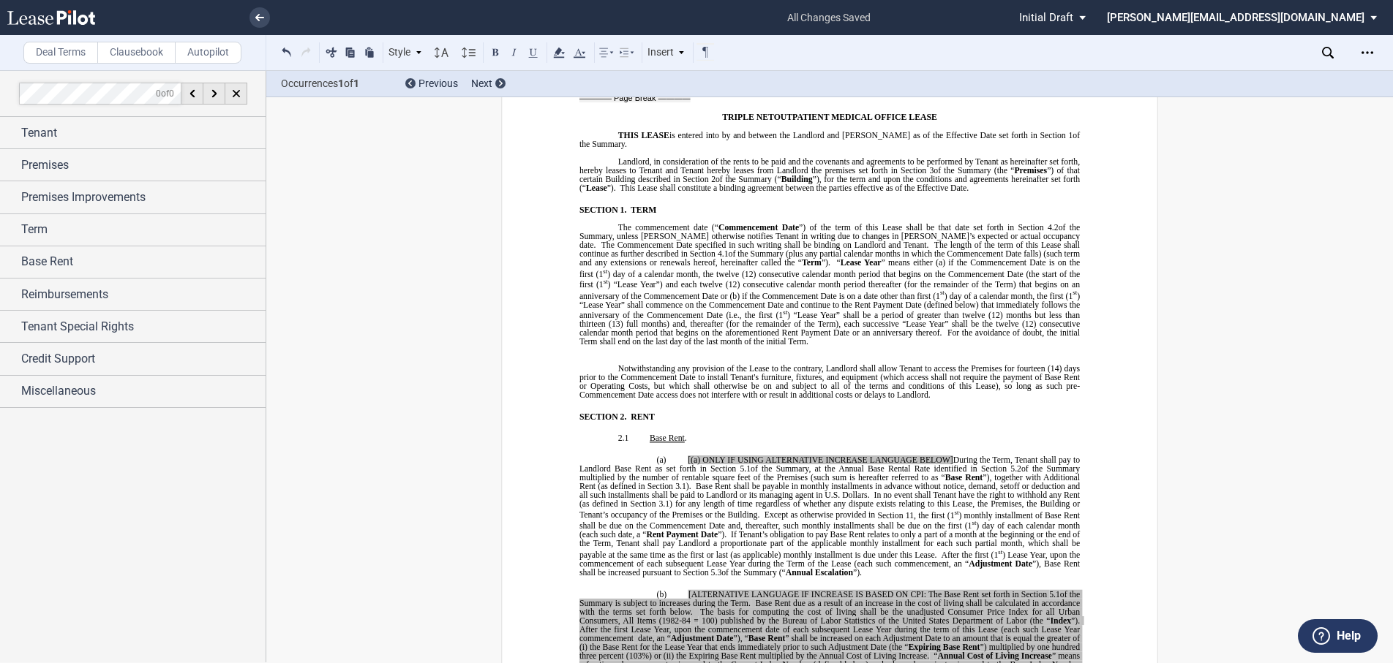
scroll to position [805, 0]
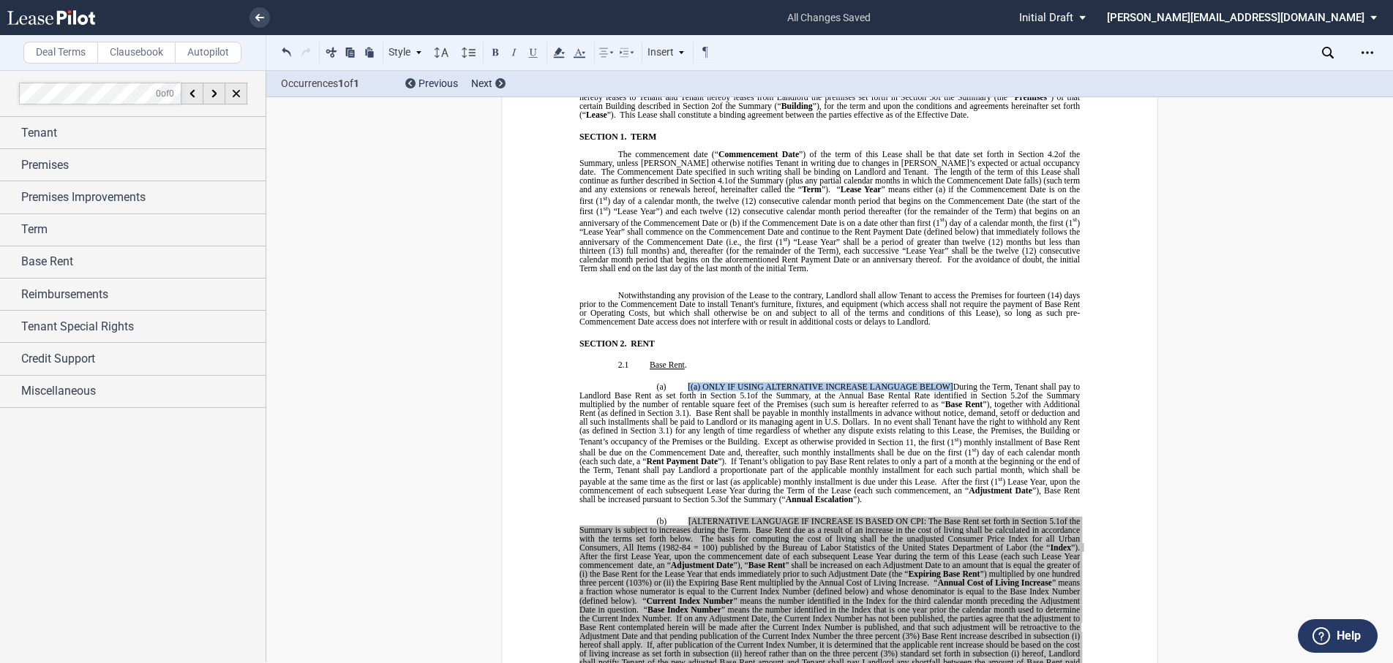
drag, startPoint x: 953, startPoint y: 371, endPoint x: 683, endPoint y: 364, distance: 270.0
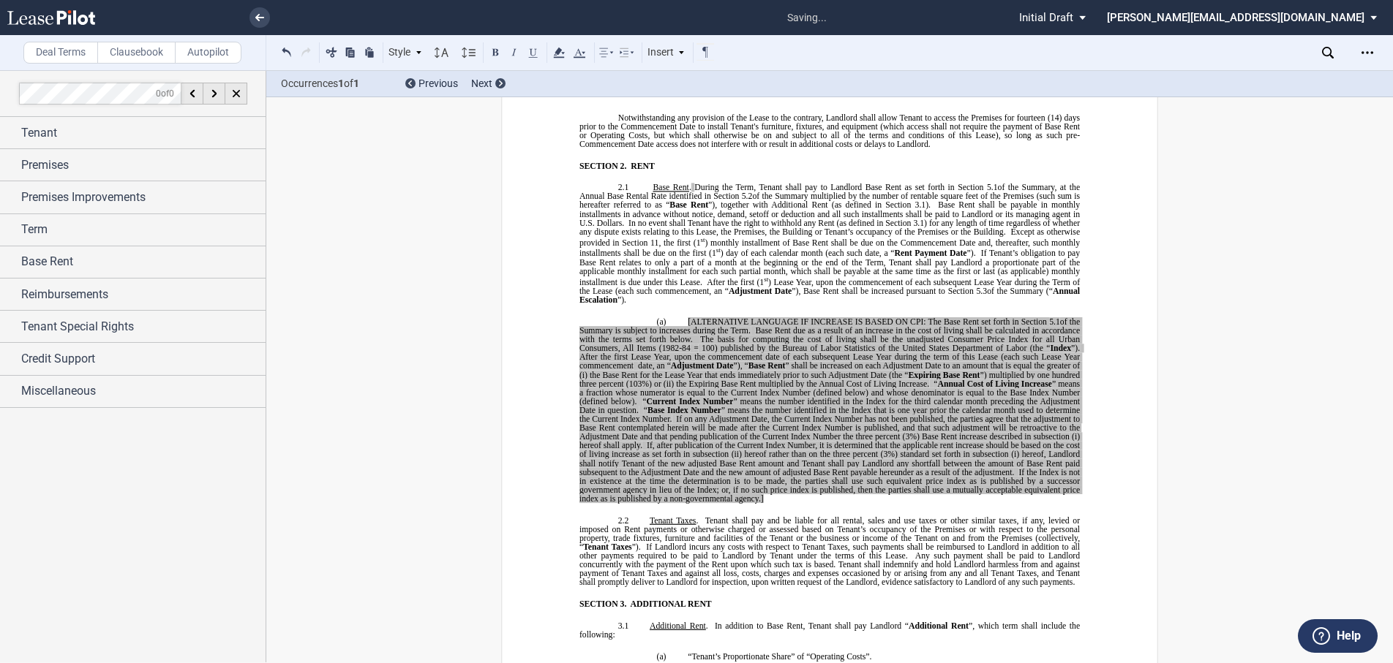
scroll to position [1024, 0]
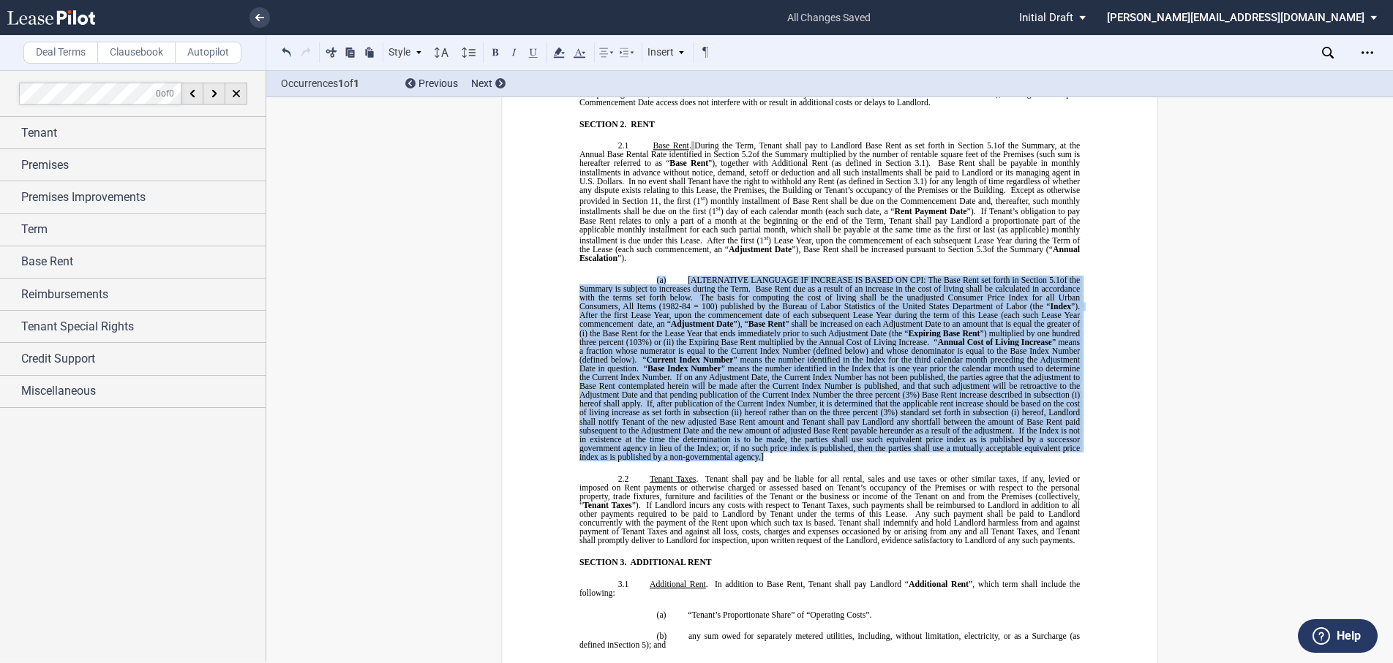
drag, startPoint x: 767, startPoint y: 441, endPoint x: 639, endPoint y: 243, distance: 236.0
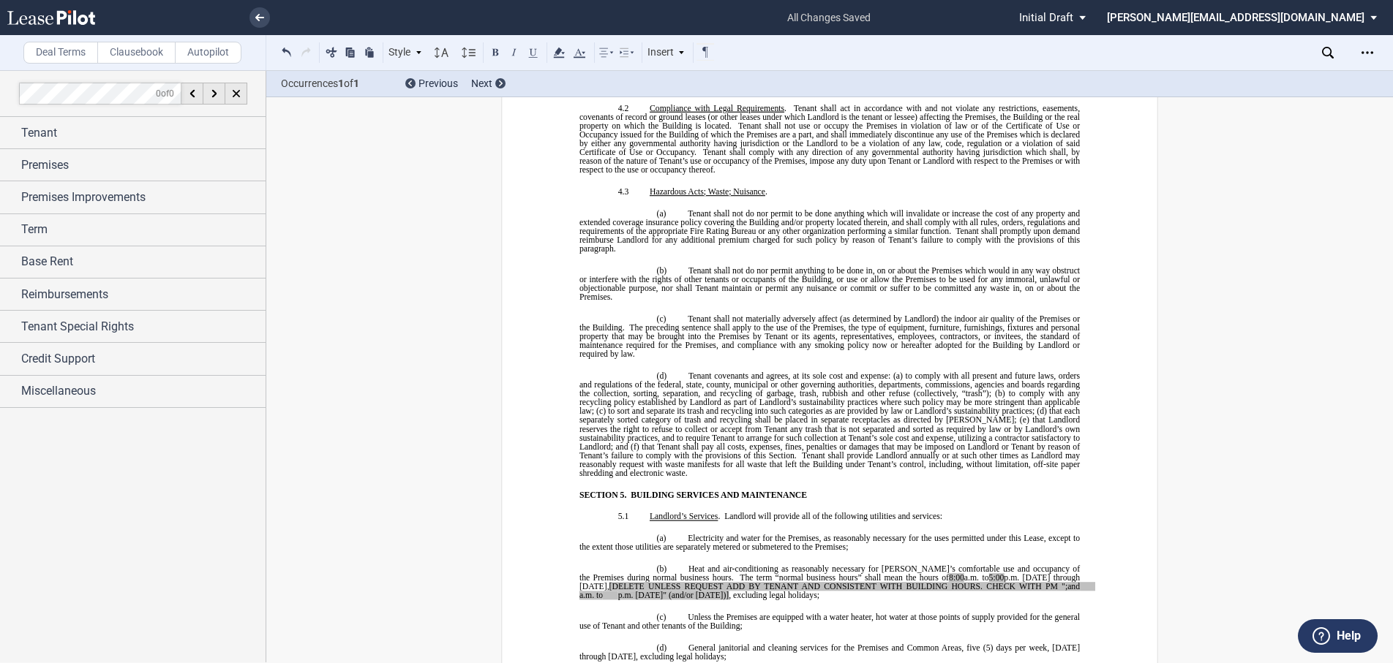
scroll to position [3511, 0]
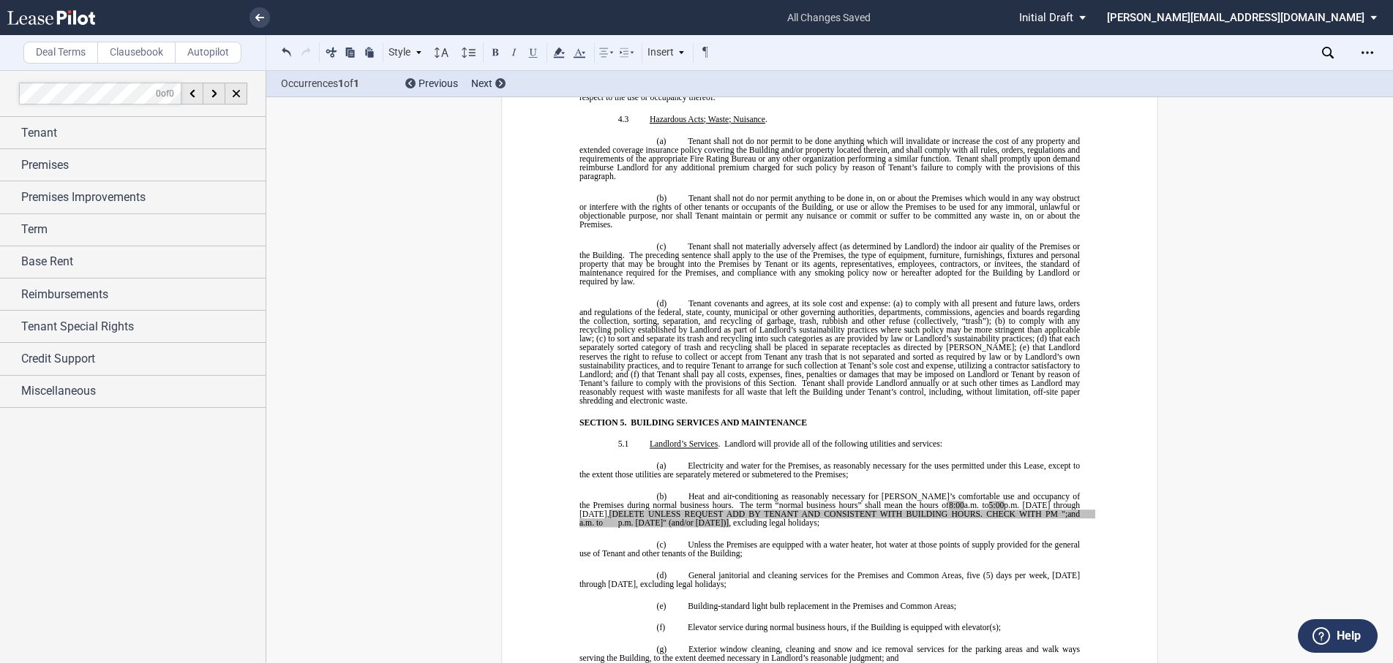
drag, startPoint x: 697, startPoint y: 489, endPoint x: 574, endPoint y: 476, distance: 123.5
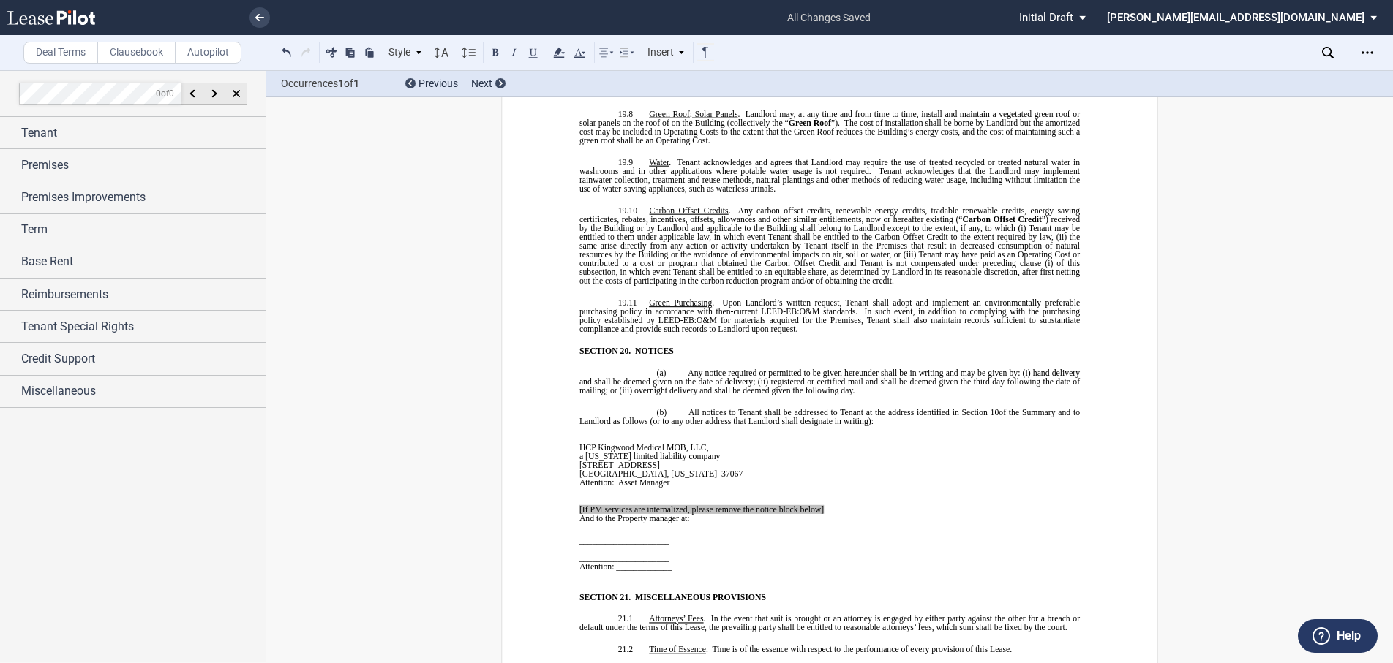
scroll to position [8631, 0]
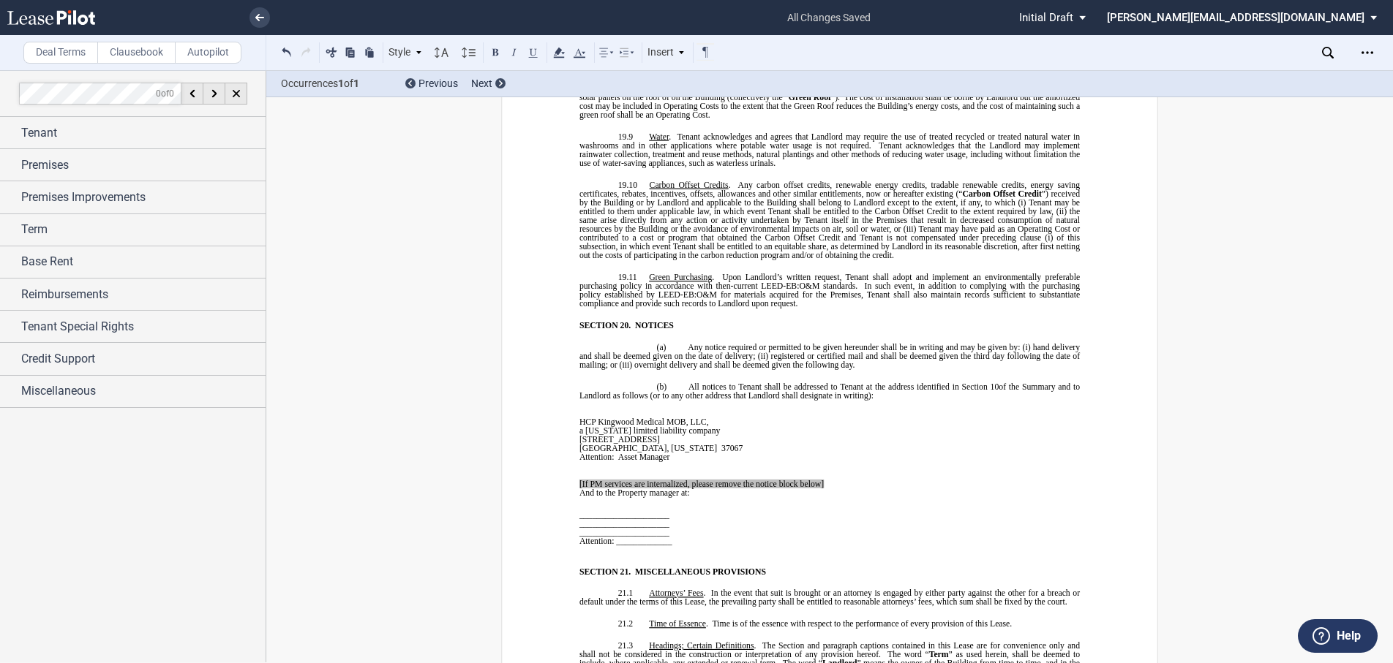
click at [579, 510] on span "_____________________" at bounding box center [624, 514] width 90 height 9
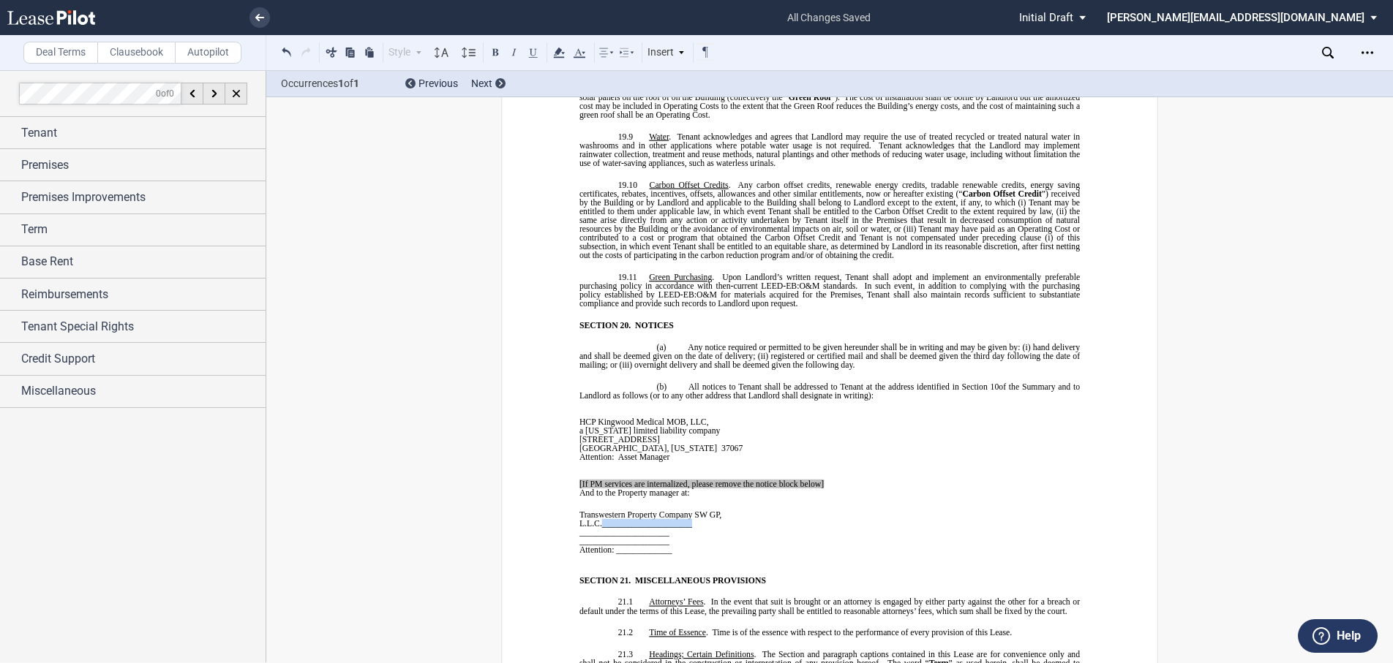
drag, startPoint x: 689, startPoint y: 456, endPoint x: 598, endPoint y: 455, distance: 90.7
click at [598, 510] on p "Transwestern Property Company SW GP, L.L.C._____________________" at bounding box center [707, 519] width 257 height 18
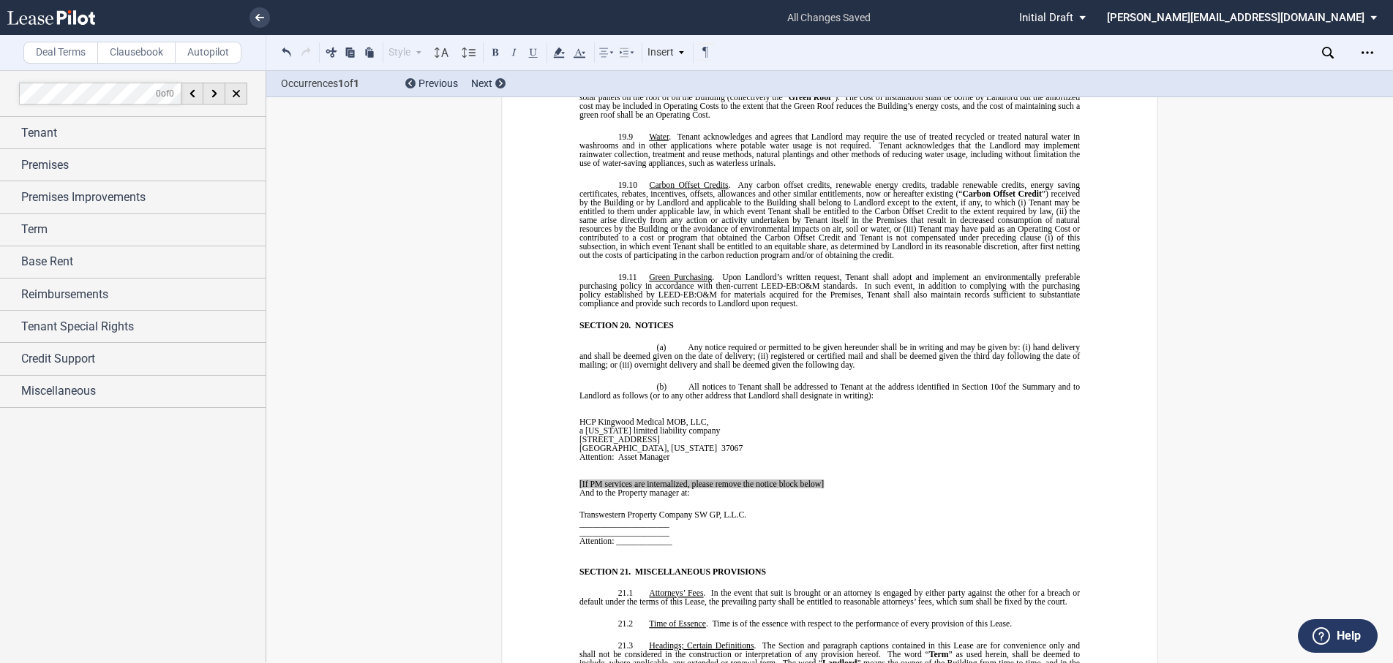
click at [579, 519] on span "_____________________" at bounding box center [624, 523] width 90 height 9
click at [579, 527] on span "_____________________" at bounding box center [624, 531] width 90 height 9
click at [661, 527] on span "The Woodlands, [GEOGRAPHIC_DATA] 773_____________________" at bounding box center [704, 531] width 250 height 9
click at [755, 536] on p "Attention: _____________" at bounding box center [707, 540] width 257 height 9
drag, startPoint x: 761, startPoint y: 463, endPoint x: 671, endPoint y: 459, distance: 90.0
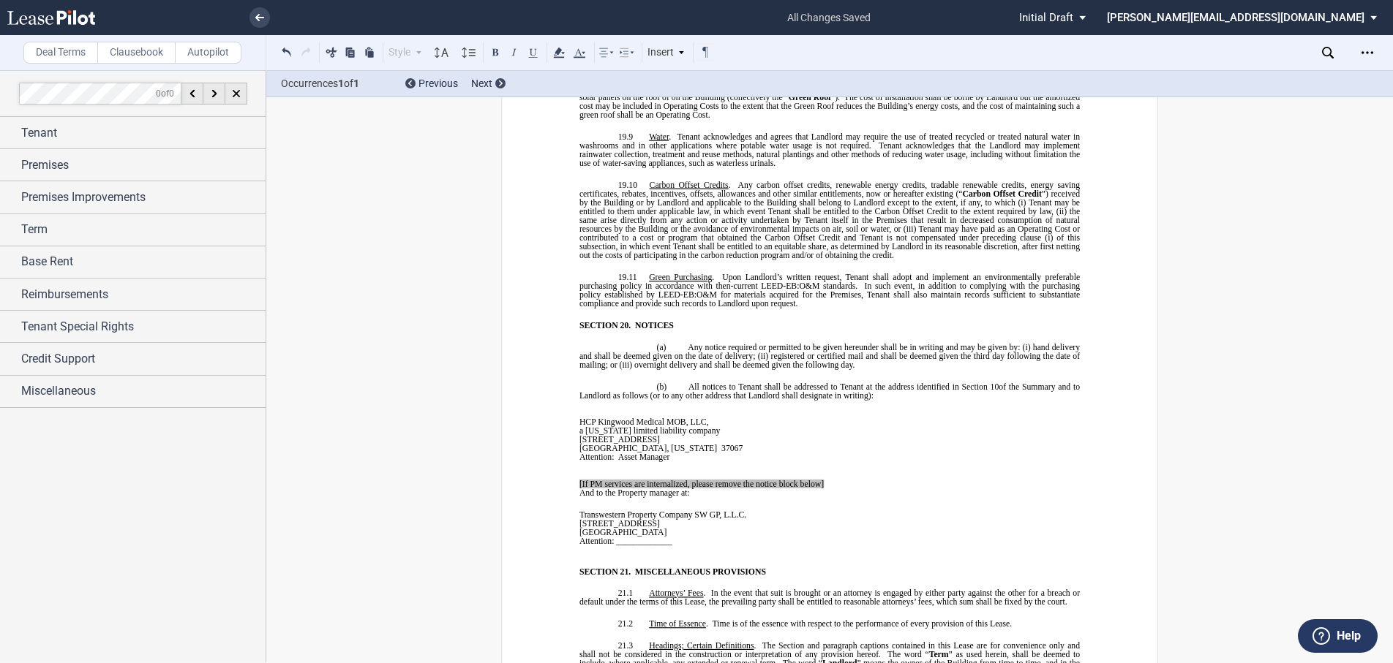
click at [671, 527] on p "[GEOGRAPHIC_DATA]" at bounding box center [707, 531] width 257 height 9
drag, startPoint x: 809, startPoint y: 453, endPoint x: 716, endPoint y: 452, distance: 92.9
click at [716, 519] on p "[STREET_ADDRESS]" at bounding box center [707, 523] width 257 height 9
click at [613, 536] on span "Attention: _____________" at bounding box center [625, 540] width 93 height 9
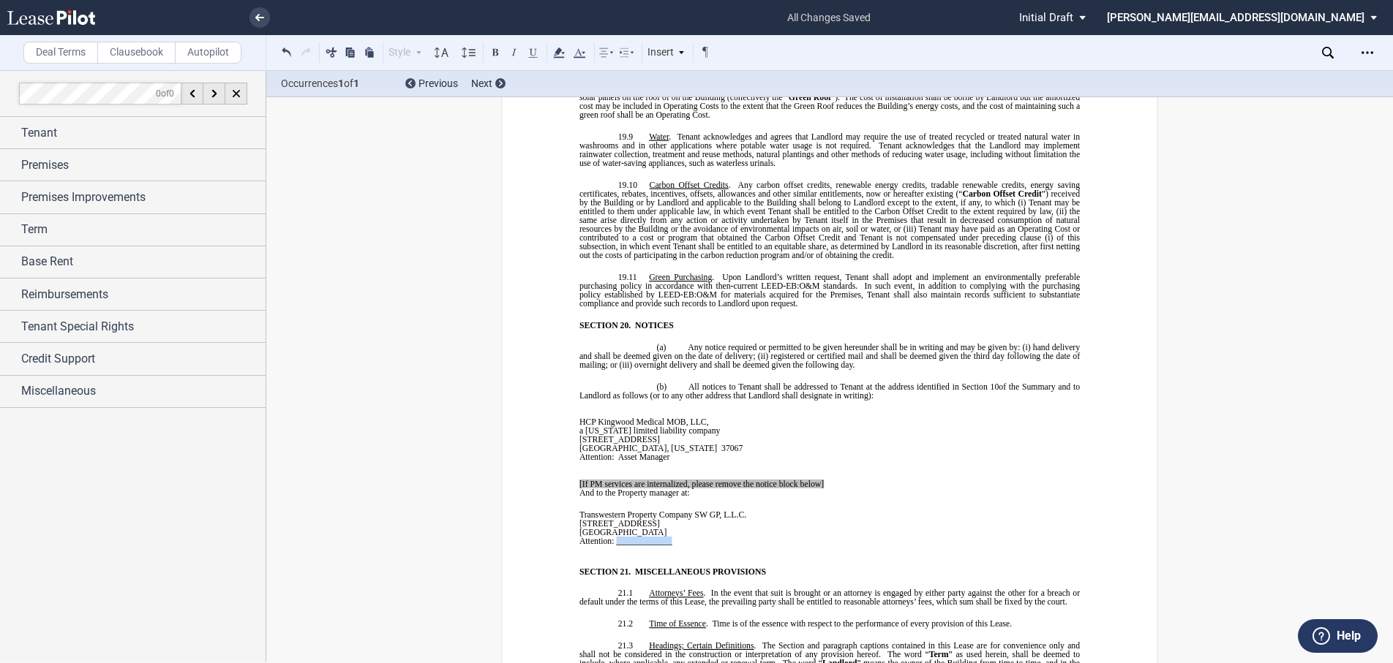
drag, startPoint x: 613, startPoint y: 472, endPoint x: 657, endPoint y: 472, distance: 43.9
click at [657, 536] on span "Attention: _____________" at bounding box center [625, 540] width 93 height 9
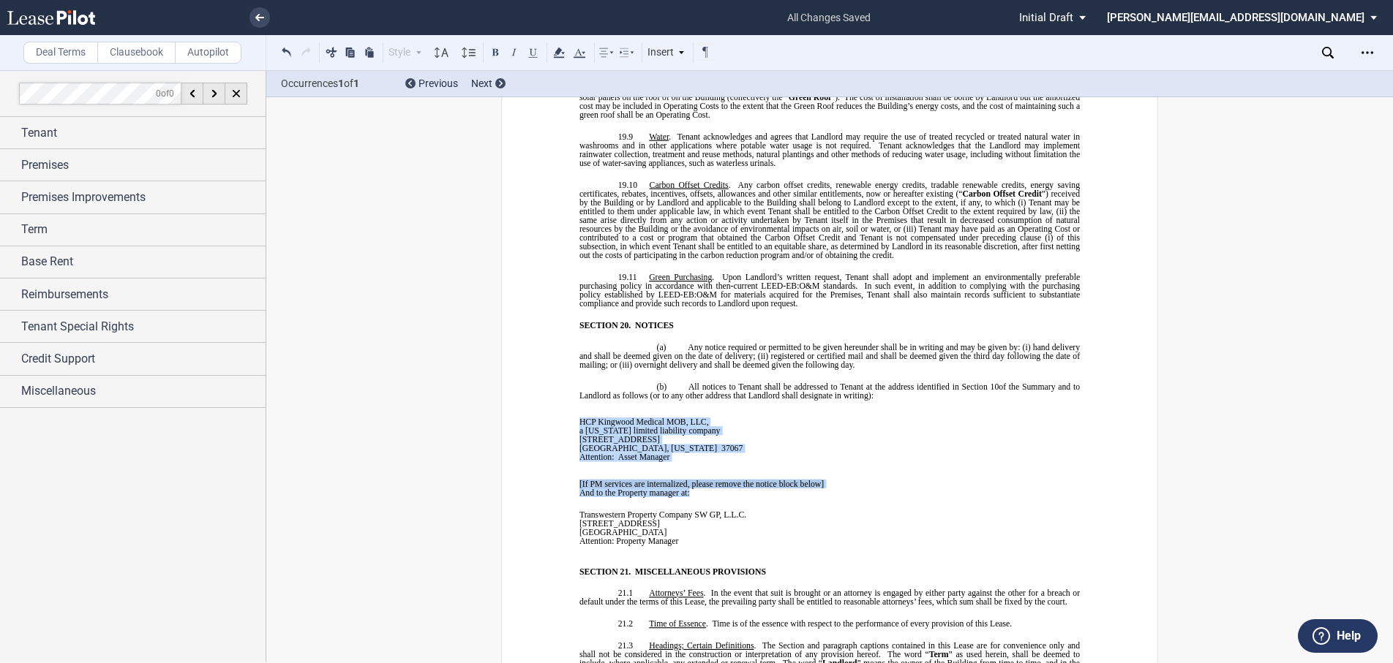
drag, startPoint x: 571, startPoint y: 411, endPoint x: 784, endPoint y: 418, distance: 213.0
click at [786, 488] on p "And to the Property manager at:" at bounding box center [707, 492] width 257 height 9
drag, startPoint x: 826, startPoint y: 409, endPoint x: 584, endPoint y: 397, distance: 241.7
click at [584, 399] on td "﻿ ﻿ HCP Kingwood Medical MOB, LLC , a [US_STATE] limited liability company [STR…" at bounding box center [707, 447] width 257 height 97
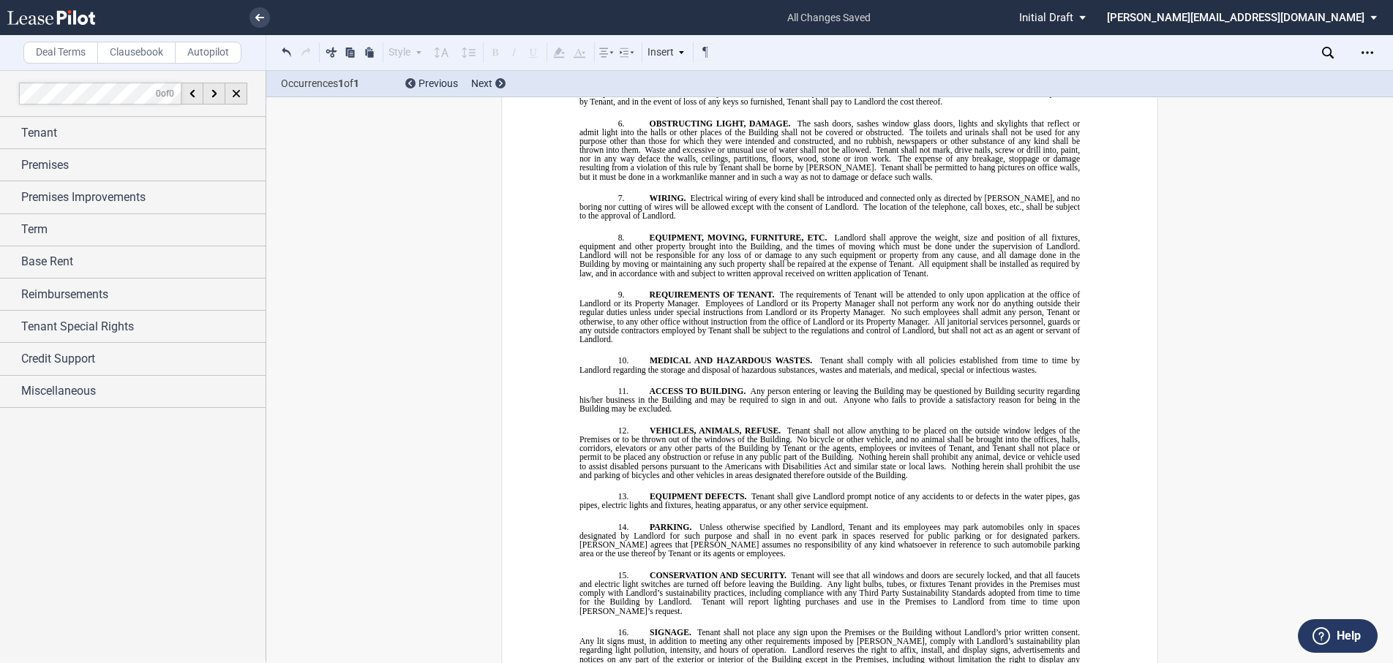
scroll to position [13569, 0]
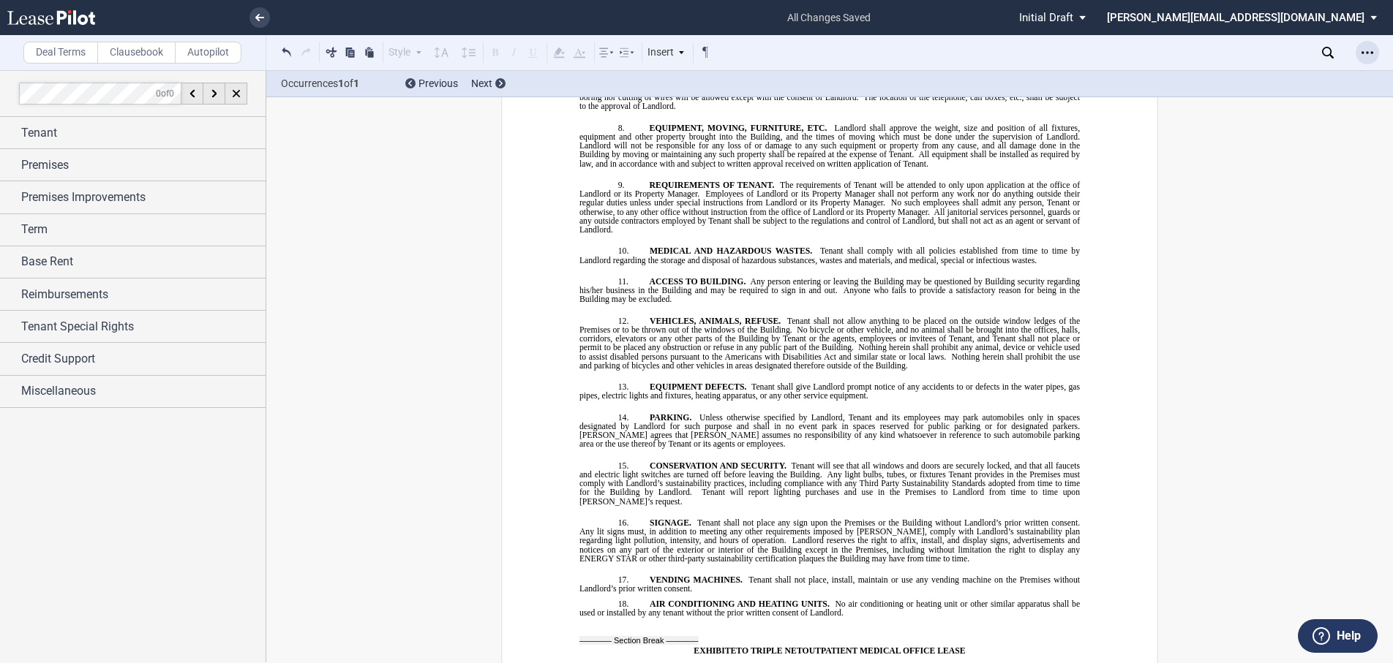
click at [1366, 54] on icon "Open Lease options menu" at bounding box center [1367, 53] width 12 height 12
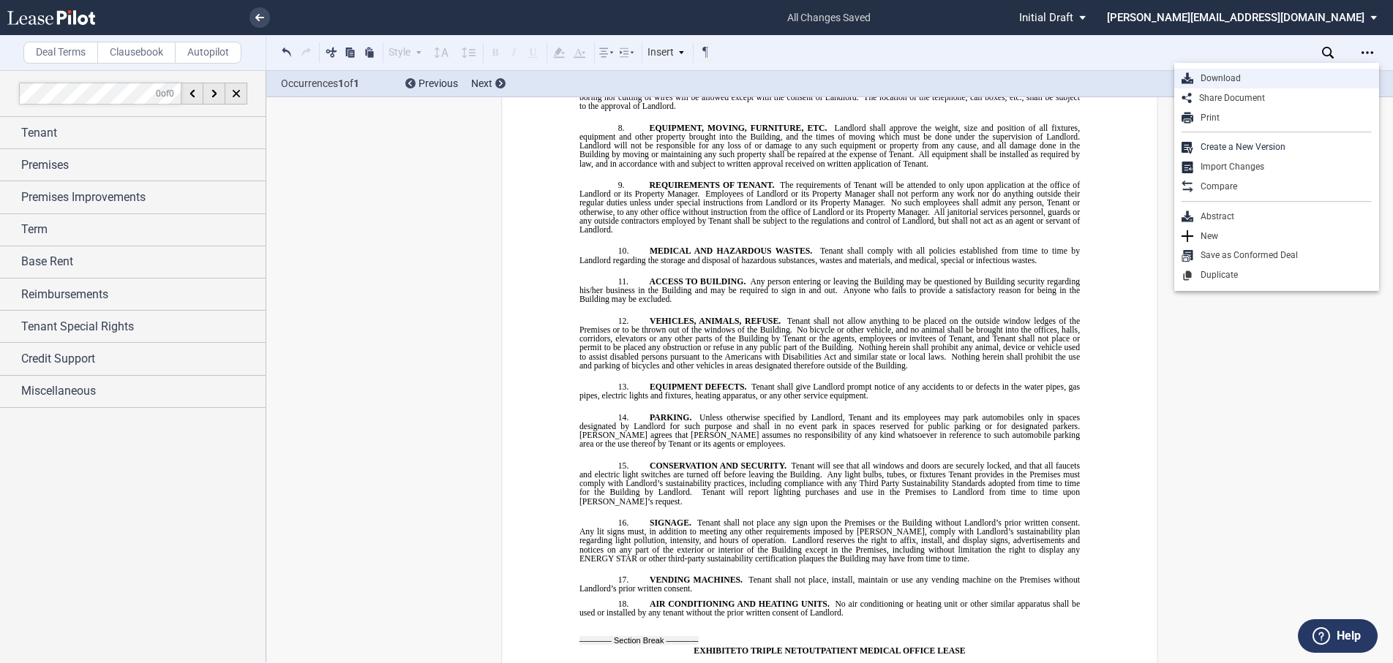
click at [1233, 75] on div "Download" at bounding box center [1282, 78] width 178 height 12
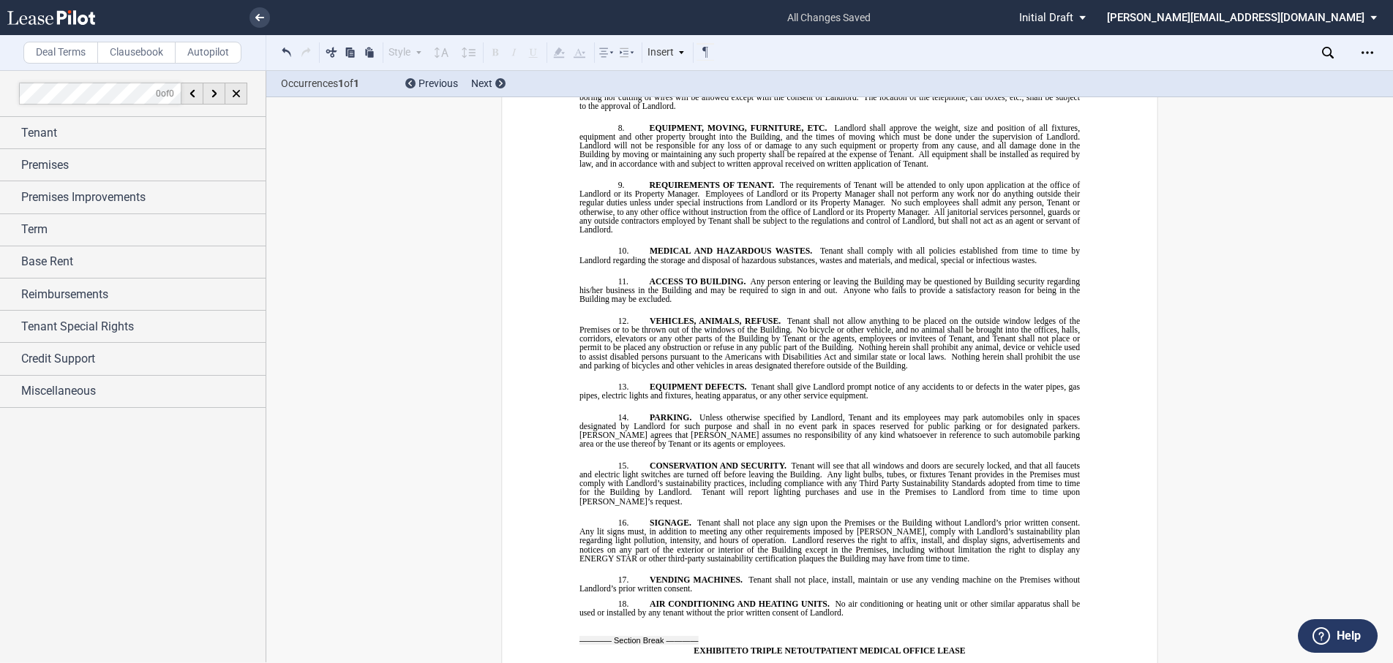
click at [45, 448] on div at bounding box center [133, 366] width 266 height 592
